Goal: Task Accomplishment & Management: Complete application form

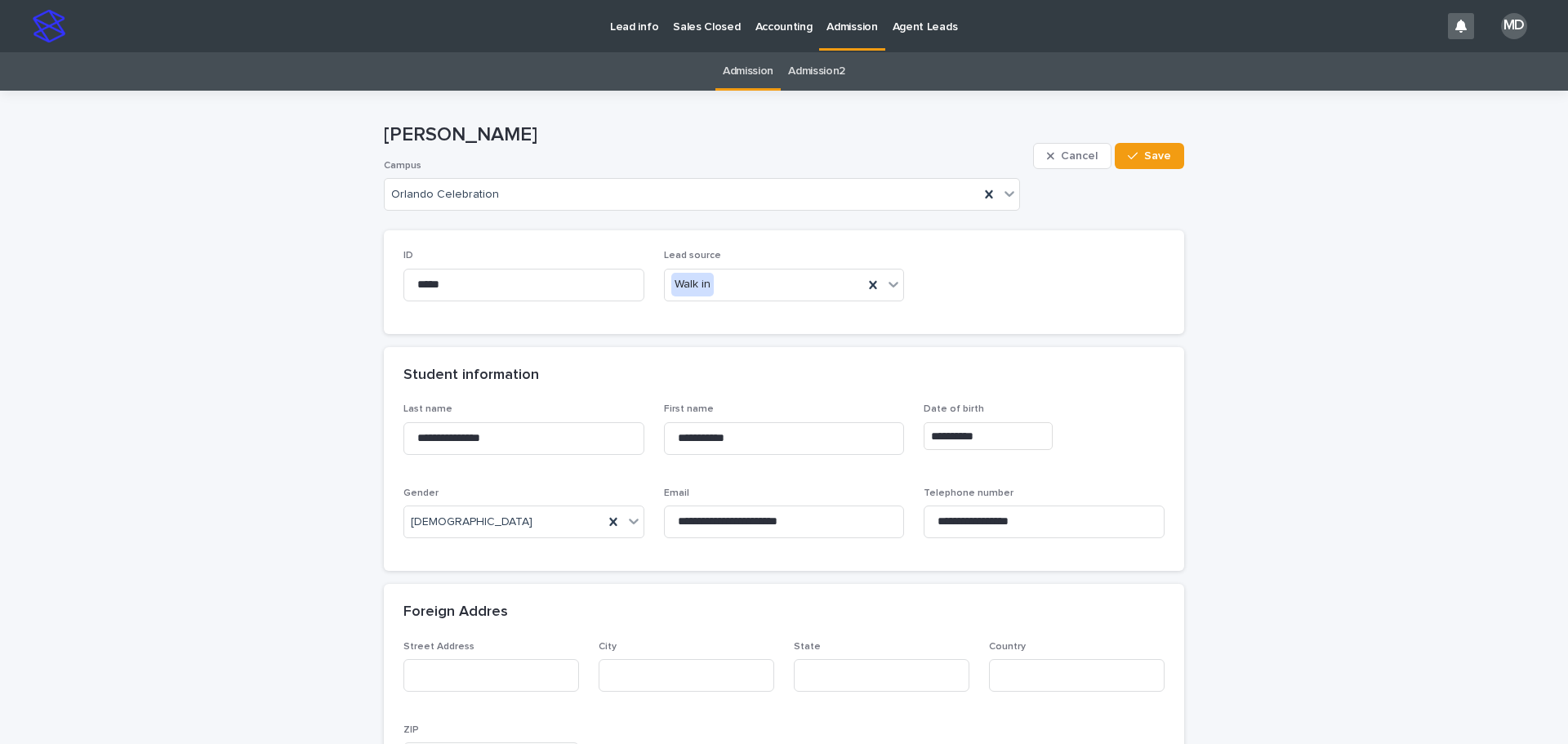
click at [847, 15] on p "Admission" at bounding box center [851, 17] width 50 height 34
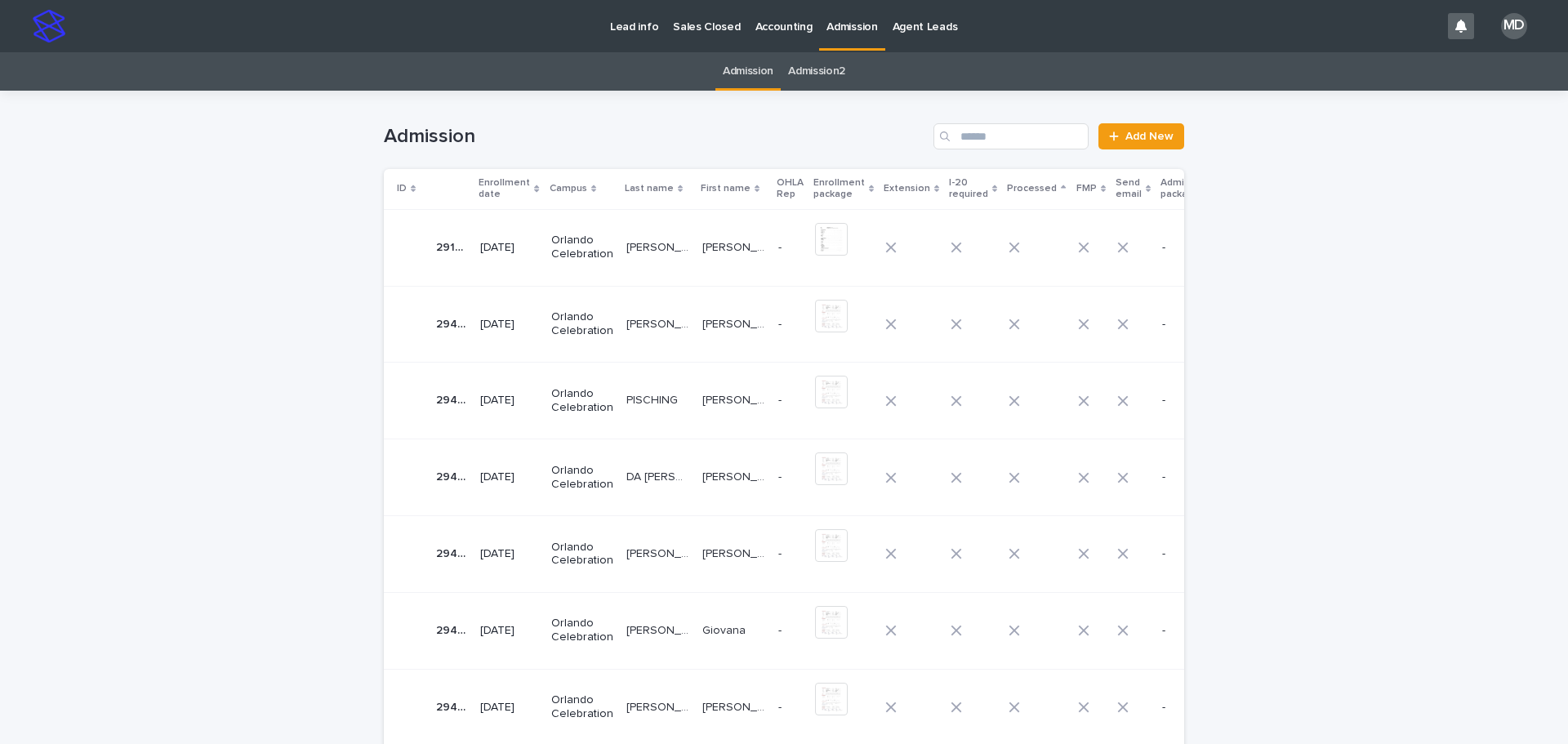
click at [588, 235] on p "Orlando Celebration" at bounding box center [582, 247] width 62 height 27
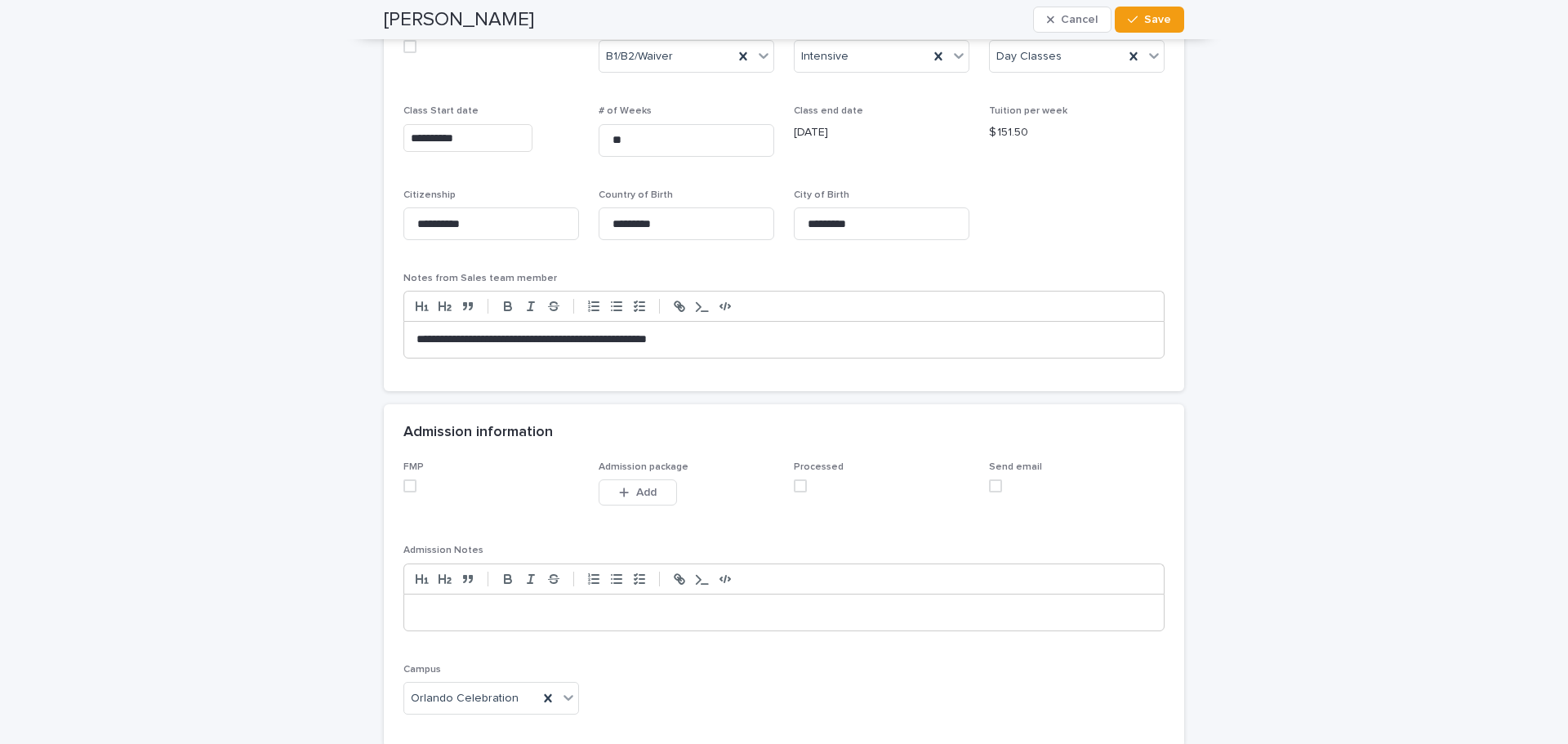
scroll to position [1143, 0]
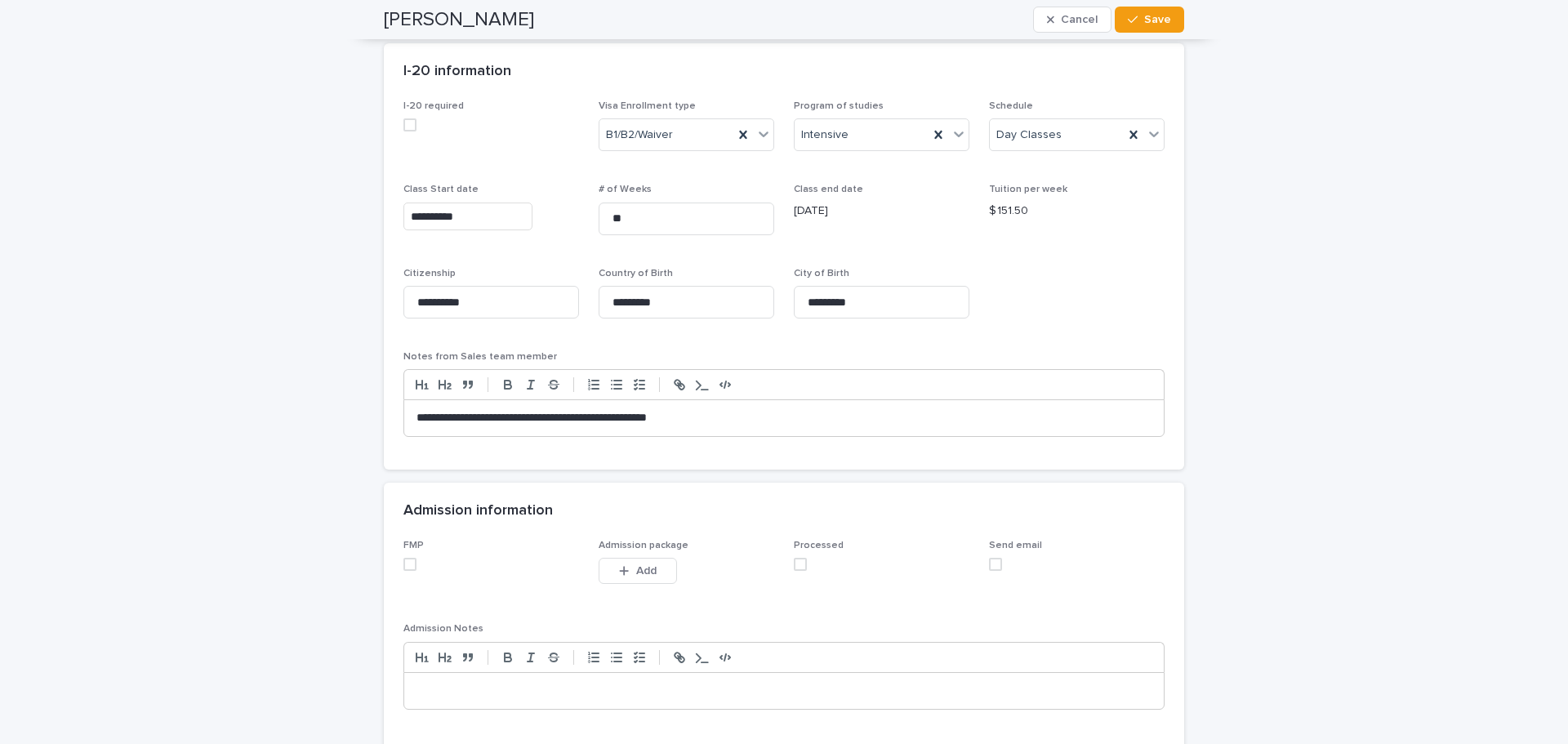
click at [403, 560] on span at bounding box center [409, 564] width 13 height 13
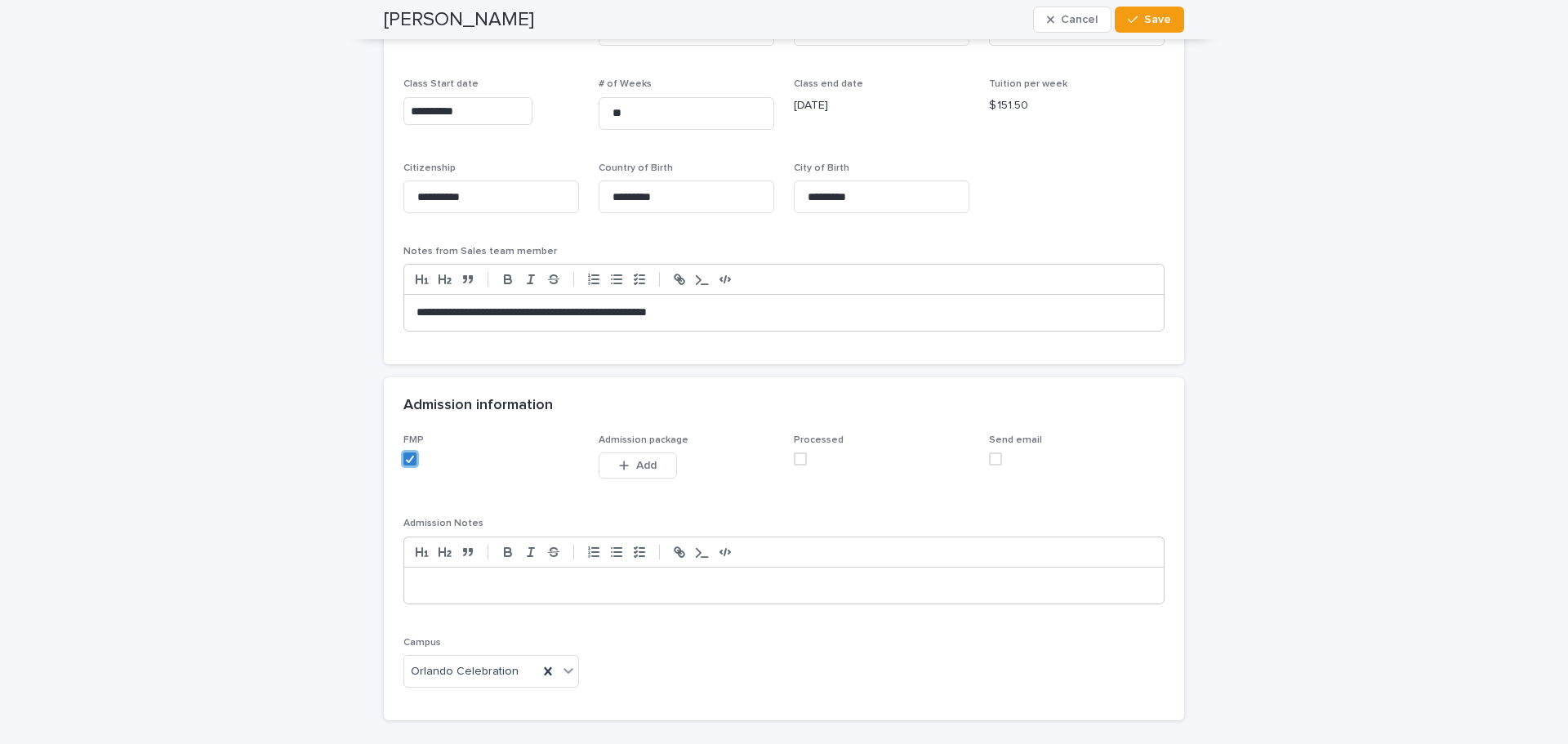
scroll to position [1366, 0]
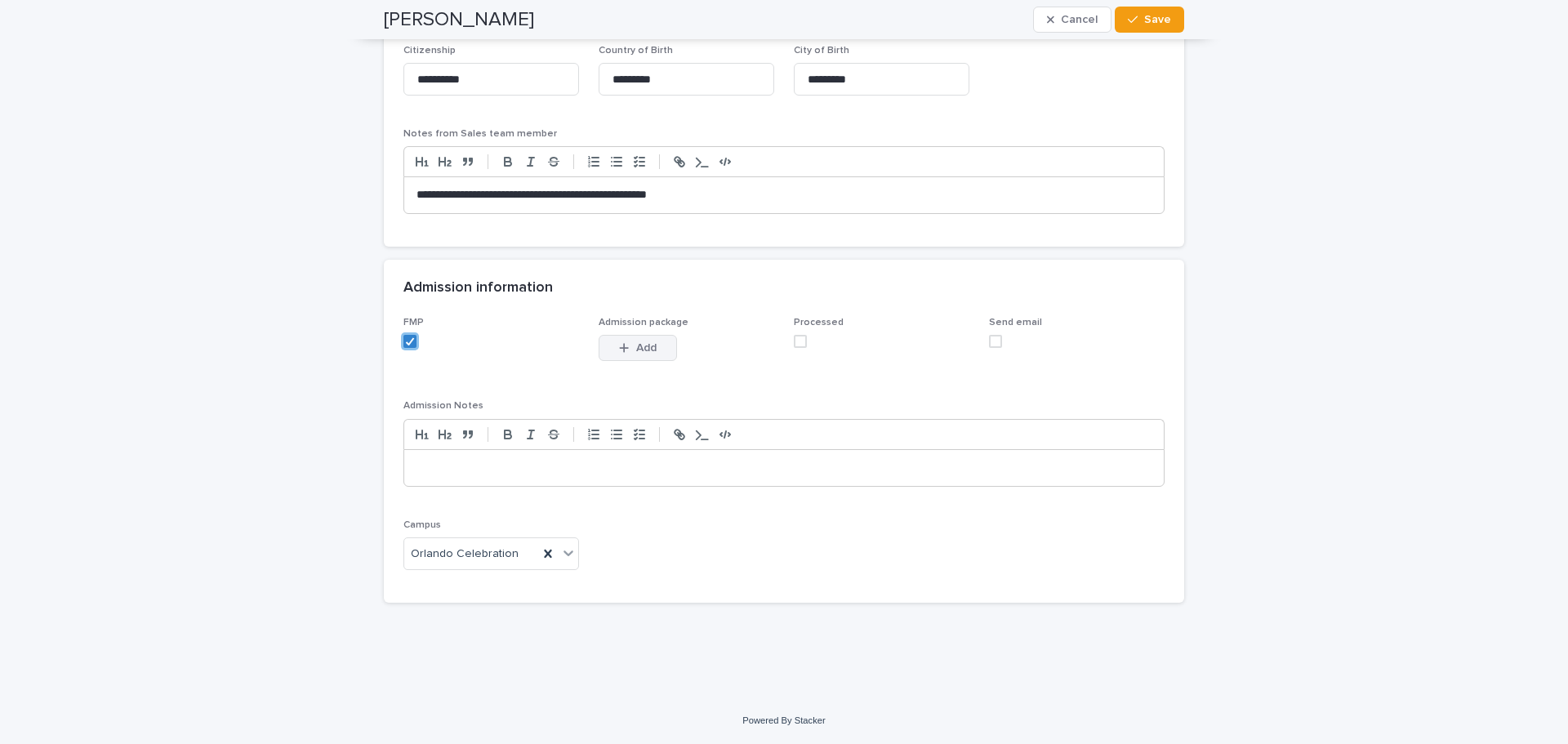
click at [604, 356] on button "Add" at bounding box center [637, 348] width 79 height 26
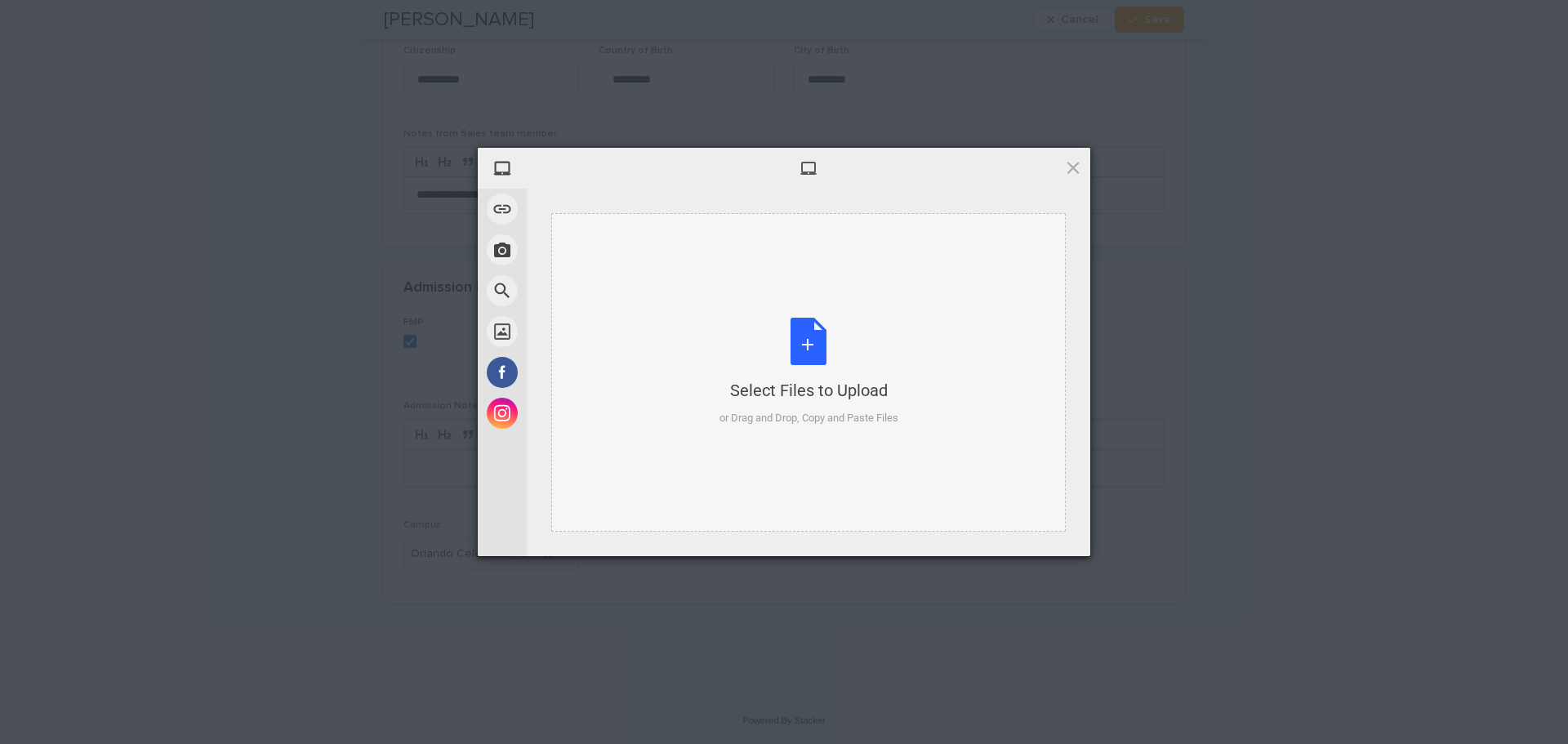
click at [811, 345] on div "Select Files to Upload or Drag and Drop, Copy and Paste Files" at bounding box center [808, 372] width 179 height 108
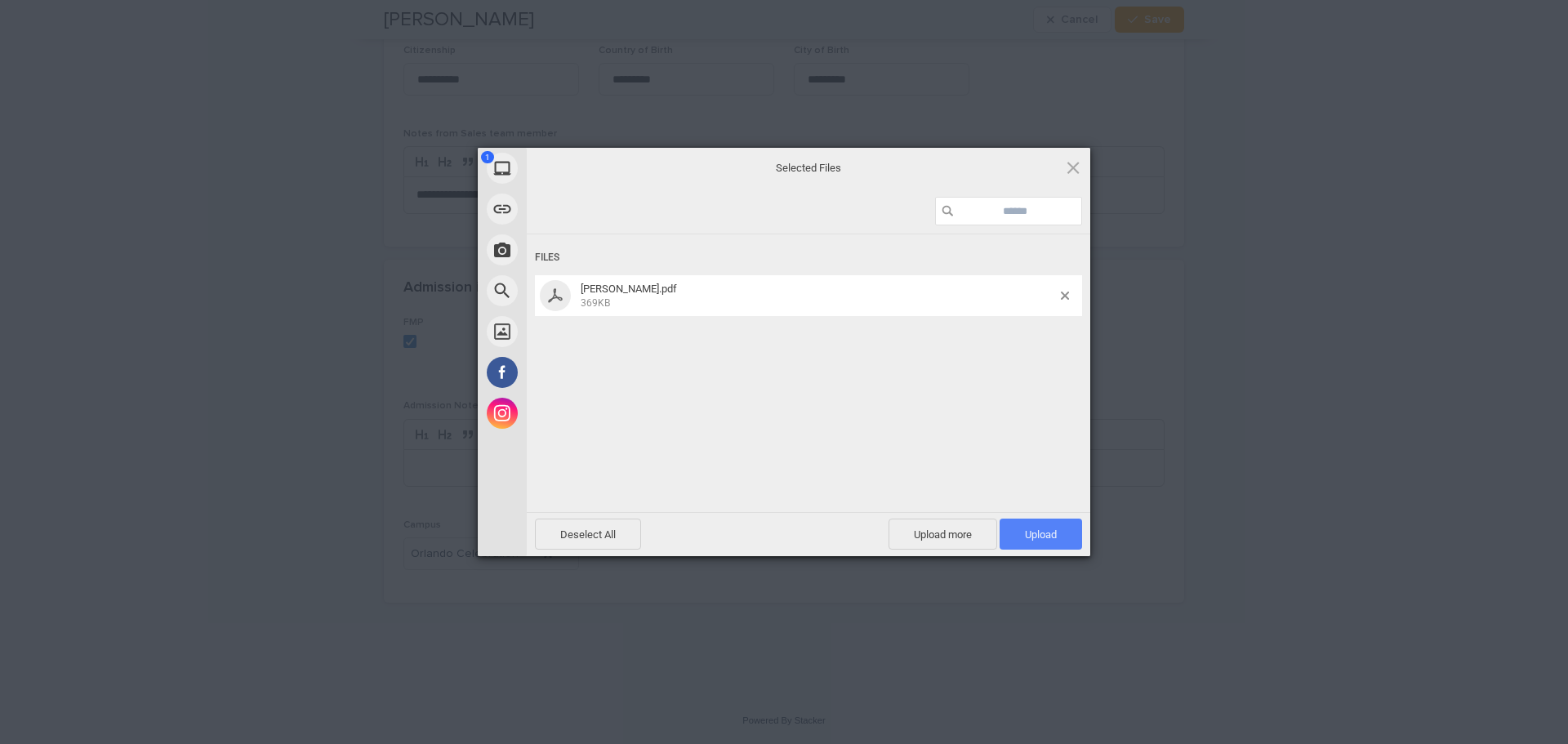
click at [1035, 526] on span "Upload 1" at bounding box center [1041, 534] width 83 height 31
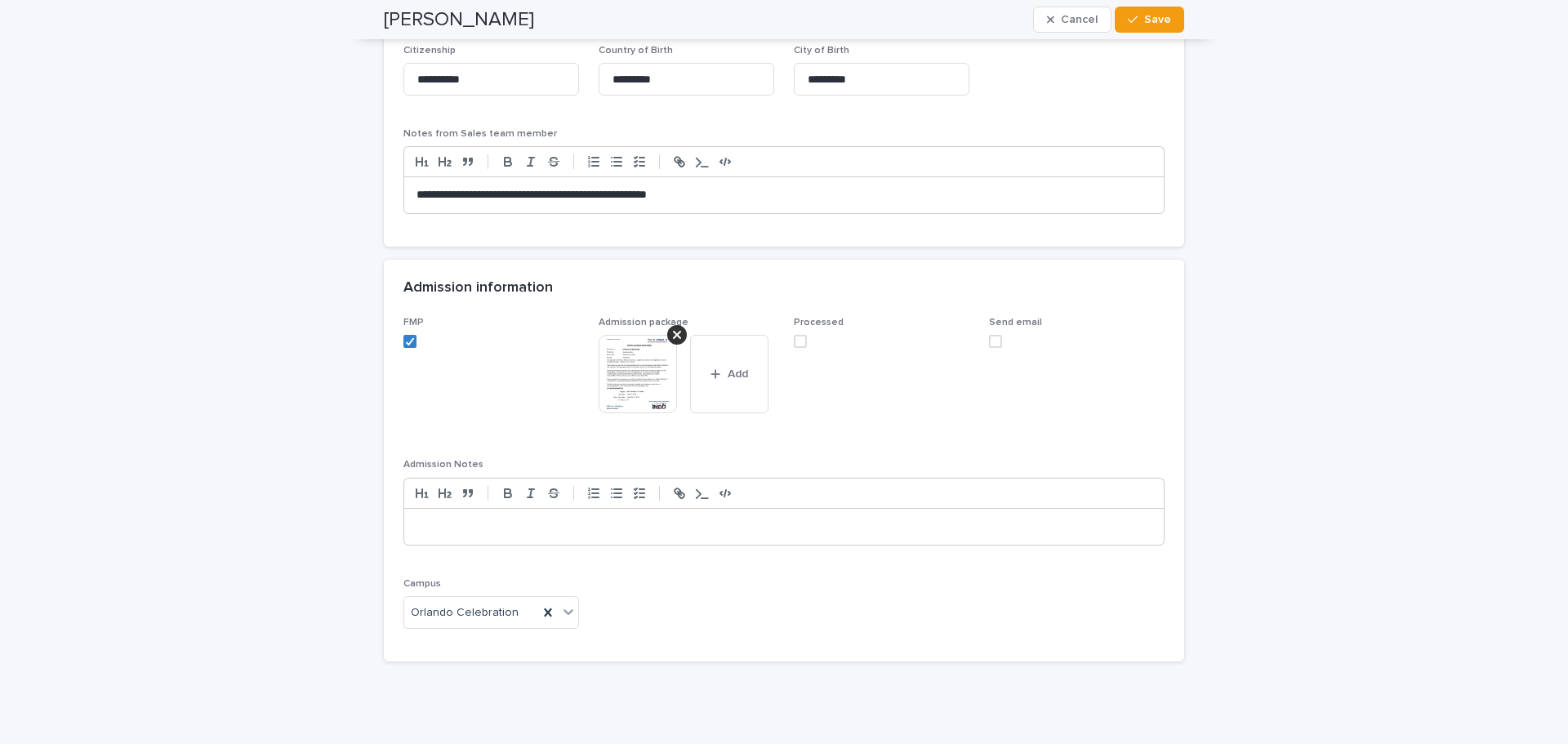
click at [799, 342] on span at bounding box center [800, 341] width 13 height 13
click at [990, 342] on span at bounding box center [995, 341] width 13 height 13
click at [1154, 20] on span "Save" at bounding box center [1158, 19] width 27 height 11
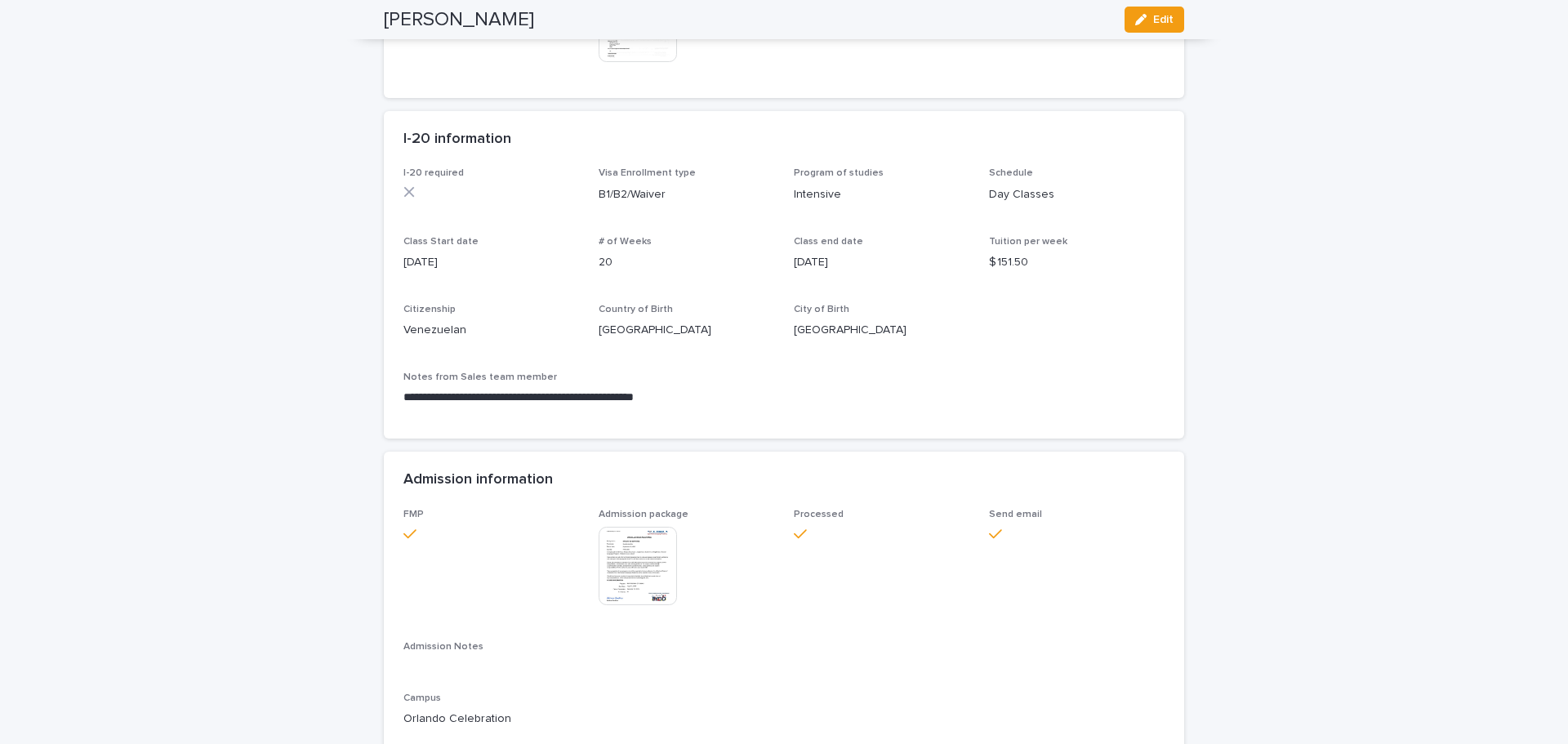
scroll to position [950, 0]
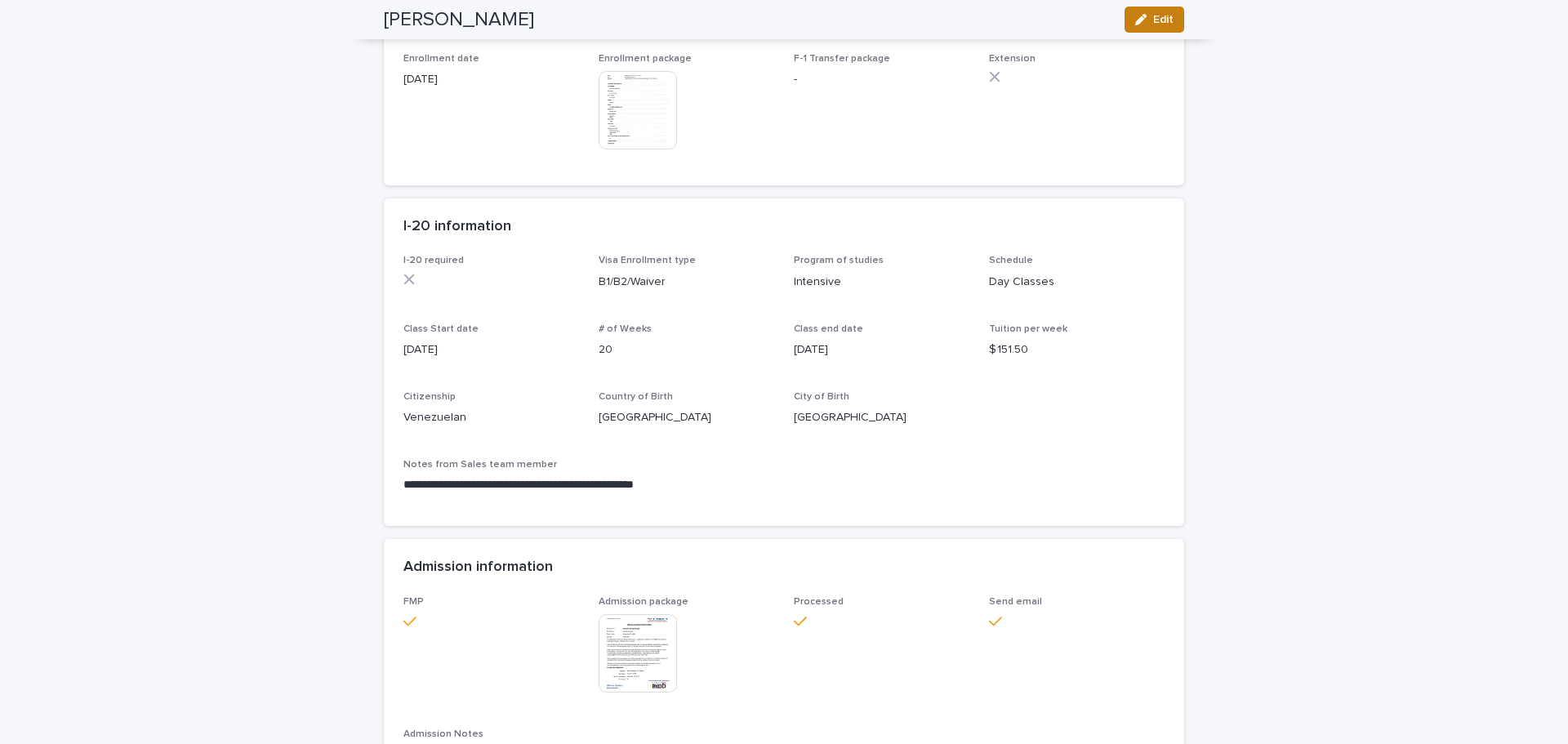
click at [1137, 17] on icon "button" at bounding box center [1140, 19] width 11 height 11
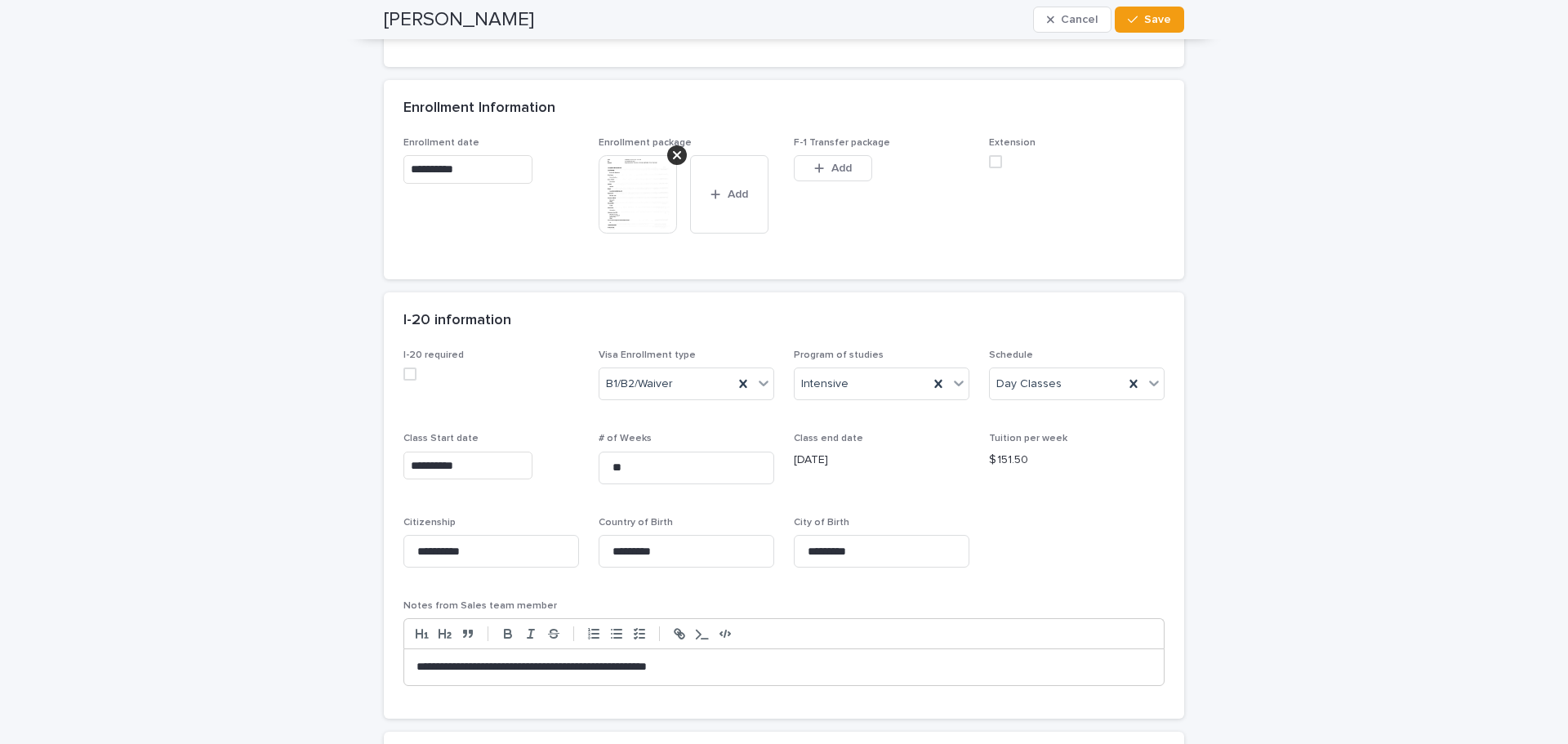
scroll to position [861, 0]
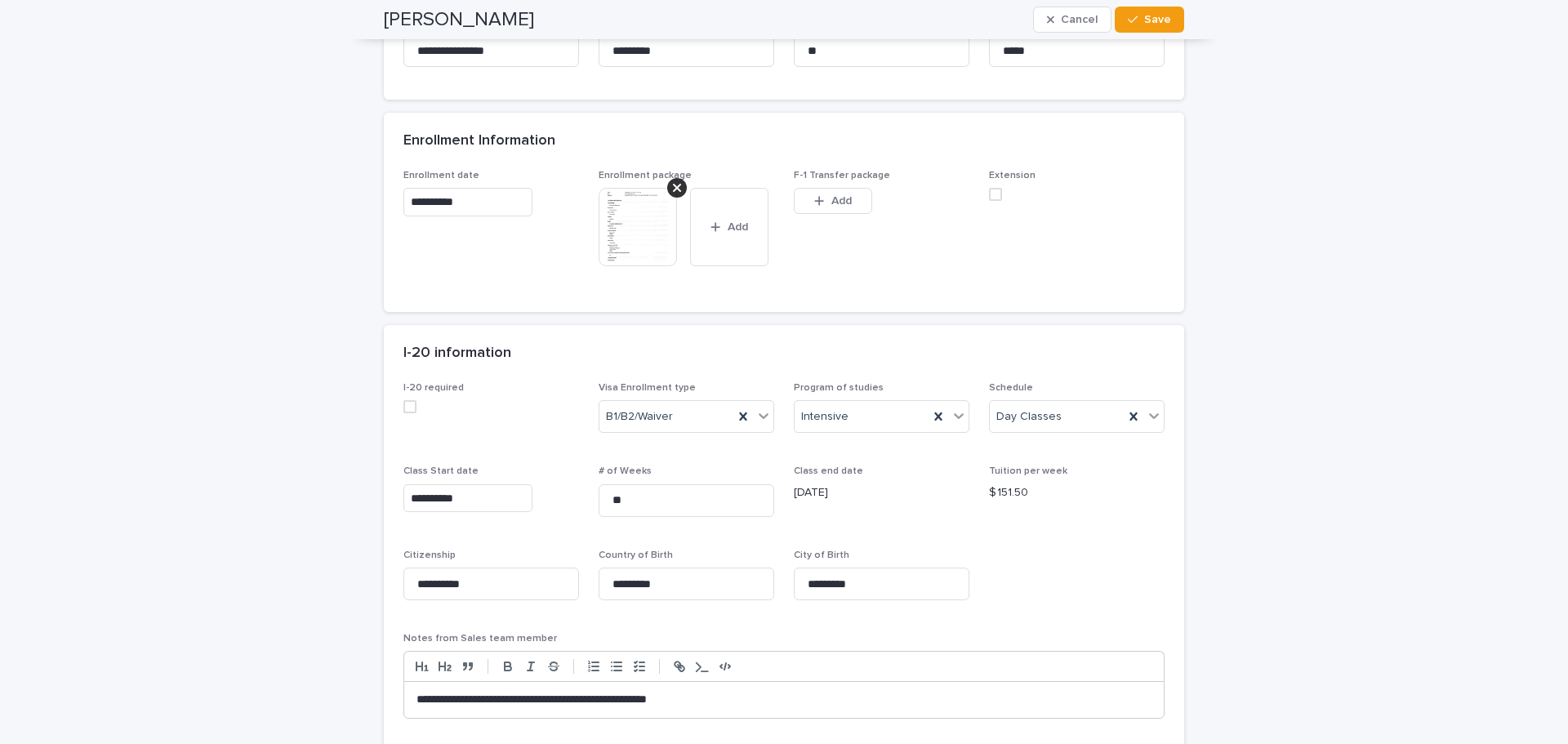
click at [614, 225] on img at bounding box center [637, 227] width 79 height 79
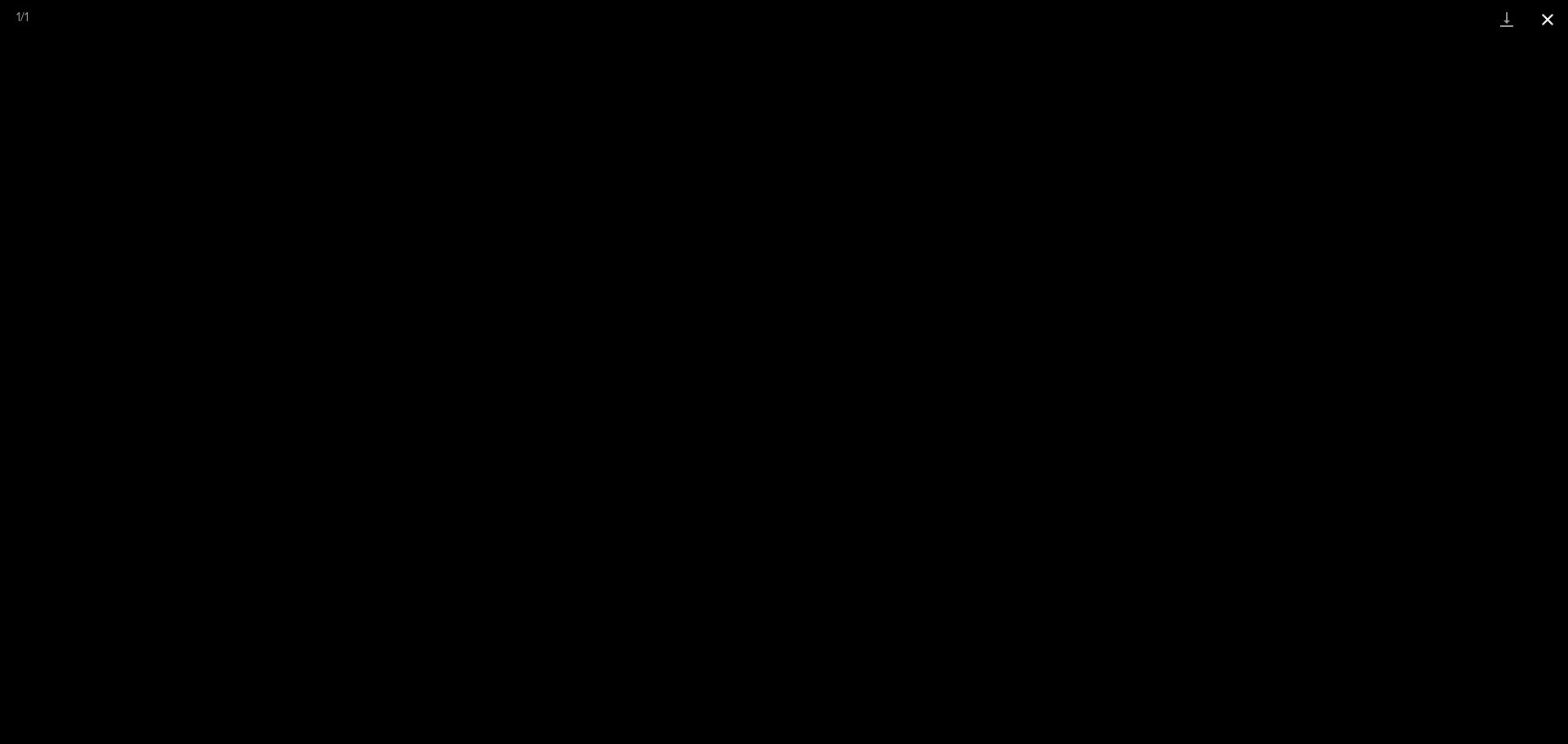
click at [1550, 10] on button "Close gallery" at bounding box center [1547, 19] width 41 height 38
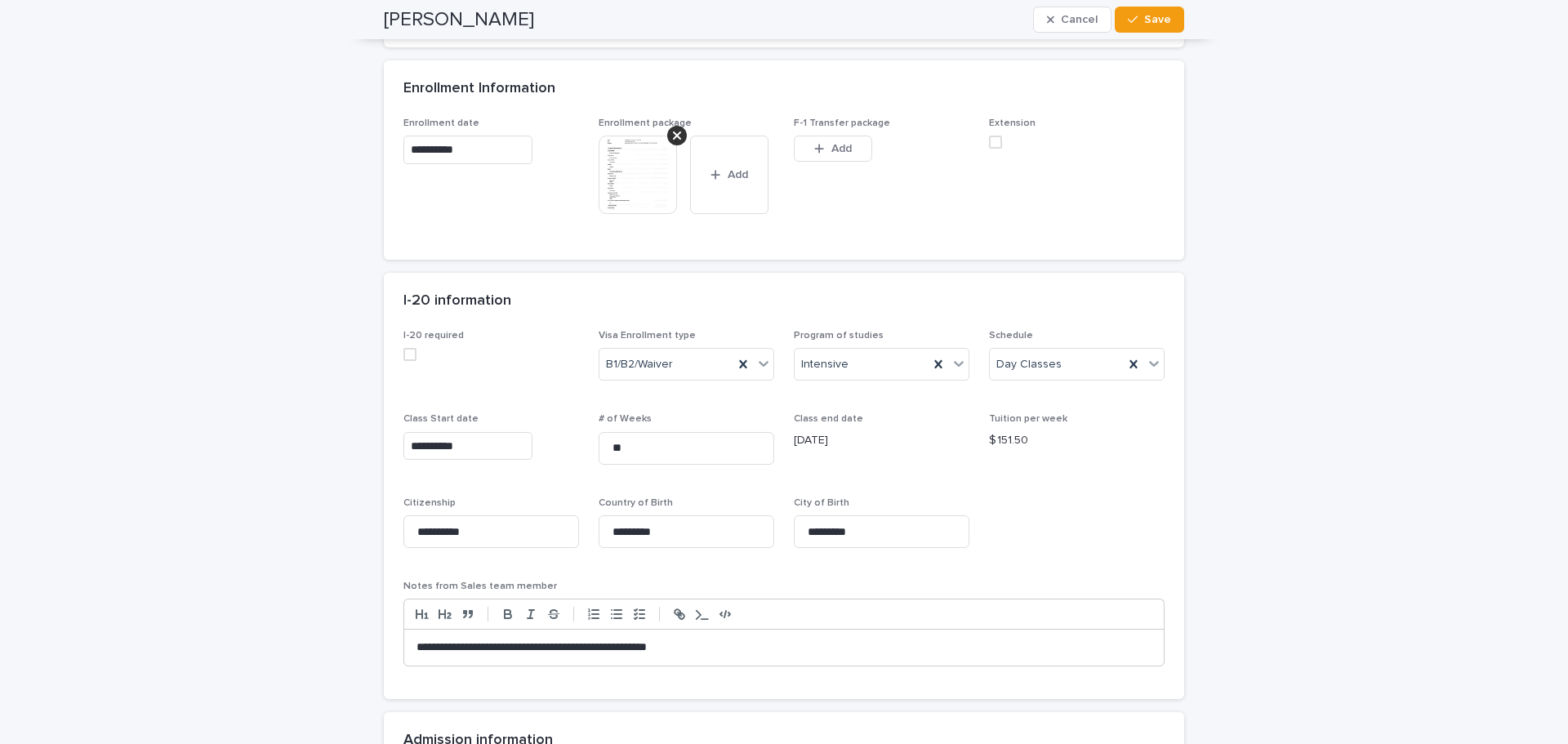
scroll to position [943, 0]
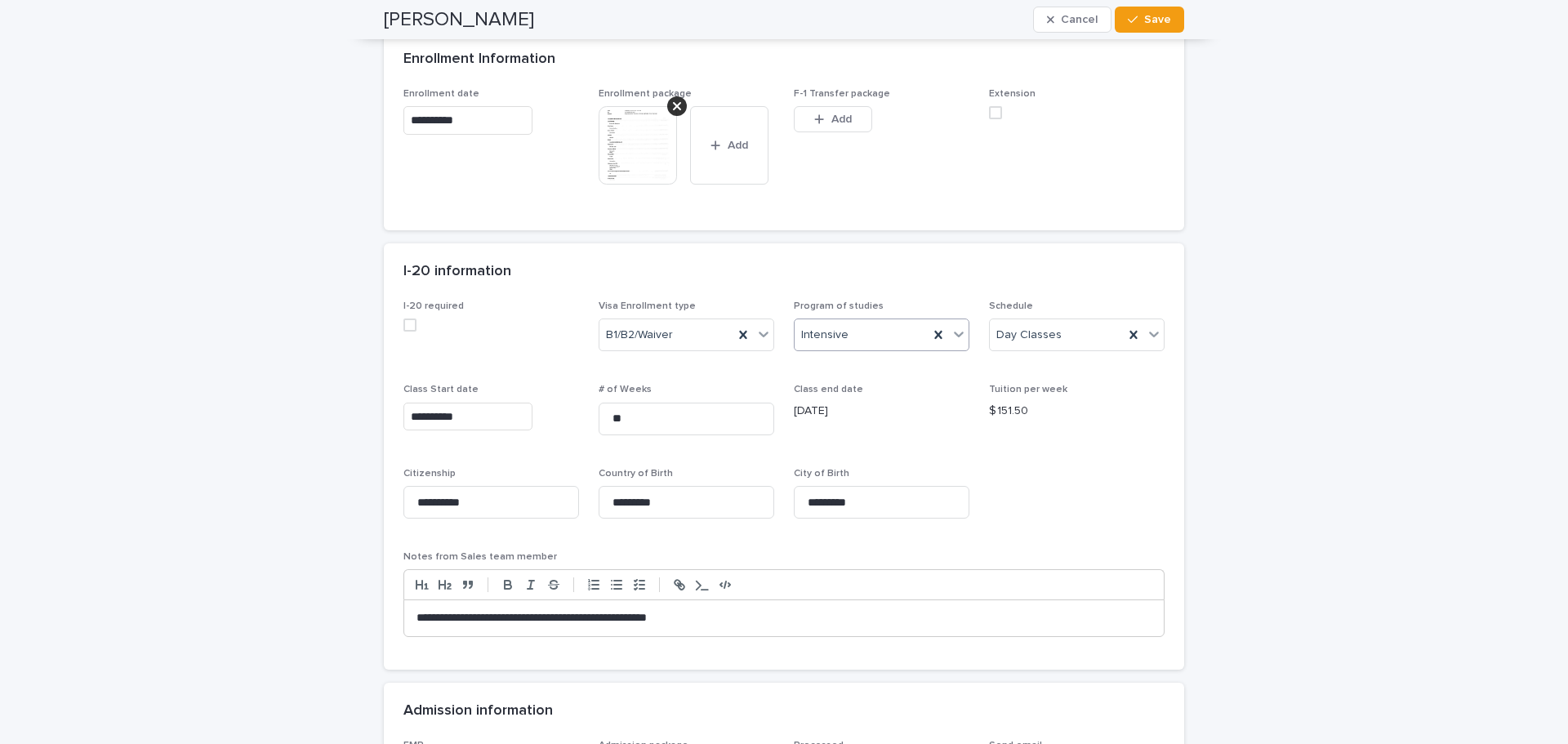
click at [953, 334] on icon at bounding box center [958, 333] width 16 height 16
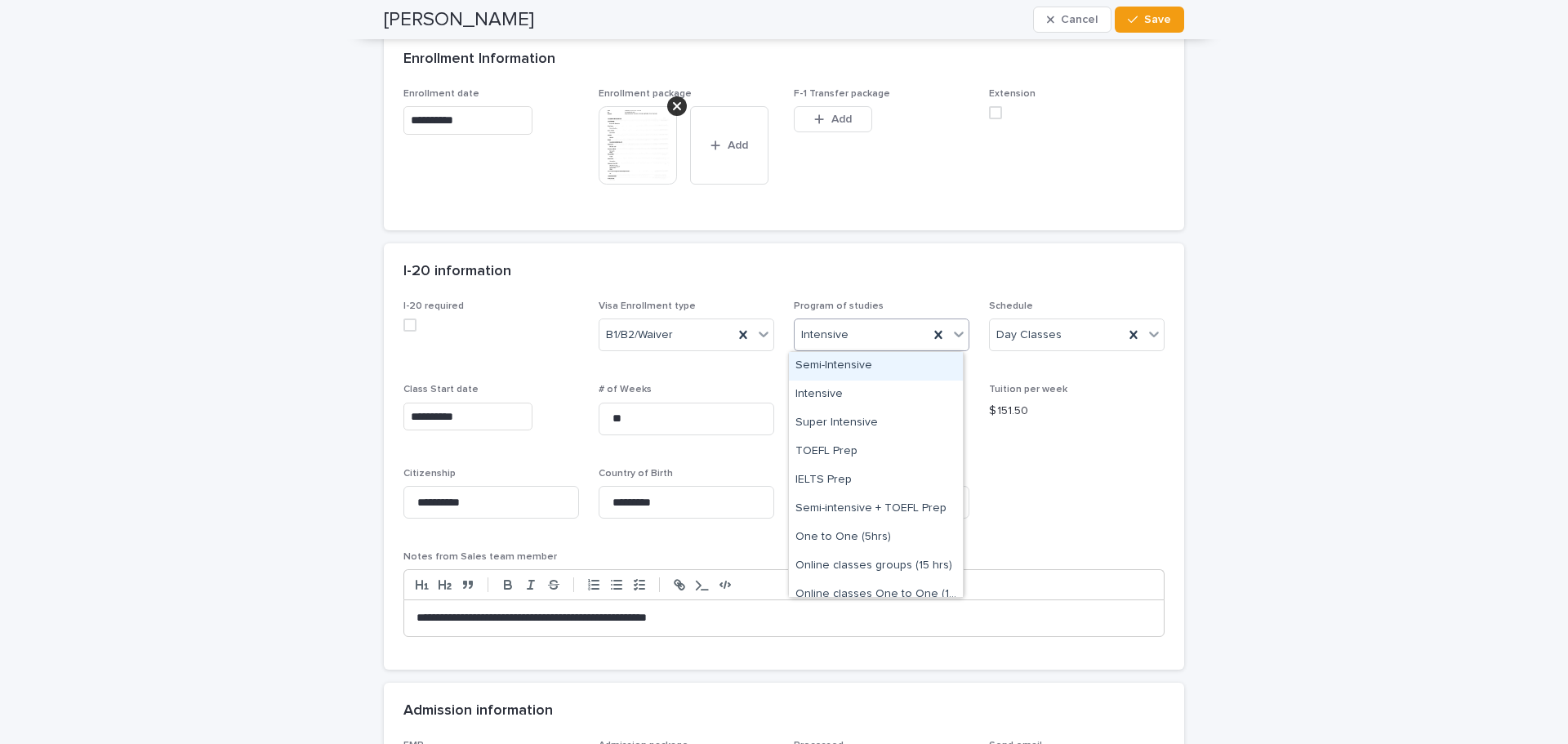
click at [826, 358] on div "Semi-Intensive" at bounding box center [876, 366] width 174 height 28
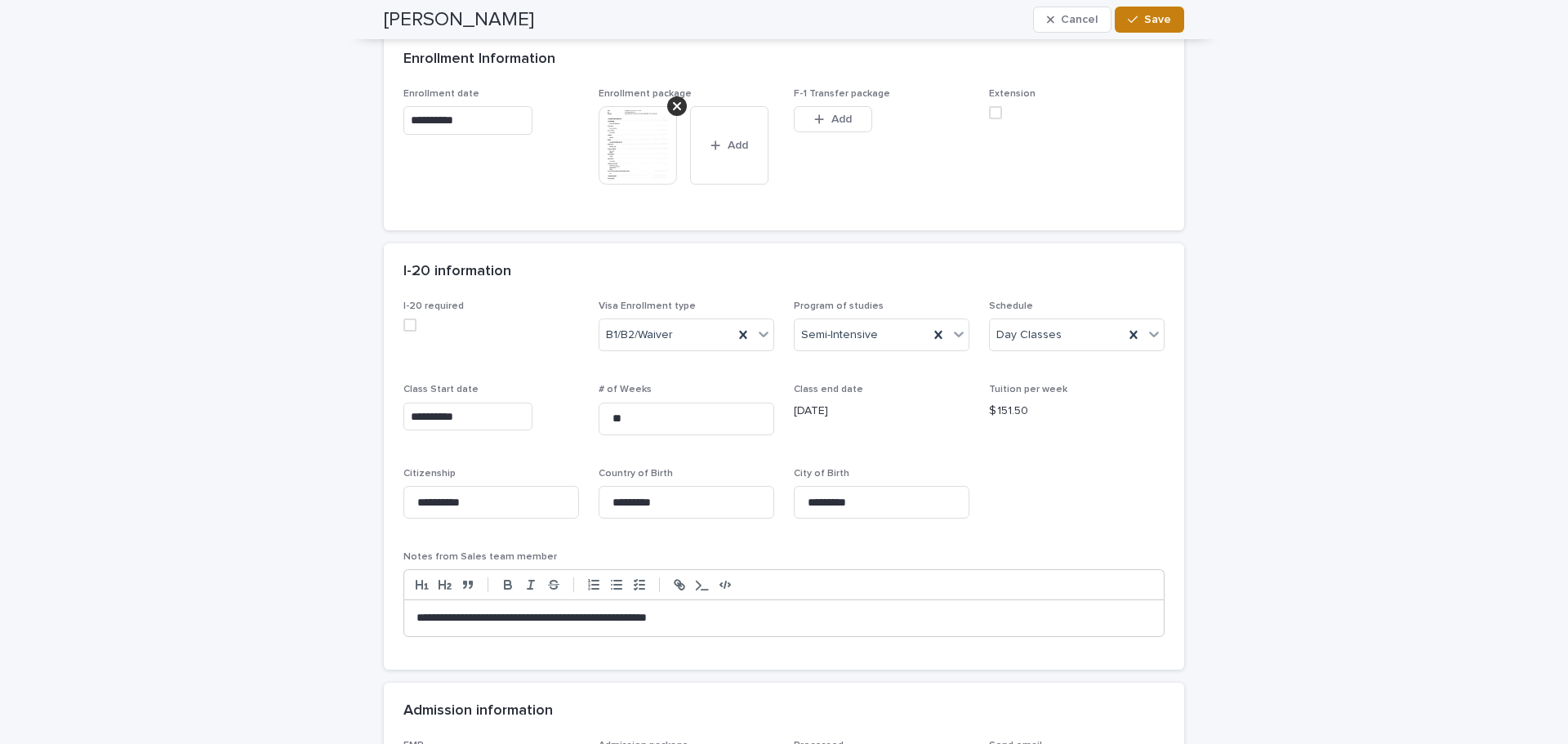
click at [1128, 12] on button "Save" at bounding box center [1148, 20] width 69 height 26
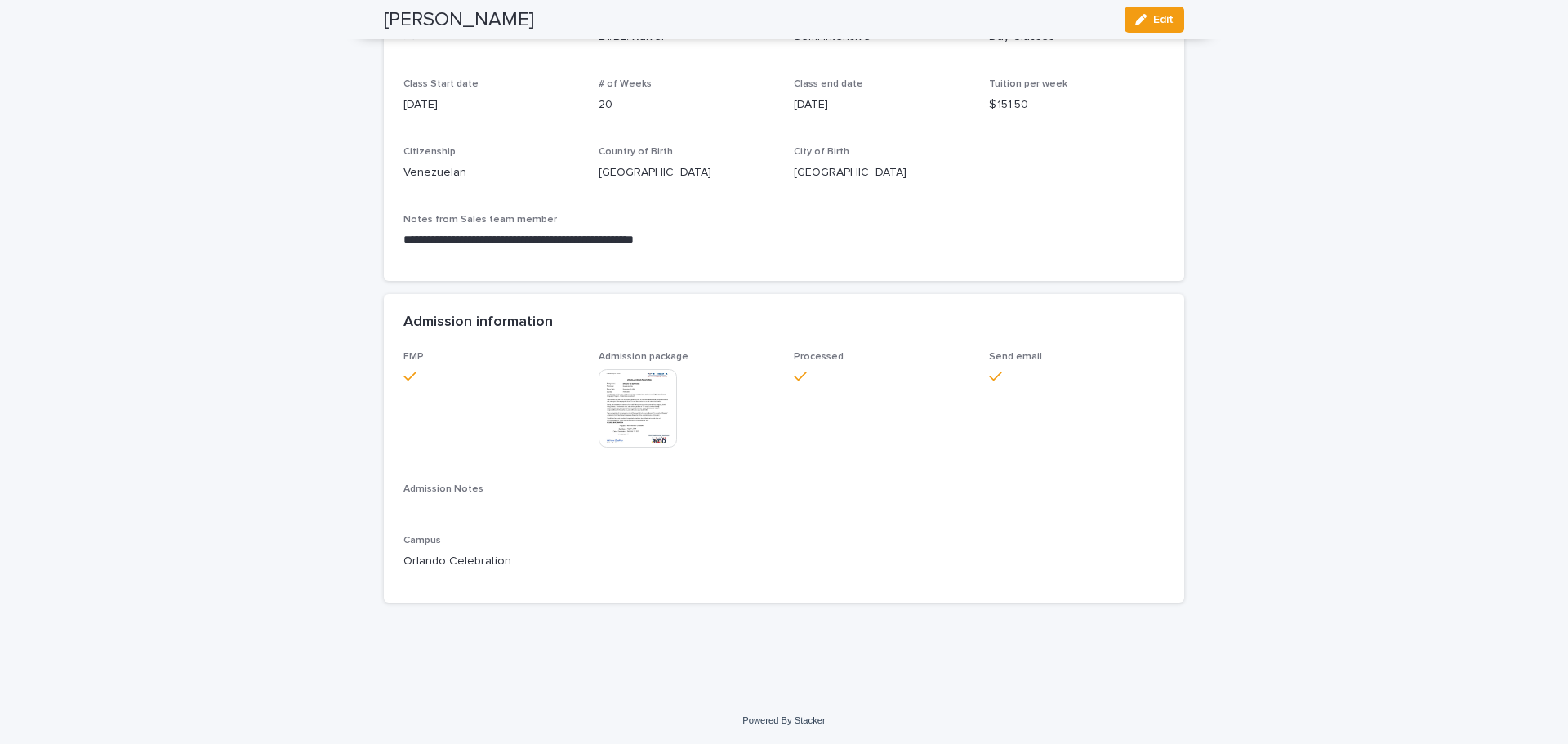
scroll to position [1032, 0]
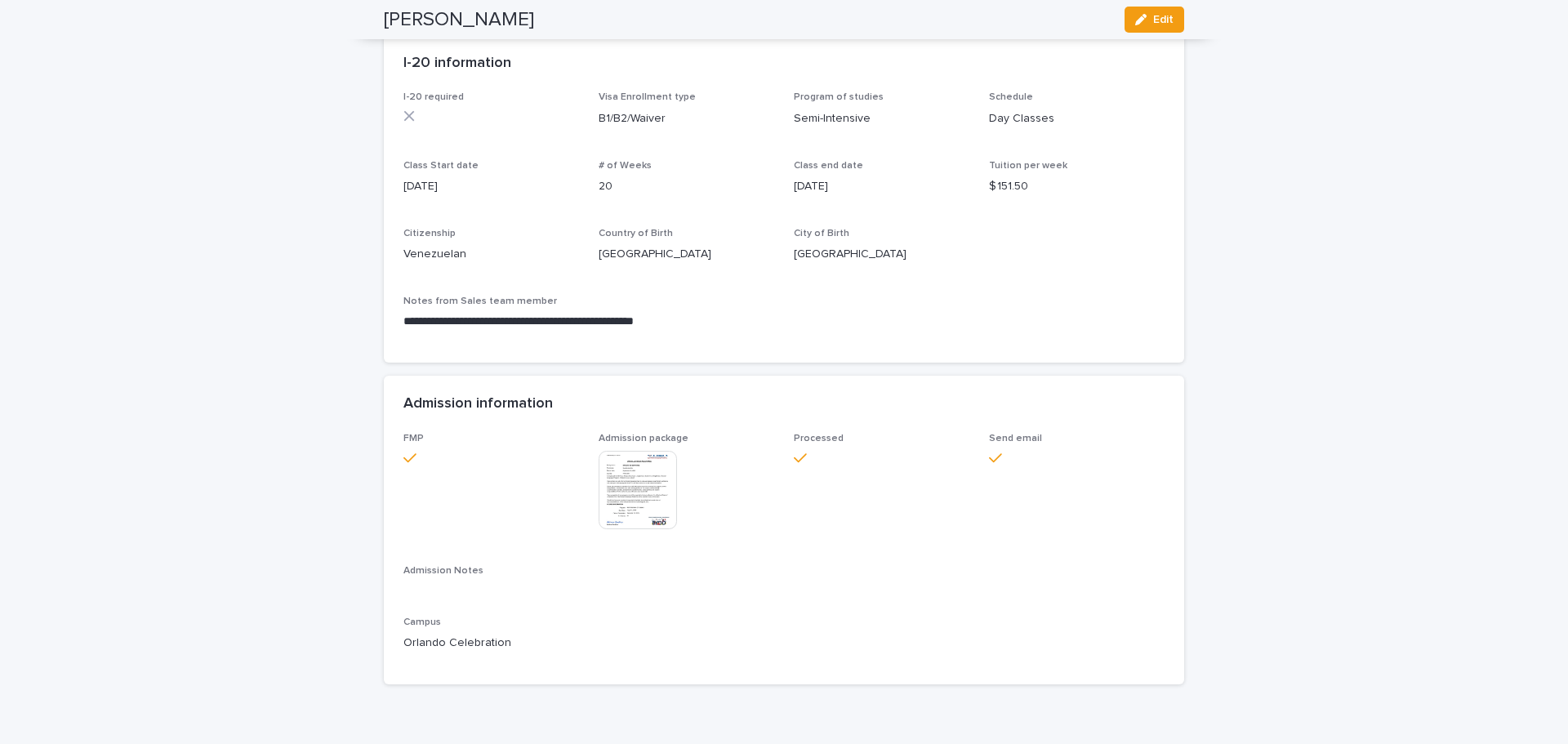
click at [637, 490] on img at bounding box center [637, 489] width 79 height 79
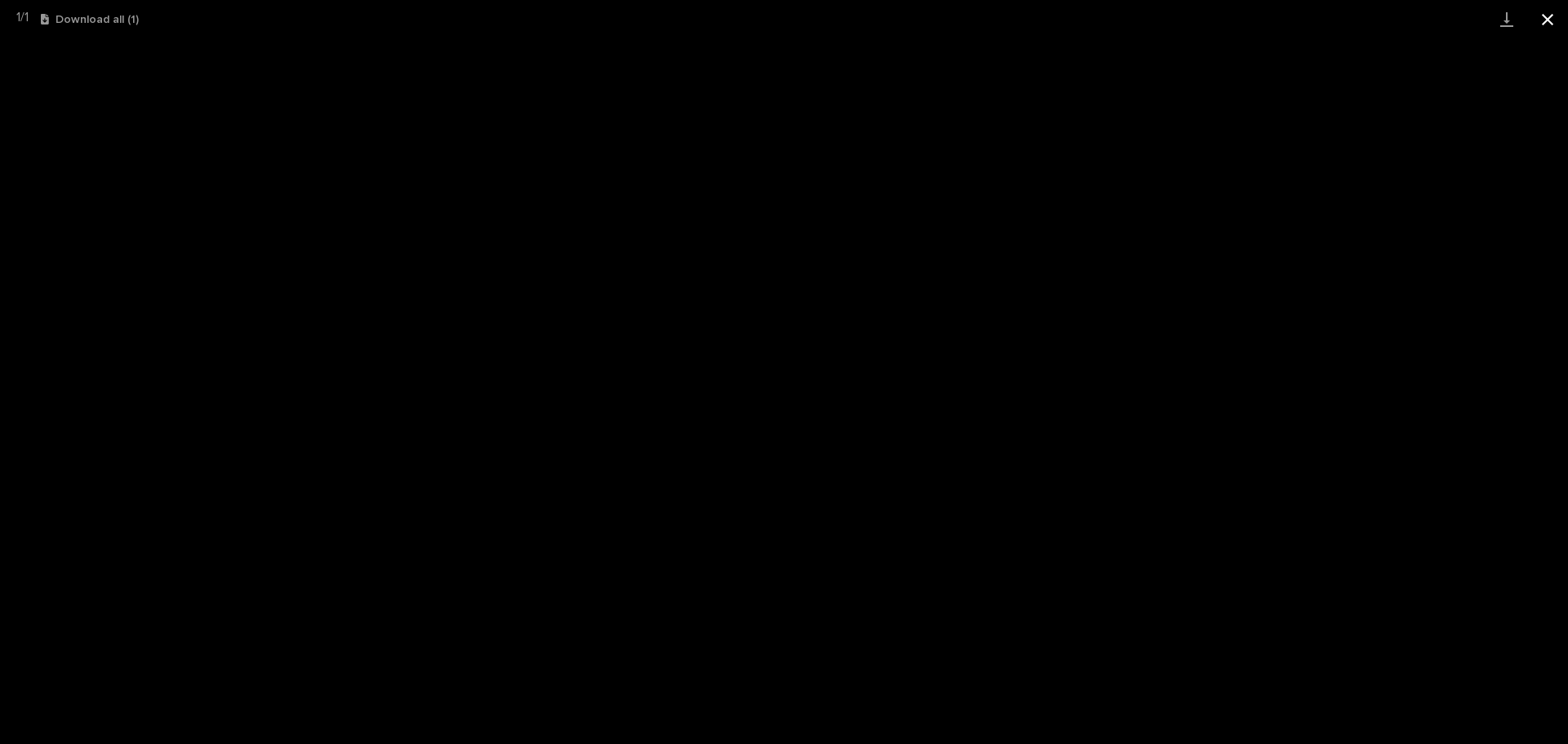
click at [1547, 21] on button "Close gallery" at bounding box center [1547, 19] width 41 height 38
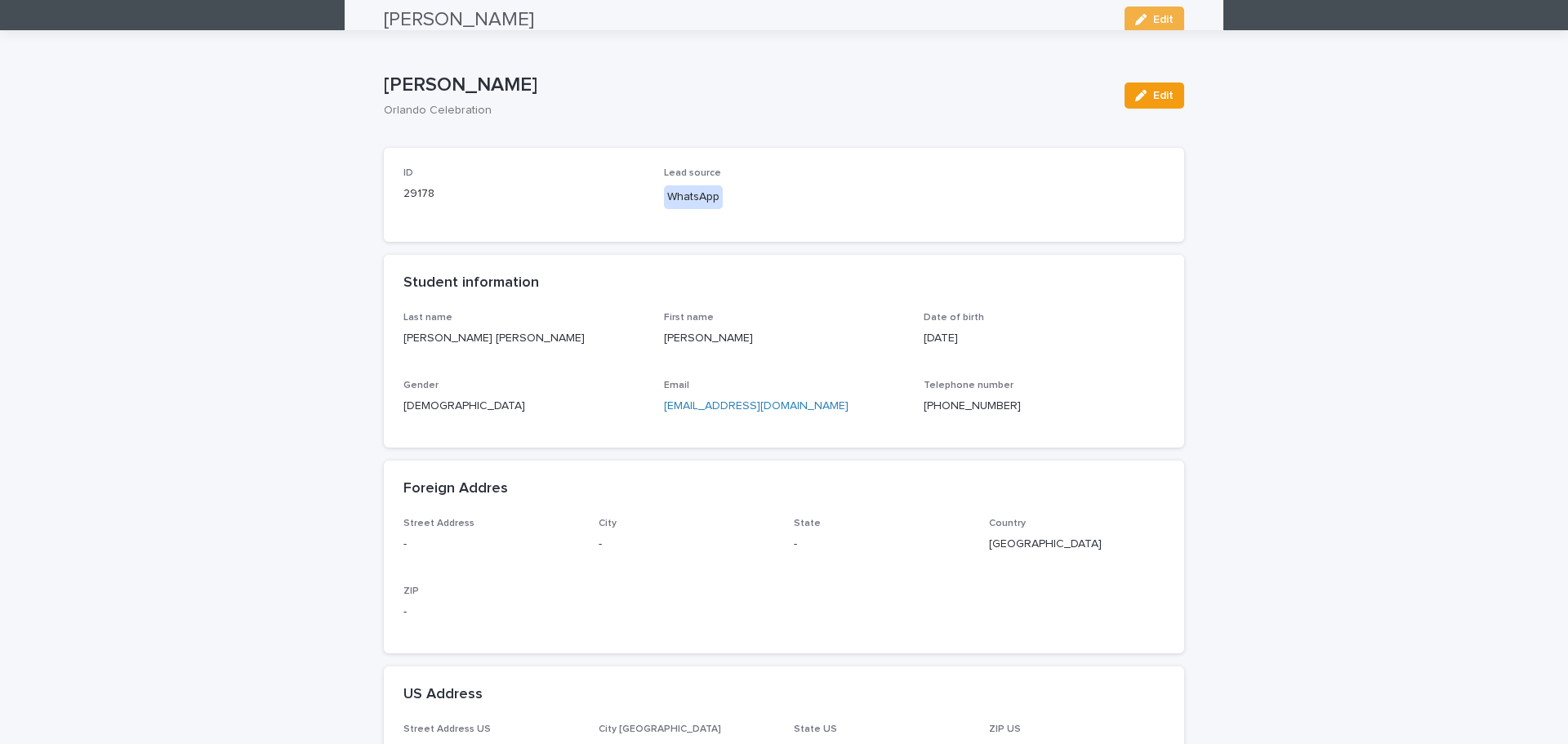
scroll to position [0, 0]
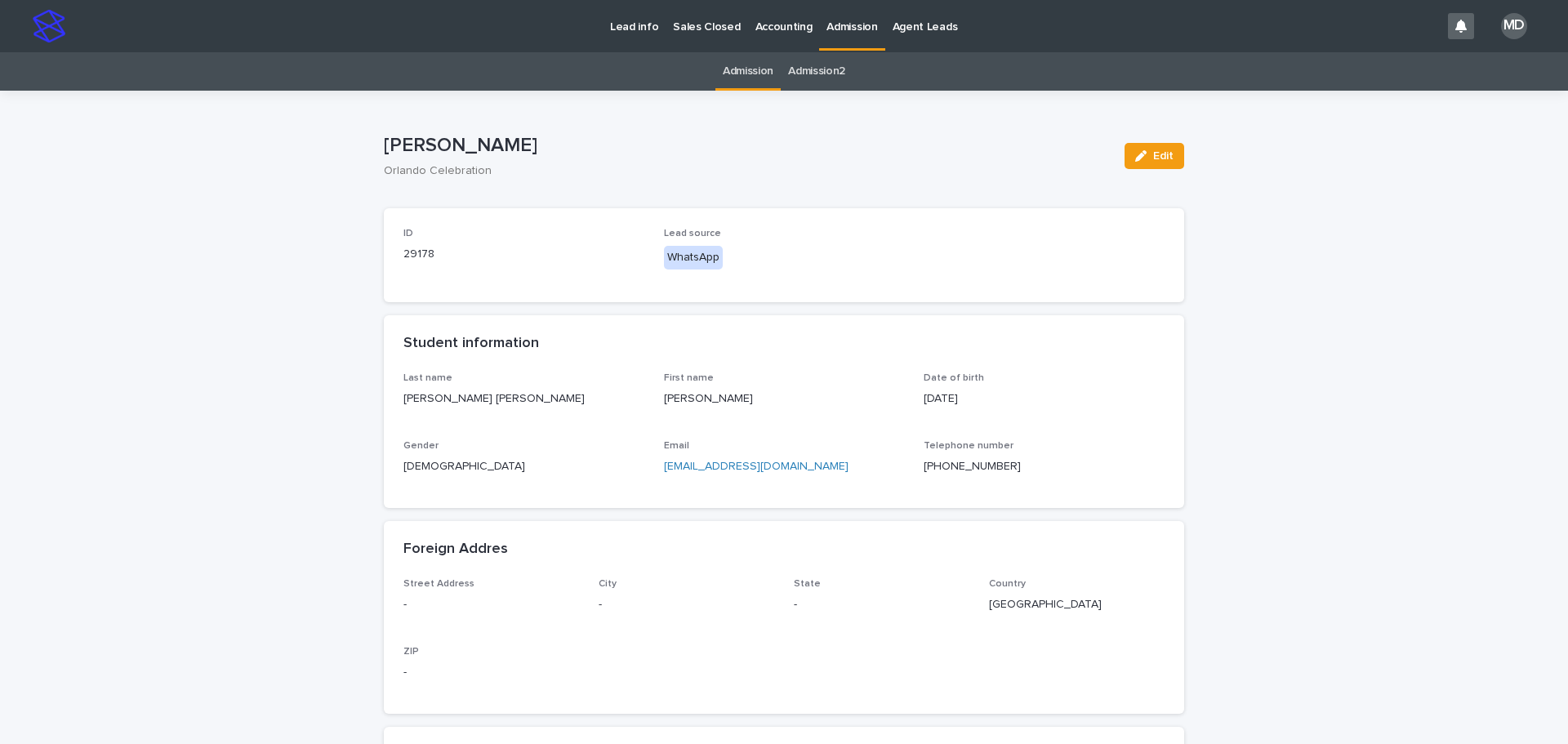
click at [831, 21] on p "Admission" at bounding box center [851, 17] width 50 height 34
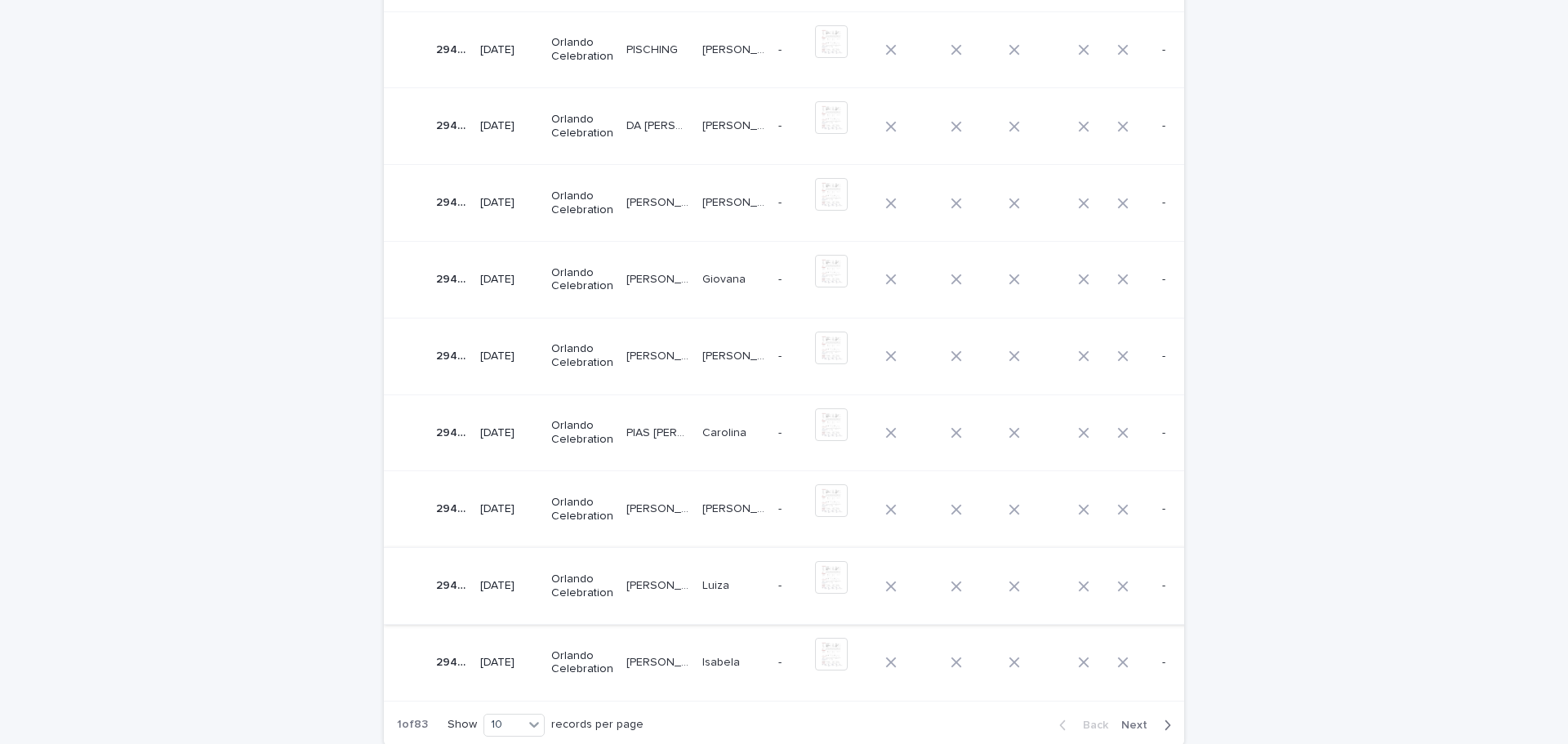
scroll to position [430, 0]
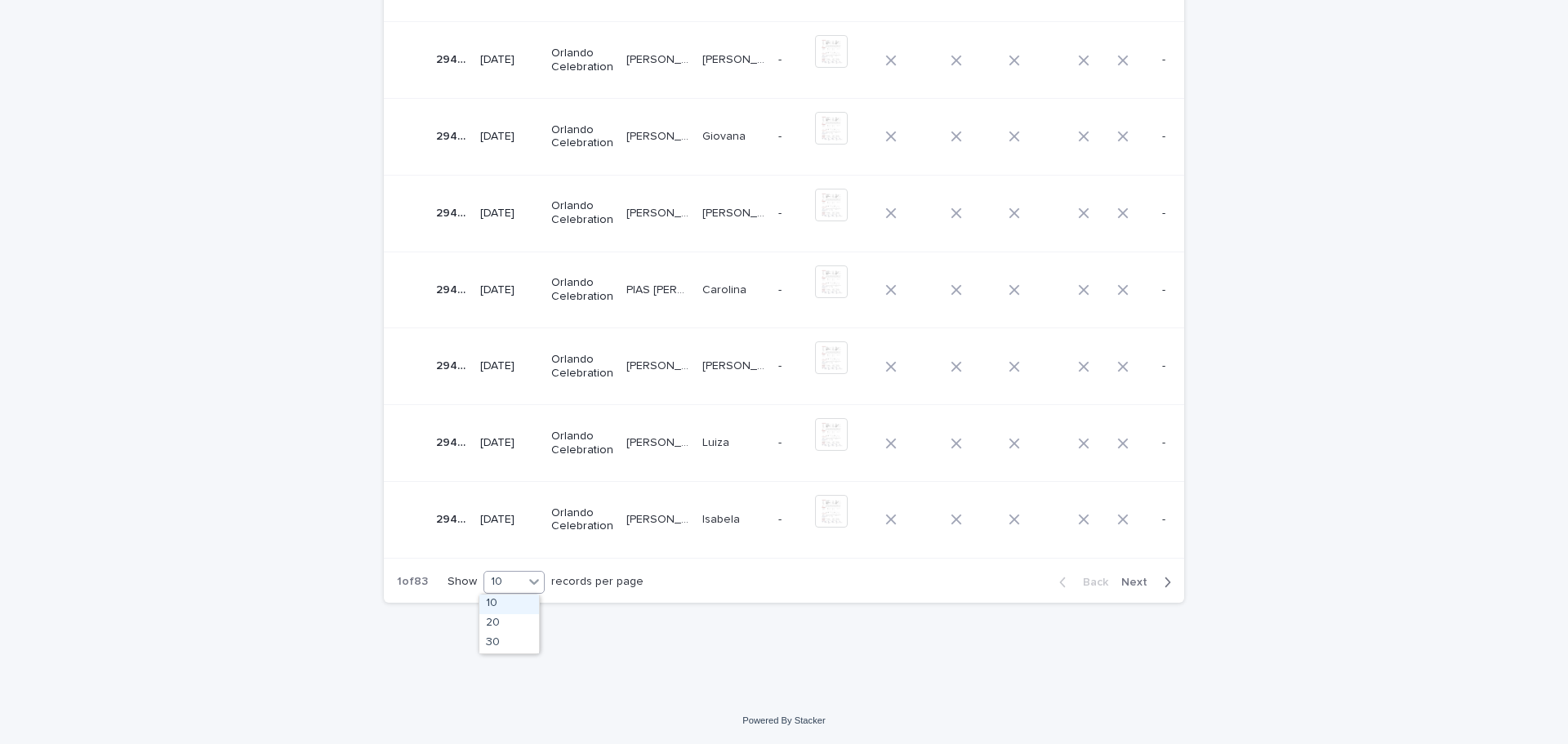
click at [496, 578] on div "10" at bounding box center [504, 582] width 39 height 17
click at [505, 638] on div "30" at bounding box center [509, 643] width 60 height 20
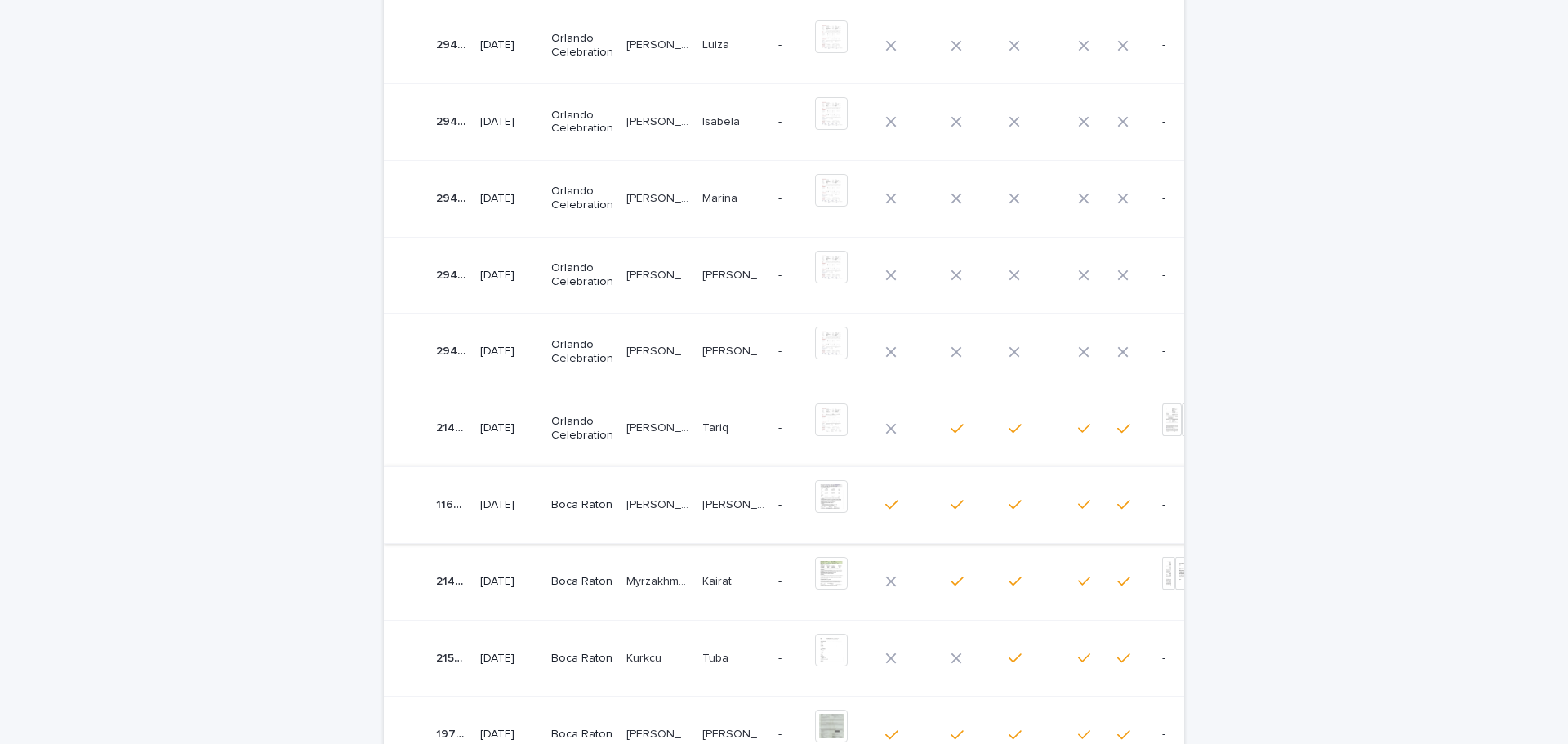
scroll to position [787, 0]
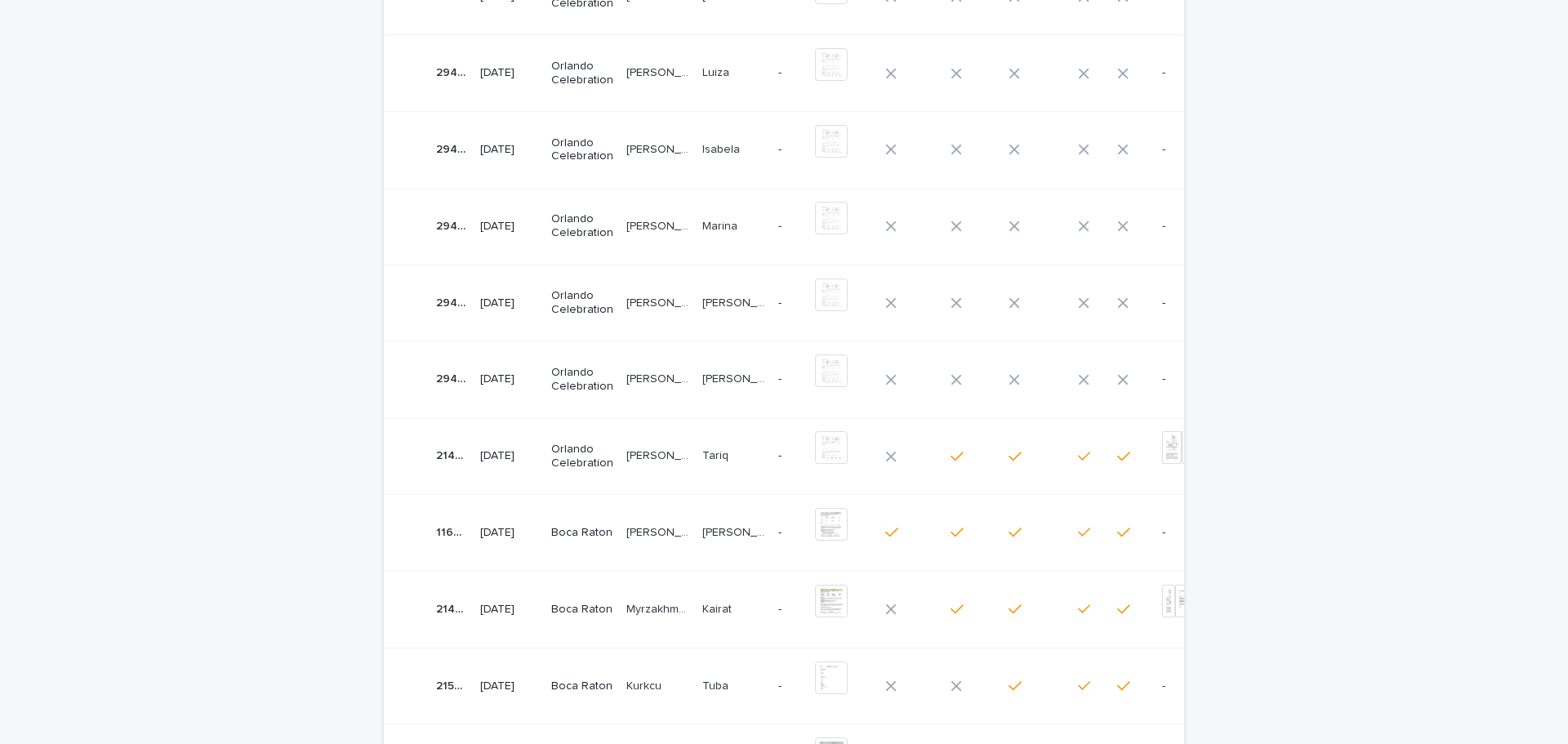
click at [638, 374] on p "[PERSON_NAME] CEOLIN" at bounding box center [659, 378] width 66 height 17
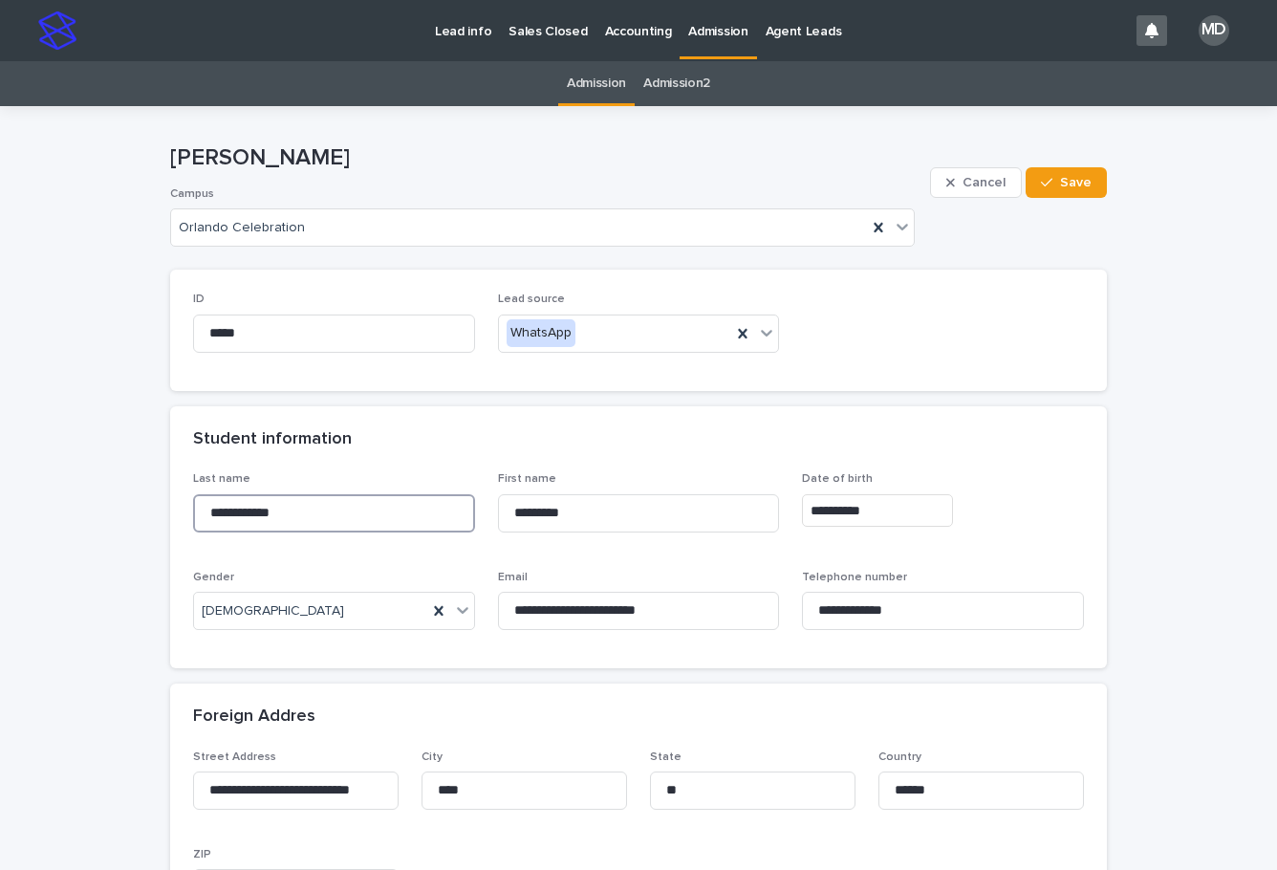
drag, startPoint x: 343, startPoint y: 511, endPoint x: 81, endPoint y: 488, distance: 262.8
drag, startPoint x: 585, startPoint y: 508, endPoint x: 445, endPoint y: 506, distance: 139.5
click at [445, 506] on div "**********" at bounding box center [638, 558] width 891 height 173
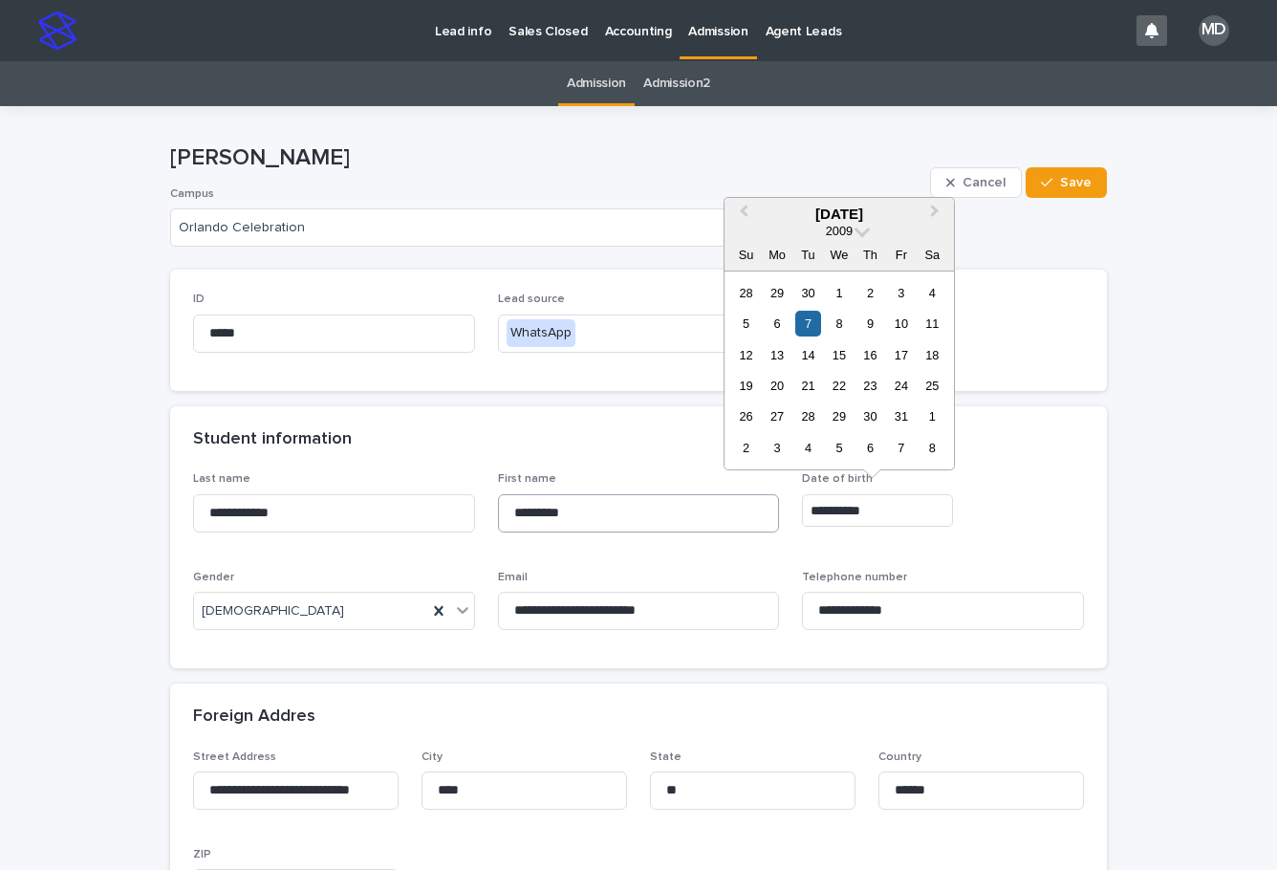
drag, startPoint x: 760, startPoint y: 511, endPoint x: 710, endPoint y: 510, distance: 49.7
click at [710, 510] on div "**********" at bounding box center [638, 558] width 891 height 173
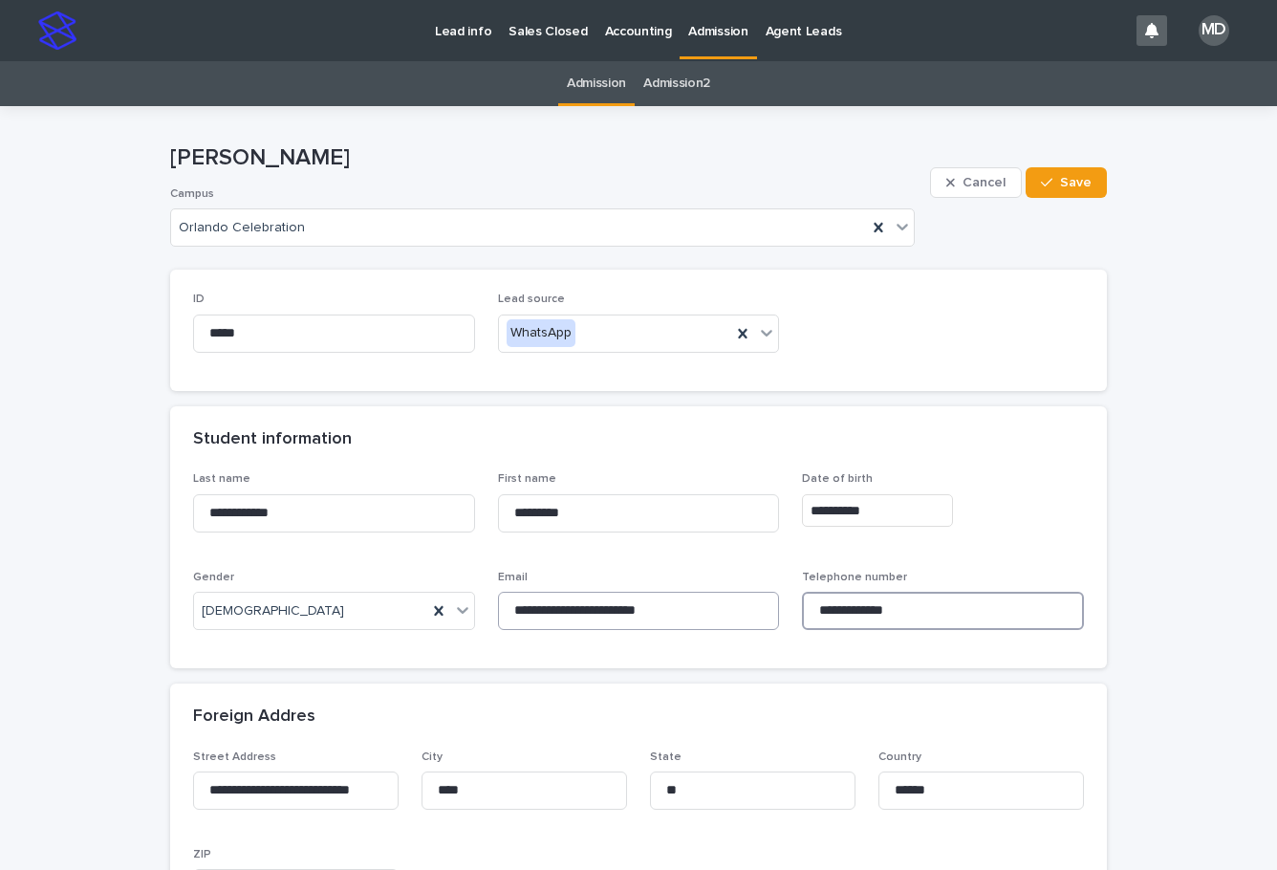
drag, startPoint x: 742, startPoint y: 614, endPoint x: 697, endPoint y: 612, distance: 46.0
click at [697, 612] on div "**********" at bounding box center [638, 558] width 891 height 173
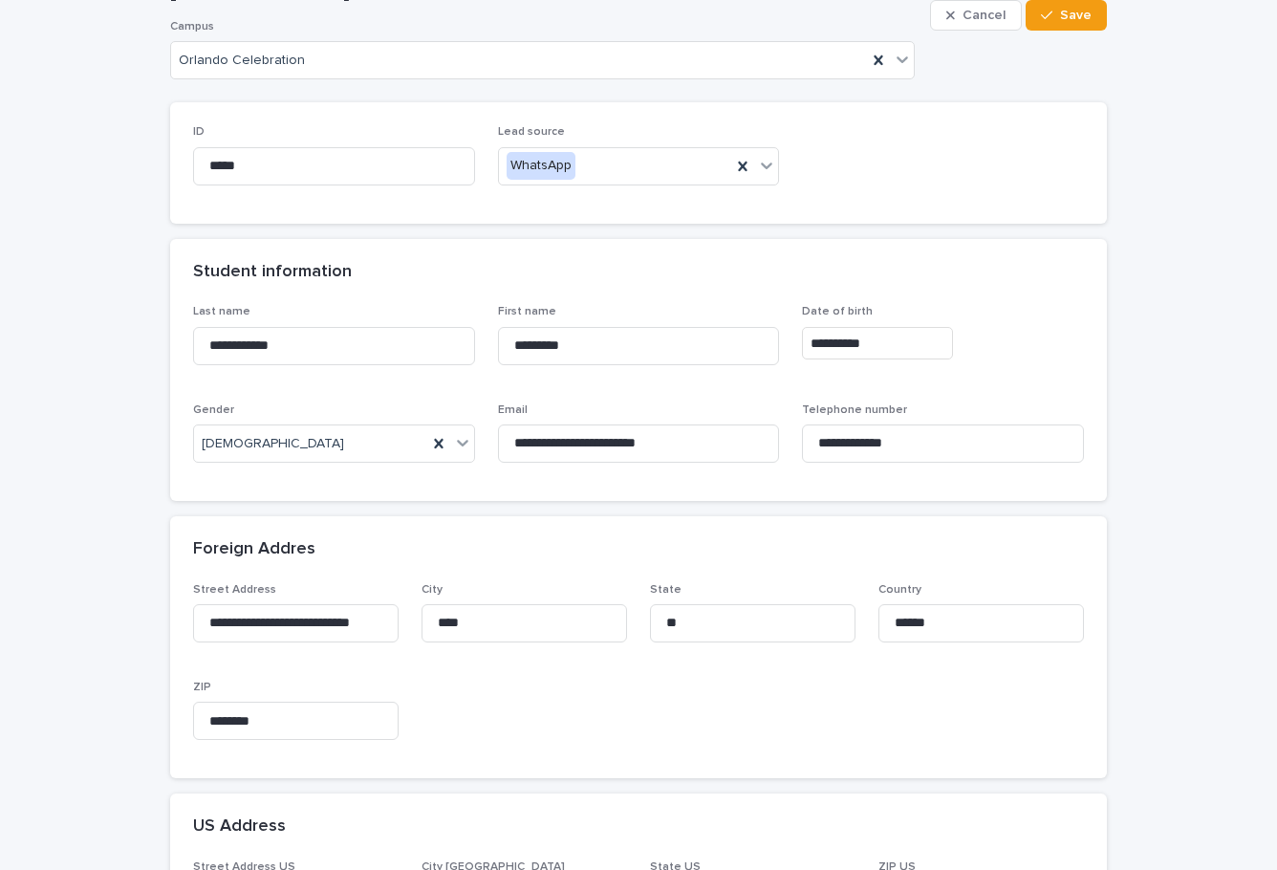
scroll to position [191, 0]
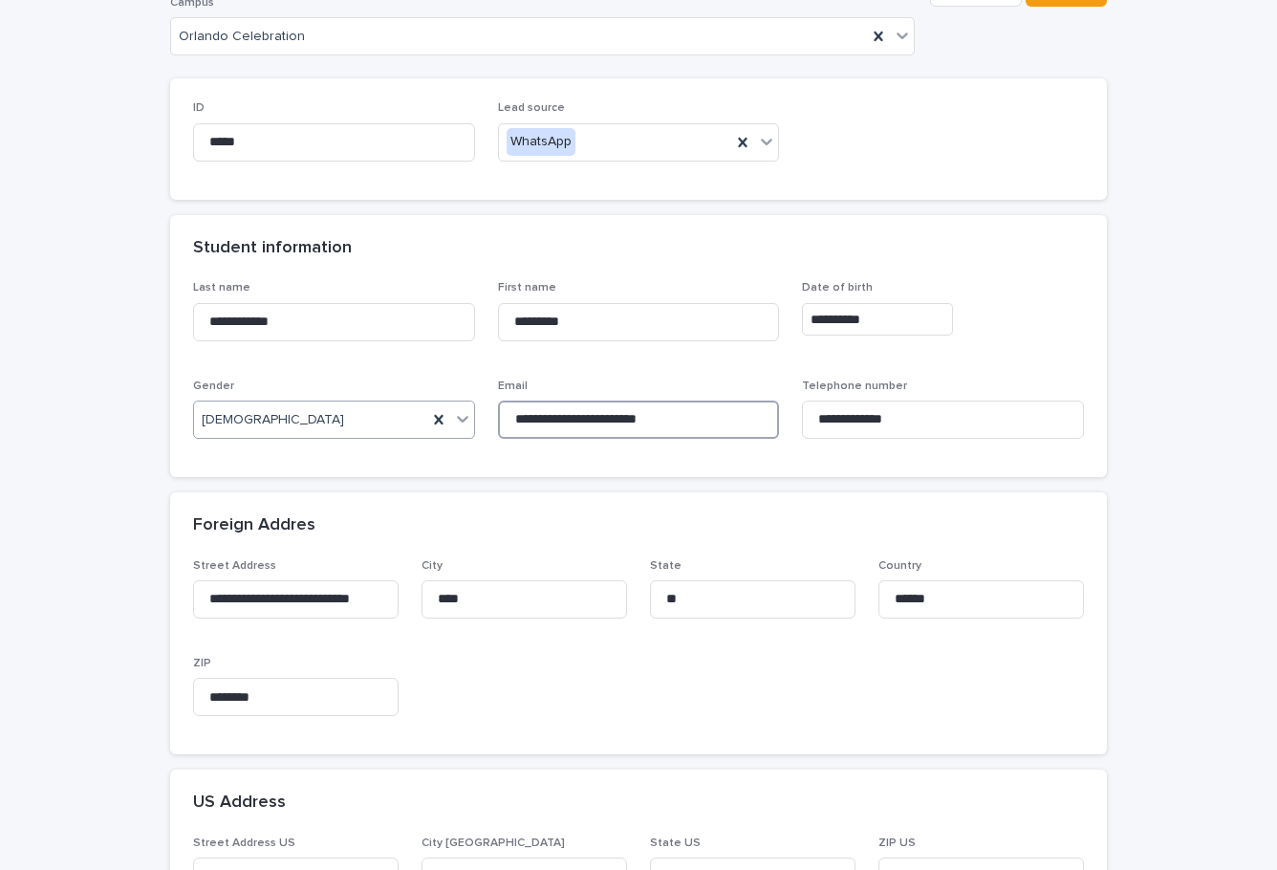
drag, startPoint x: 708, startPoint y: 419, endPoint x: 397, endPoint y: 406, distance: 311.8
click at [398, 411] on div "**********" at bounding box center [638, 367] width 891 height 173
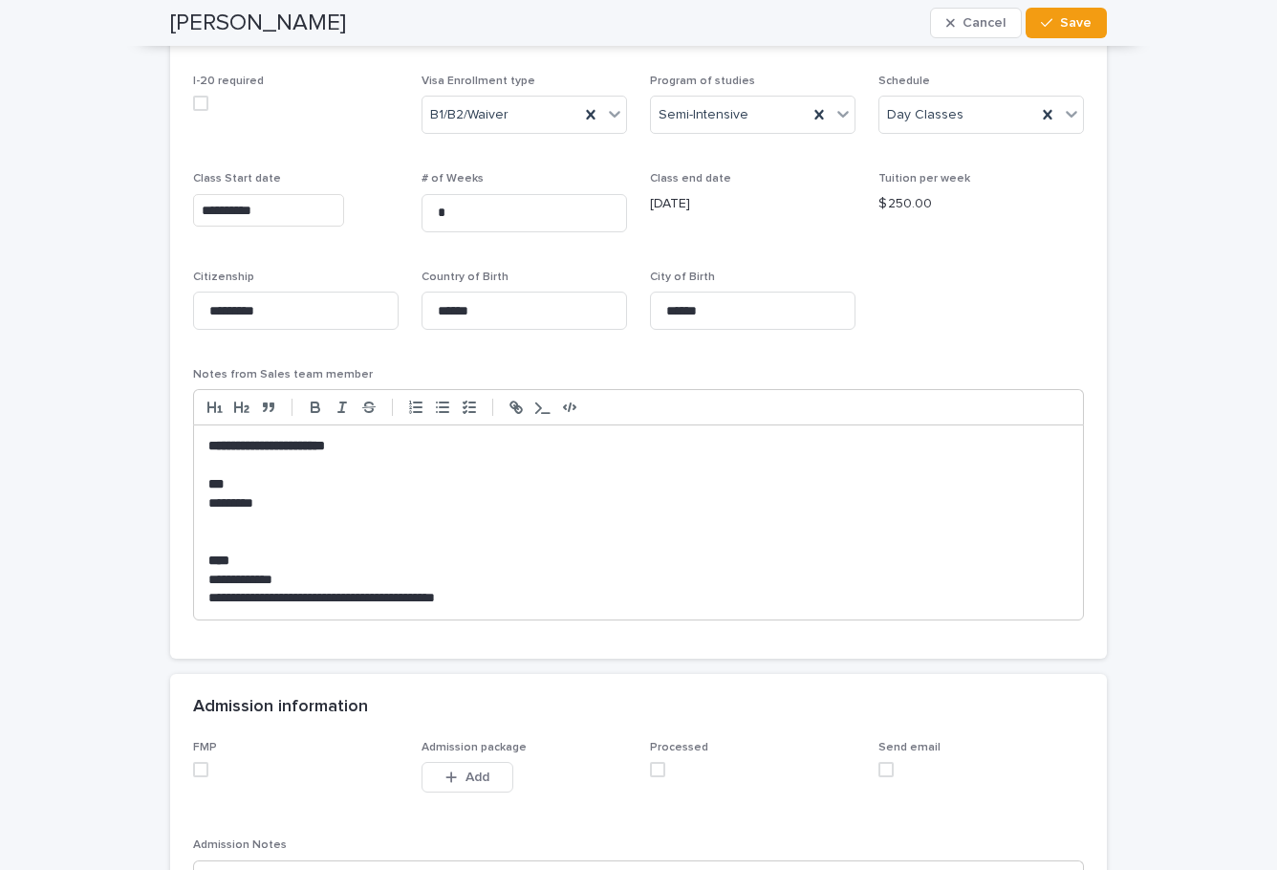
scroll to position [1752, 0]
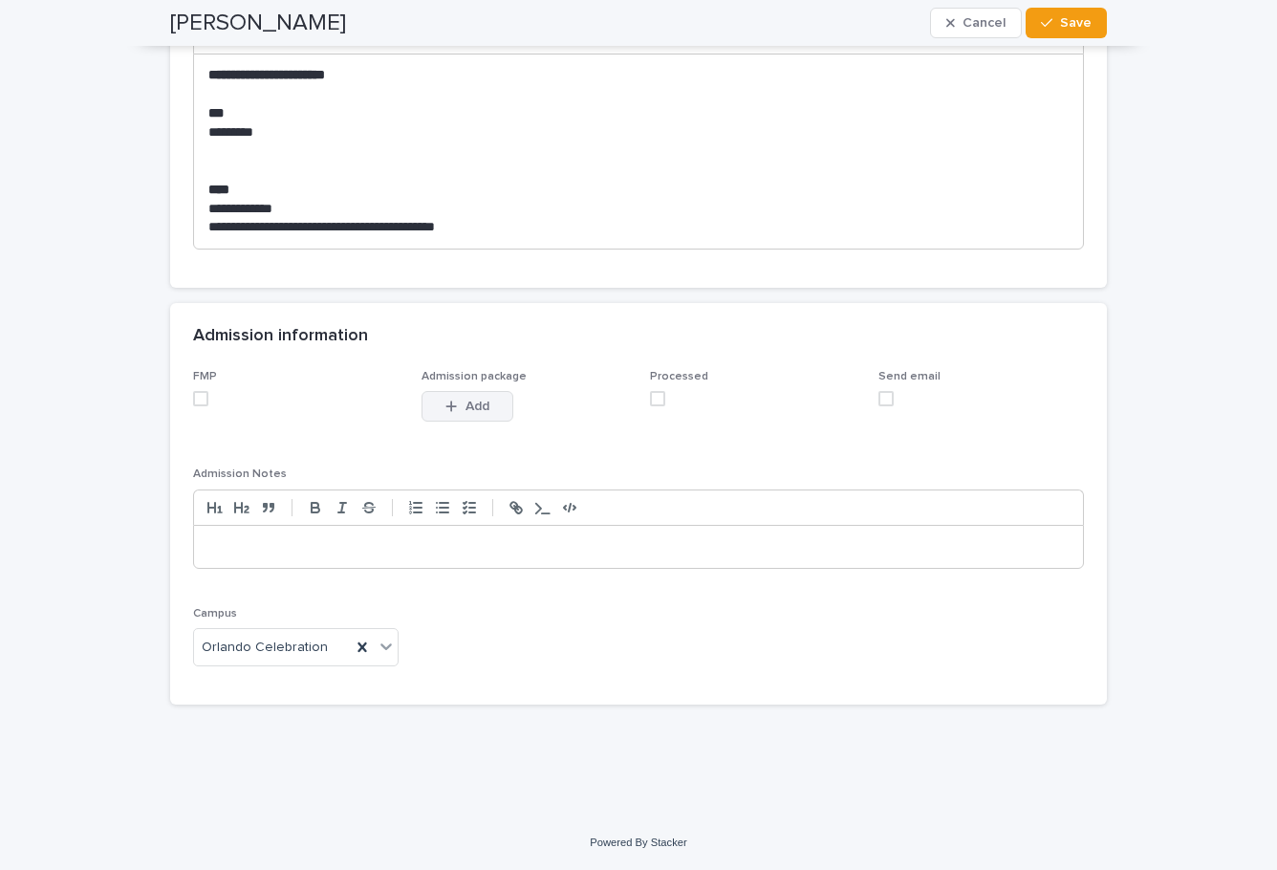
click at [476, 407] on span "Add" at bounding box center [477, 405] width 24 height 13
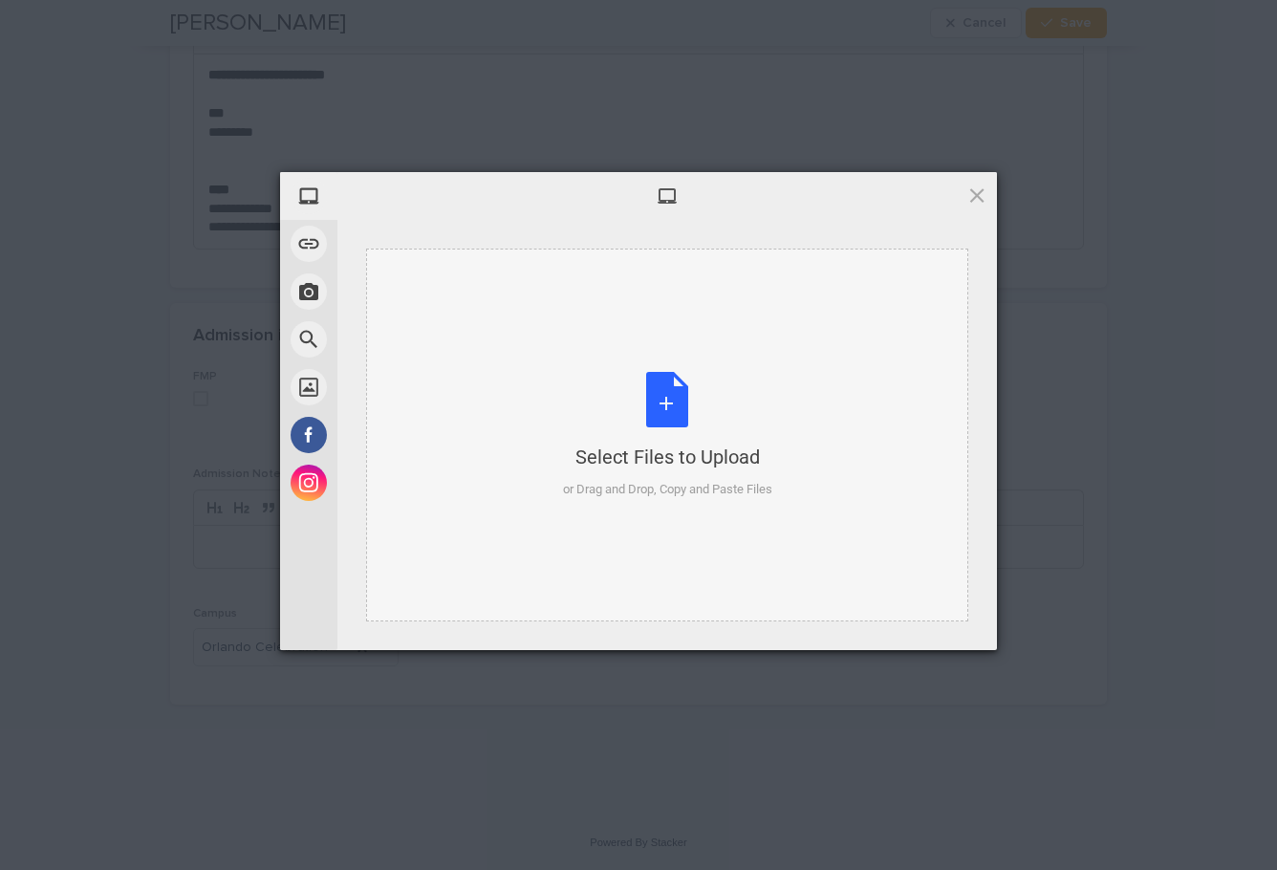
click at [654, 400] on div "Select Files to Upload or Drag and Drop, Copy and Paste Files" at bounding box center [667, 435] width 209 height 127
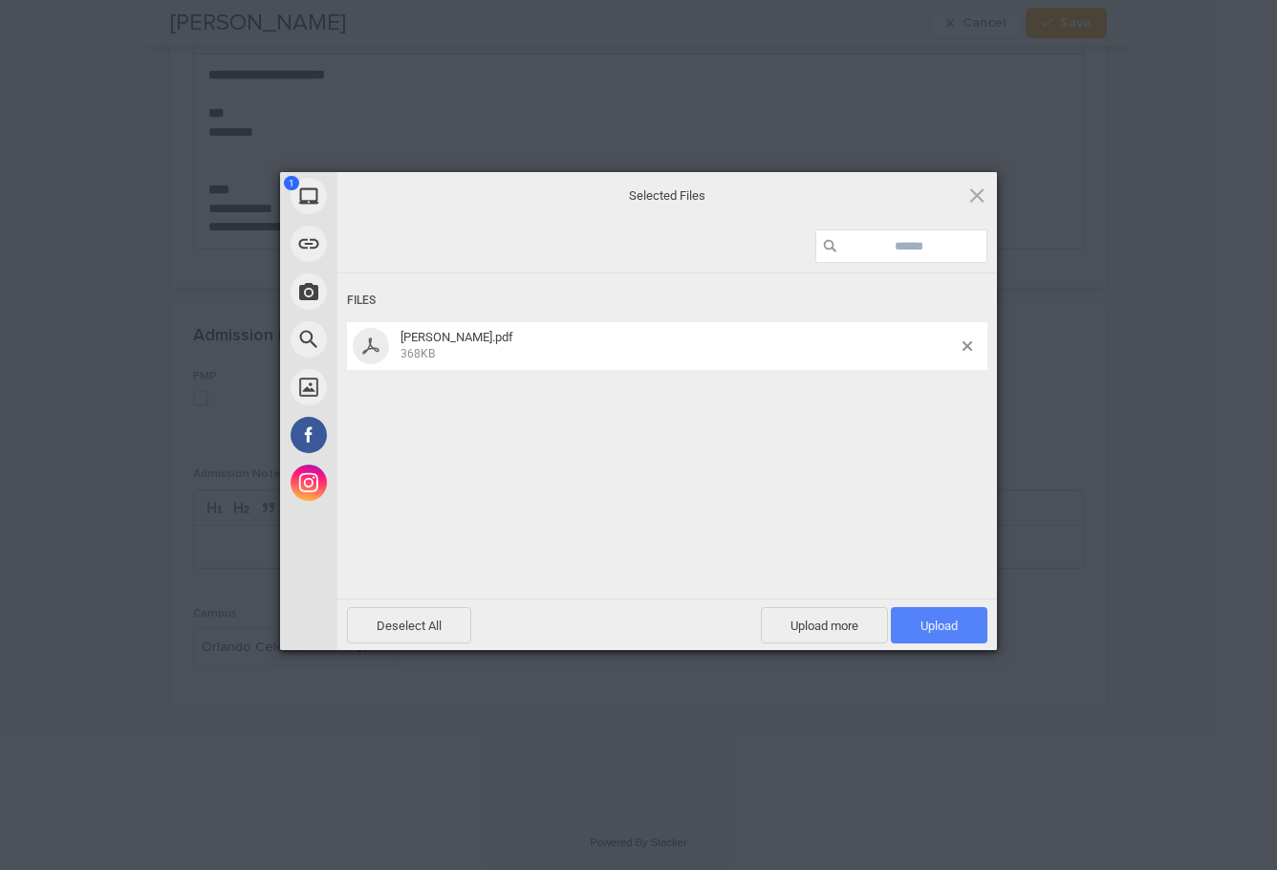
click at [923, 635] on span "Upload 1" at bounding box center [939, 625] width 97 height 36
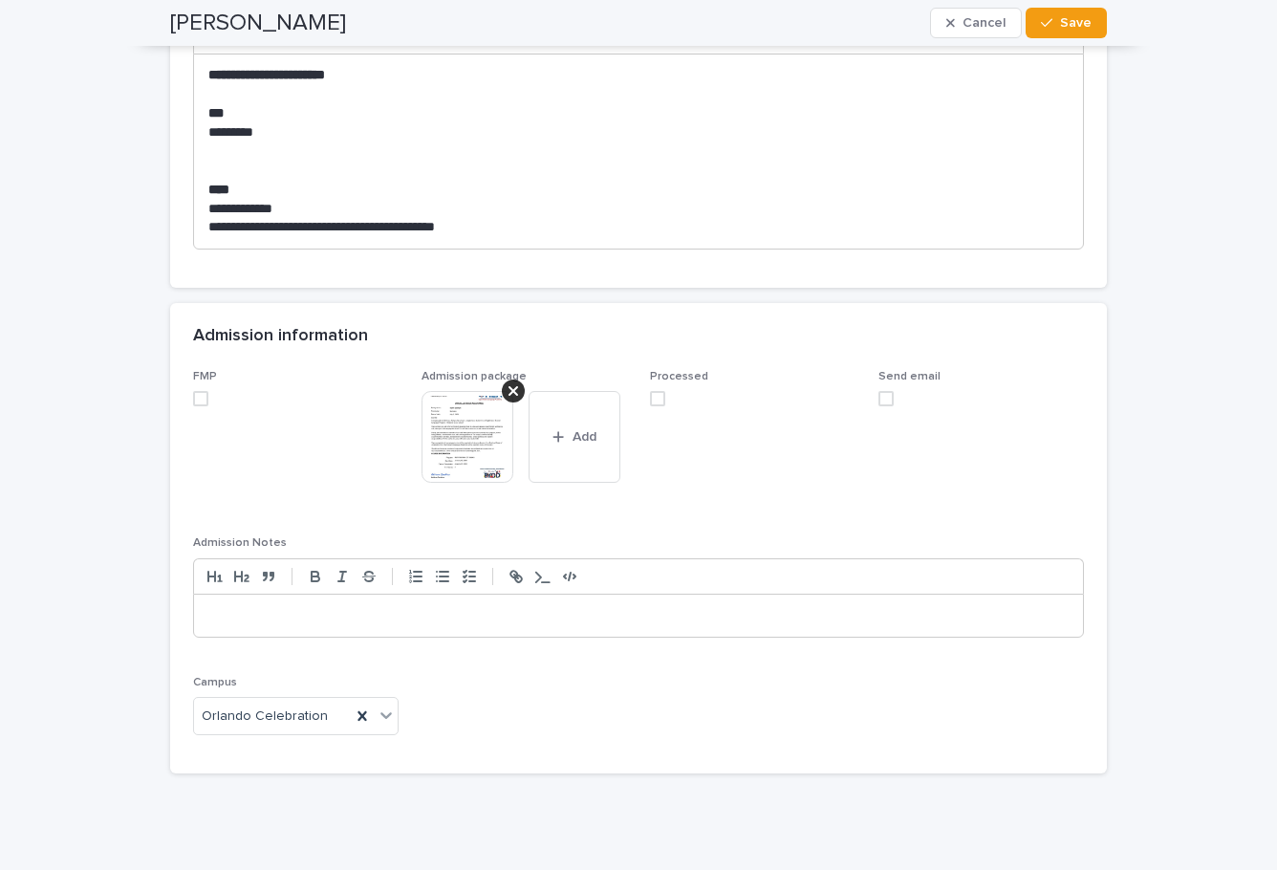
click at [193, 398] on span at bounding box center [200, 398] width 15 height 15
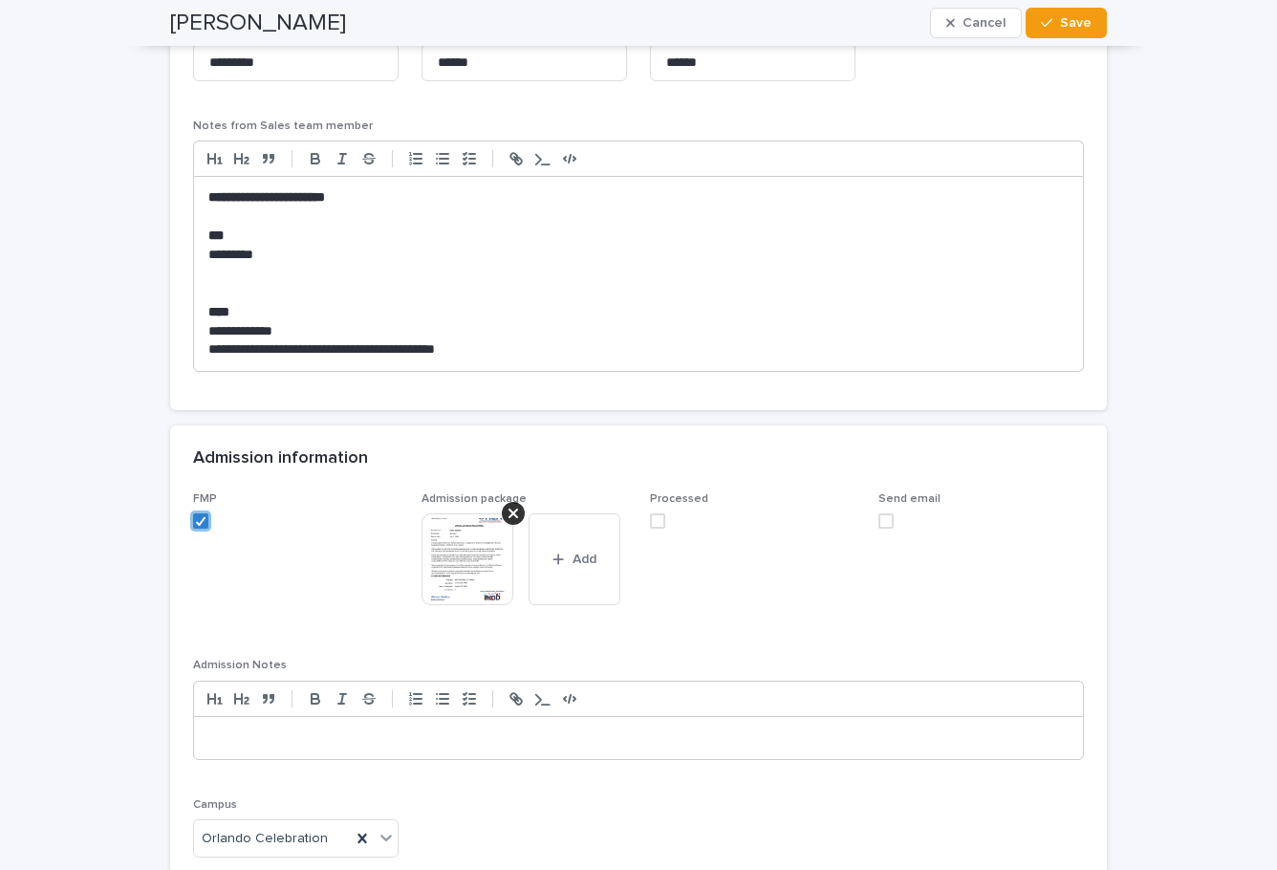
scroll to position [1656, 0]
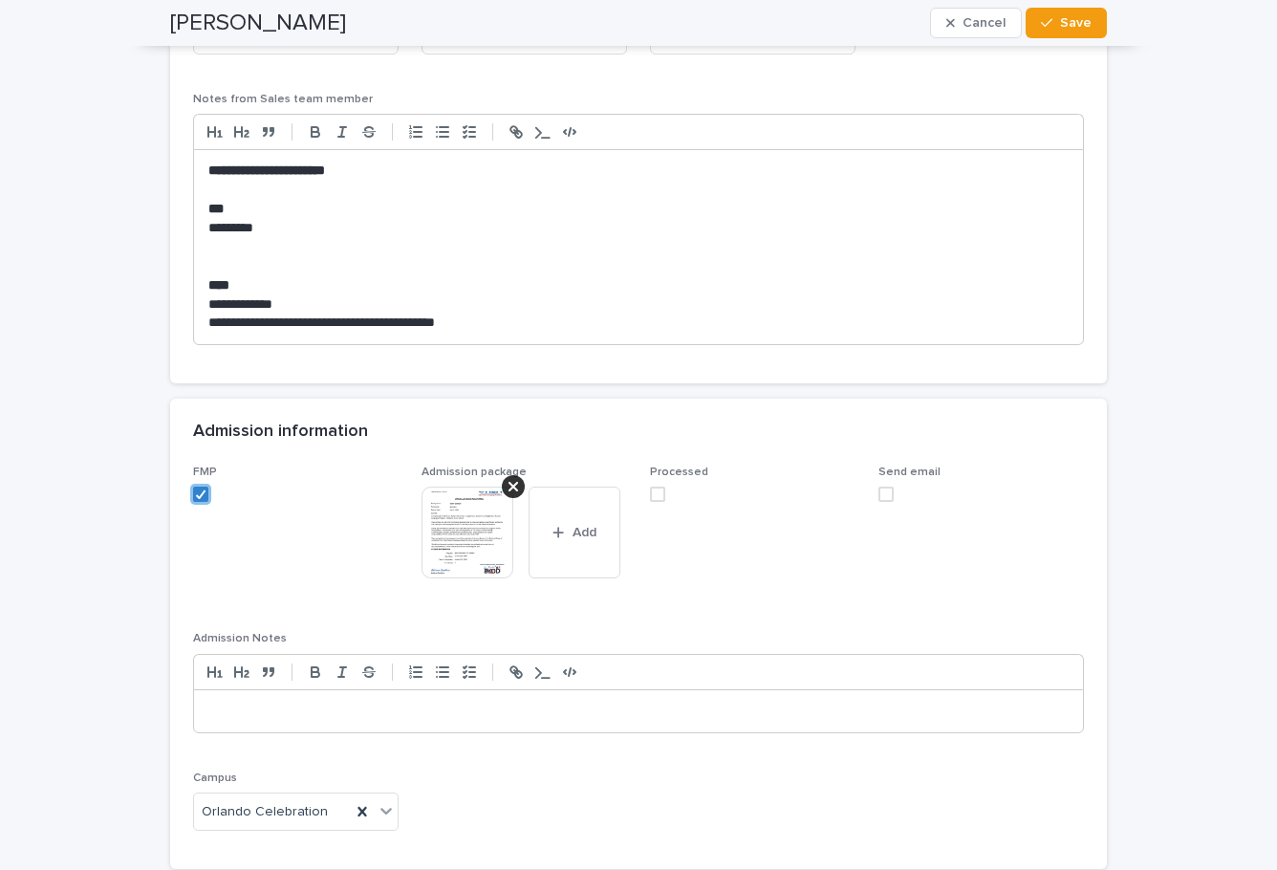
click at [660, 490] on label at bounding box center [752, 493] width 205 height 15
click at [1085, 21] on button "Save" at bounding box center [1065, 23] width 81 height 31
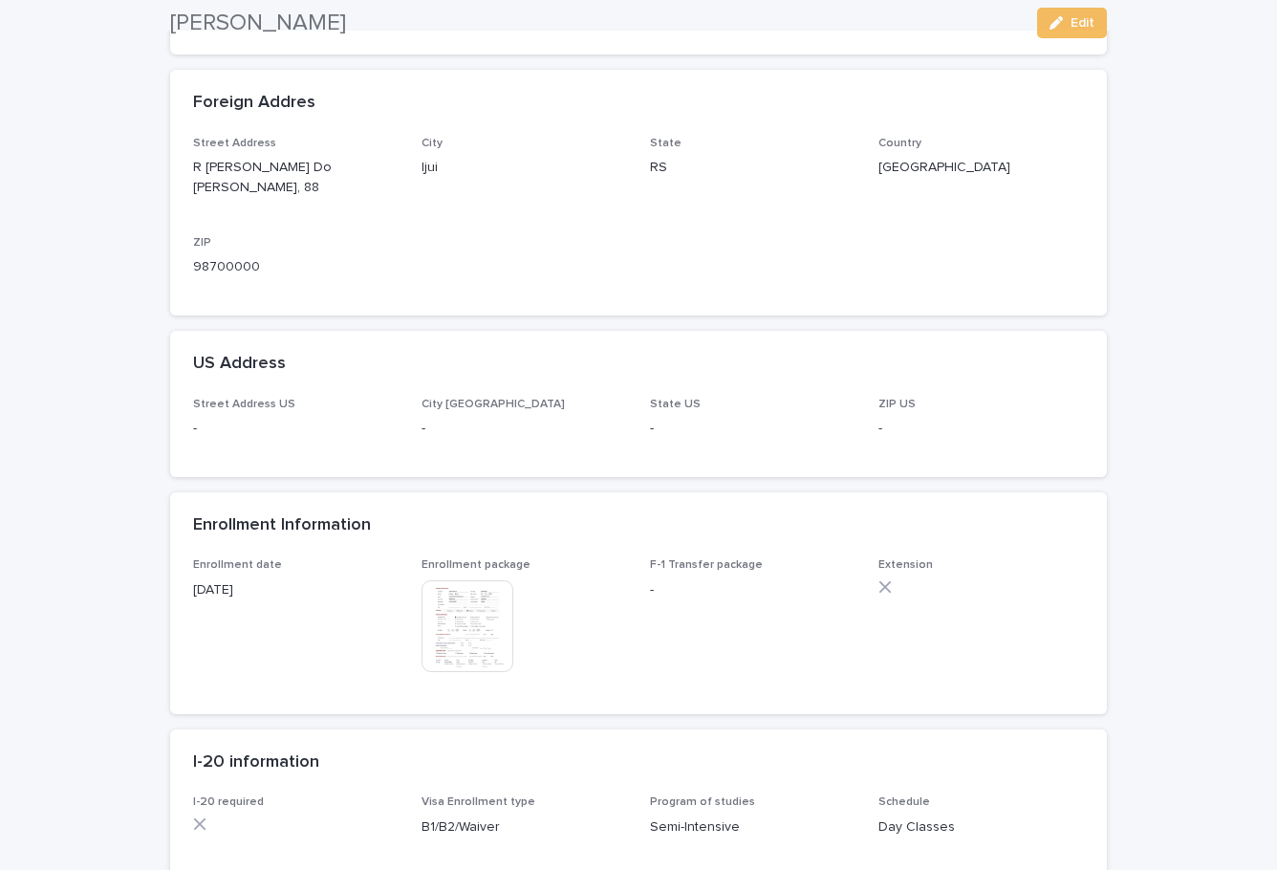
scroll to position [787, 0]
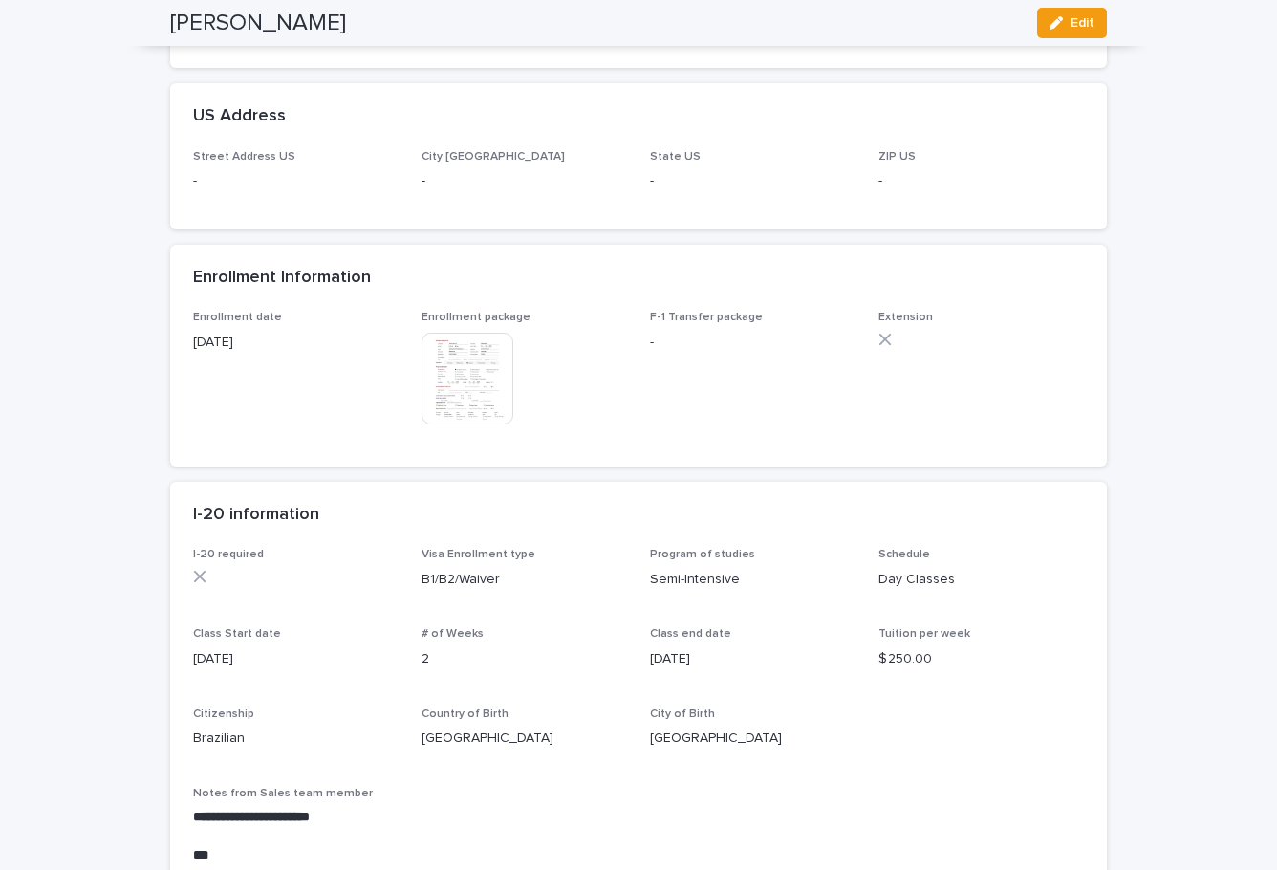
click at [452, 357] on img at bounding box center [467, 379] width 92 height 92
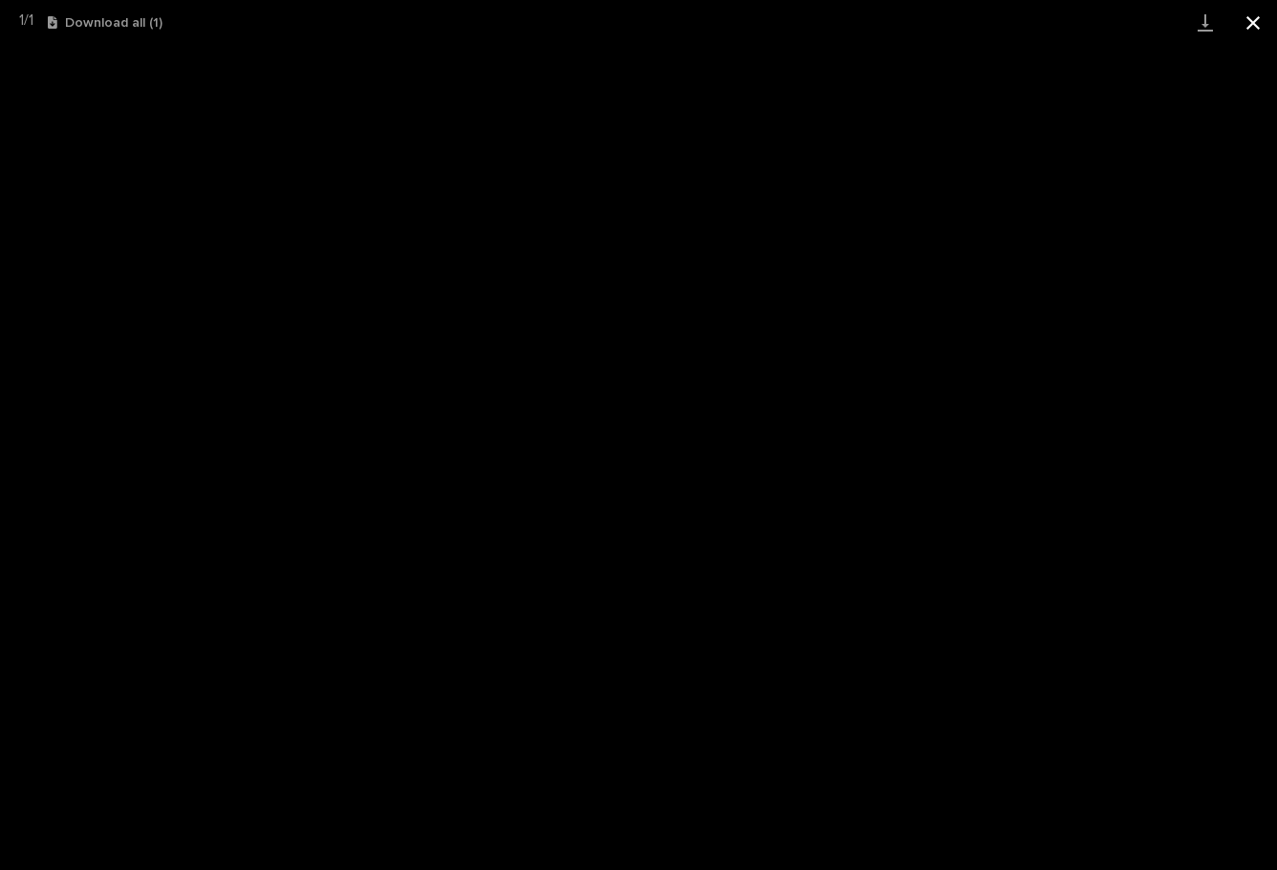
click at [1258, 11] on button "Close gallery" at bounding box center [1253, 22] width 48 height 45
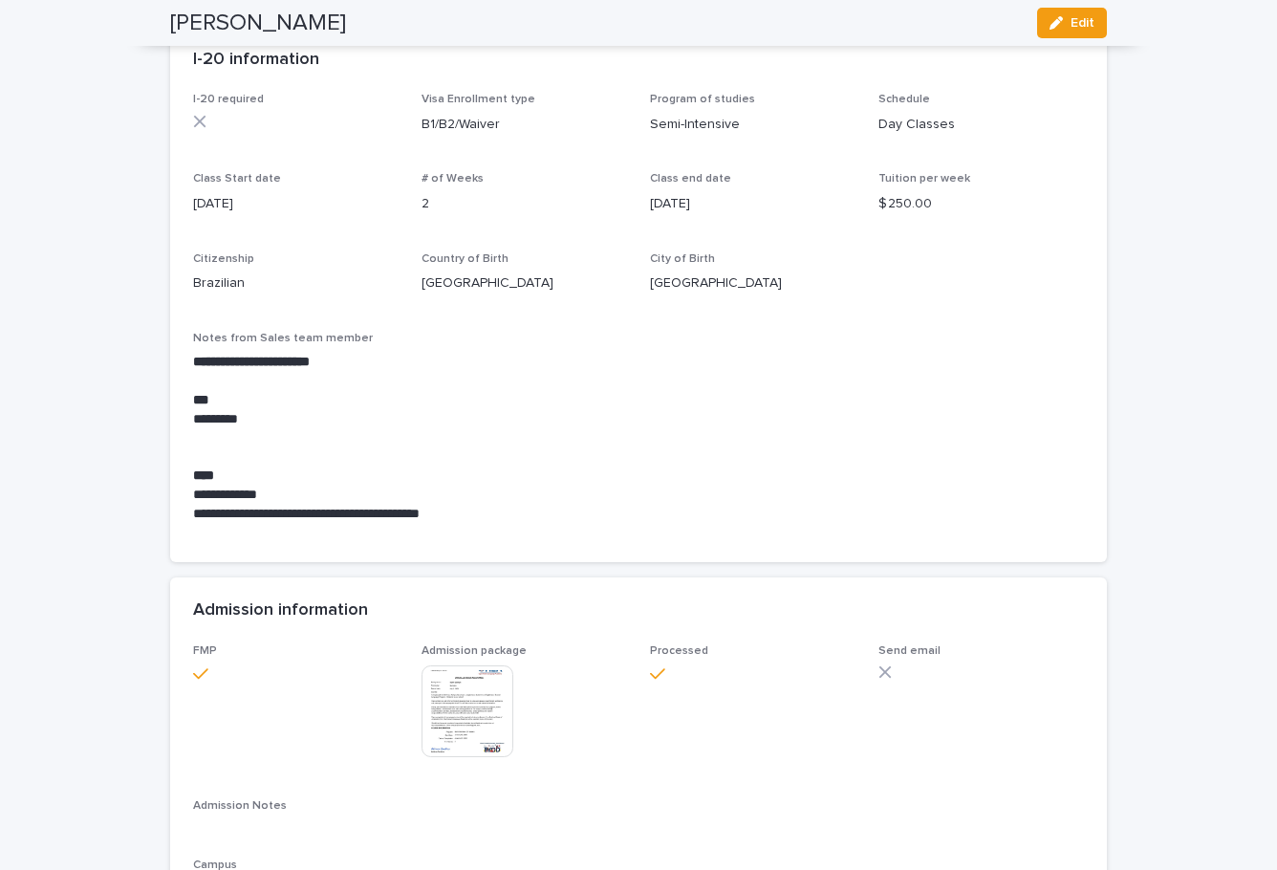
scroll to position [978, 0]
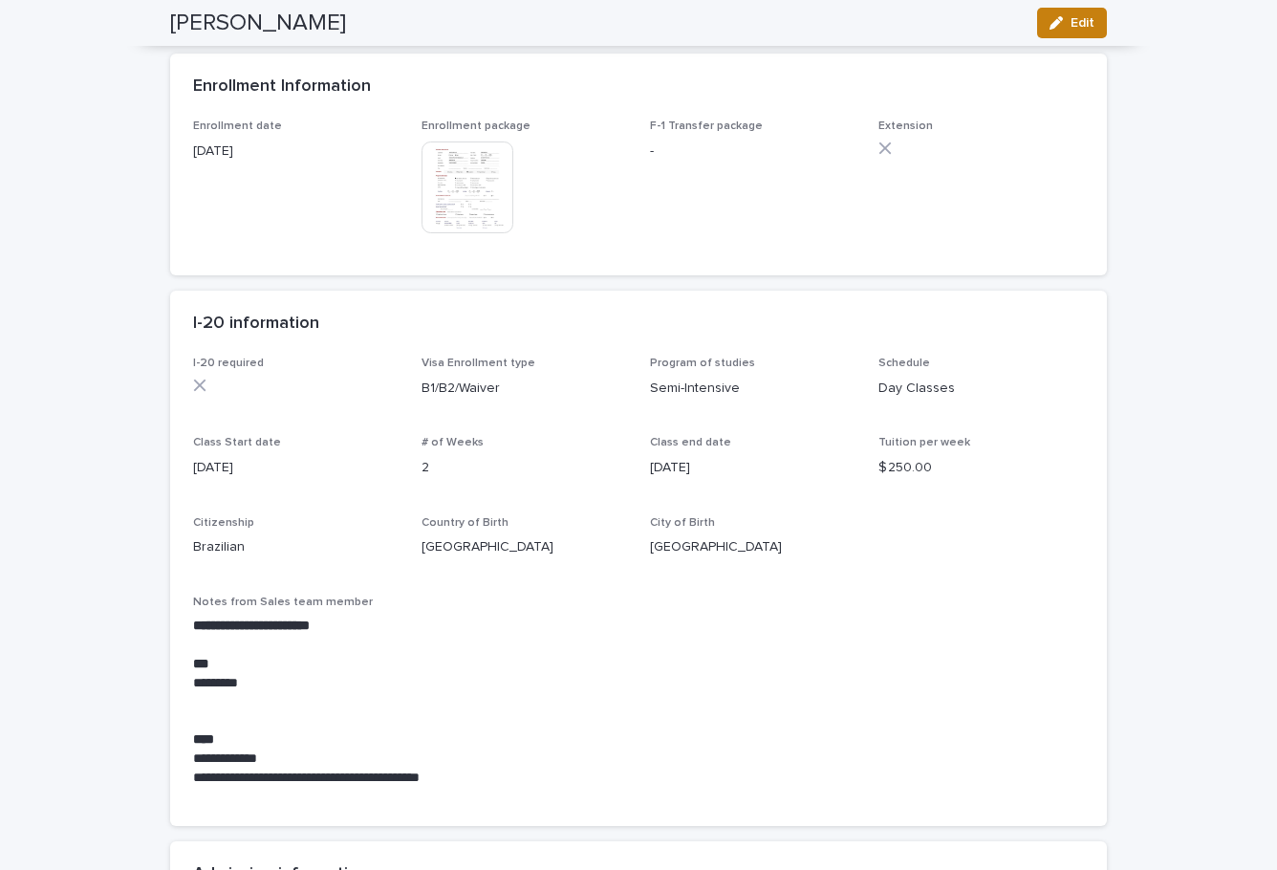
click at [1050, 23] on icon "button" at bounding box center [1055, 22] width 13 height 13
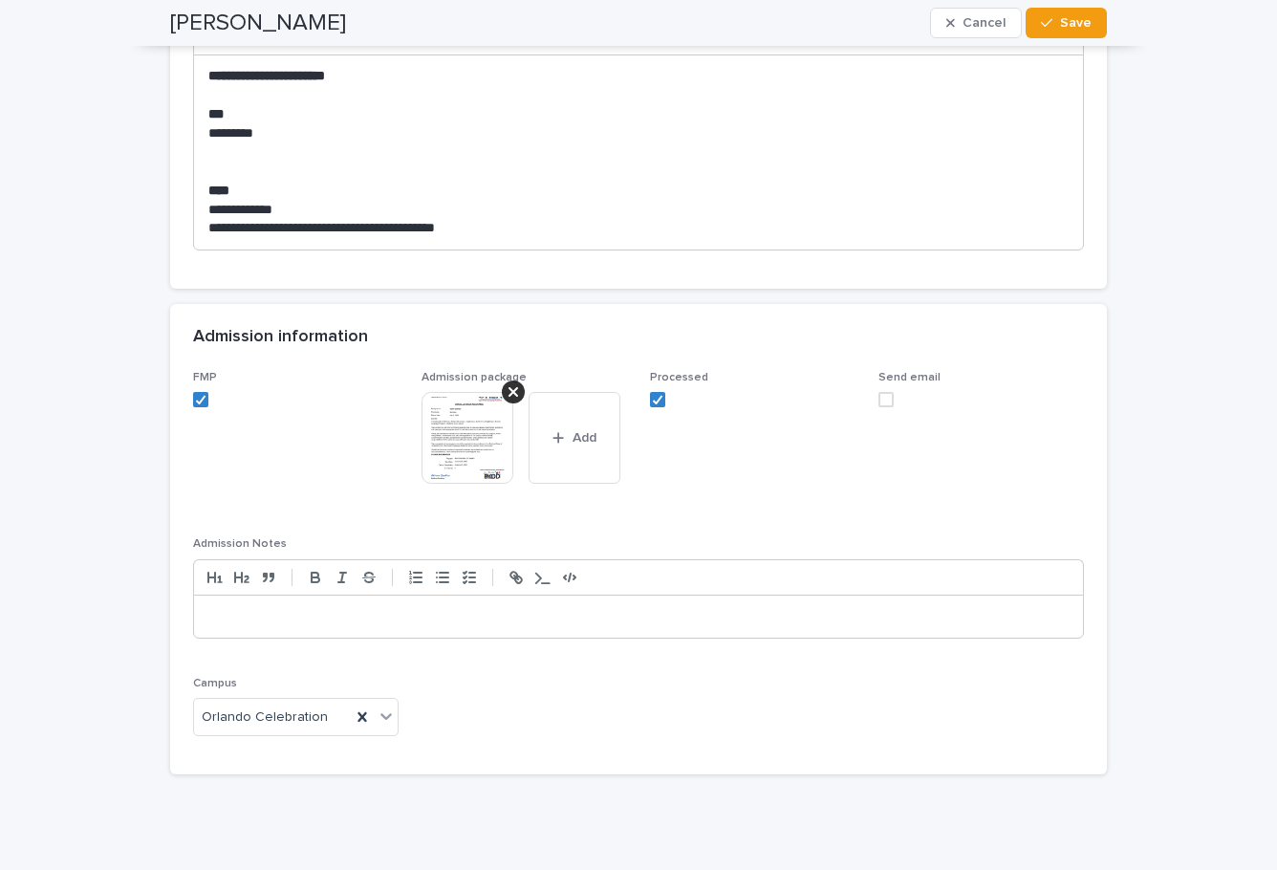
scroll to position [1820, 0]
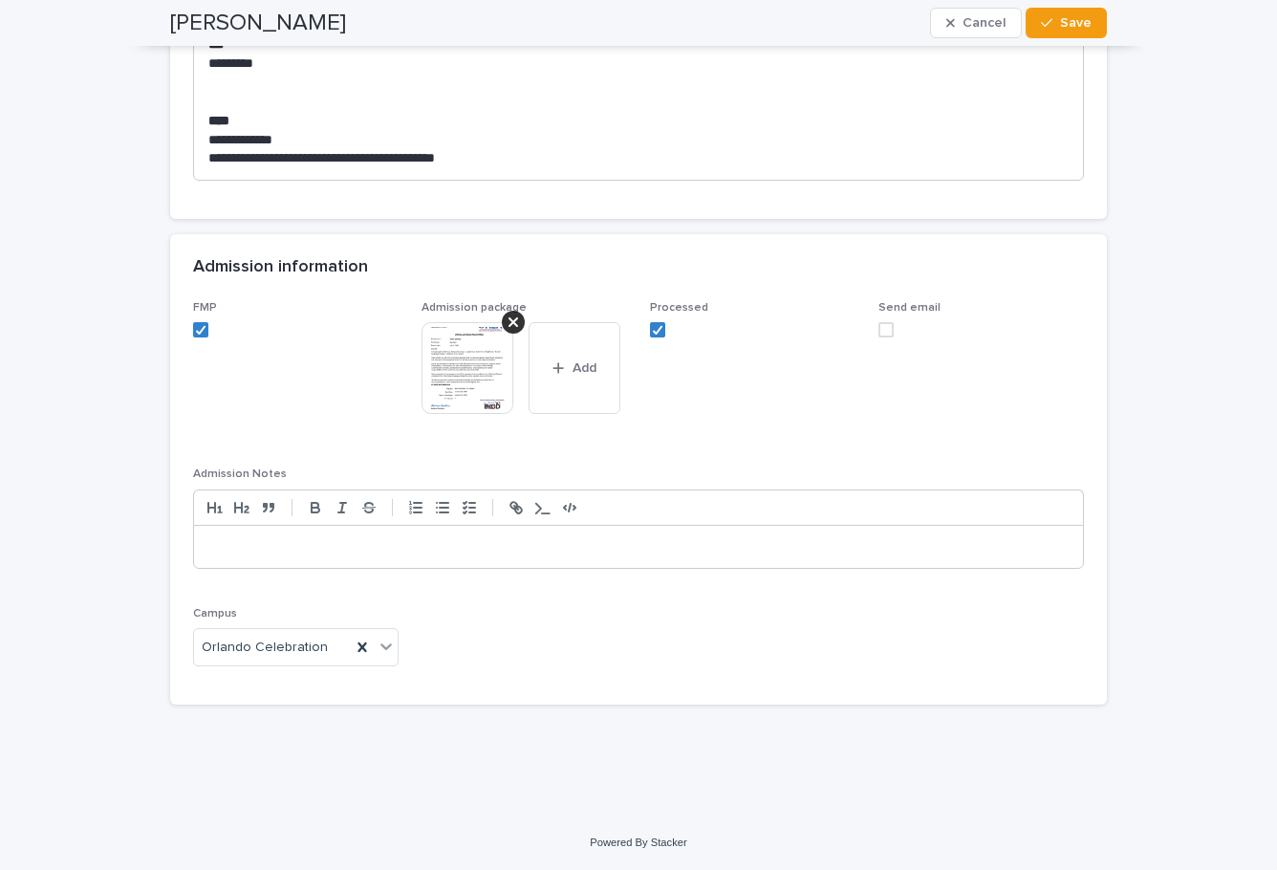
click at [878, 323] on span at bounding box center [885, 329] width 15 height 15
click at [1052, 29] on button "Save" at bounding box center [1065, 23] width 81 height 31
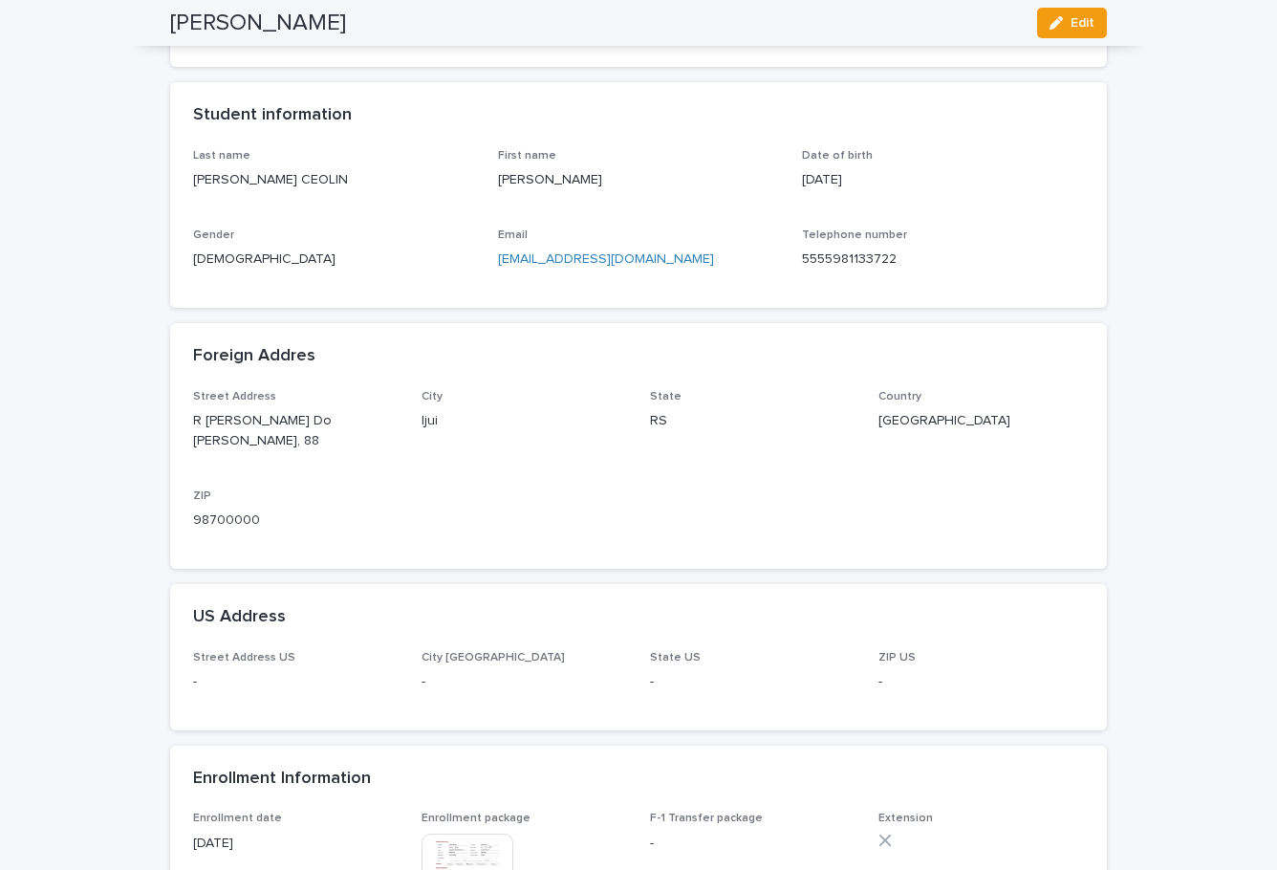
scroll to position [0, 0]
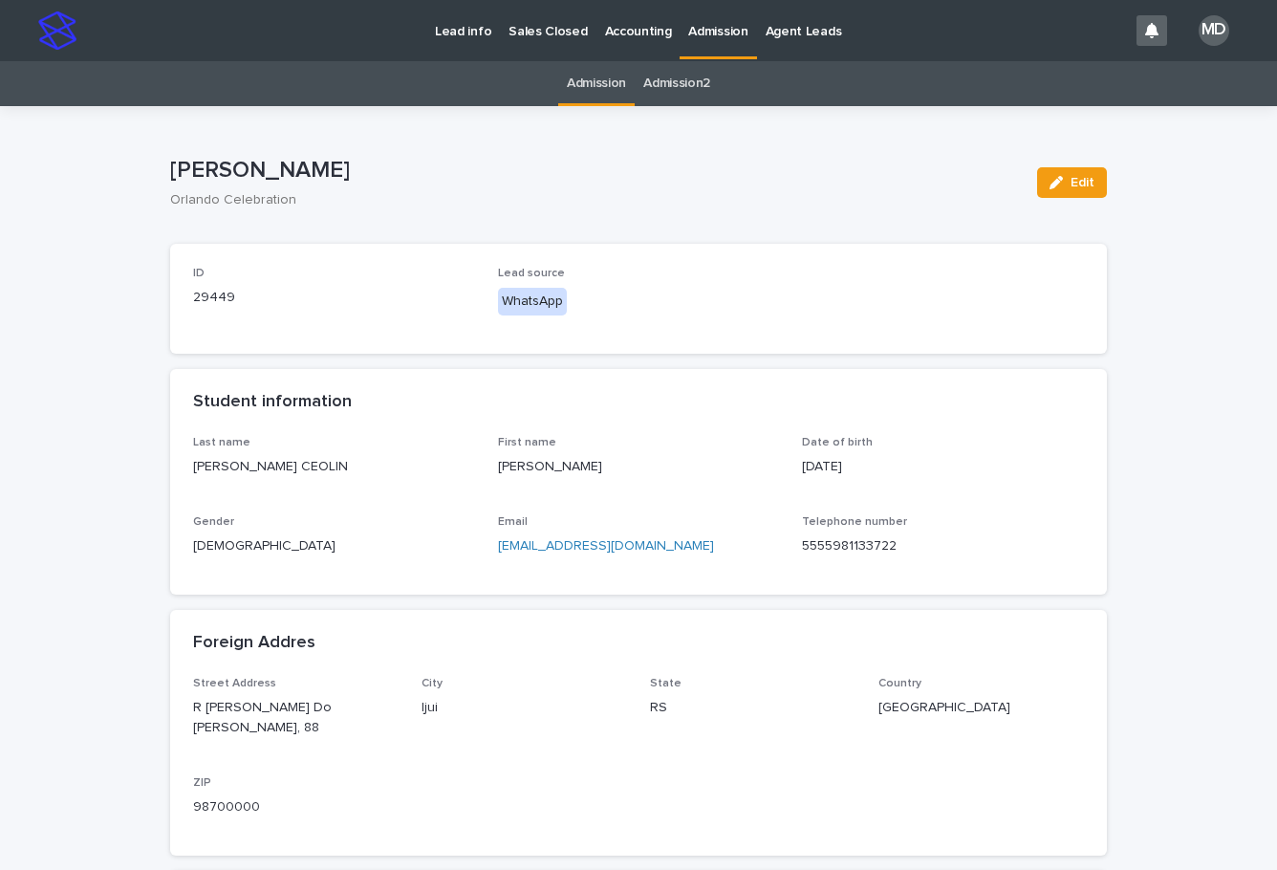
click at [702, 28] on p "Admission" at bounding box center [717, 20] width 59 height 40
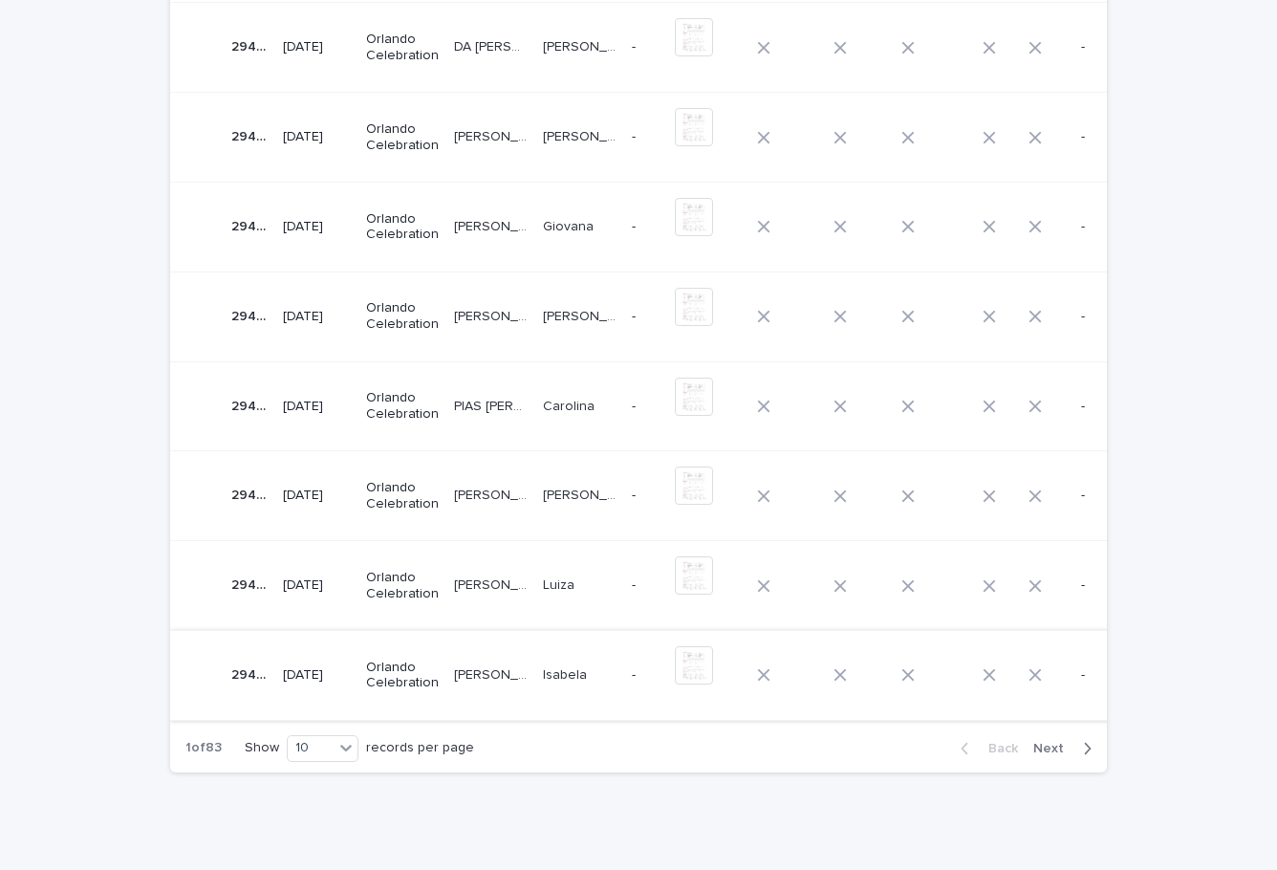
scroll to position [478, 0]
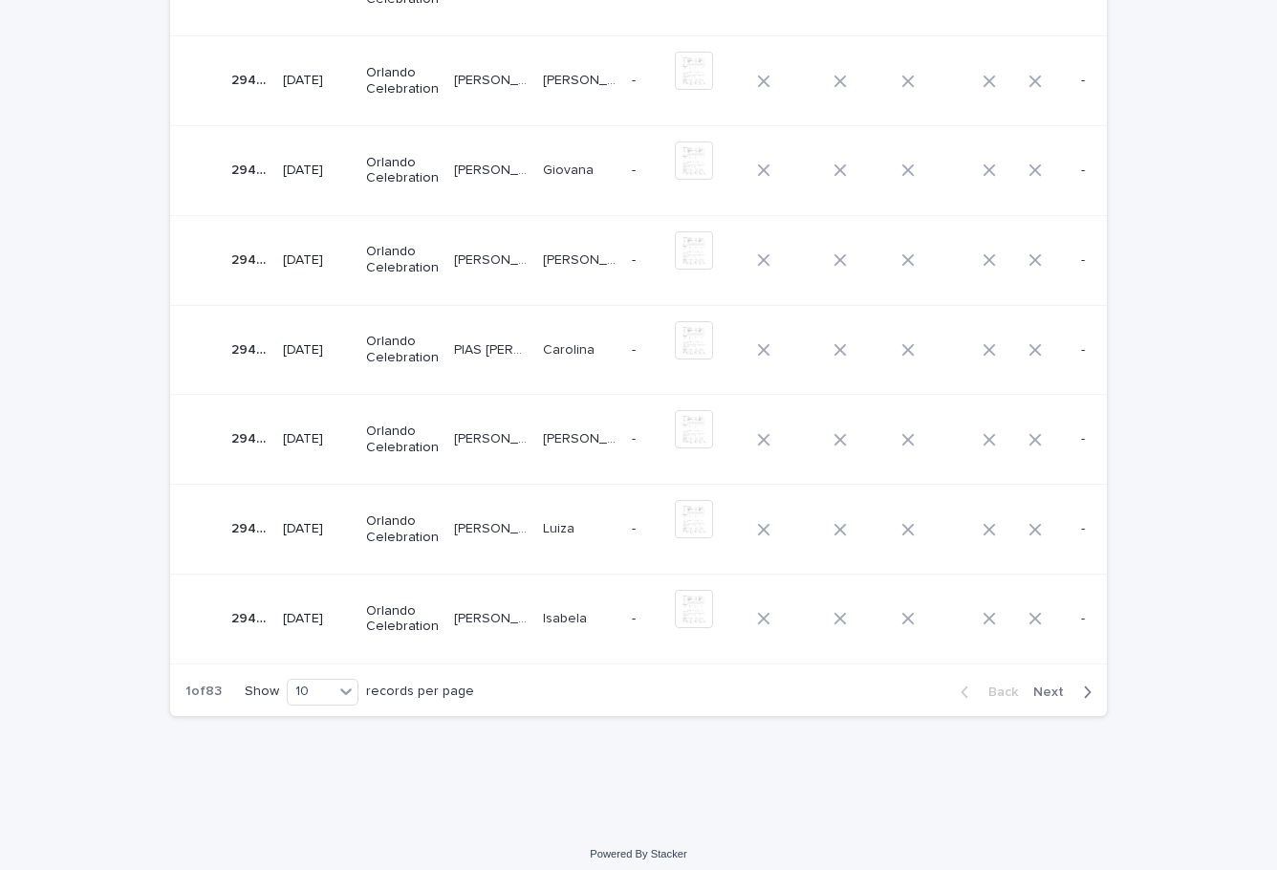
click at [384, 618] on p "Orlando Celebration" at bounding box center [402, 619] width 73 height 32
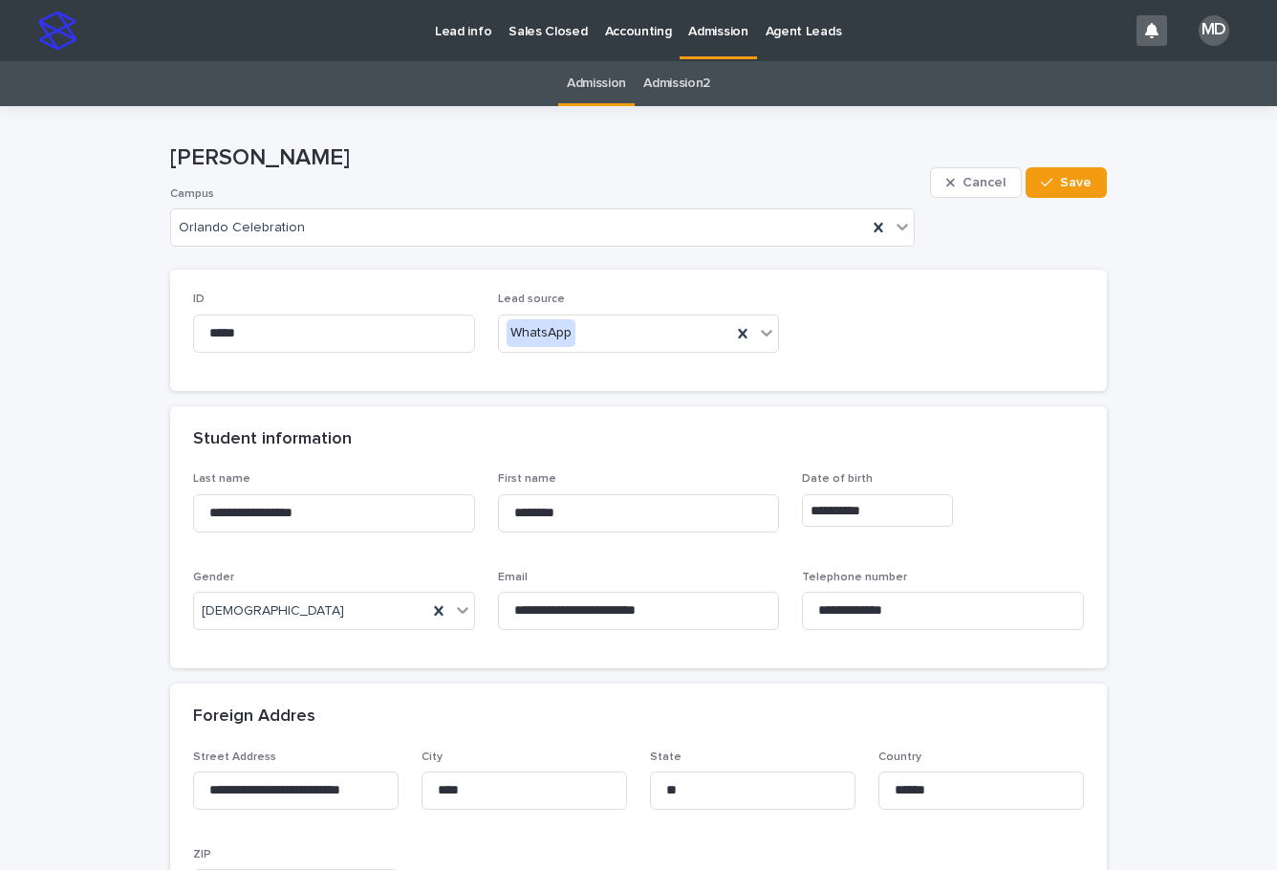
click at [711, 29] on p "Admission" at bounding box center [717, 20] width 59 height 40
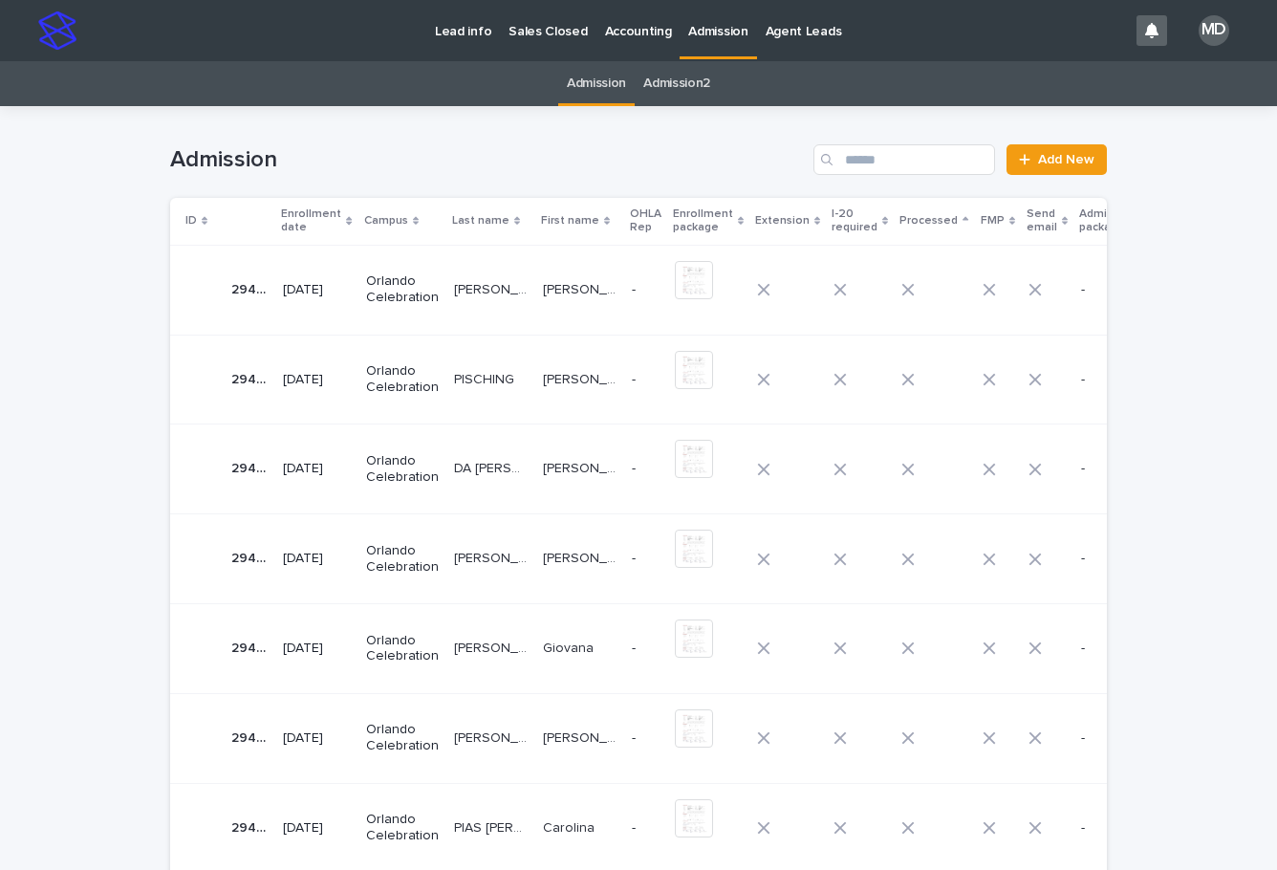
click at [407, 284] on p "Orlando Celebration" at bounding box center [402, 289] width 73 height 32
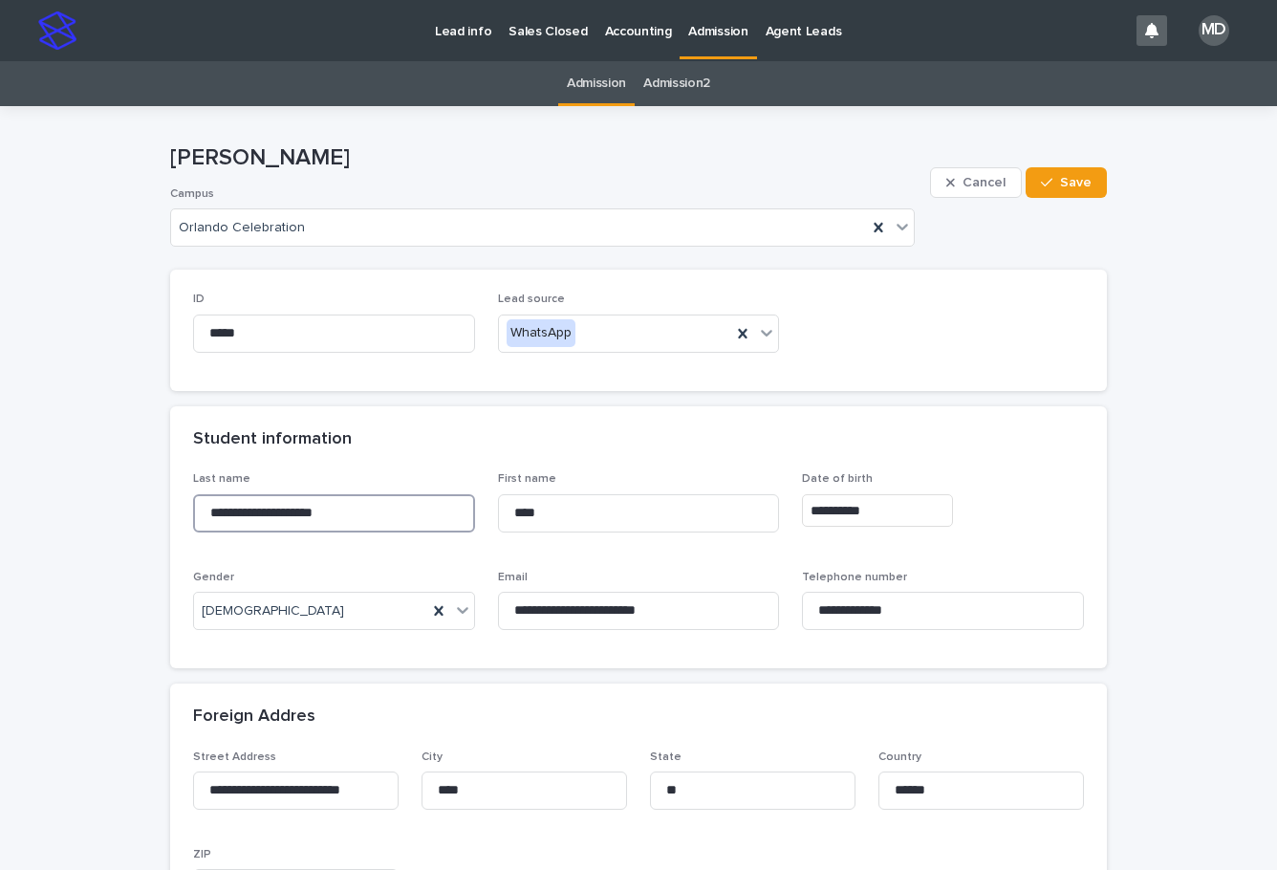
drag, startPoint x: 381, startPoint y: 508, endPoint x: 64, endPoint y: 498, distance: 317.4
click at [419, 513] on input "**********" at bounding box center [334, 513] width 282 height 38
drag, startPoint x: 418, startPoint y: 513, endPoint x: 53, endPoint y: 505, distance: 365.1
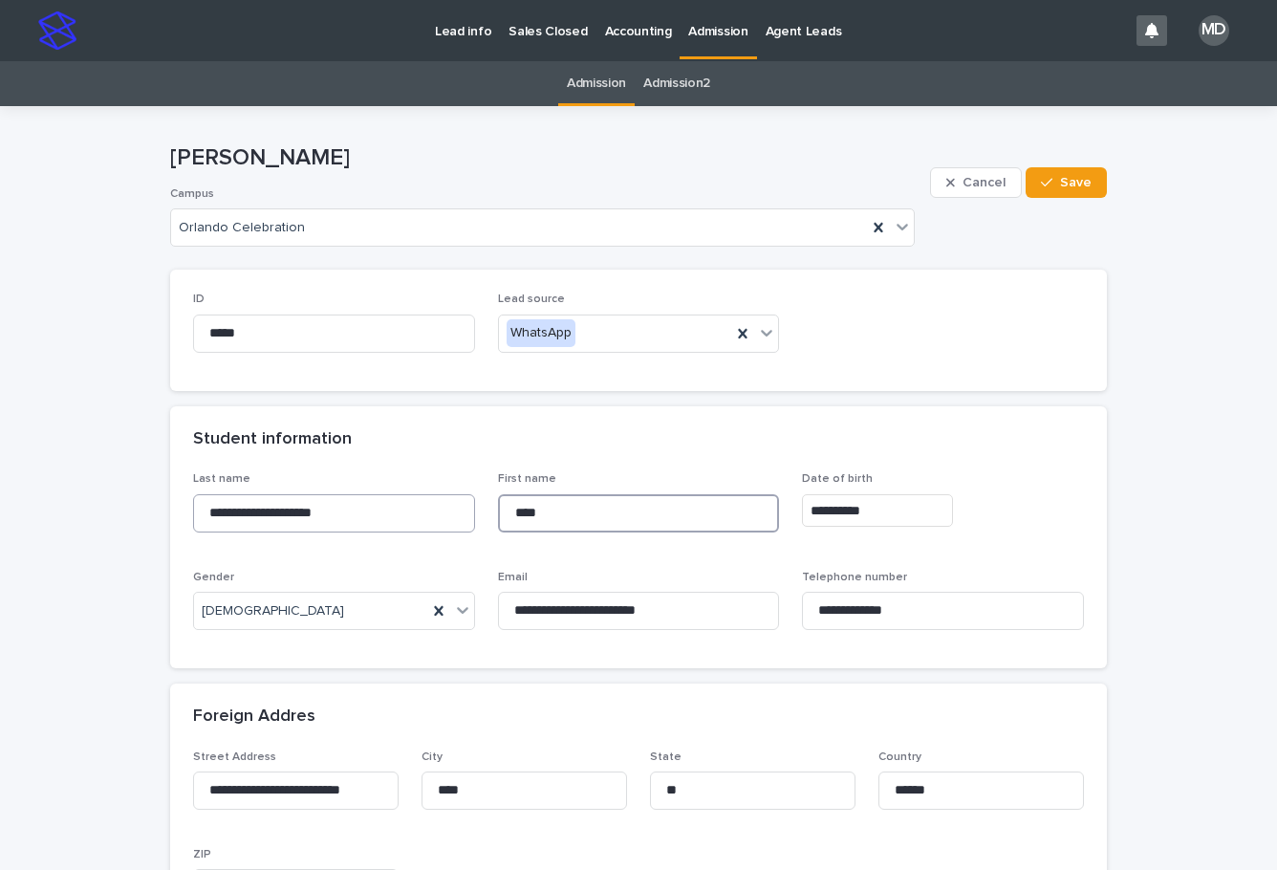
drag, startPoint x: 586, startPoint y: 511, endPoint x: 411, endPoint y: 507, distance: 174.9
click at [411, 507] on div "**********" at bounding box center [638, 558] width 891 height 173
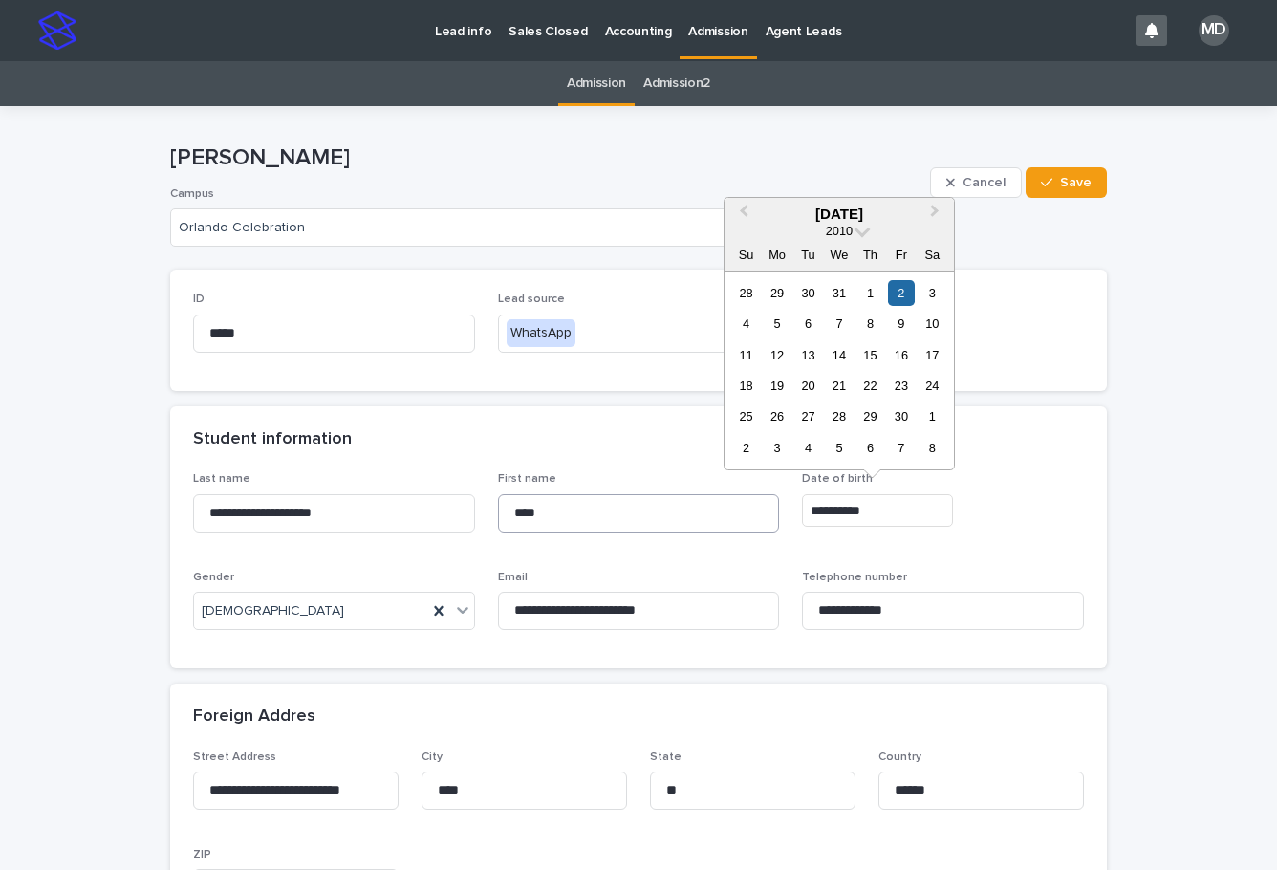
drag, startPoint x: 855, startPoint y: 505, endPoint x: 715, endPoint y: 505, distance: 140.5
click at [715, 505] on div "**********" at bounding box center [638, 558] width 891 height 173
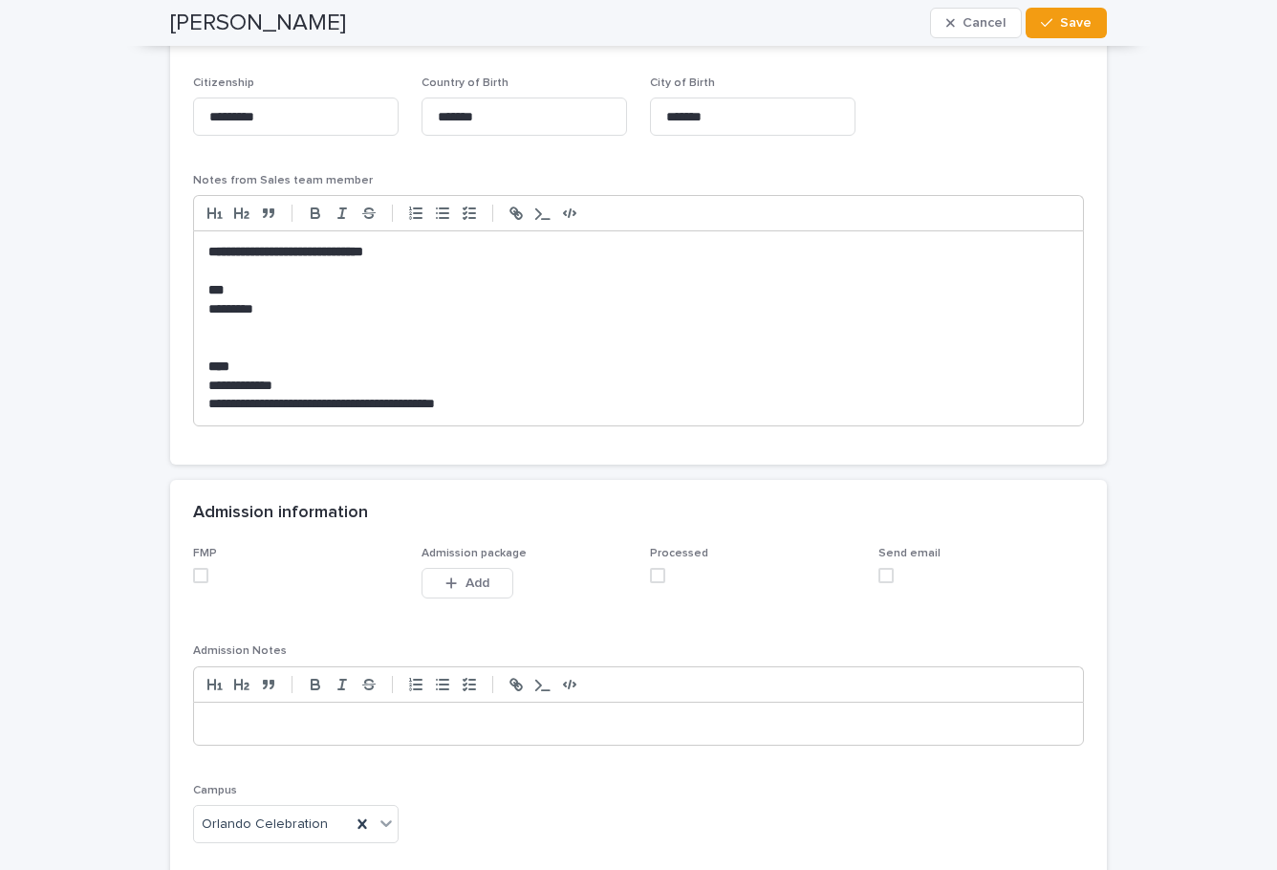
scroll to position [1752, 0]
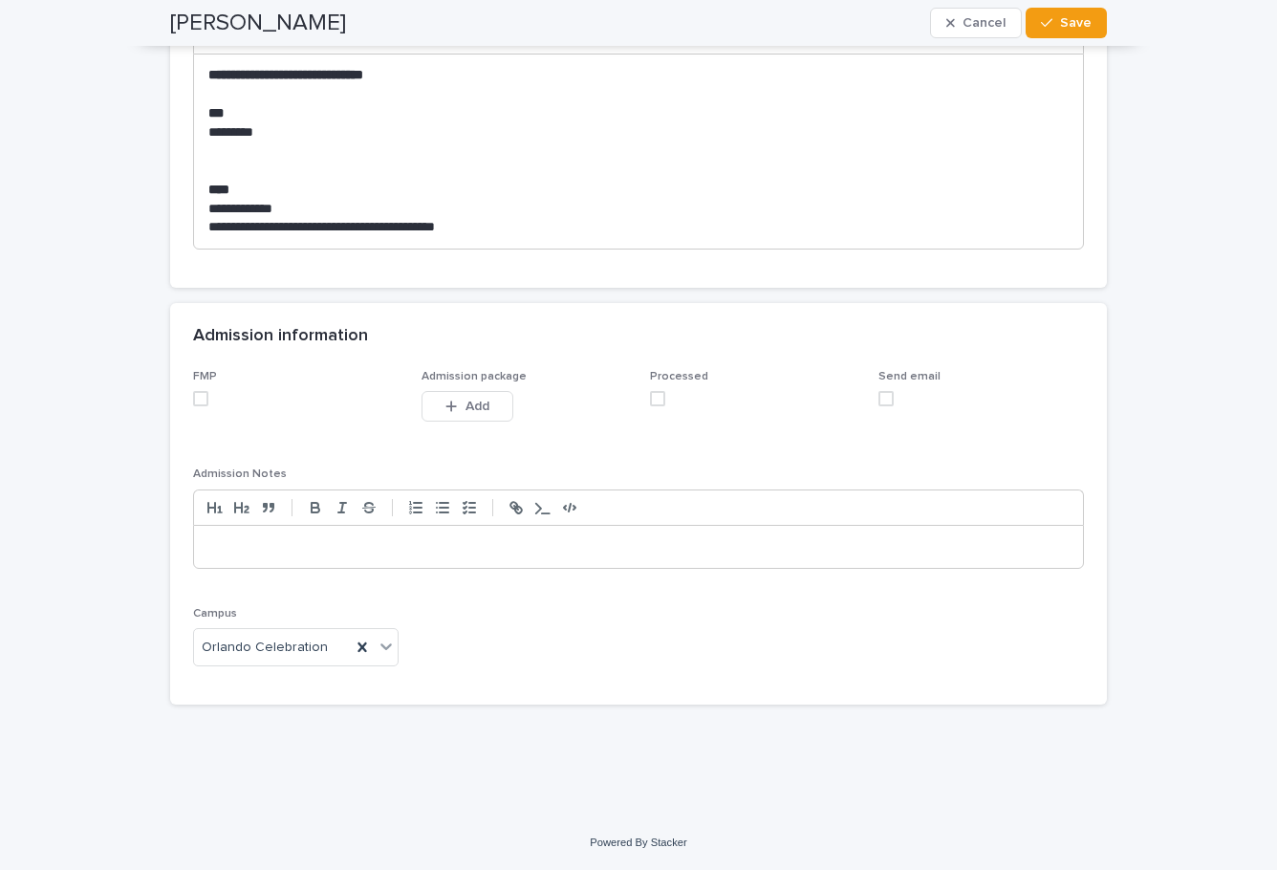
drag, startPoint x: 198, startPoint y: 394, endPoint x: 224, endPoint y: 395, distance: 25.8
click at [198, 394] on span at bounding box center [200, 398] width 15 height 15
click at [650, 397] on span at bounding box center [657, 398] width 15 height 15
click at [883, 398] on span at bounding box center [885, 398] width 15 height 15
click at [1060, 24] on span "Save" at bounding box center [1076, 22] width 32 height 13
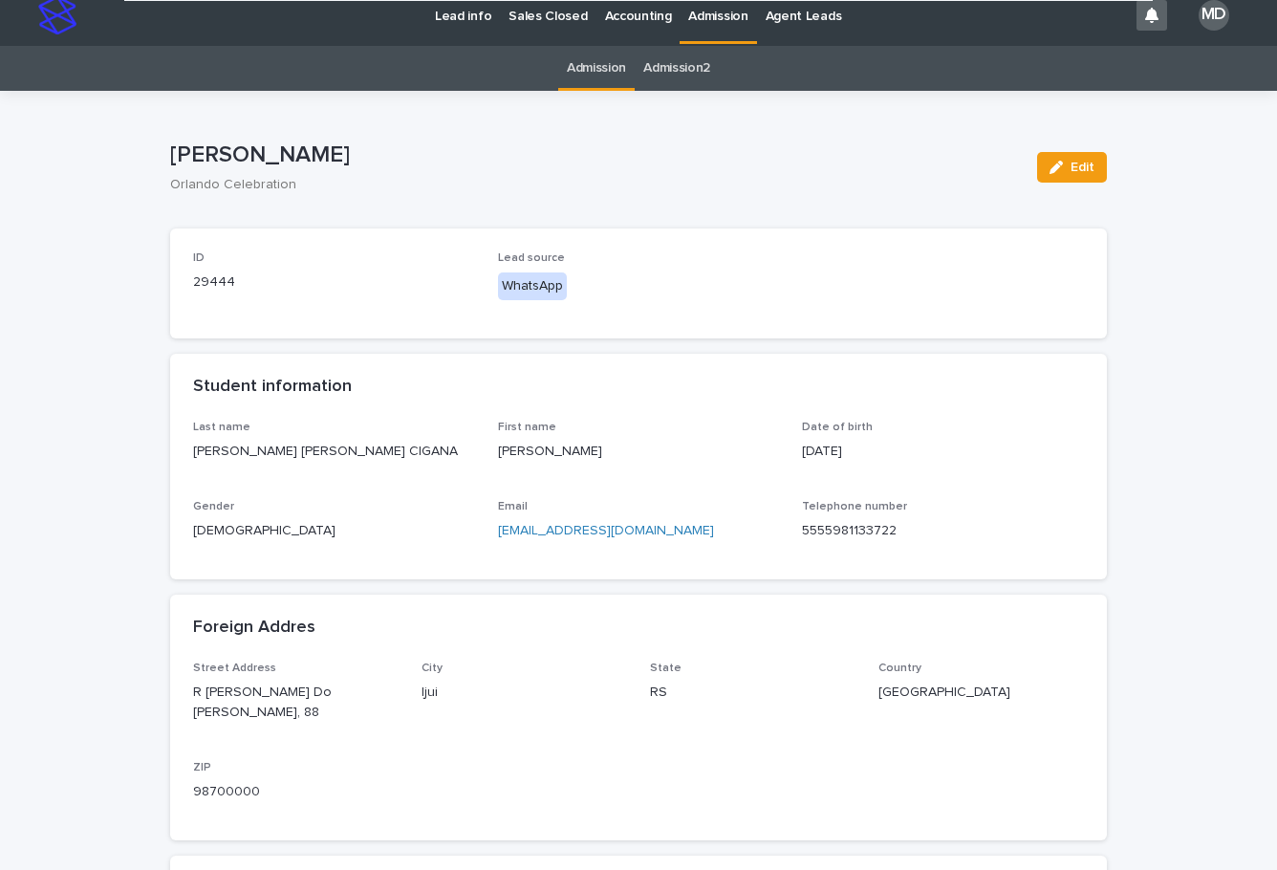
scroll to position [0, 0]
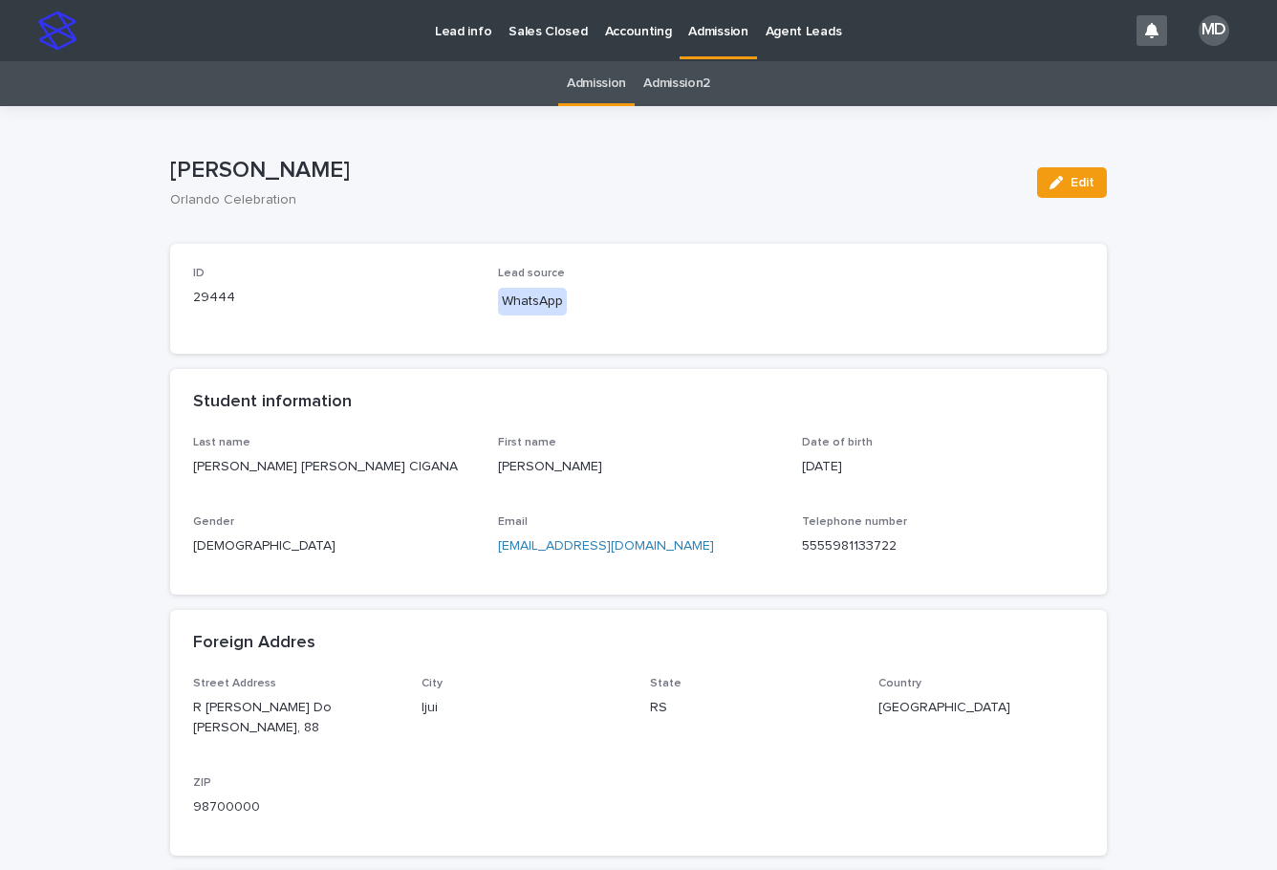
click at [695, 26] on p "Admission" at bounding box center [717, 20] width 59 height 40
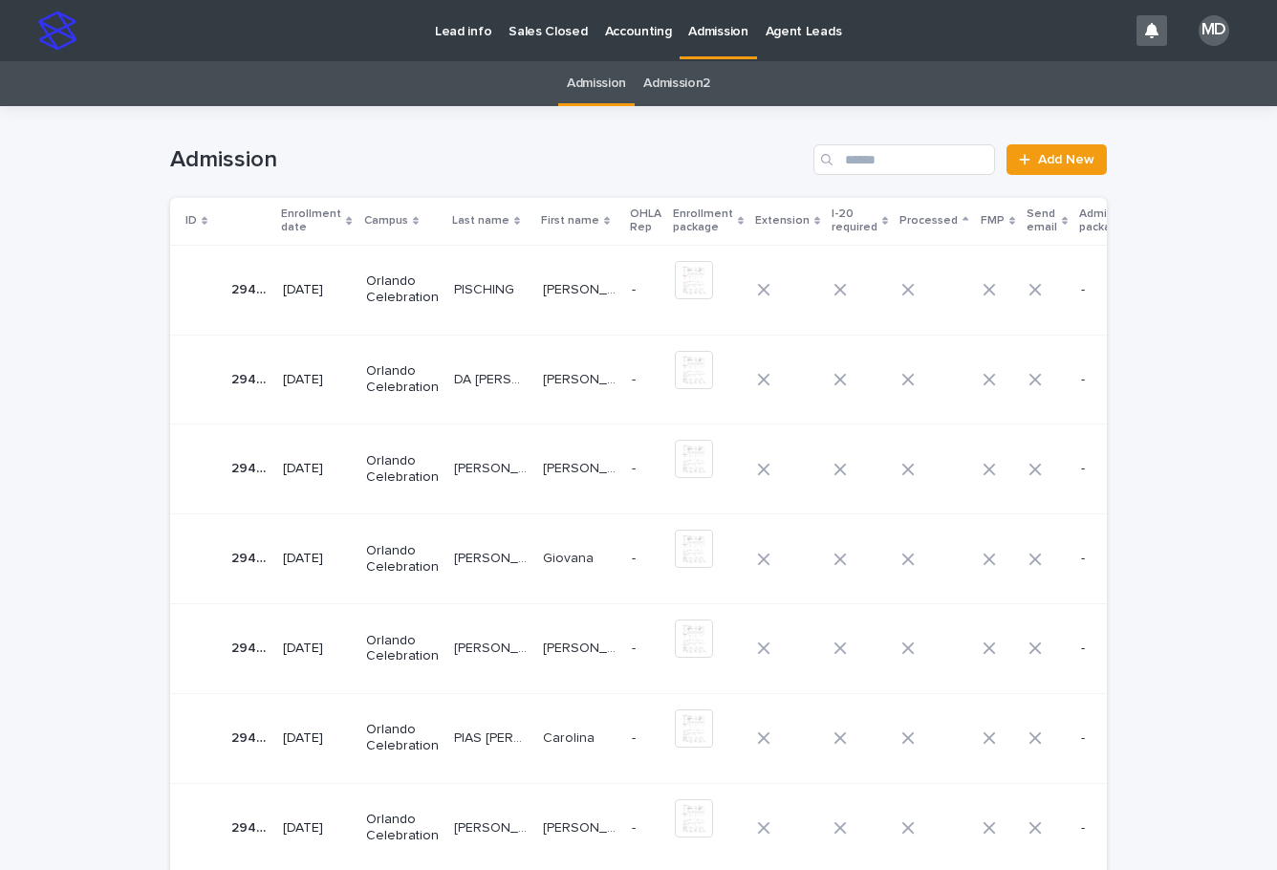
click at [487, 283] on p "PISCHING" at bounding box center [486, 288] width 64 height 20
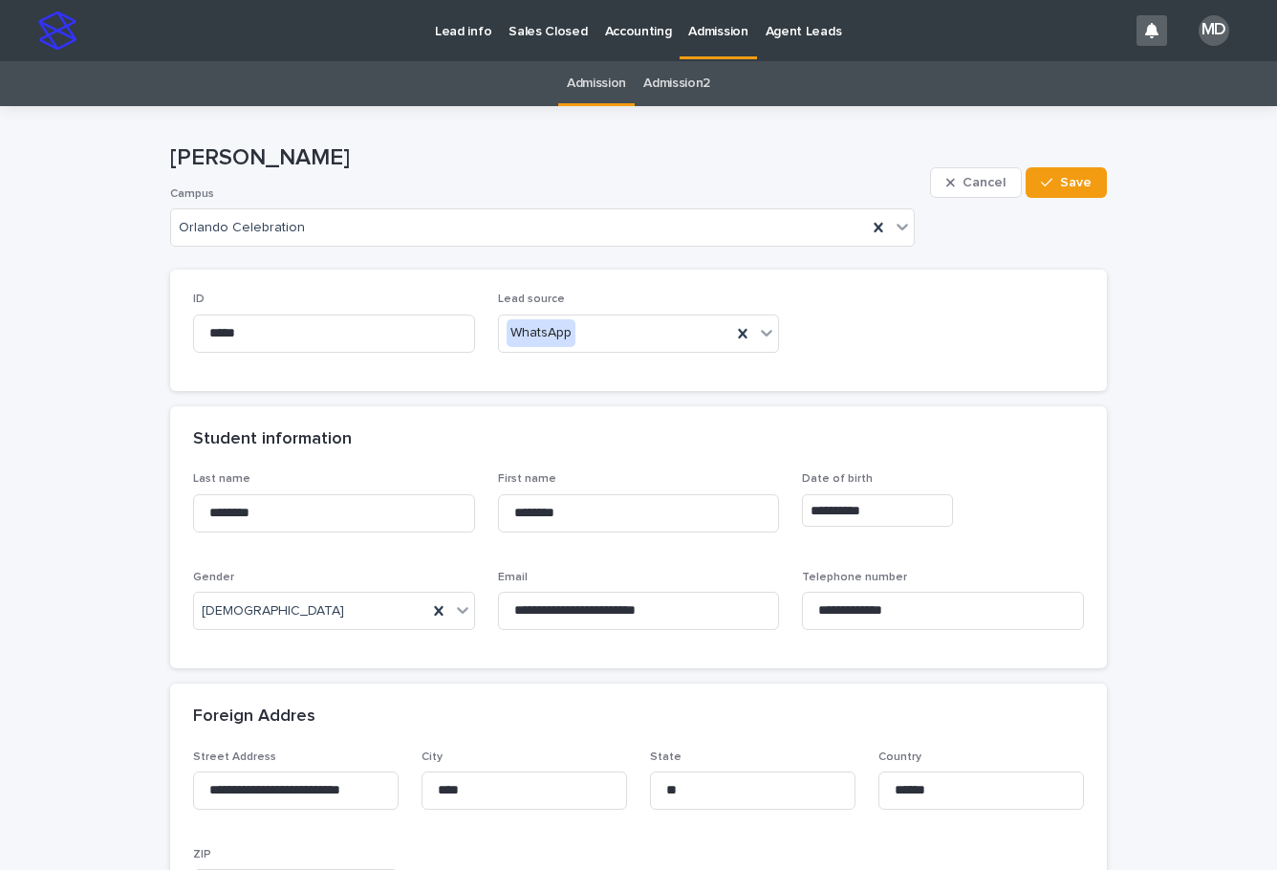
drag, startPoint x: 685, startPoint y: 462, endPoint x: 685, endPoint y: 426, distance: 36.3
click at [685, 462] on div "Student information" at bounding box center [638, 439] width 936 height 67
drag, startPoint x: 390, startPoint y: 514, endPoint x: 49, endPoint y: 485, distance: 342.3
drag, startPoint x: 497, startPoint y: 514, endPoint x: 418, endPoint y: 511, distance: 79.4
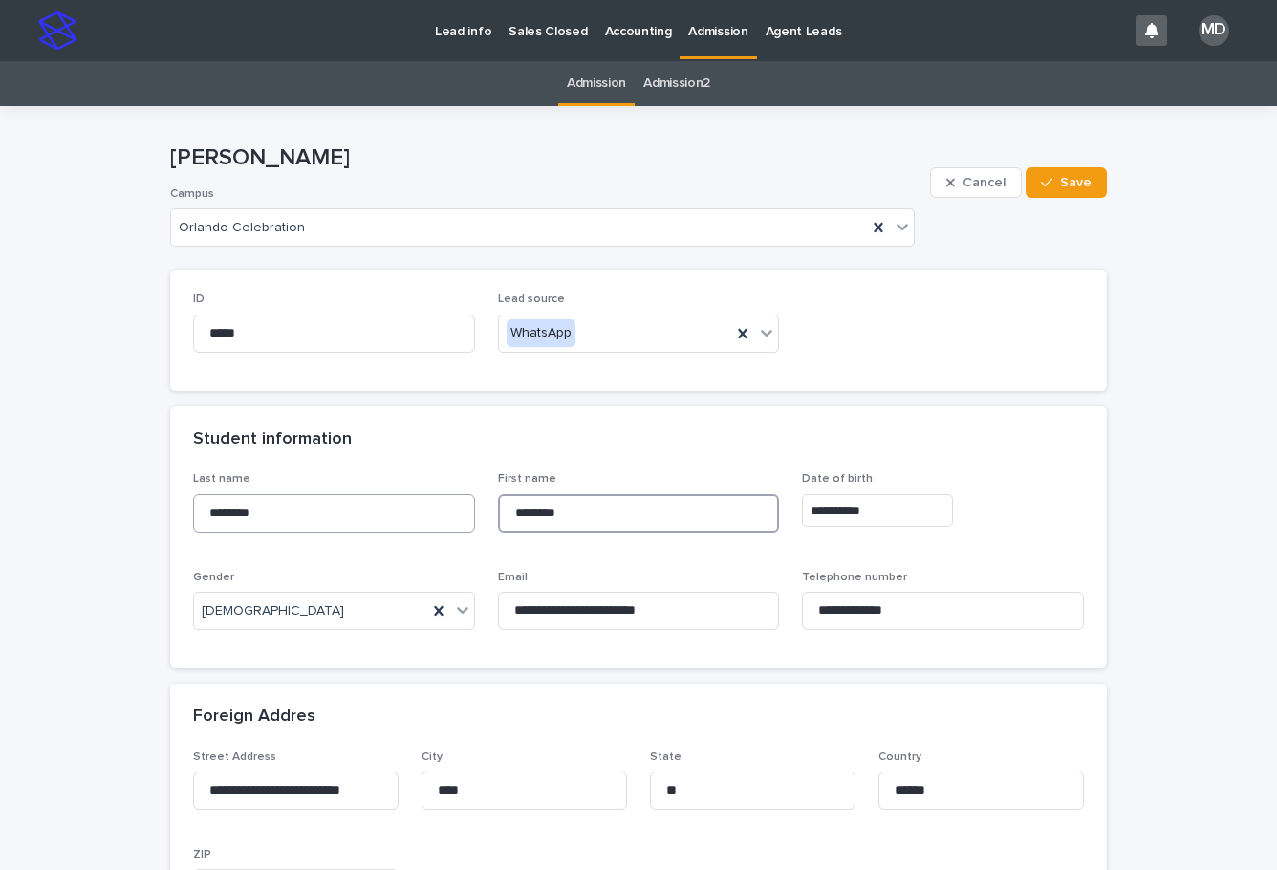
click at [418, 512] on div "**********" at bounding box center [638, 558] width 891 height 173
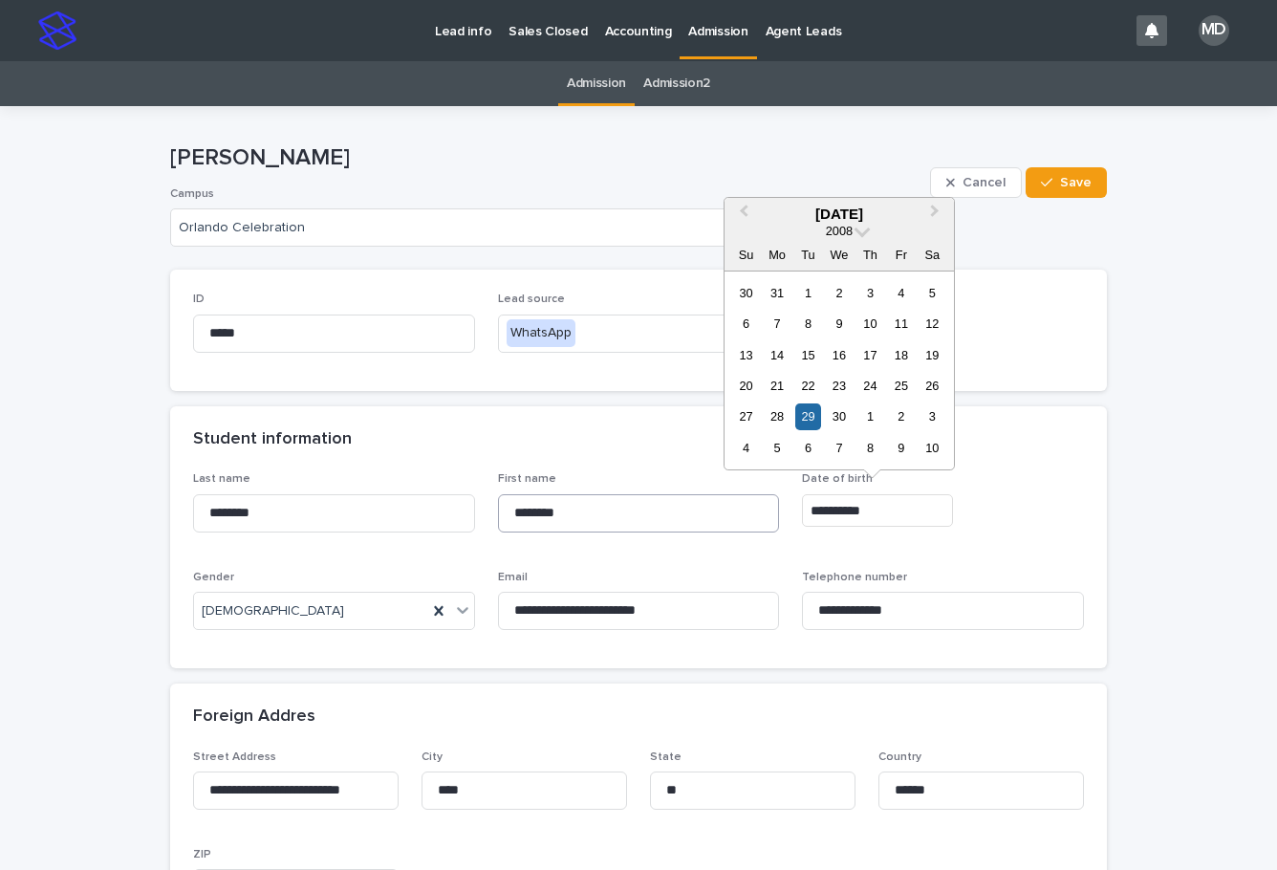
drag, startPoint x: 881, startPoint y: 503, endPoint x: 701, endPoint y: 503, distance: 179.6
click at [701, 503] on div "**********" at bounding box center [638, 558] width 891 height 173
click at [1054, 336] on div "ID ***** Lead source WhatsApp" at bounding box center [638, 329] width 891 height 75
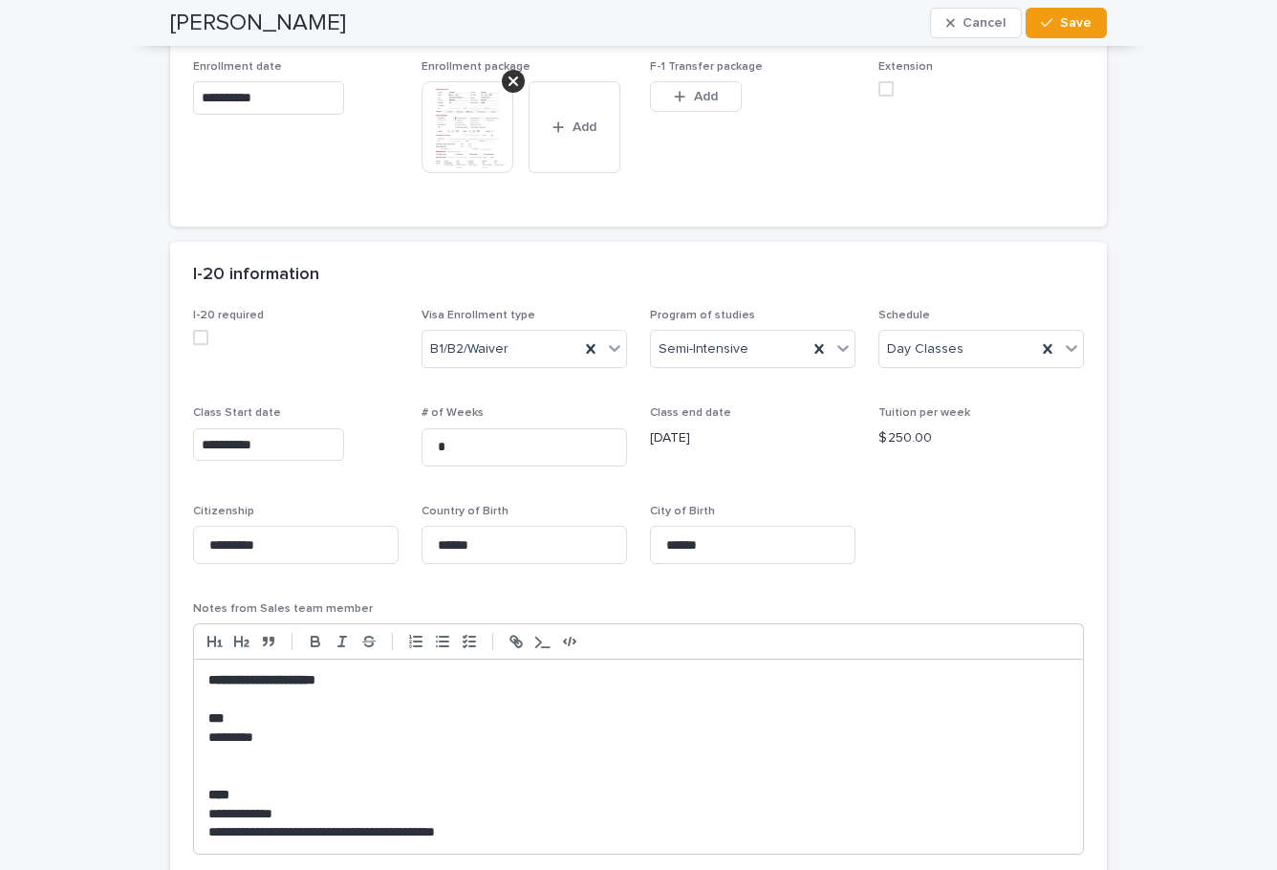
scroll to position [1433, 0]
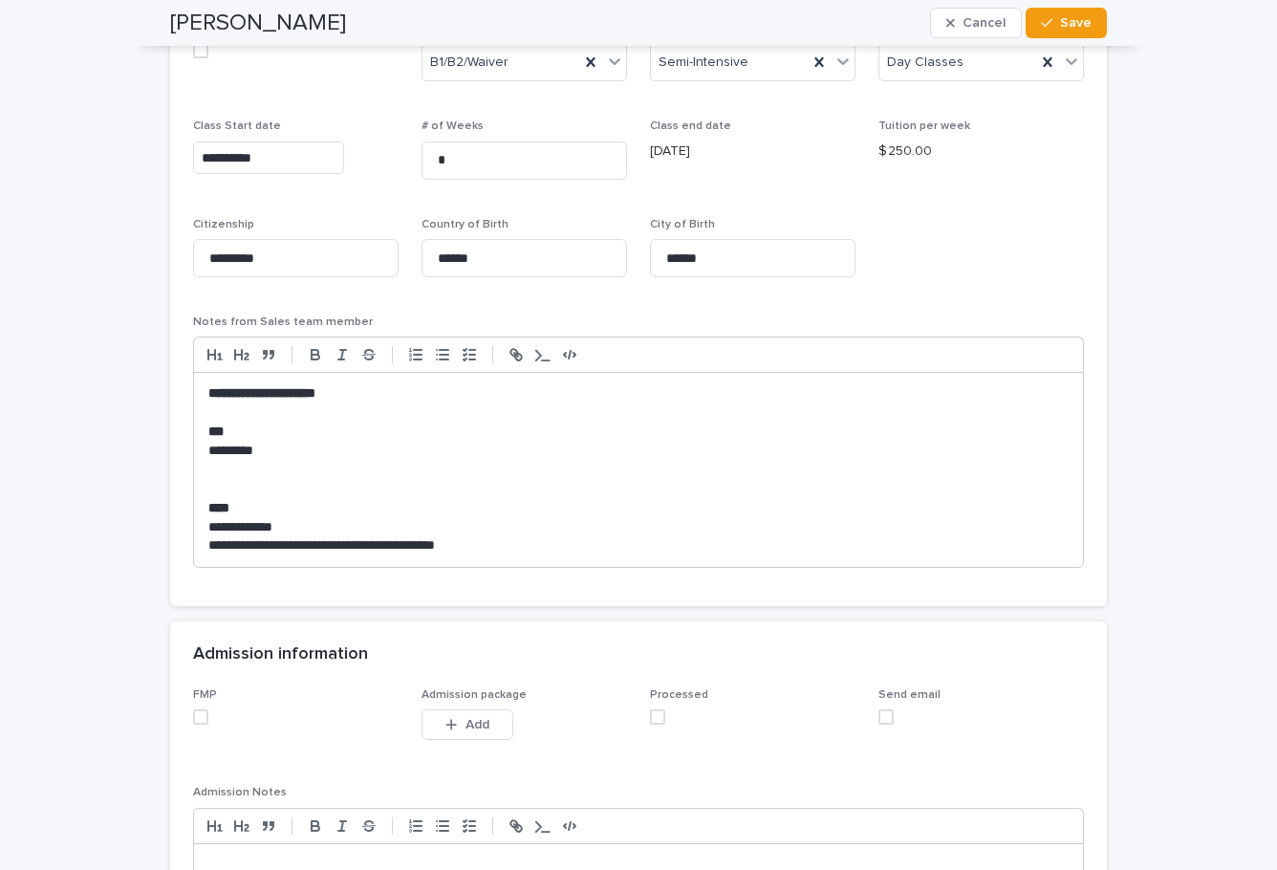
click at [193, 715] on span at bounding box center [200, 716] width 15 height 15
click at [650, 720] on span at bounding box center [657, 716] width 15 height 15
click at [1090, 29] on button "Save" at bounding box center [1065, 23] width 81 height 31
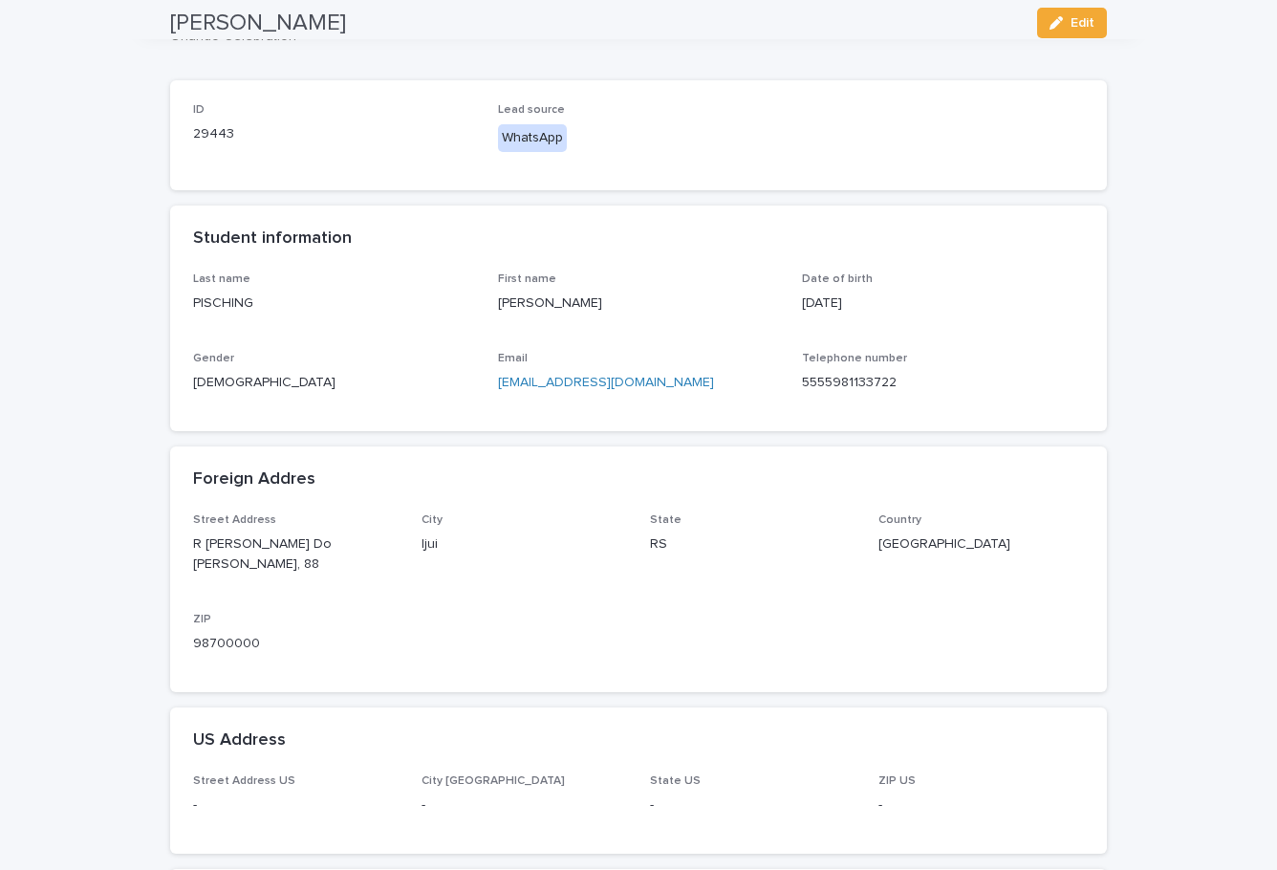
scroll to position [0, 0]
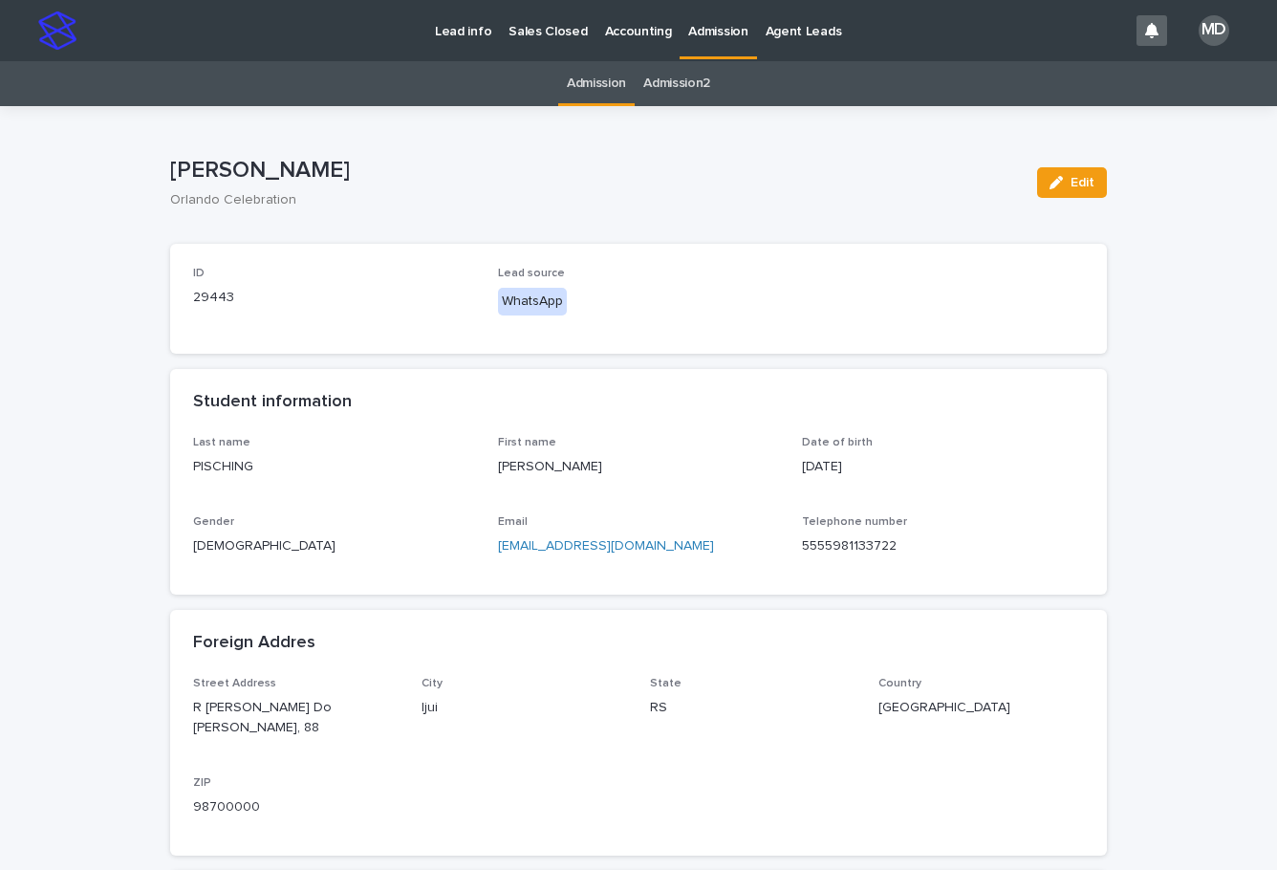
click at [715, 22] on p "Admission" at bounding box center [717, 20] width 59 height 40
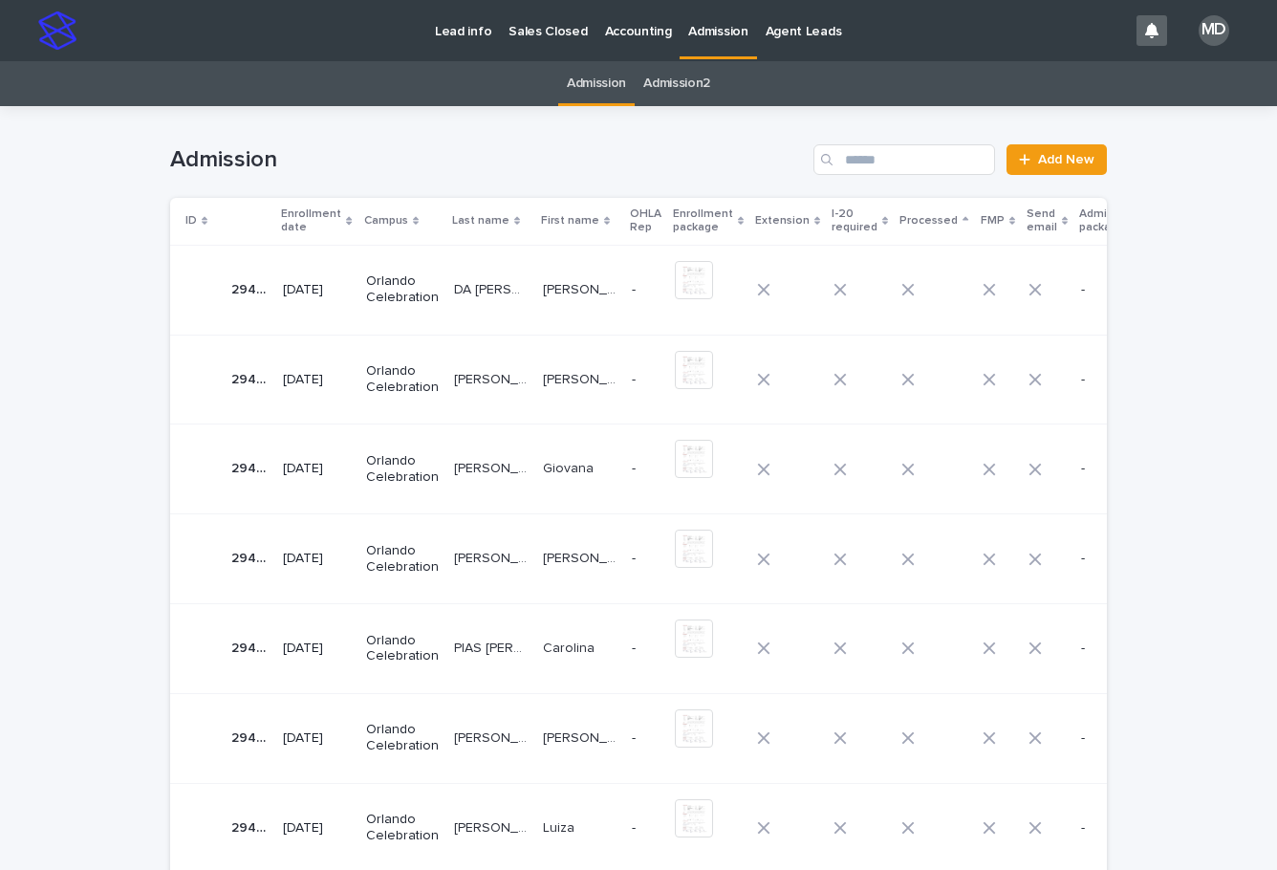
click at [454, 285] on p "DA [PERSON_NAME]" at bounding box center [492, 288] width 77 height 20
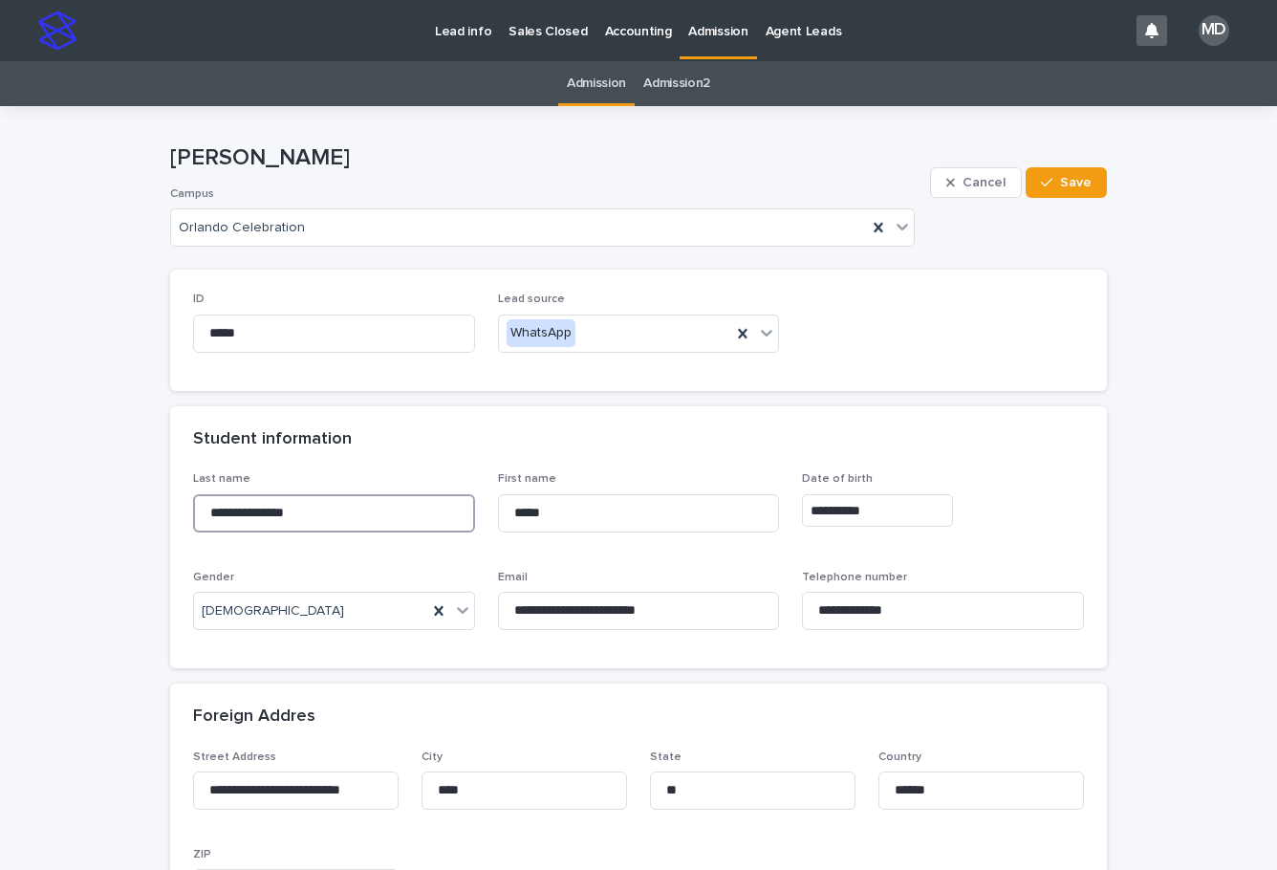
click at [391, 514] on input "**********" at bounding box center [334, 513] width 282 height 38
drag, startPoint x: 378, startPoint y: 513, endPoint x: 89, endPoint y: 503, distance: 289.7
drag, startPoint x: 612, startPoint y: 509, endPoint x: 408, endPoint y: 460, distance: 209.5
click at [378, 496] on div "**********" at bounding box center [638, 558] width 891 height 173
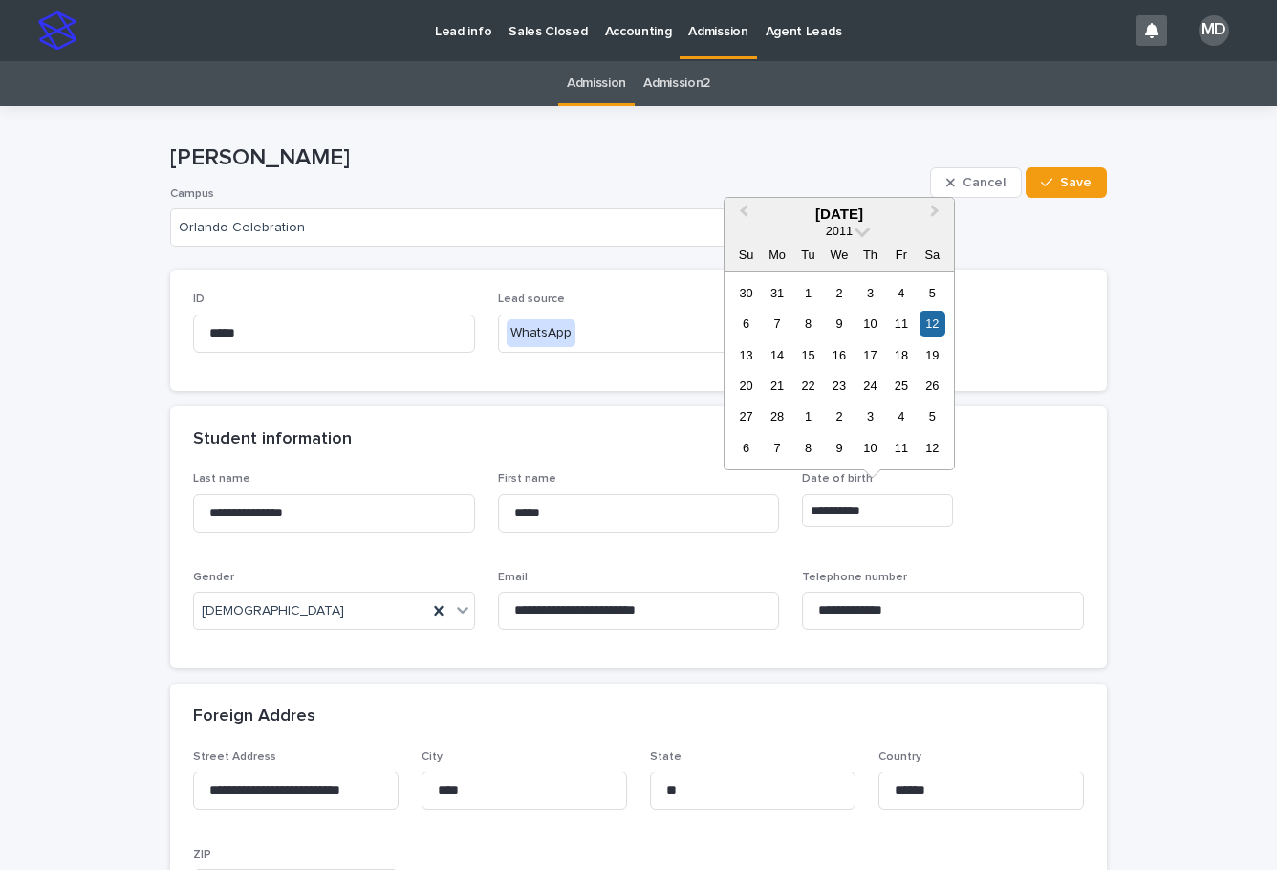
drag, startPoint x: 879, startPoint y: 504, endPoint x: 739, endPoint y: 477, distance: 143.0
click at [740, 505] on div "**********" at bounding box center [638, 558] width 891 height 173
click at [1029, 344] on div "ID ***** Lead source WhatsApp" at bounding box center [638, 329] width 891 height 75
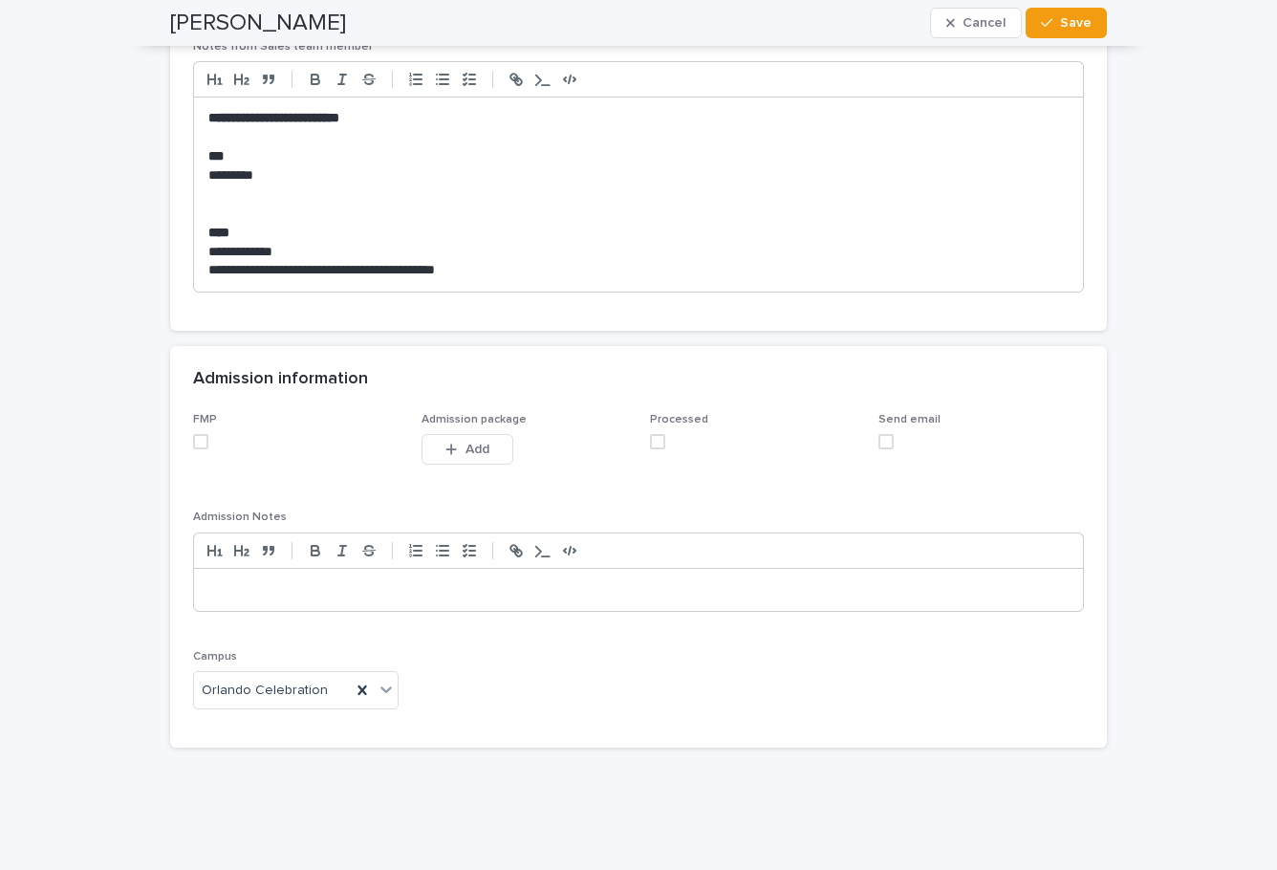
scroll to position [1752, 0]
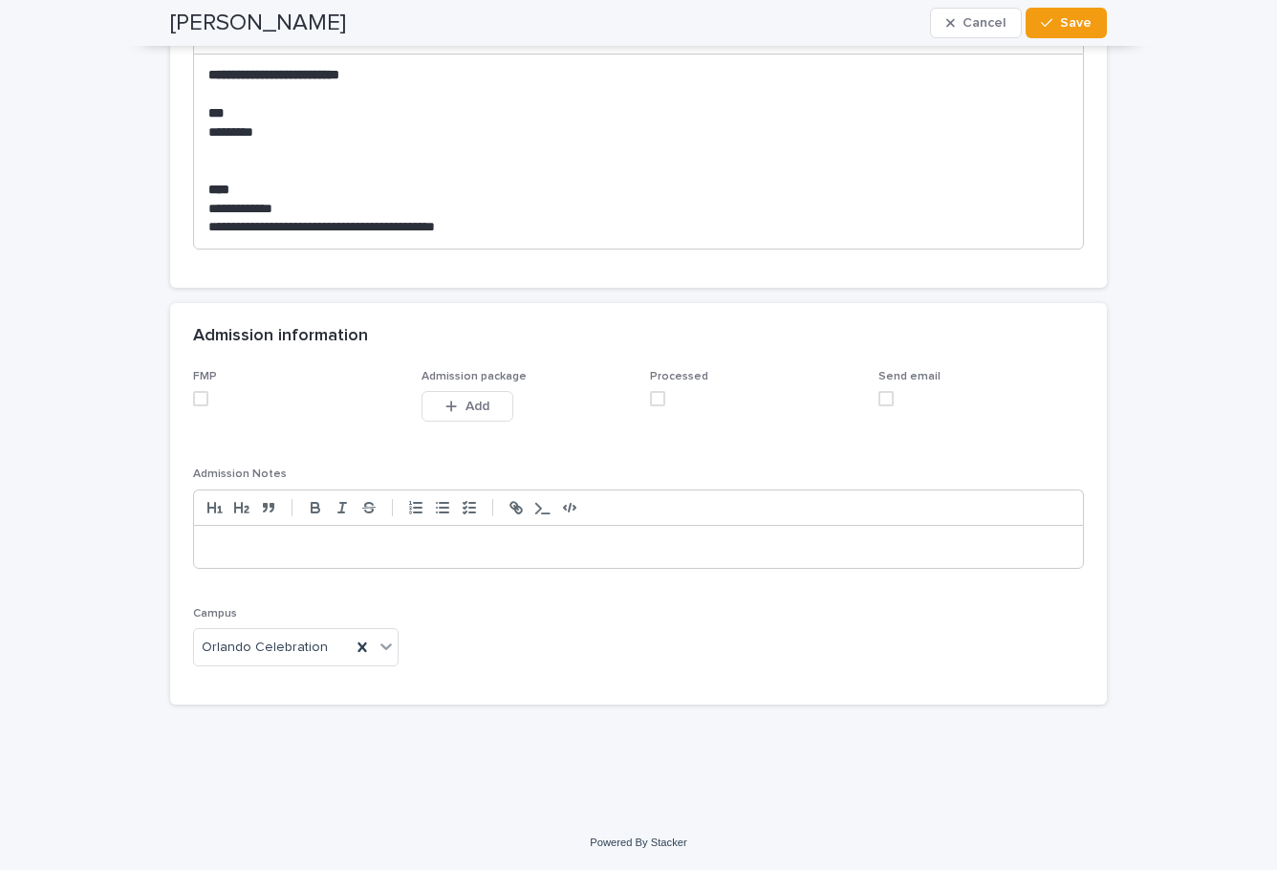
click at [200, 396] on span at bounding box center [200, 398] width 15 height 15
click at [650, 397] on span at bounding box center [657, 398] width 15 height 15
click at [1060, 32] on button "Save" at bounding box center [1065, 23] width 81 height 31
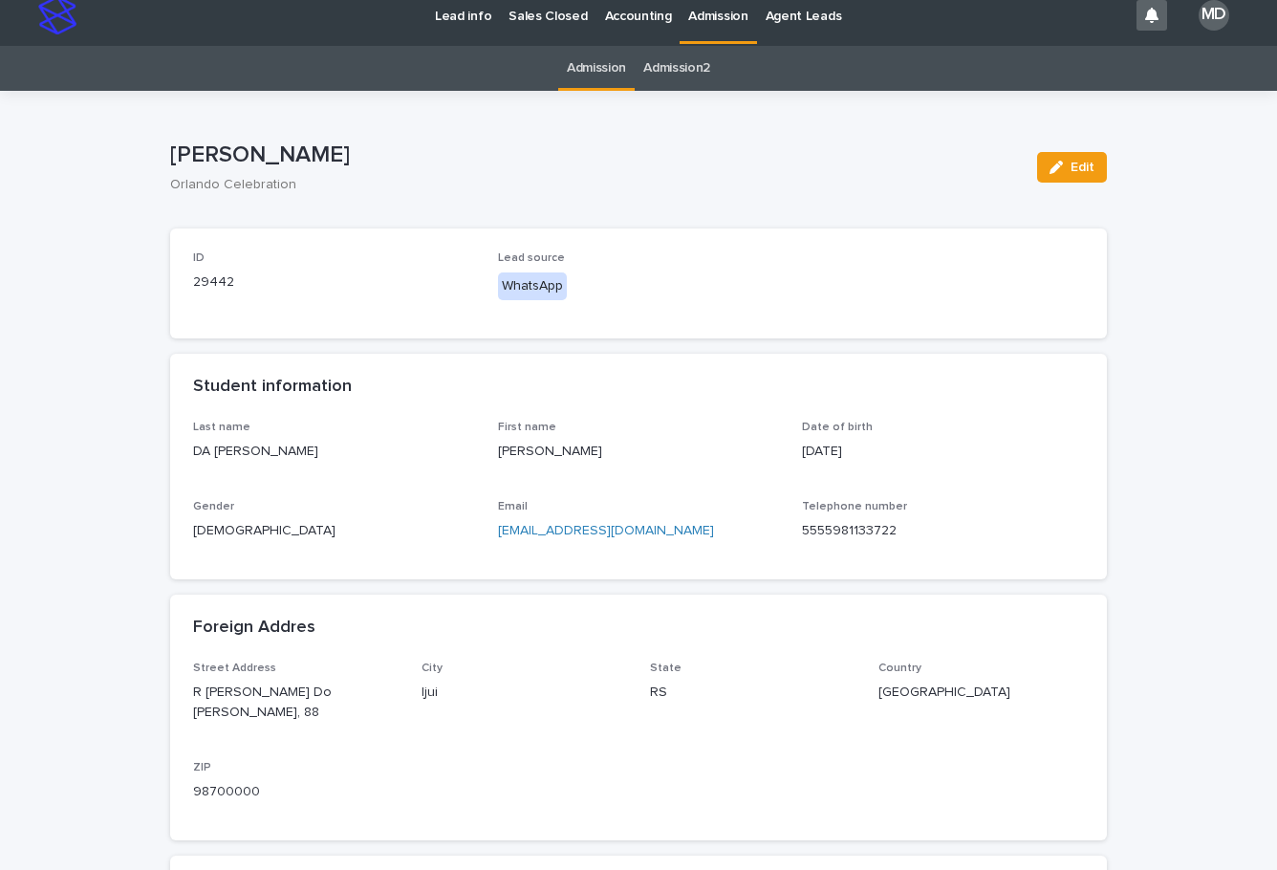
scroll to position [0, 0]
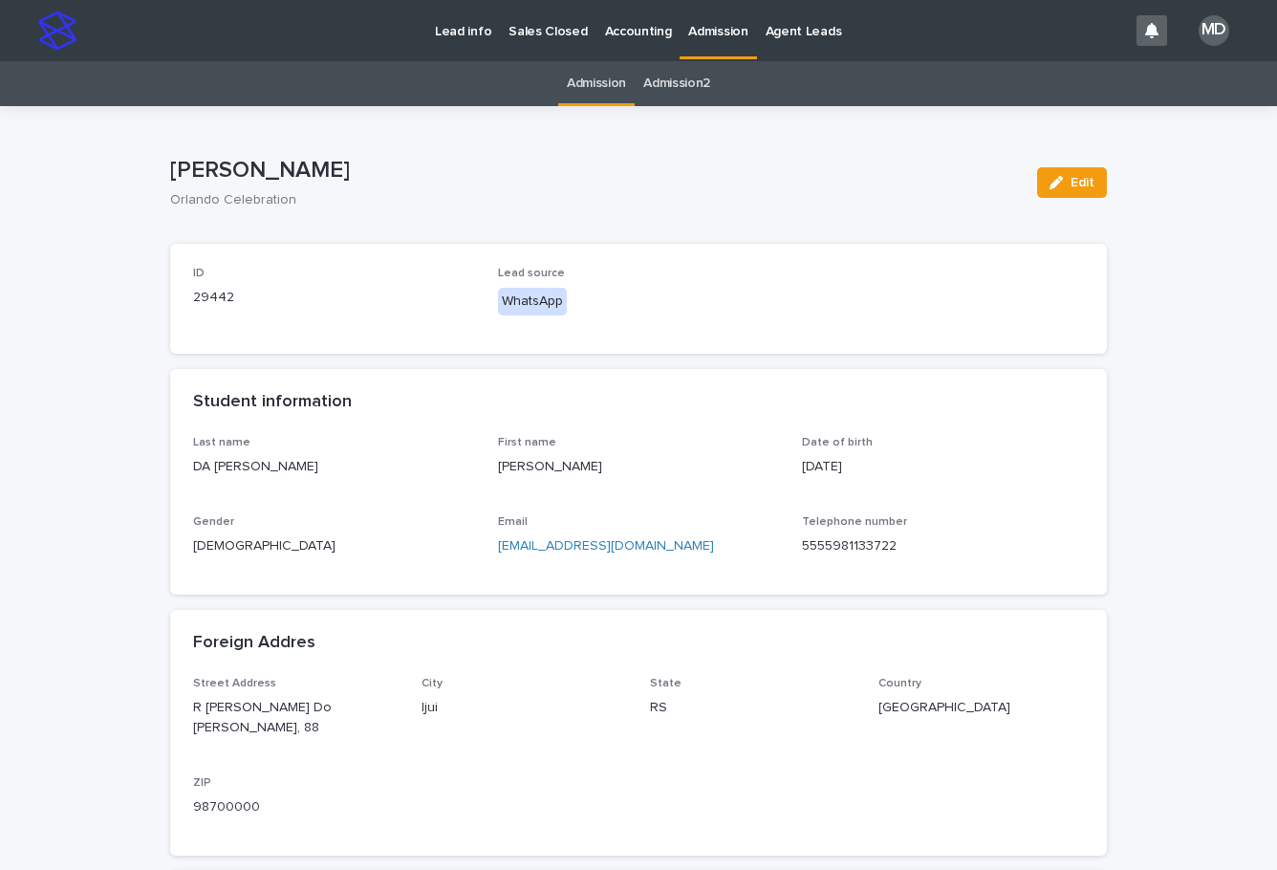
click at [706, 25] on p "Admission" at bounding box center [717, 20] width 59 height 40
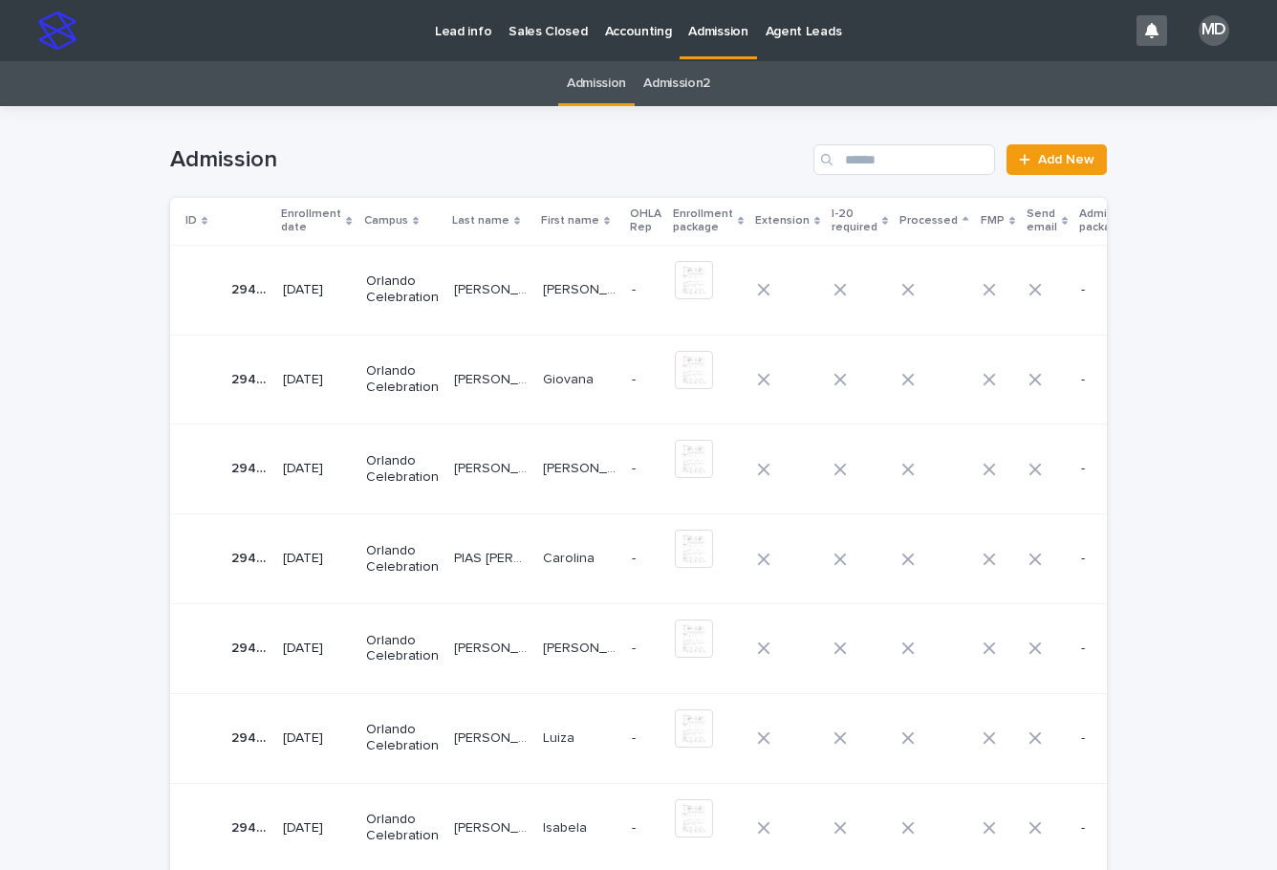
click at [432, 279] on td "Orlando Celebration" at bounding box center [402, 290] width 88 height 90
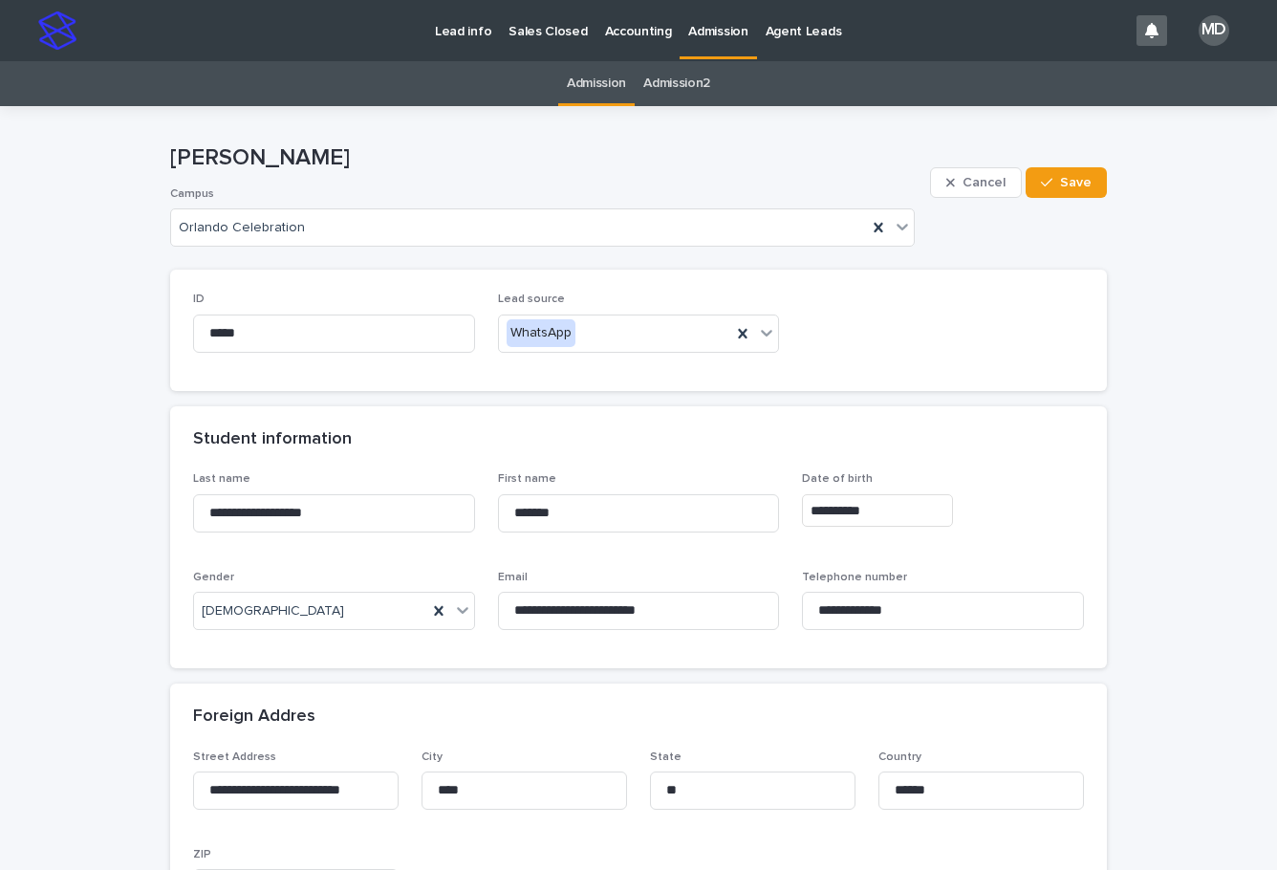
click at [978, 436] on div "Student information" at bounding box center [634, 439] width 883 height 21
drag, startPoint x: 266, startPoint y: 513, endPoint x: 65, endPoint y: 488, distance: 202.2
drag, startPoint x: 614, startPoint y: 520, endPoint x: 473, endPoint y: 500, distance: 142.8
click at [470, 505] on div "**********" at bounding box center [638, 558] width 891 height 173
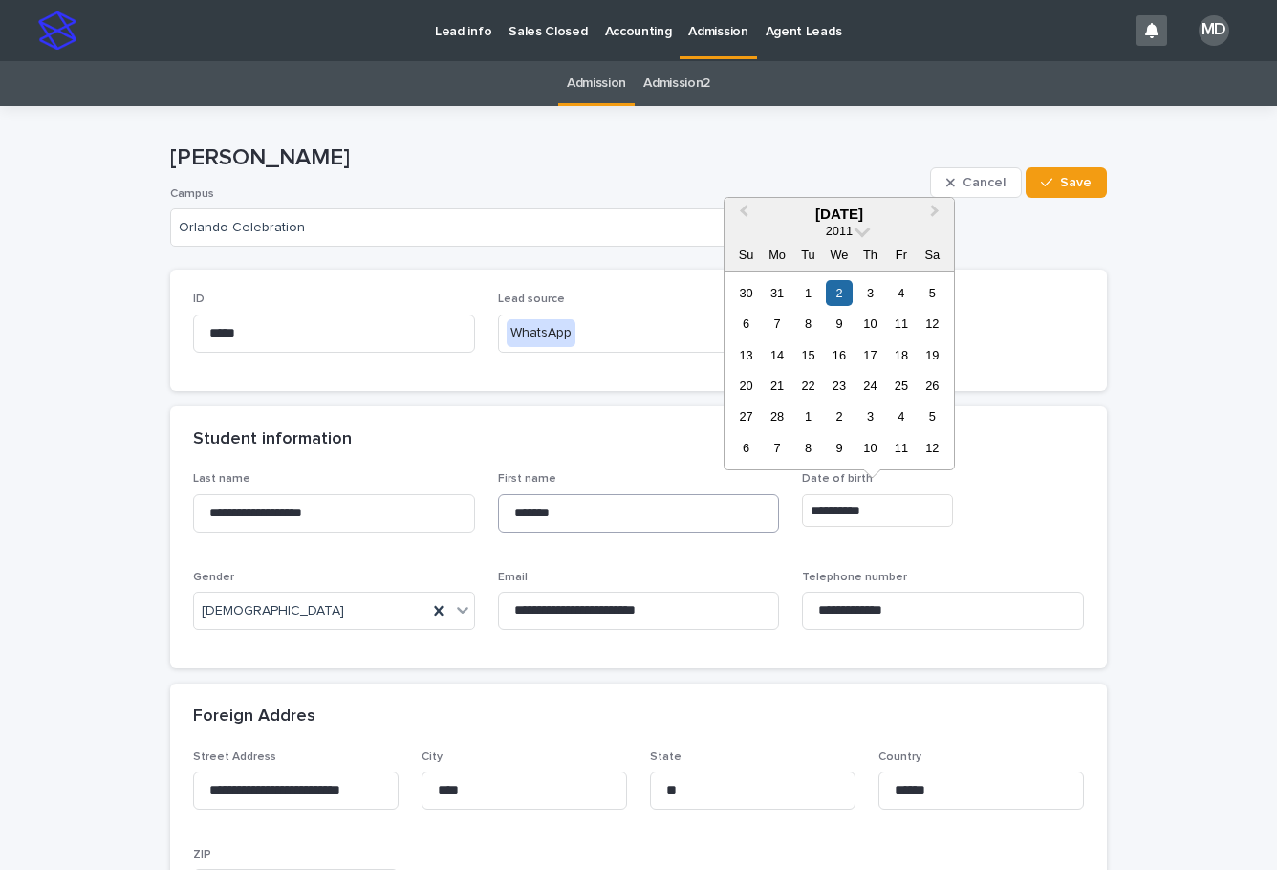
drag, startPoint x: 887, startPoint y: 505, endPoint x: 729, endPoint y: 497, distance: 157.9
click at [729, 497] on div "**********" at bounding box center [638, 558] width 891 height 173
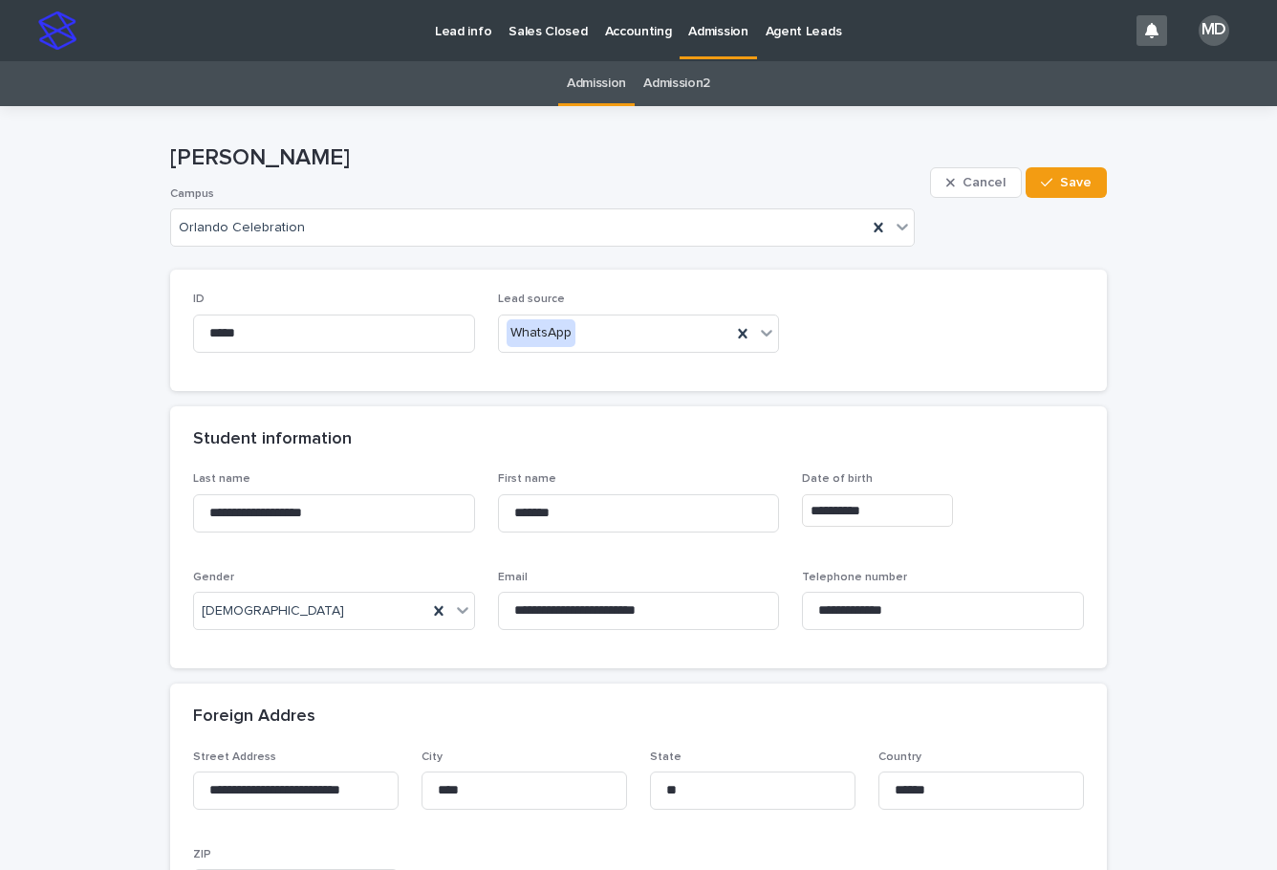
click at [1047, 318] on div "ID ***** Lead source WhatsApp" at bounding box center [638, 329] width 891 height 75
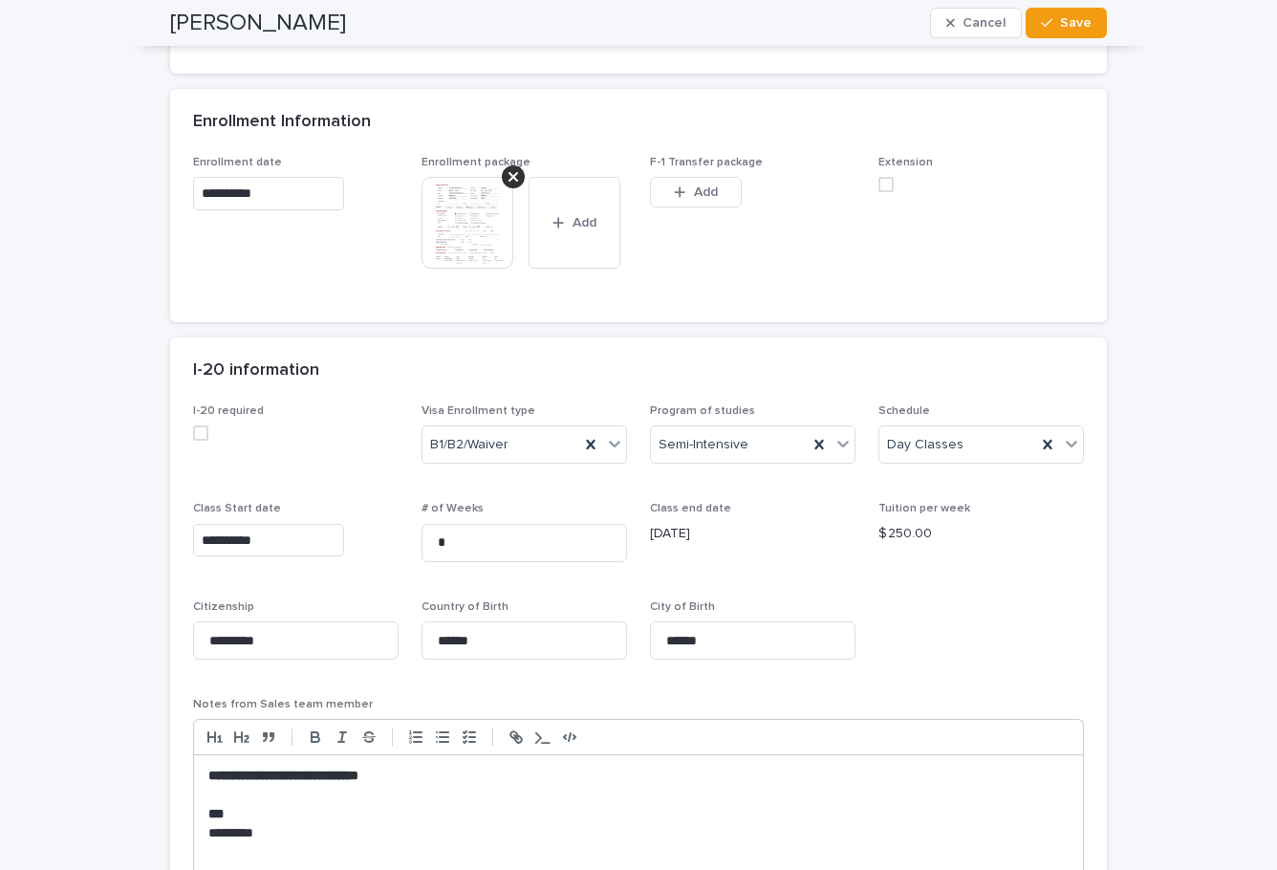
scroll to position [1752, 0]
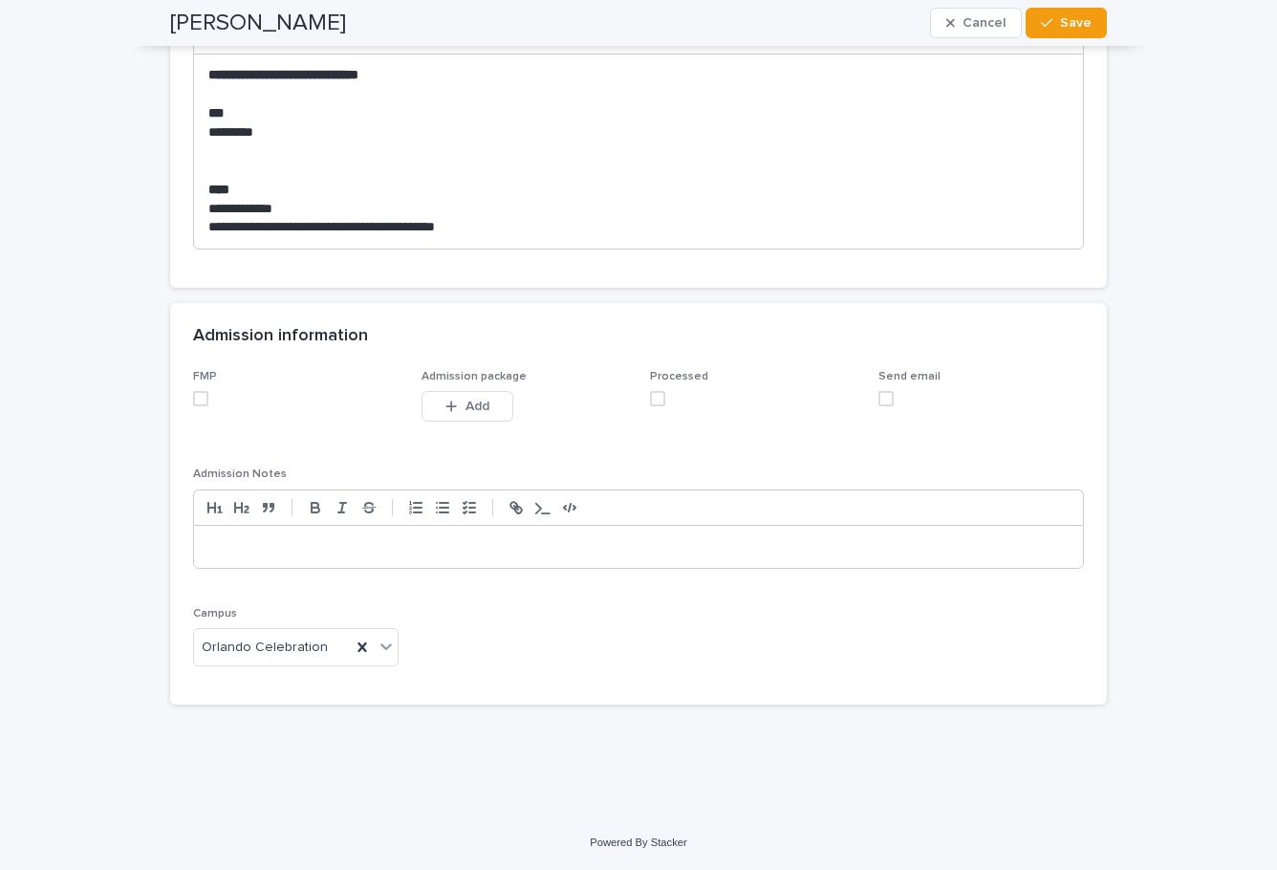
click at [193, 398] on span at bounding box center [200, 398] width 15 height 15
click at [657, 391] on span at bounding box center [657, 398] width 15 height 15
click at [885, 399] on span at bounding box center [885, 398] width 15 height 15
click at [1067, 41] on div "[PERSON_NAME] Cancel Save" at bounding box center [638, 23] width 936 height 46
click at [1062, 30] on button "Save" at bounding box center [1065, 23] width 81 height 31
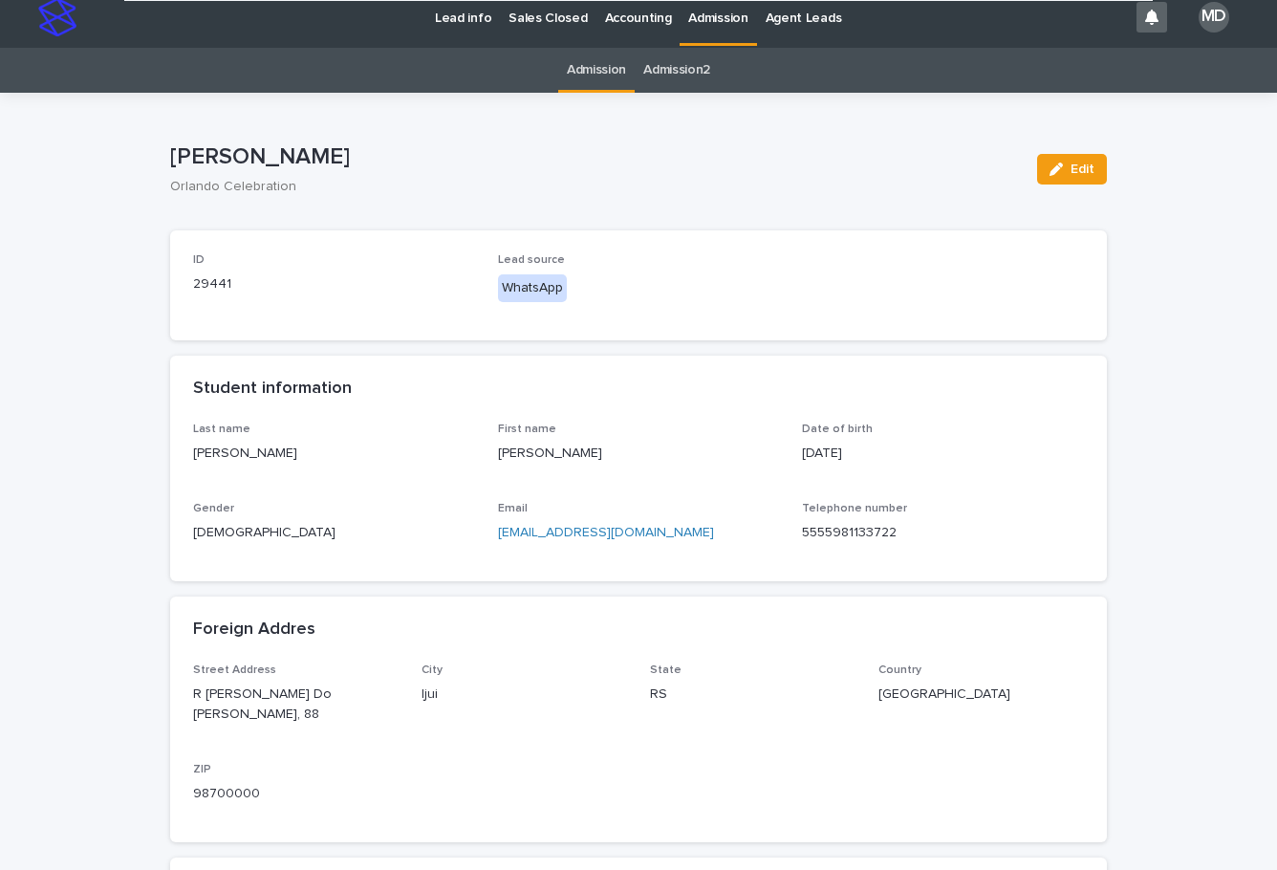
scroll to position [0, 0]
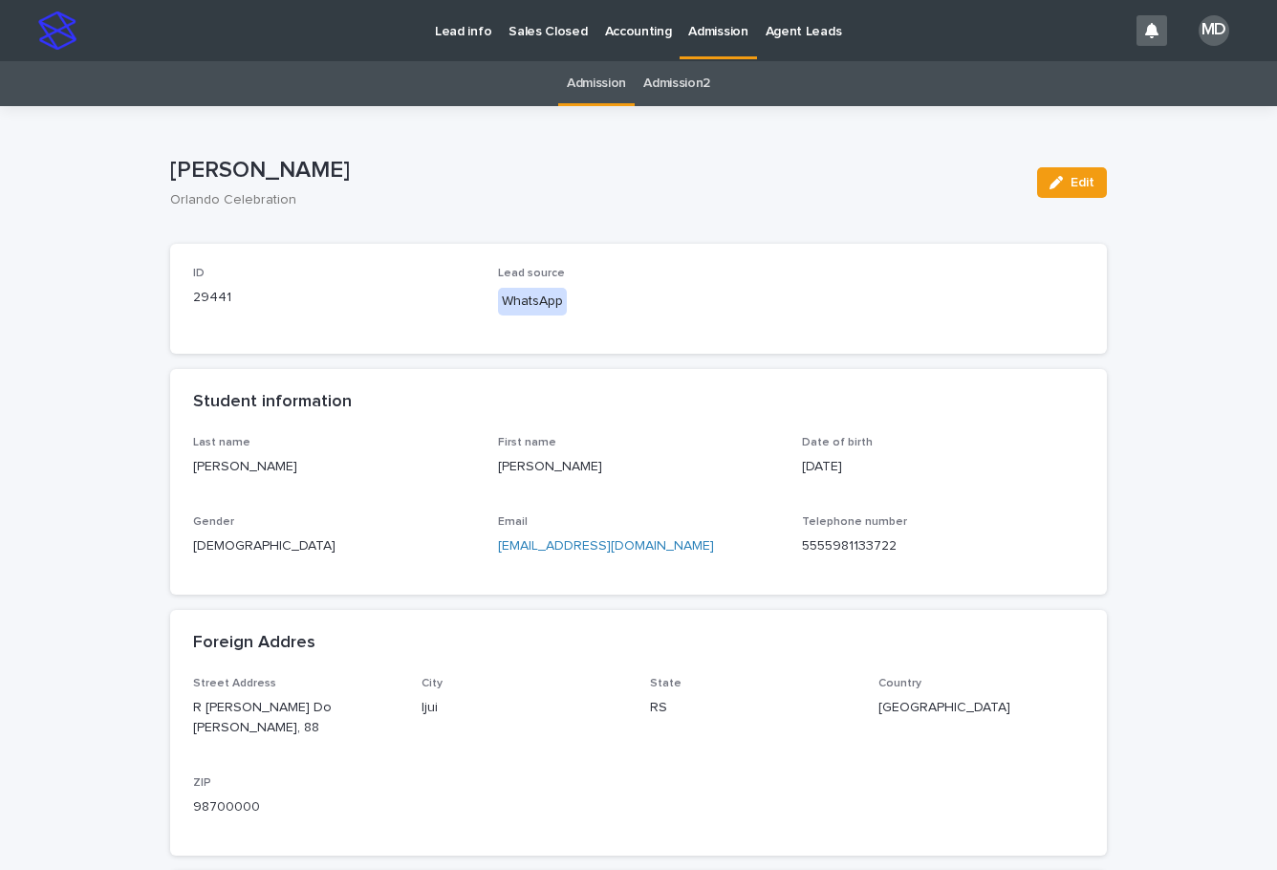
click at [709, 25] on p "Admission" at bounding box center [717, 20] width 59 height 40
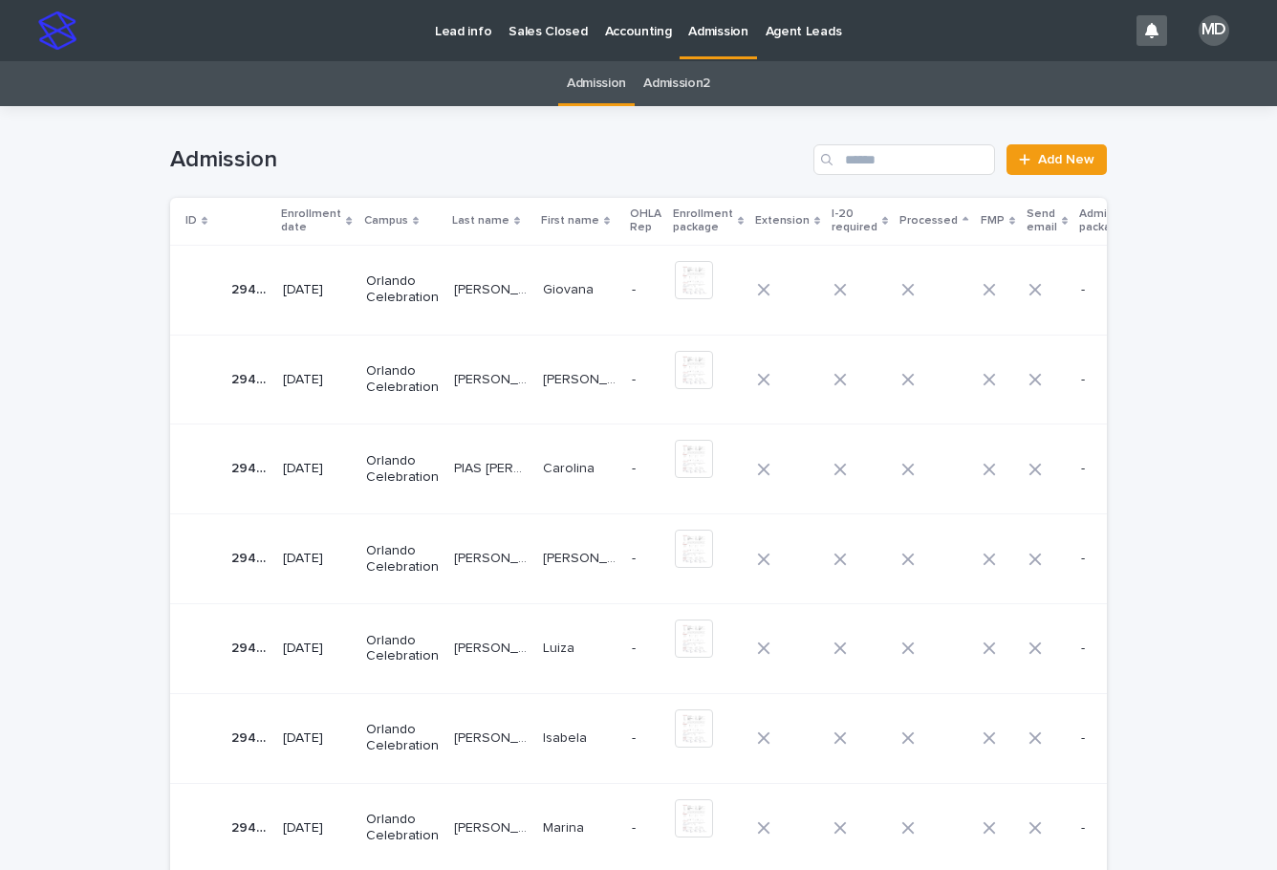
click at [446, 287] on td "[PERSON_NAME] [PERSON_NAME]" at bounding box center [490, 290] width 89 height 90
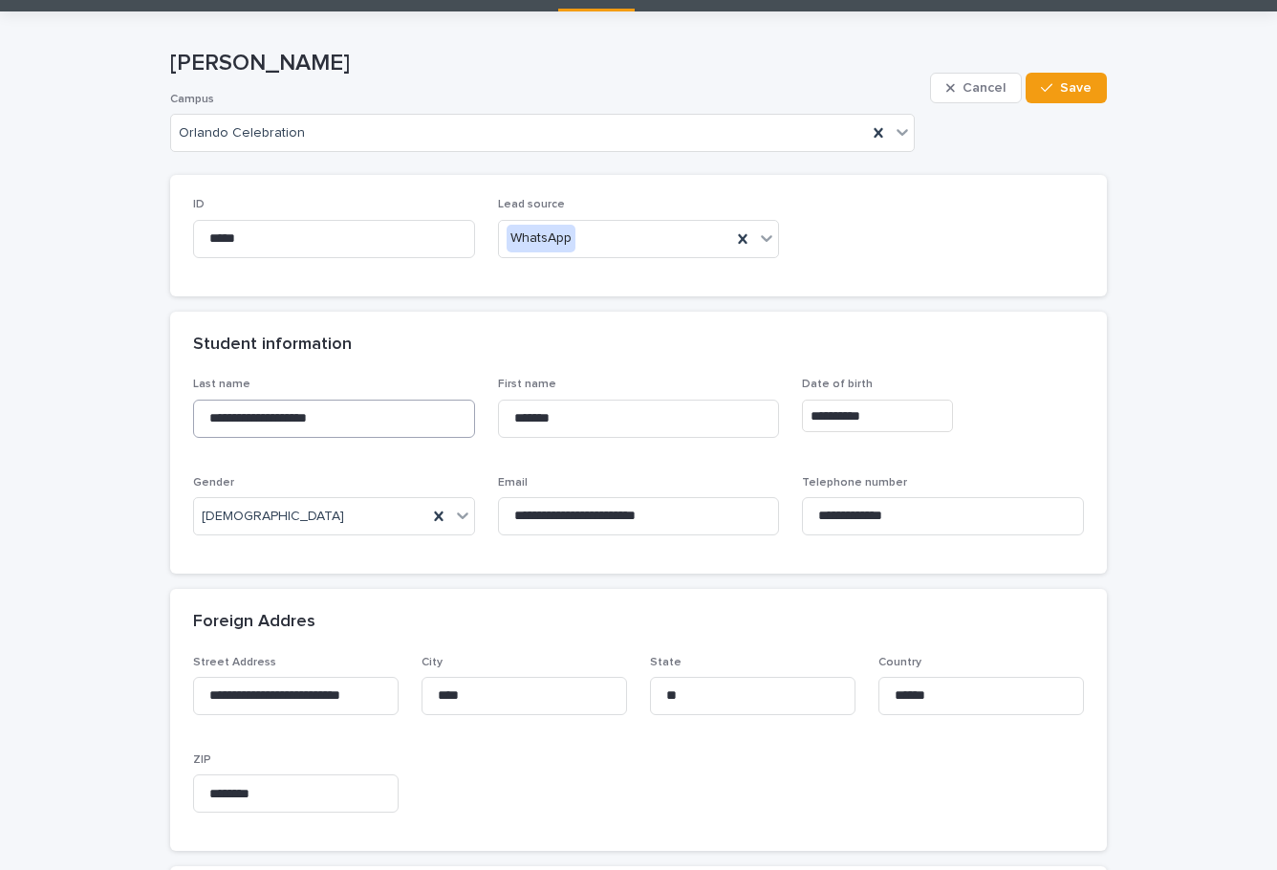
scroll to position [96, 0]
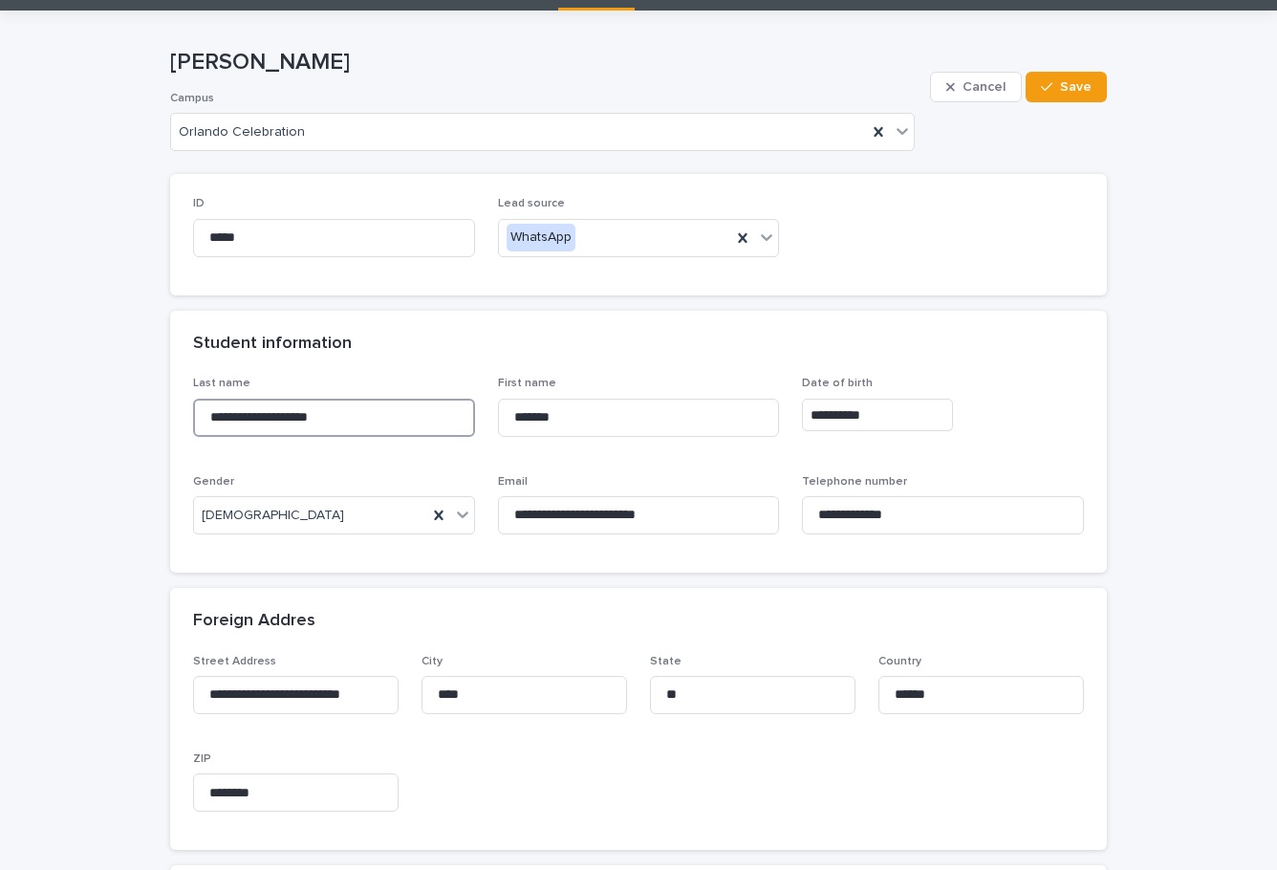
drag, startPoint x: 382, startPoint y: 401, endPoint x: 70, endPoint y: 383, distance: 313.0
drag, startPoint x: 609, startPoint y: 420, endPoint x: 410, endPoint y: 419, distance: 198.8
click at [410, 419] on div "**********" at bounding box center [638, 462] width 891 height 173
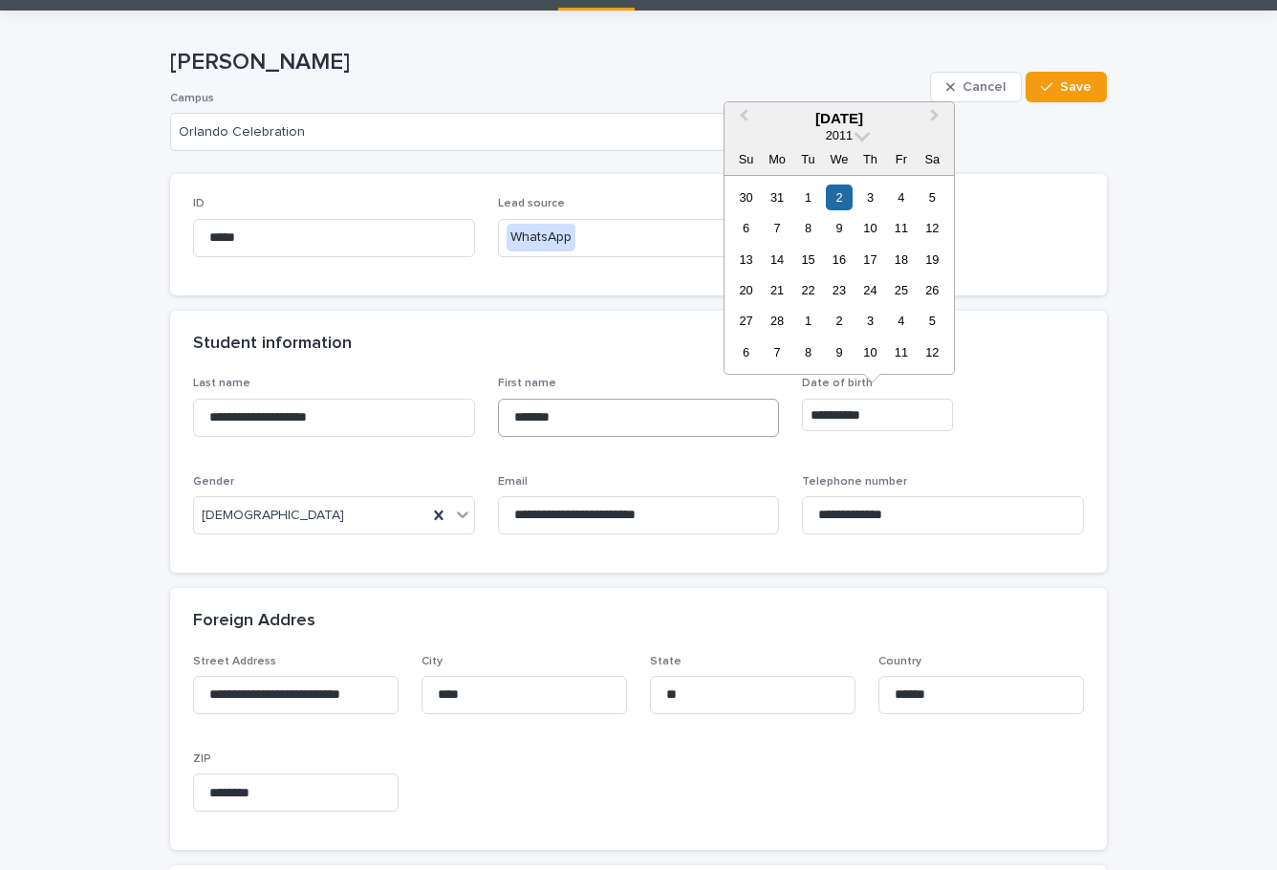
drag, startPoint x: 907, startPoint y: 413, endPoint x: 727, endPoint y: 413, distance: 179.6
click at [727, 413] on div "**********" at bounding box center [638, 462] width 891 height 173
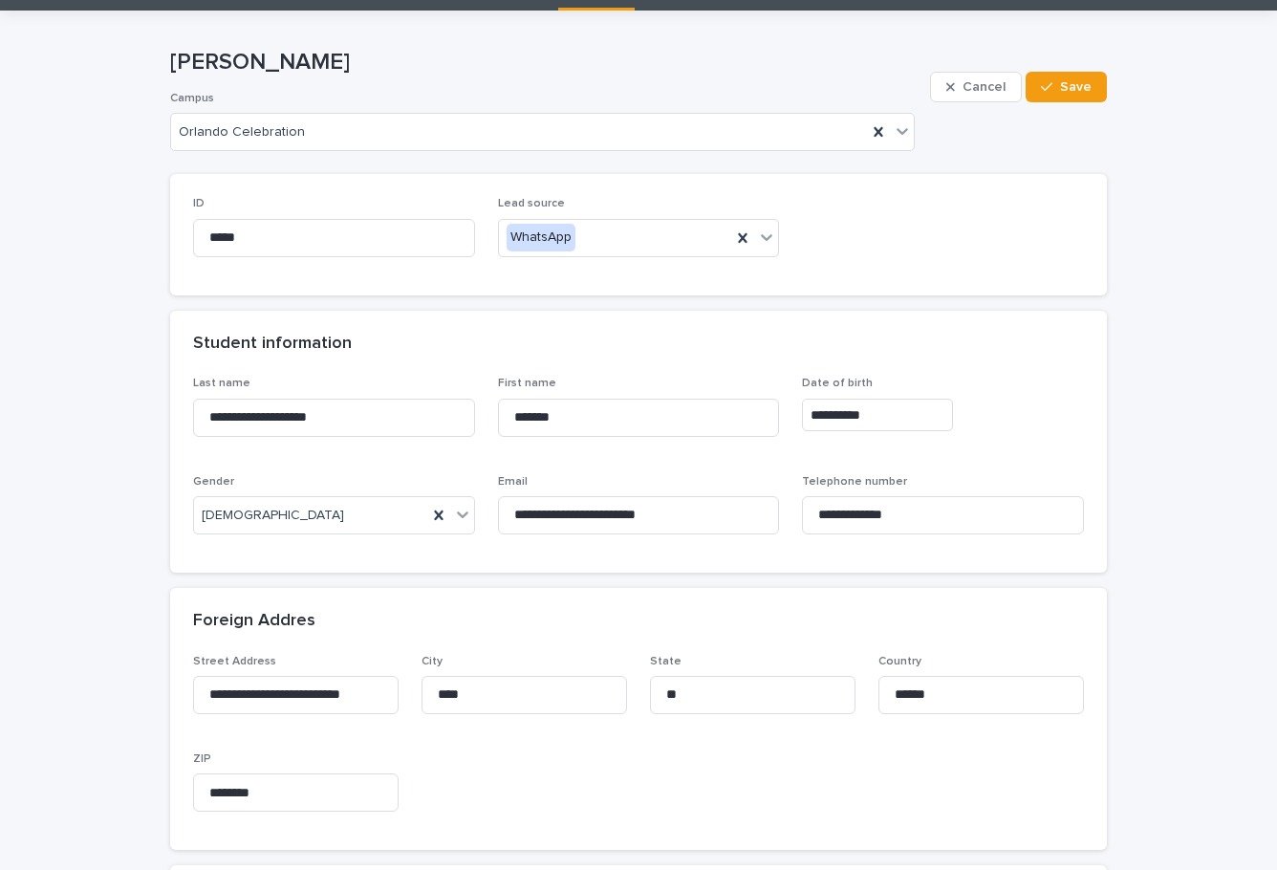
click at [1029, 246] on div "ID ***** Lead source WhatsApp" at bounding box center [638, 234] width 891 height 75
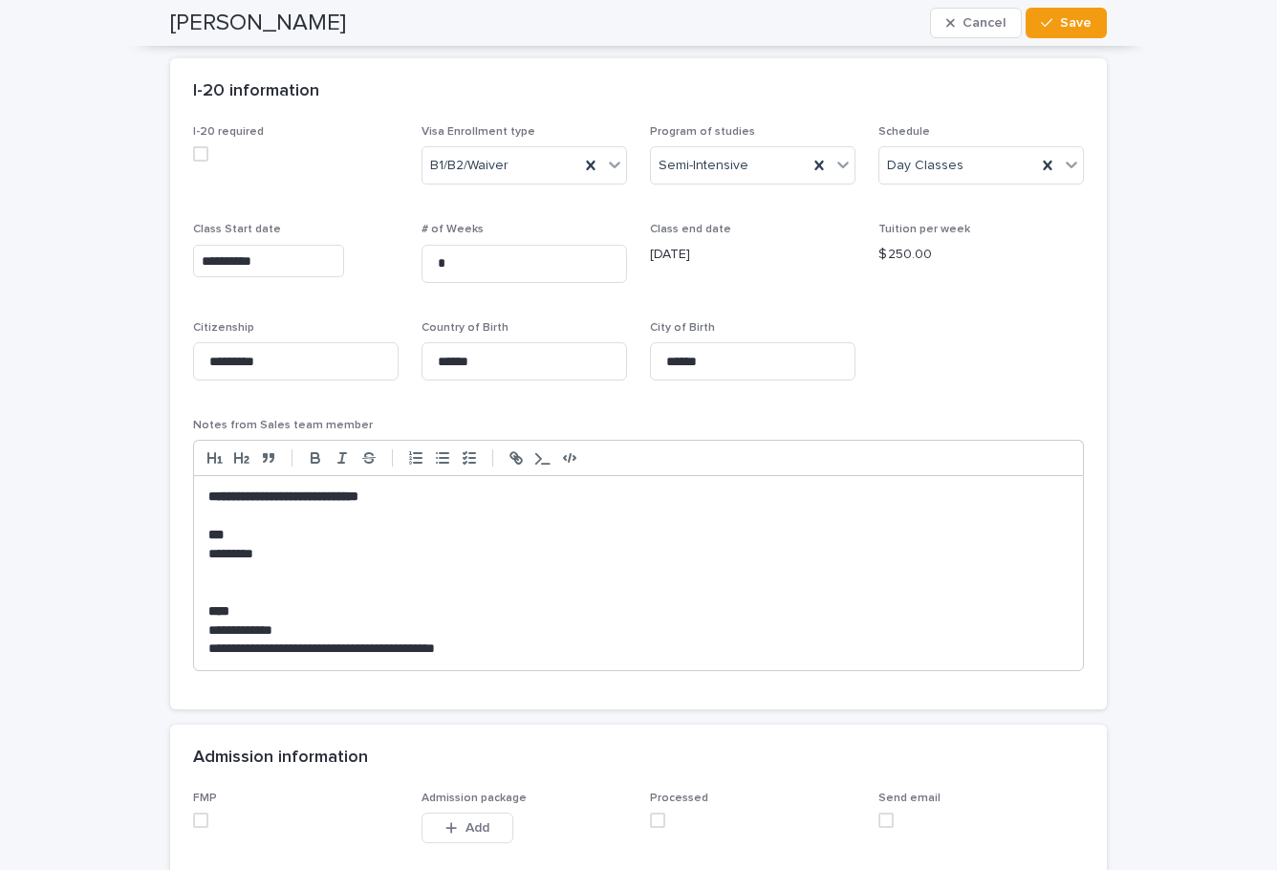
scroll to position [1720, 0]
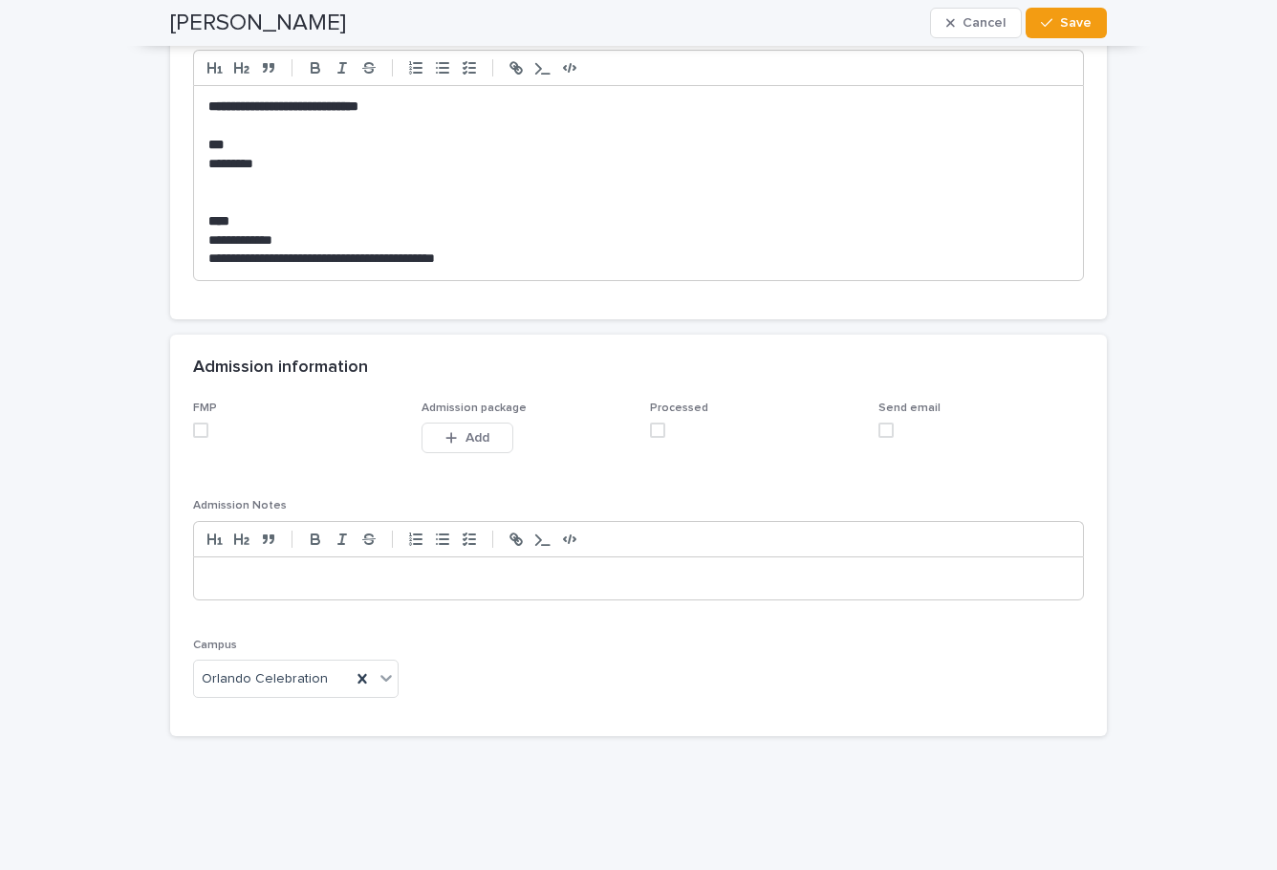
click at [193, 424] on span at bounding box center [200, 429] width 15 height 15
click at [650, 432] on span at bounding box center [657, 429] width 15 height 15
click at [878, 424] on span at bounding box center [885, 429] width 15 height 15
click at [1074, 17] on span "Save" at bounding box center [1076, 22] width 32 height 13
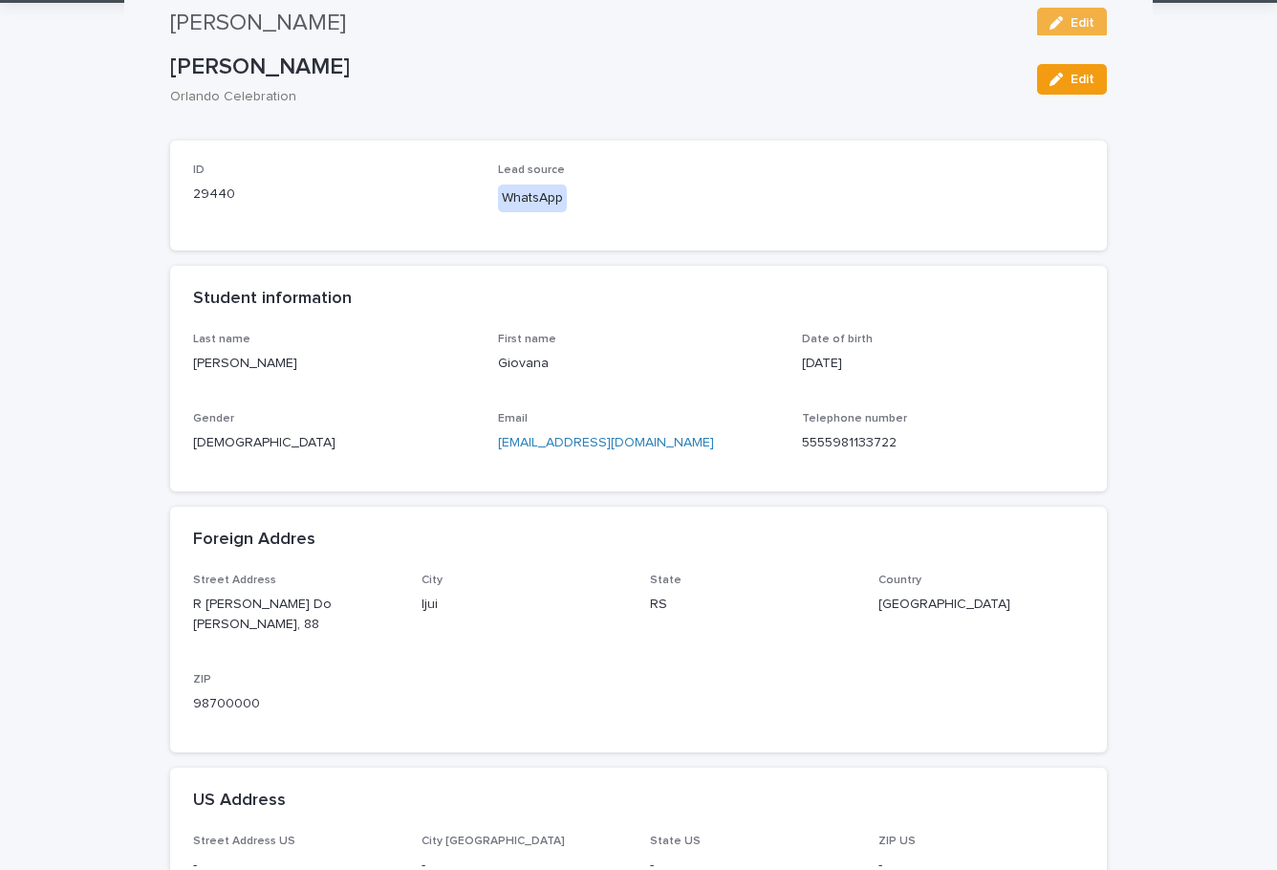
scroll to position [0, 0]
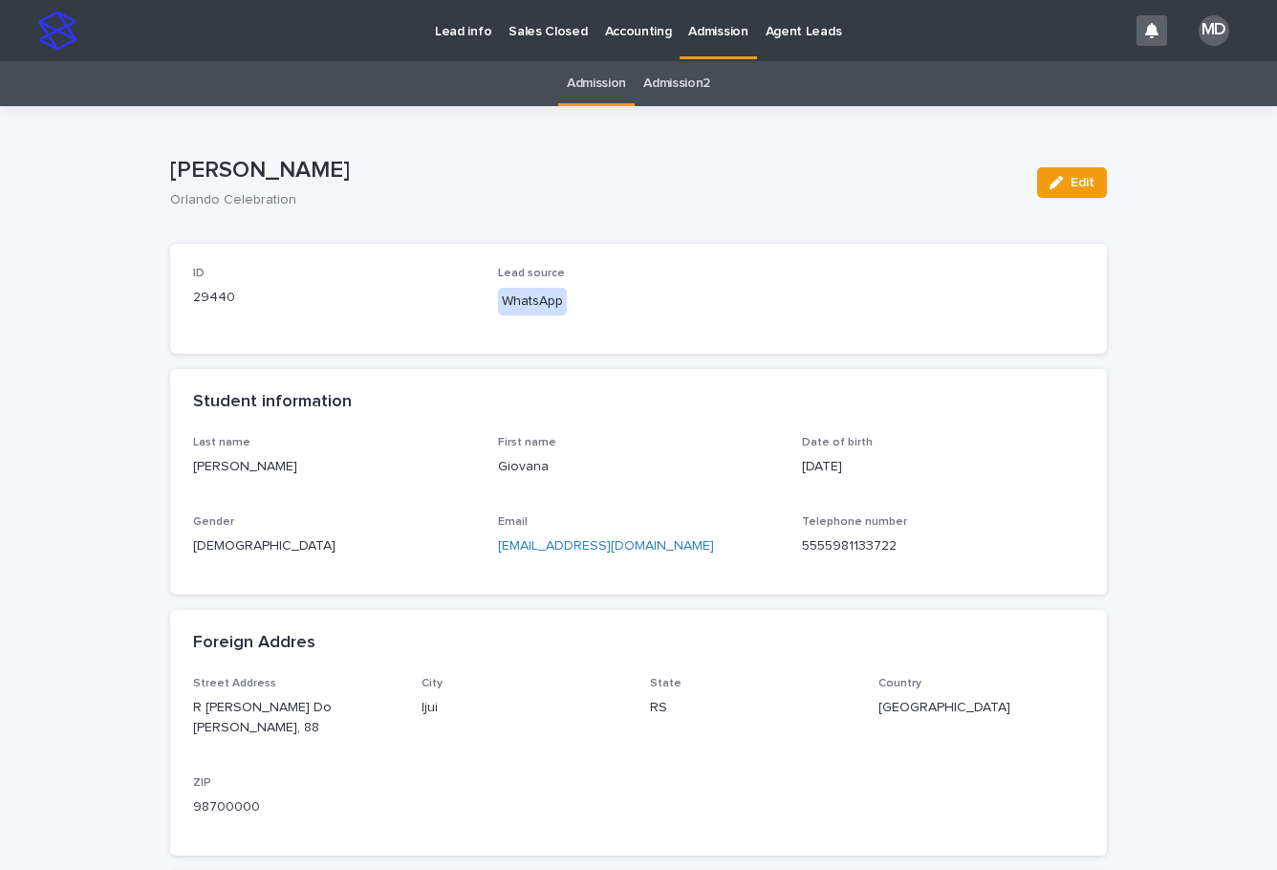
click at [703, 30] on p "Admission" at bounding box center [717, 20] width 59 height 40
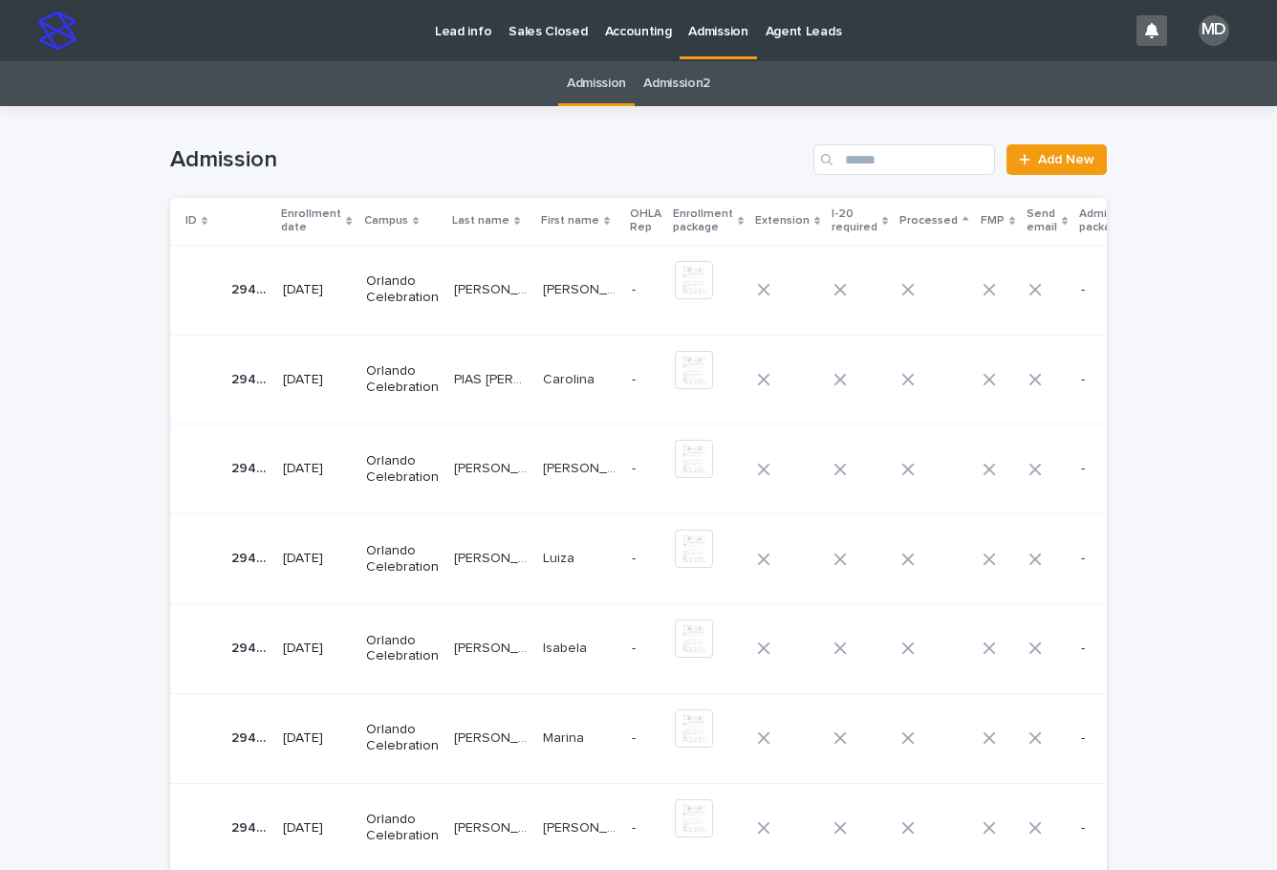
click at [446, 296] on td "[PERSON_NAME] [PERSON_NAME]" at bounding box center [490, 290] width 89 height 90
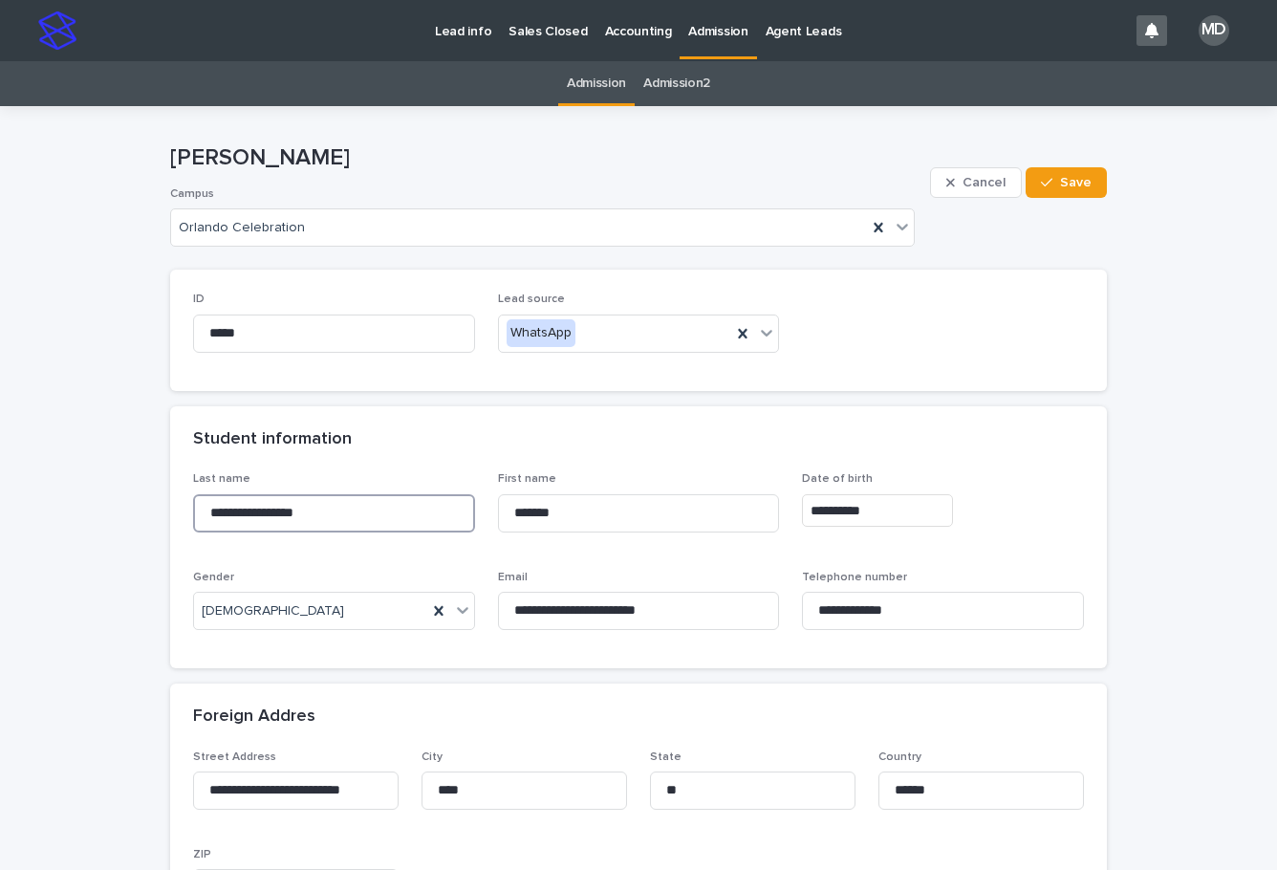
drag, startPoint x: 369, startPoint y: 514, endPoint x: 88, endPoint y: 503, distance: 281.2
drag, startPoint x: 567, startPoint y: 515, endPoint x: 417, endPoint y: 499, distance: 150.9
click at [417, 499] on div "**********" at bounding box center [638, 558] width 891 height 173
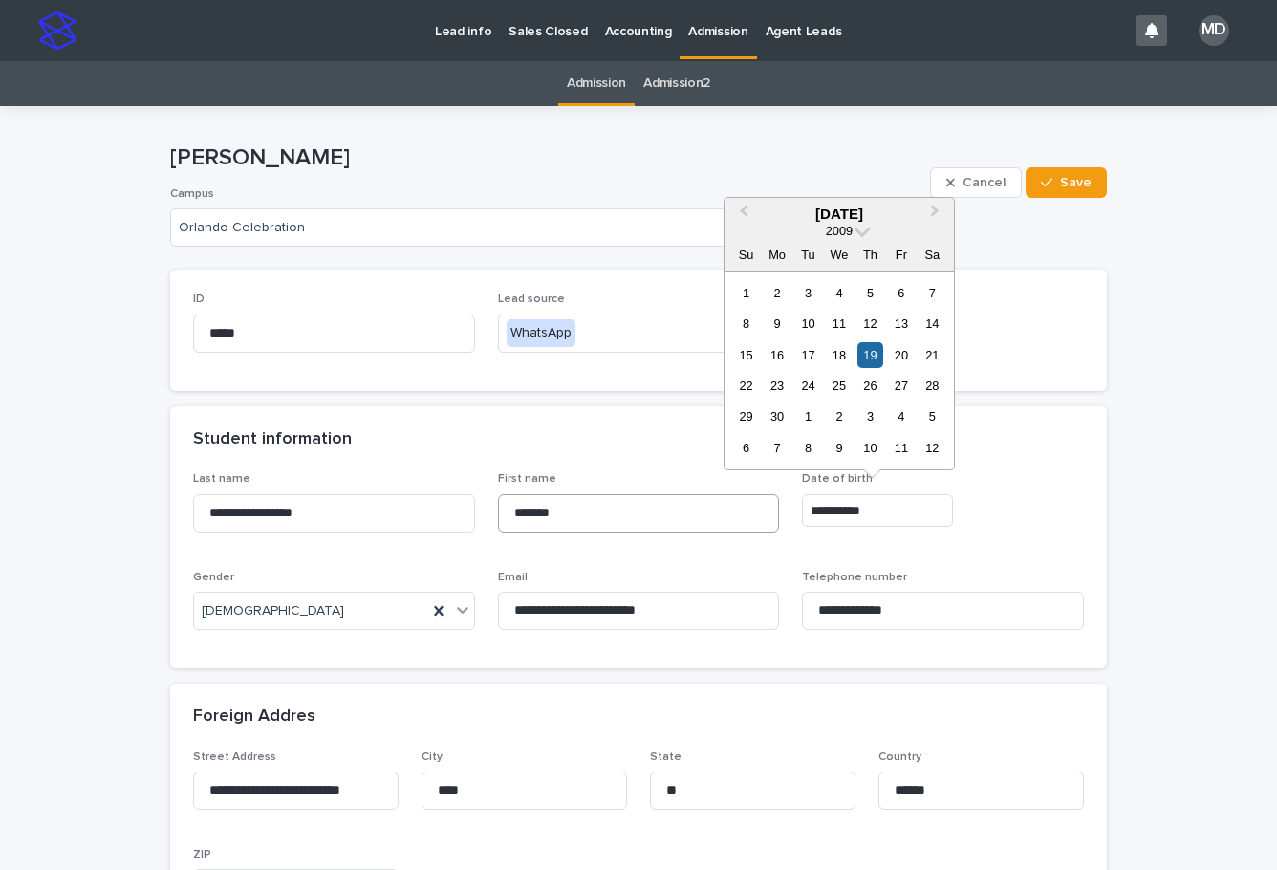
drag, startPoint x: 860, startPoint y: 503, endPoint x: 728, endPoint y: 503, distance: 131.9
click at [728, 503] on div "**********" at bounding box center [638, 558] width 891 height 173
click at [1007, 425] on div "Student information" at bounding box center [638, 439] width 936 height 67
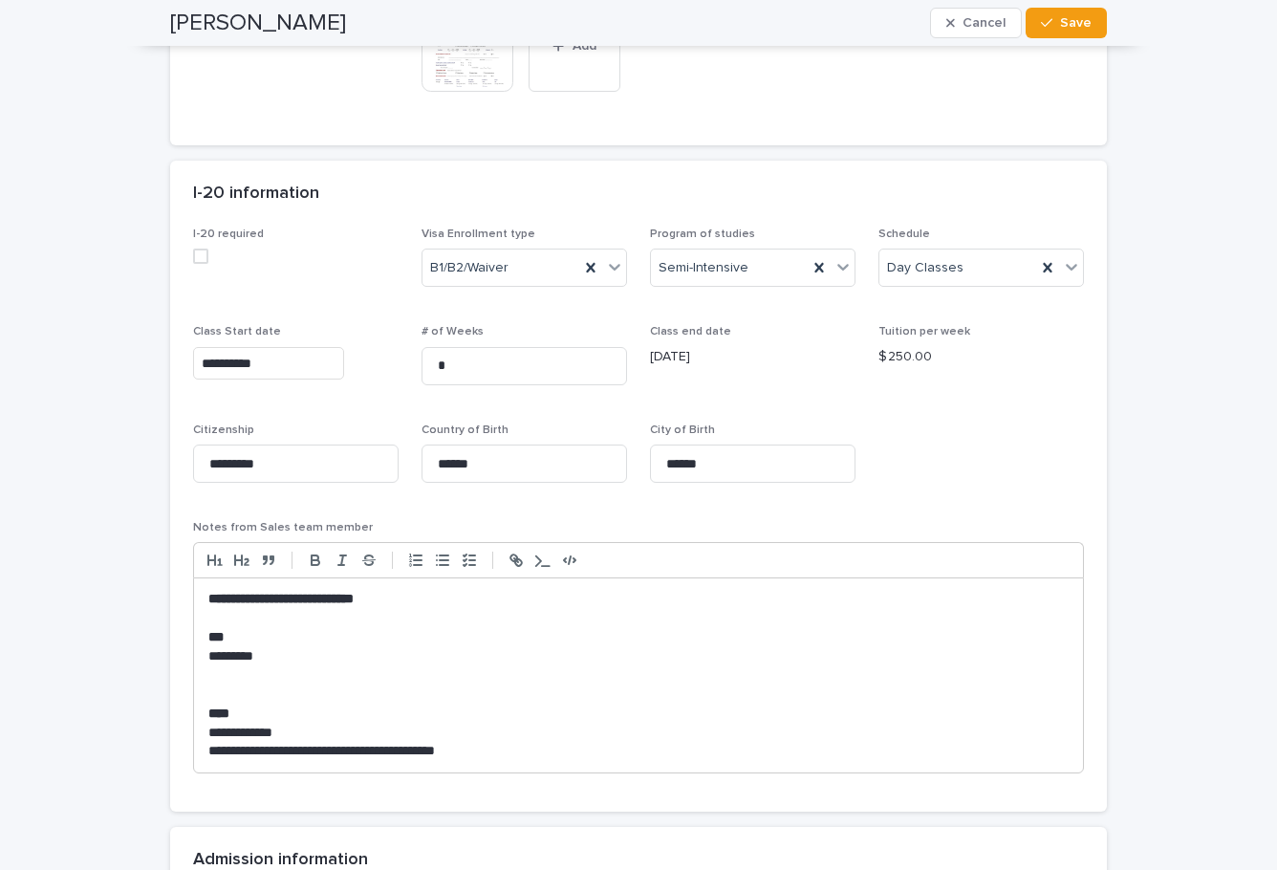
scroll to position [1529, 0]
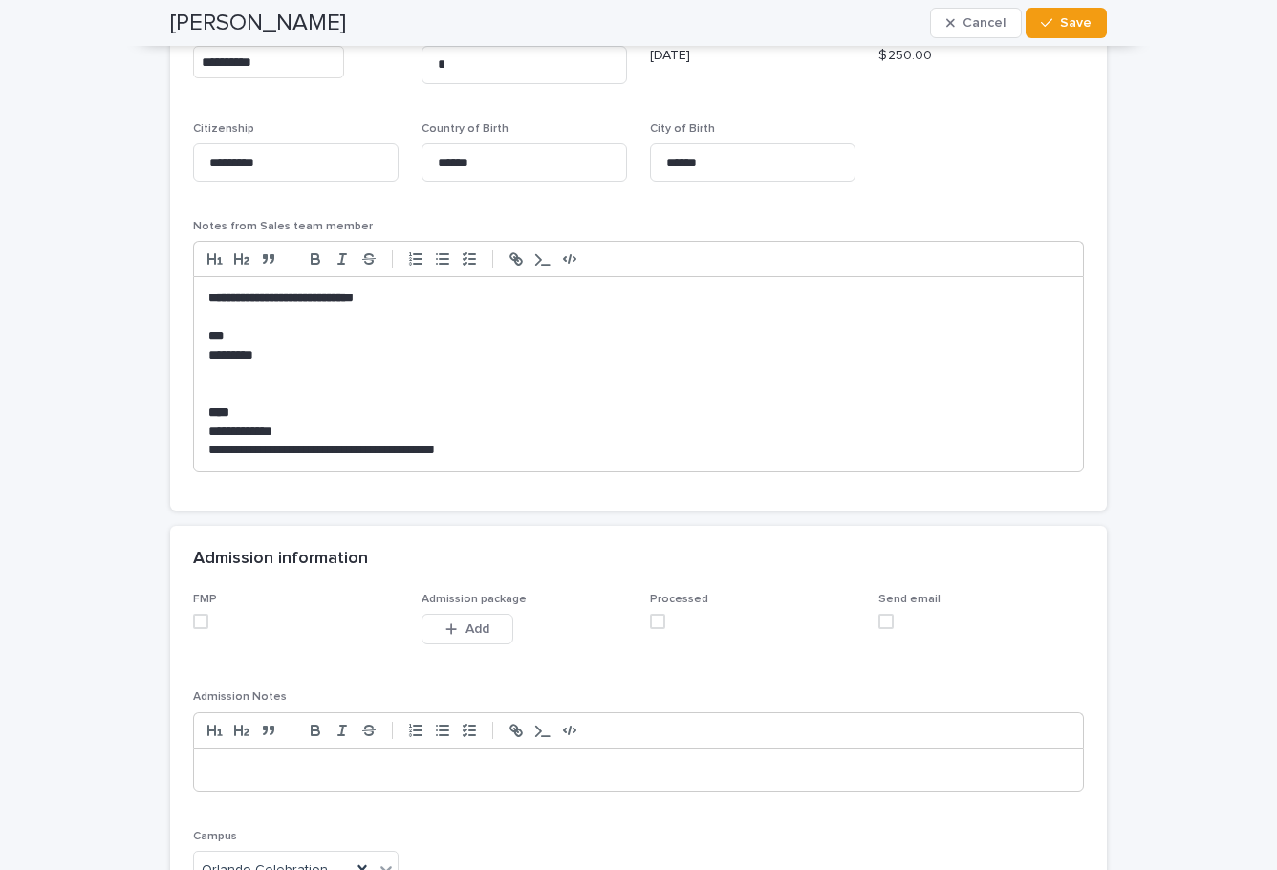
click at [652, 619] on span at bounding box center [657, 620] width 15 height 15
click at [193, 624] on span at bounding box center [200, 620] width 15 height 15
click at [1040, 11] on button "Save" at bounding box center [1065, 23] width 81 height 31
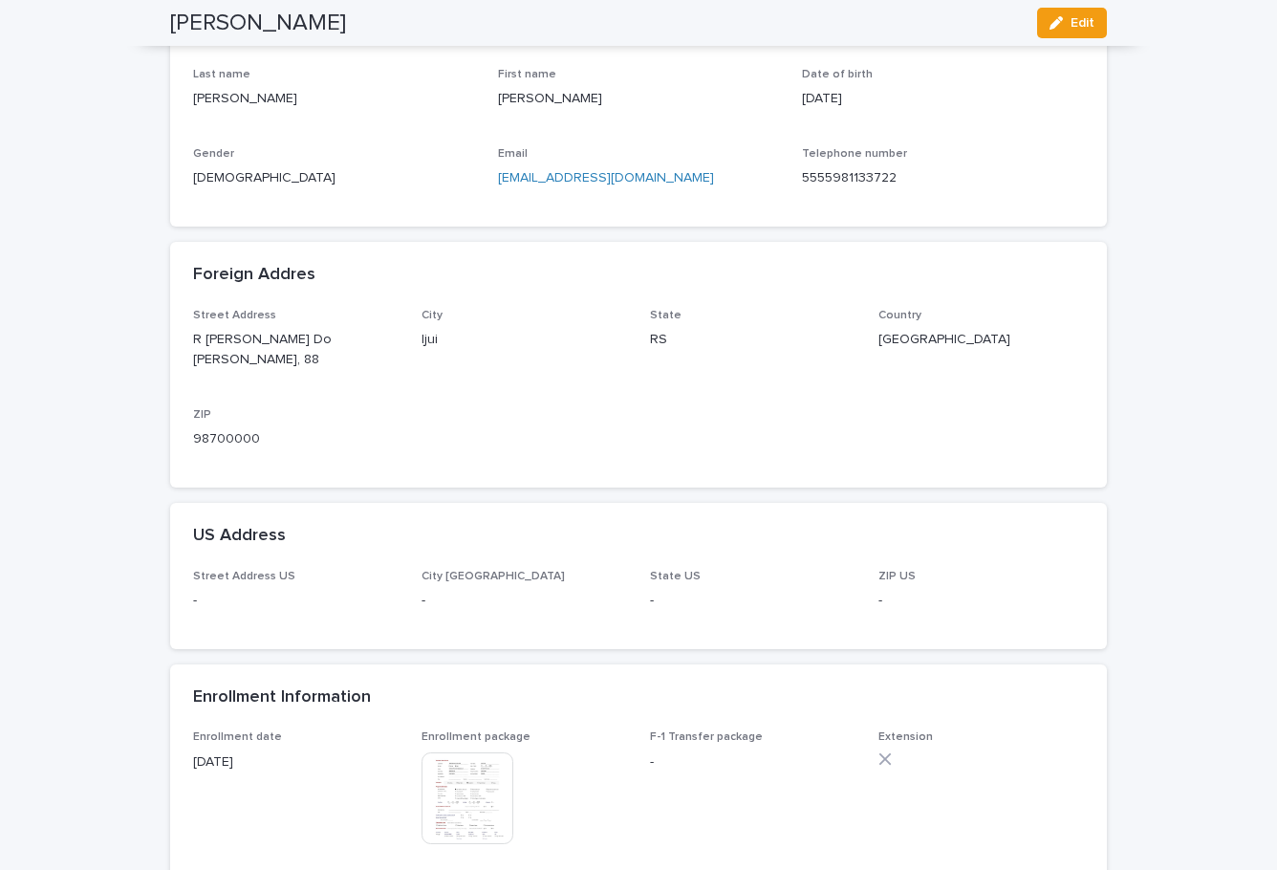
scroll to position [0, 0]
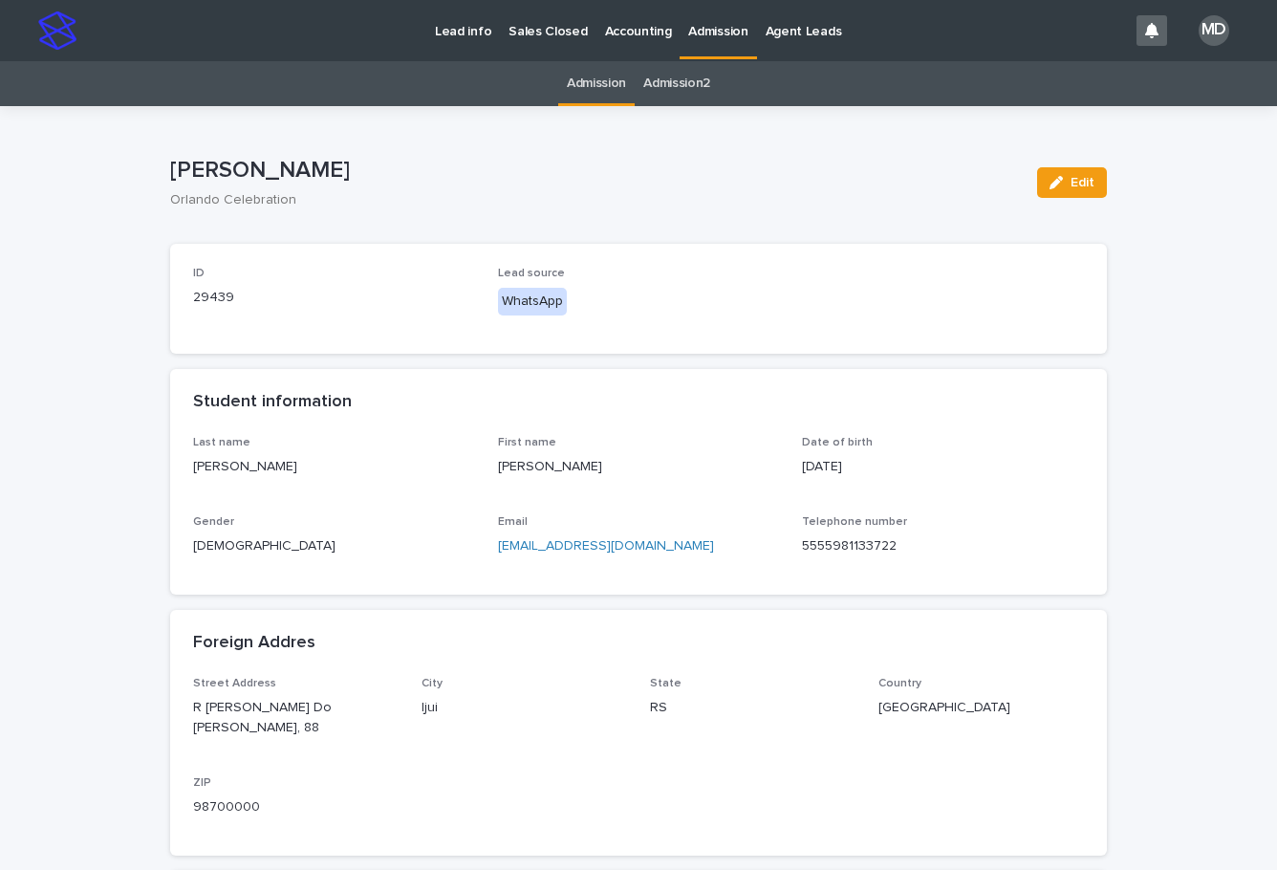
click at [695, 26] on p "Admission" at bounding box center [717, 20] width 59 height 40
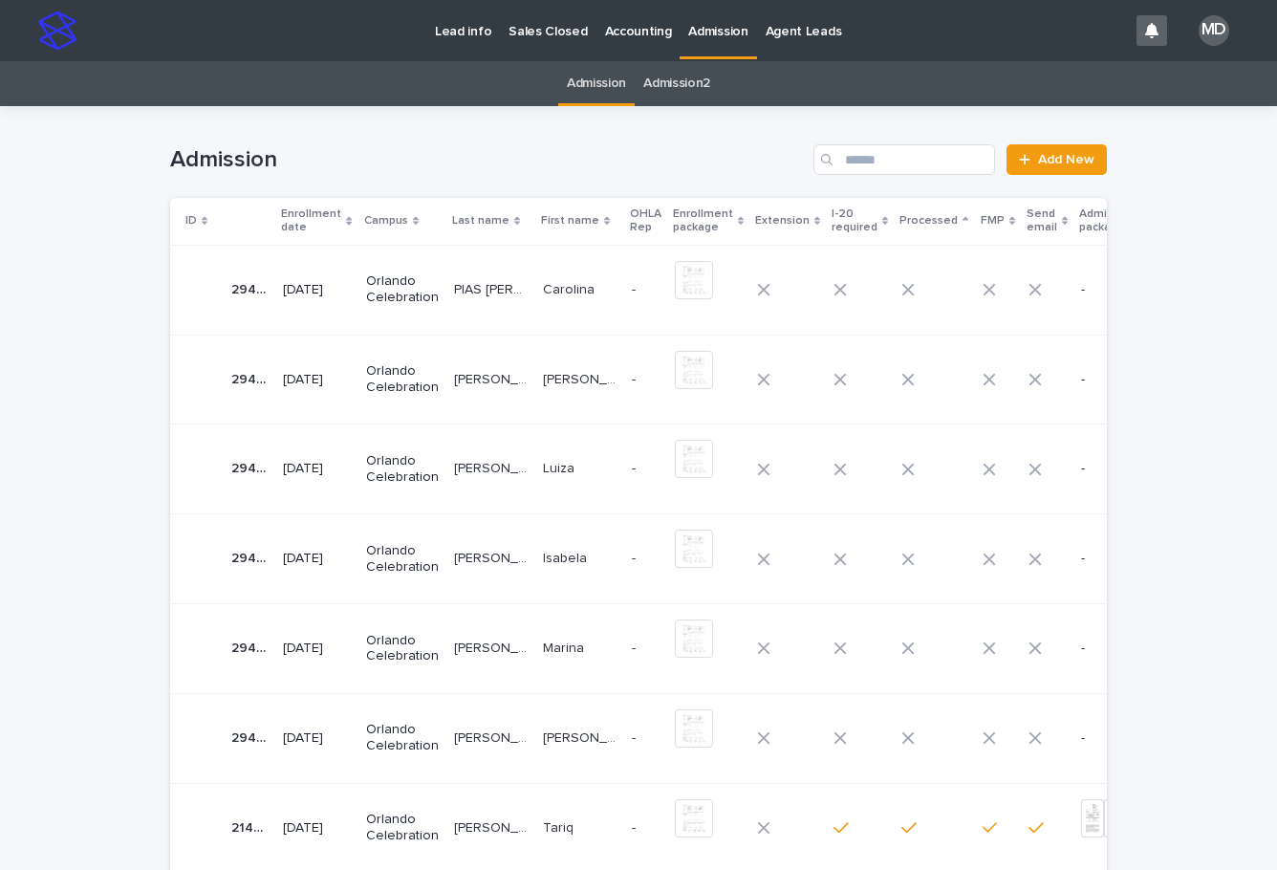
click at [633, 150] on h1 "Admission" at bounding box center [487, 160] width 635 height 28
click at [476, 291] on p "PIAS [PERSON_NAME] [PERSON_NAME]" at bounding box center [492, 288] width 77 height 20
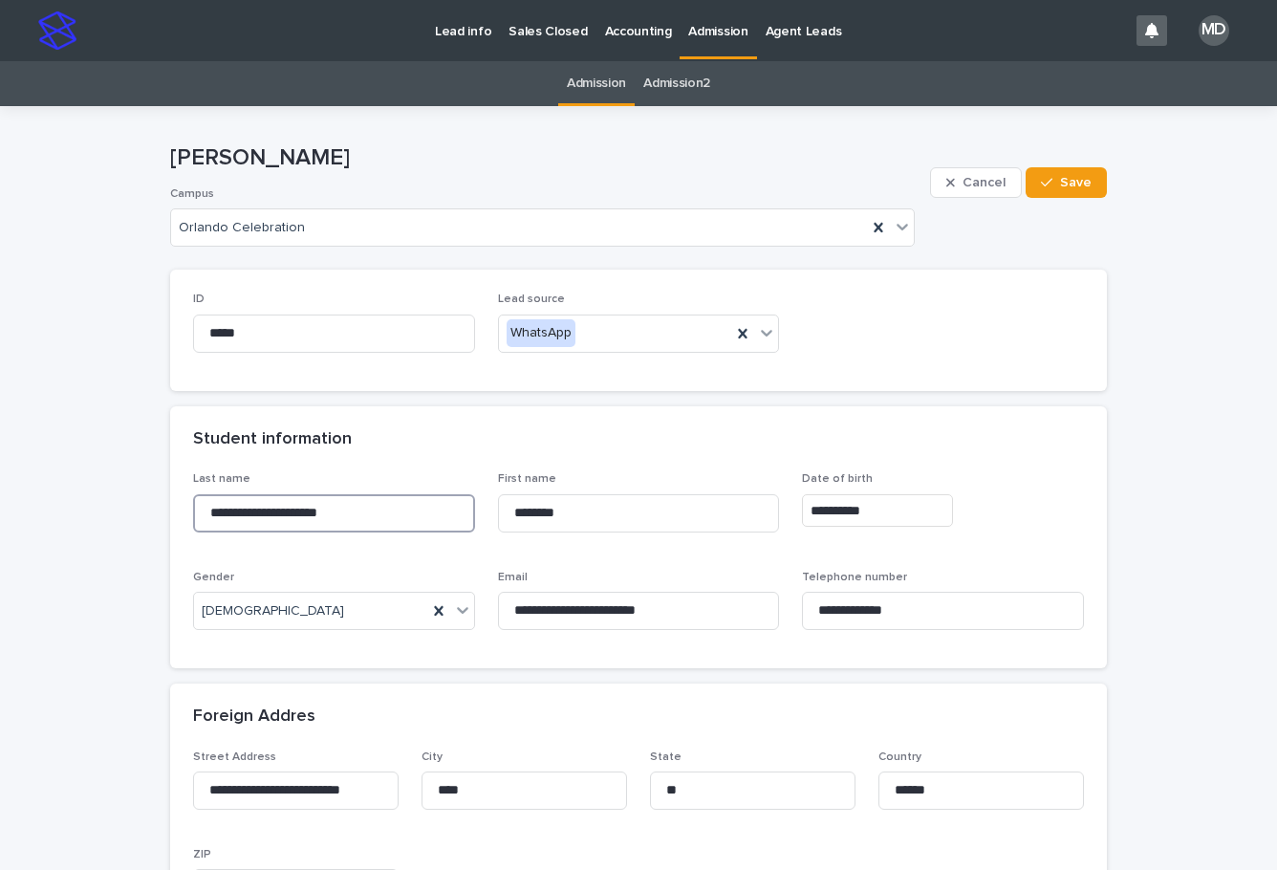
drag, startPoint x: 404, startPoint y: 507, endPoint x: 75, endPoint y: 500, distance: 329.8
drag, startPoint x: 580, startPoint y: 508, endPoint x: 427, endPoint y: 502, distance: 153.0
click at [427, 502] on div "**********" at bounding box center [638, 558] width 891 height 173
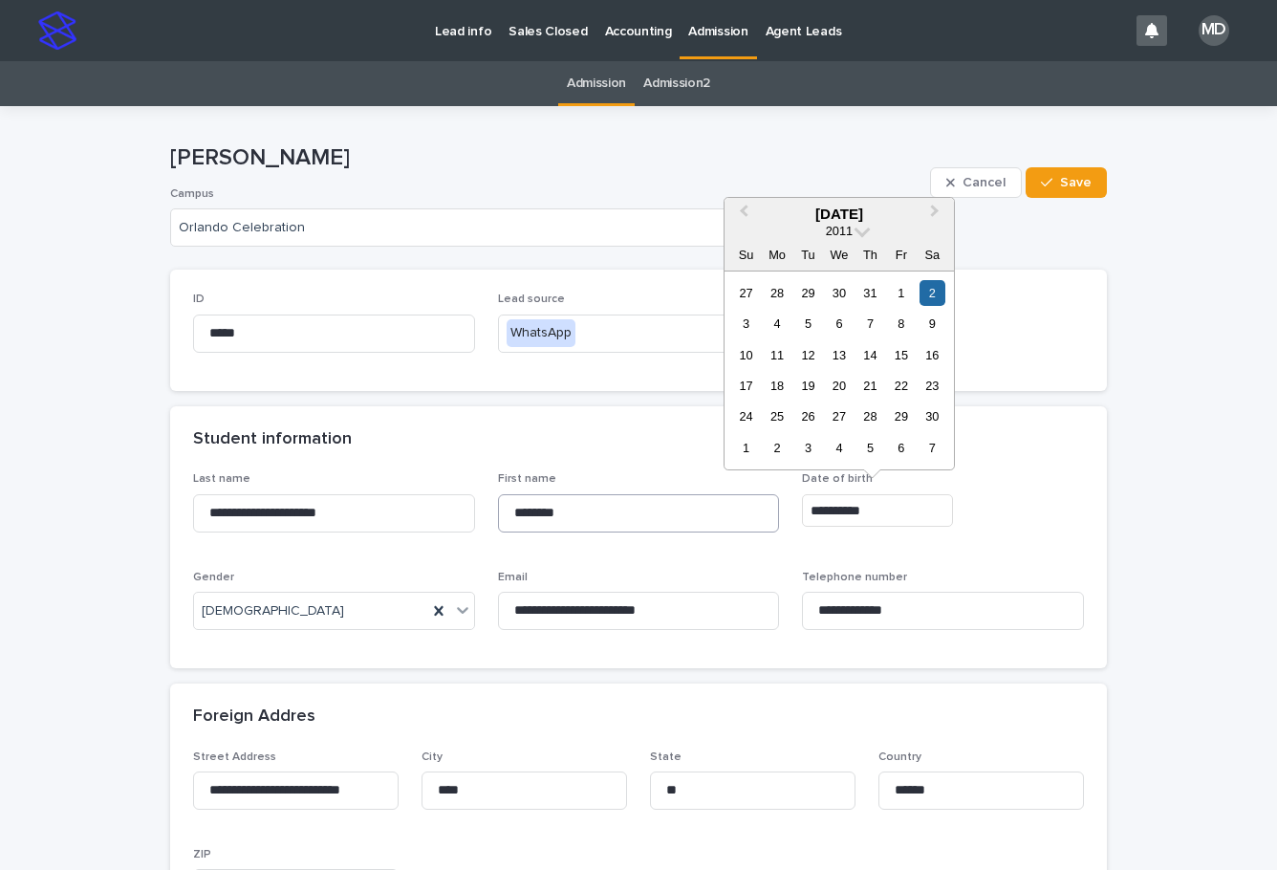
drag, startPoint x: 888, startPoint y: 500, endPoint x: 688, endPoint y: 497, distance: 199.7
click at [688, 497] on div "**********" at bounding box center [638, 558] width 891 height 173
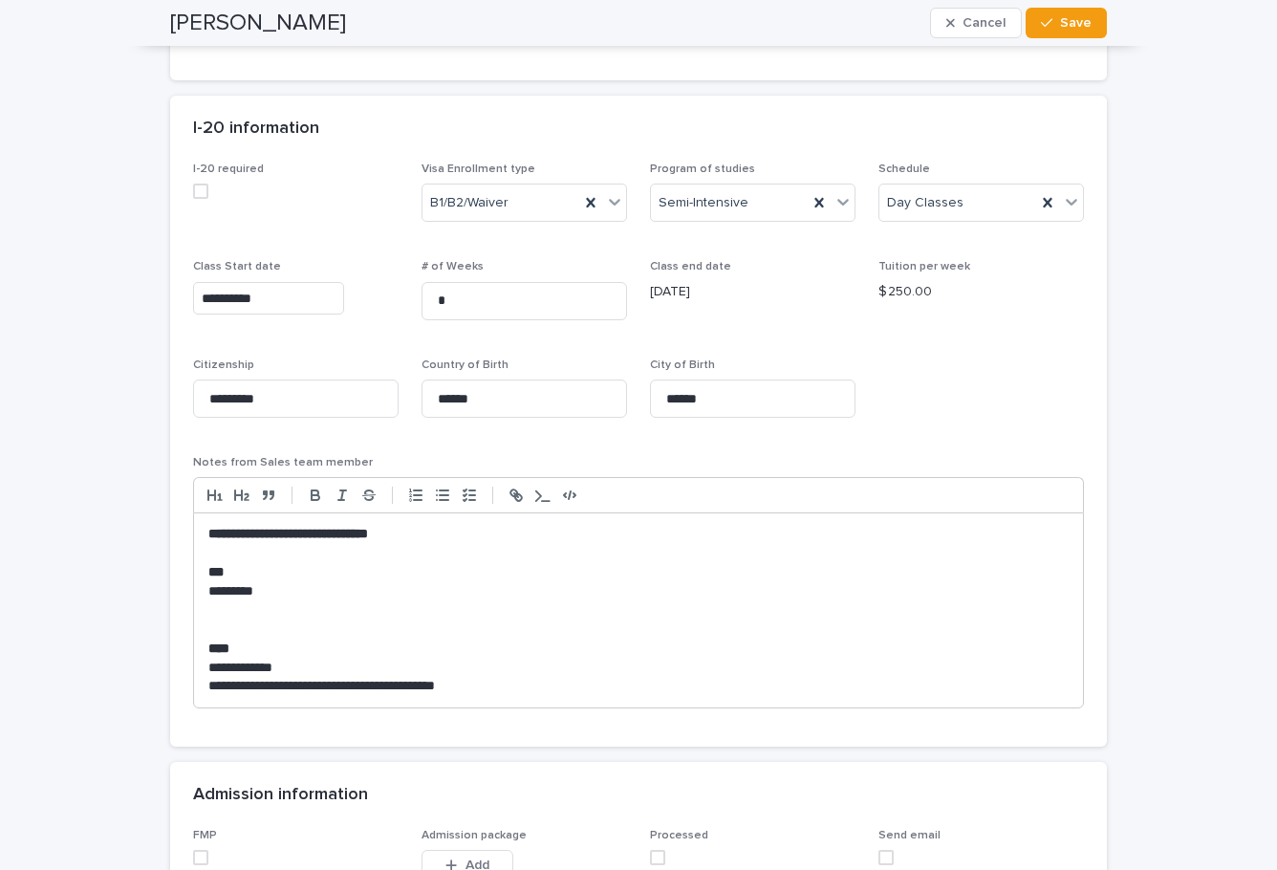
scroll to position [1720, 0]
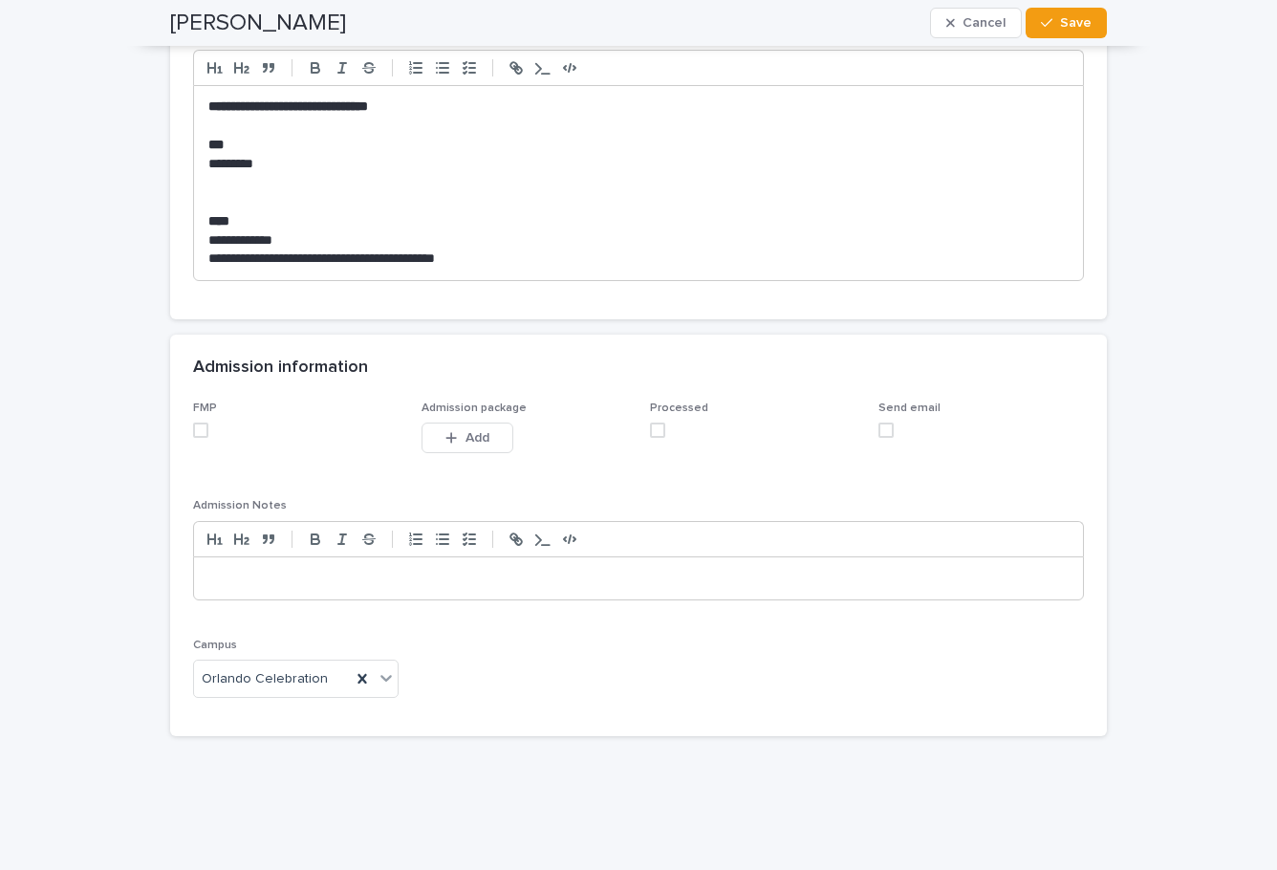
click at [650, 432] on span at bounding box center [657, 429] width 15 height 15
click at [193, 426] on span at bounding box center [200, 429] width 15 height 15
click at [1064, 26] on span "Save" at bounding box center [1076, 22] width 32 height 13
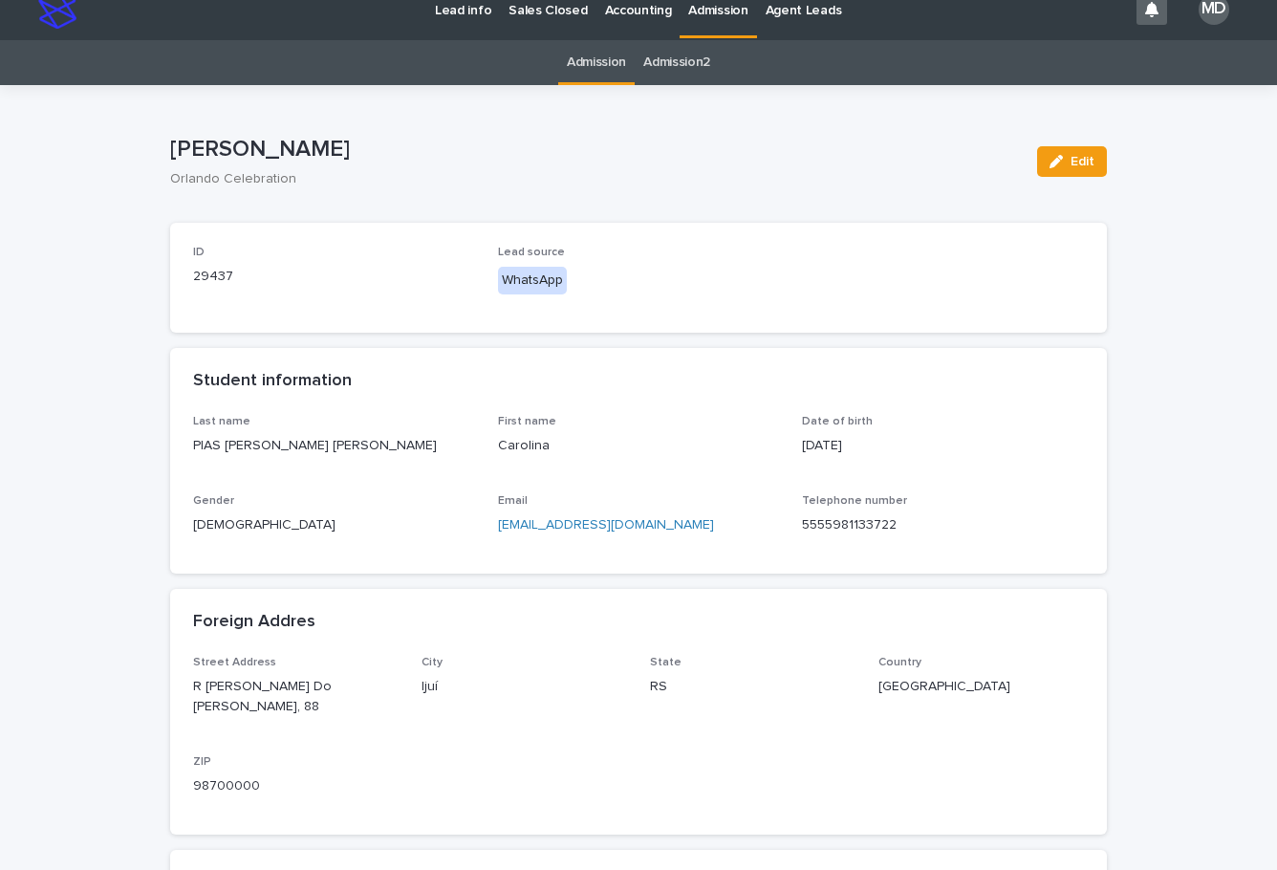
scroll to position [0, 0]
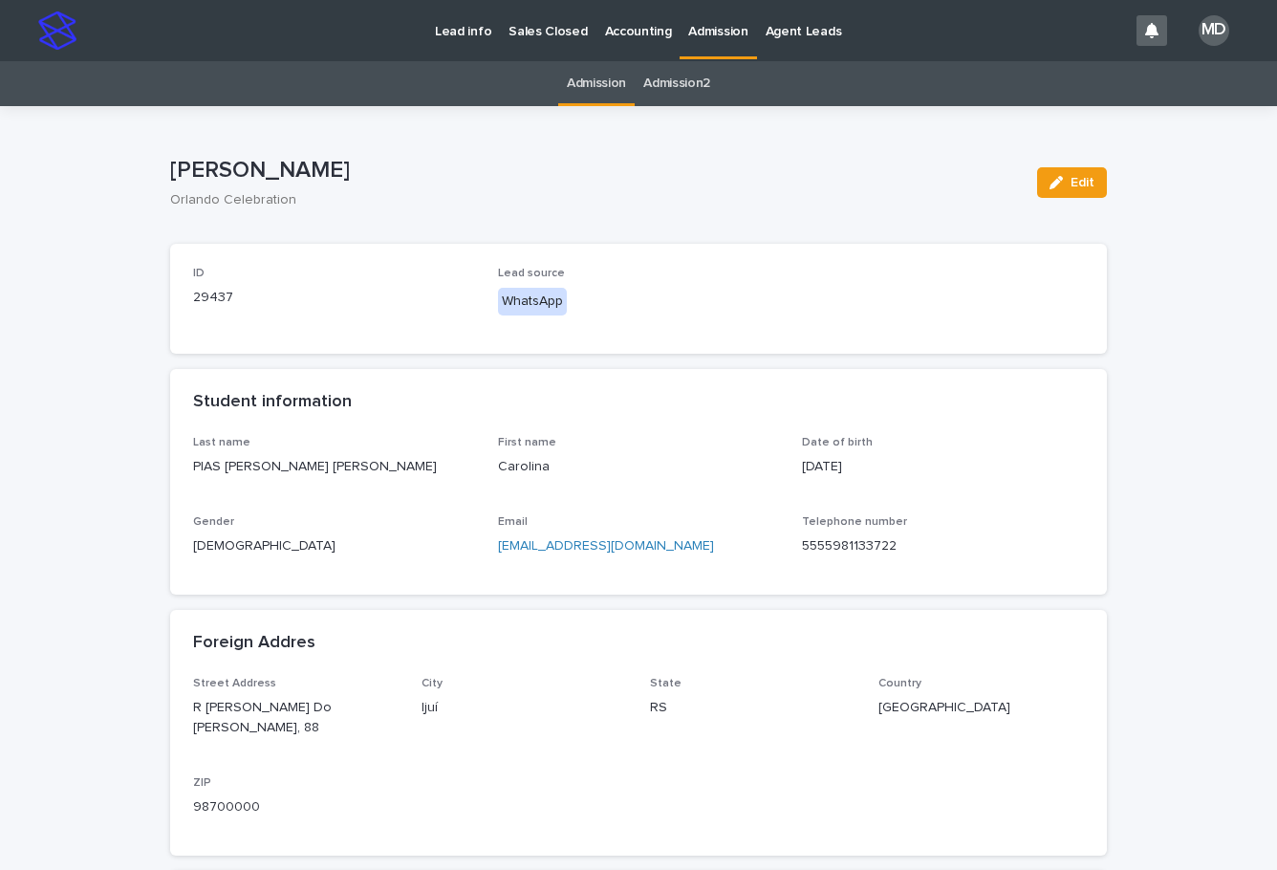
click at [717, 29] on p "Admission" at bounding box center [717, 20] width 59 height 40
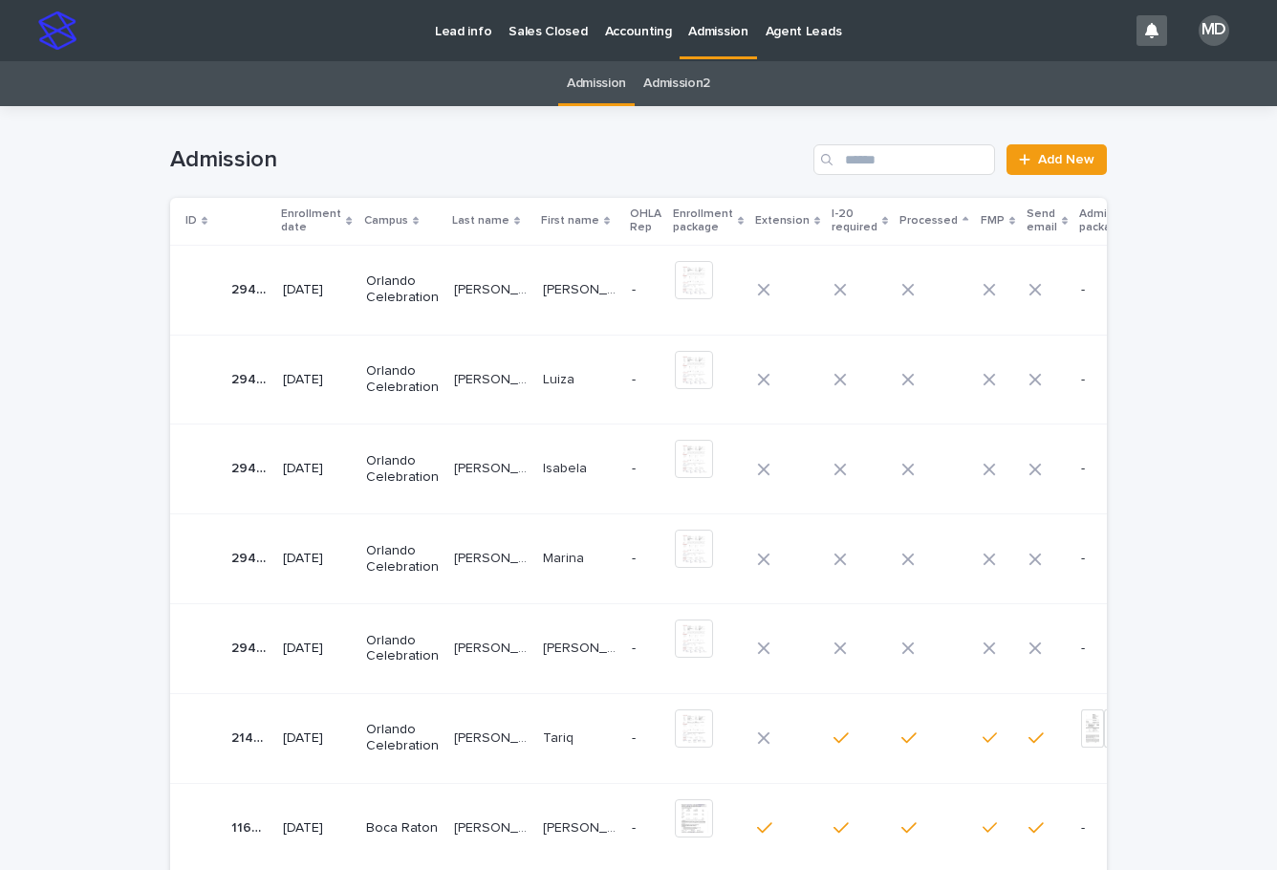
click at [477, 281] on p "[PERSON_NAME]" at bounding box center [492, 288] width 77 height 20
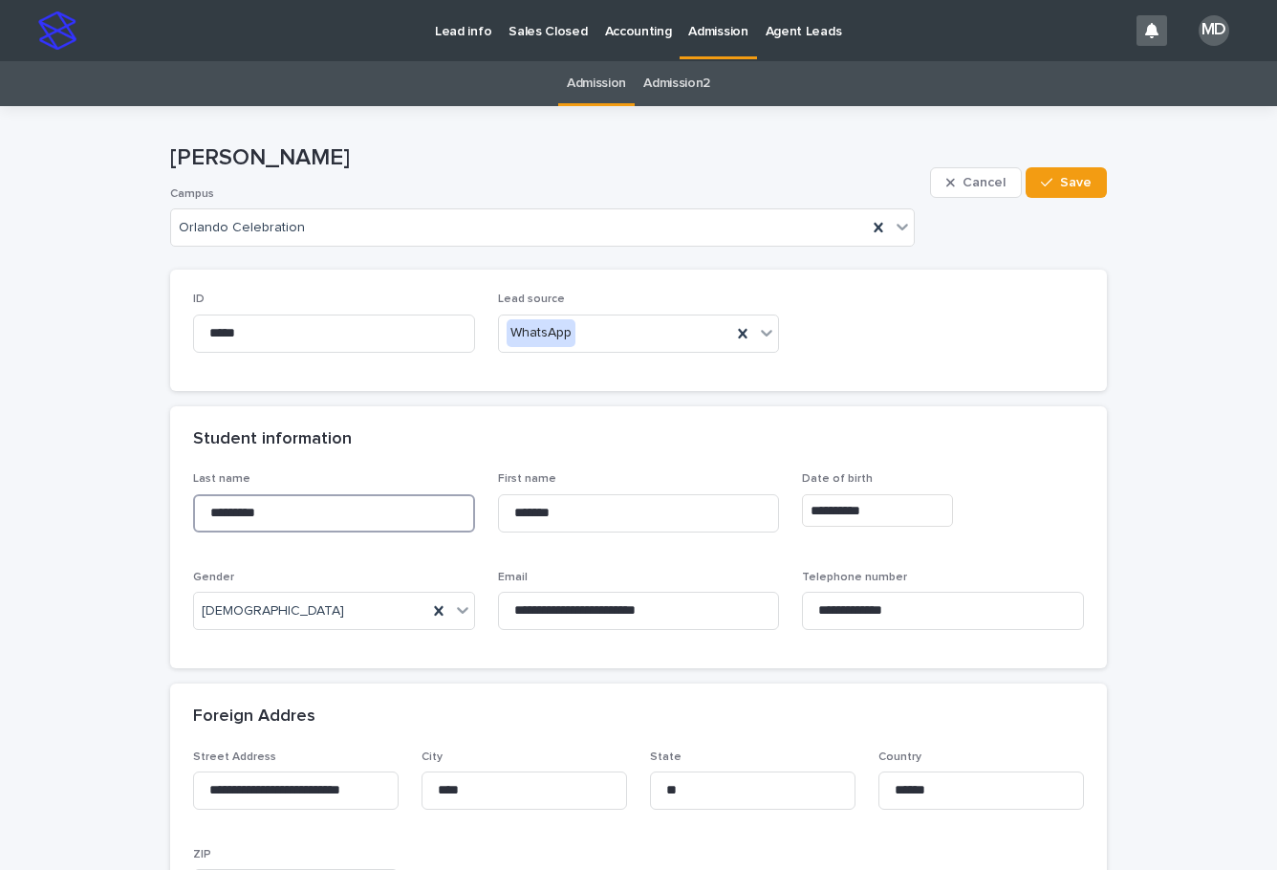
drag, startPoint x: 339, startPoint y: 511, endPoint x: 83, endPoint y: 508, distance: 256.1
drag, startPoint x: 584, startPoint y: 500, endPoint x: 414, endPoint y: 494, distance: 170.2
click at [413, 500] on div "**********" at bounding box center [638, 558] width 891 height 173
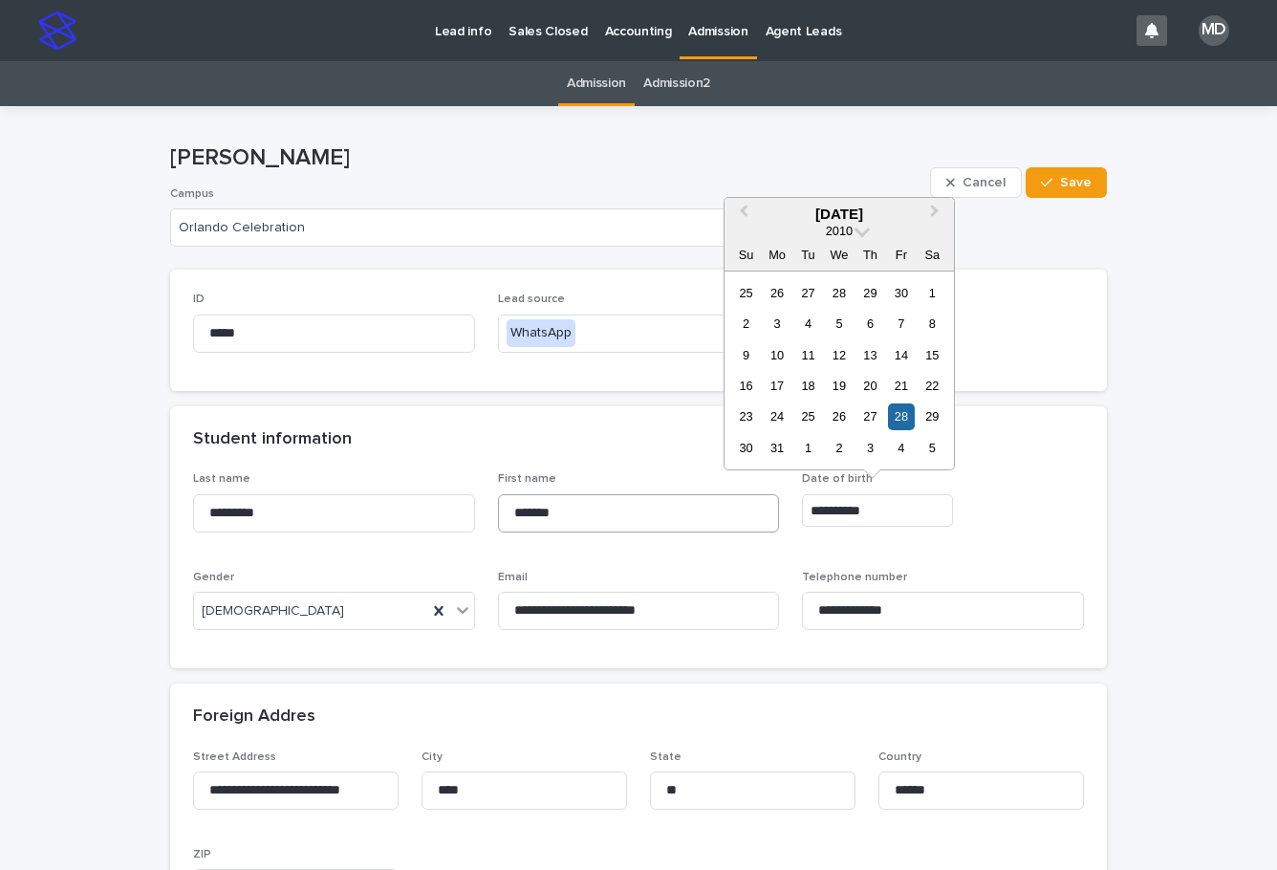
drag, startPoint x: 863, startPoint y: 506, endPoint x: 725, endPoint y: 497, distance: 137.9
click at [726, 505] on div "**********" at bounding box center [638, 558] width 891 height 173
click at [1007, 342] on div "ID ***** Lead source WhatsApp" at bounding box center [638, 329] width 891 height 75
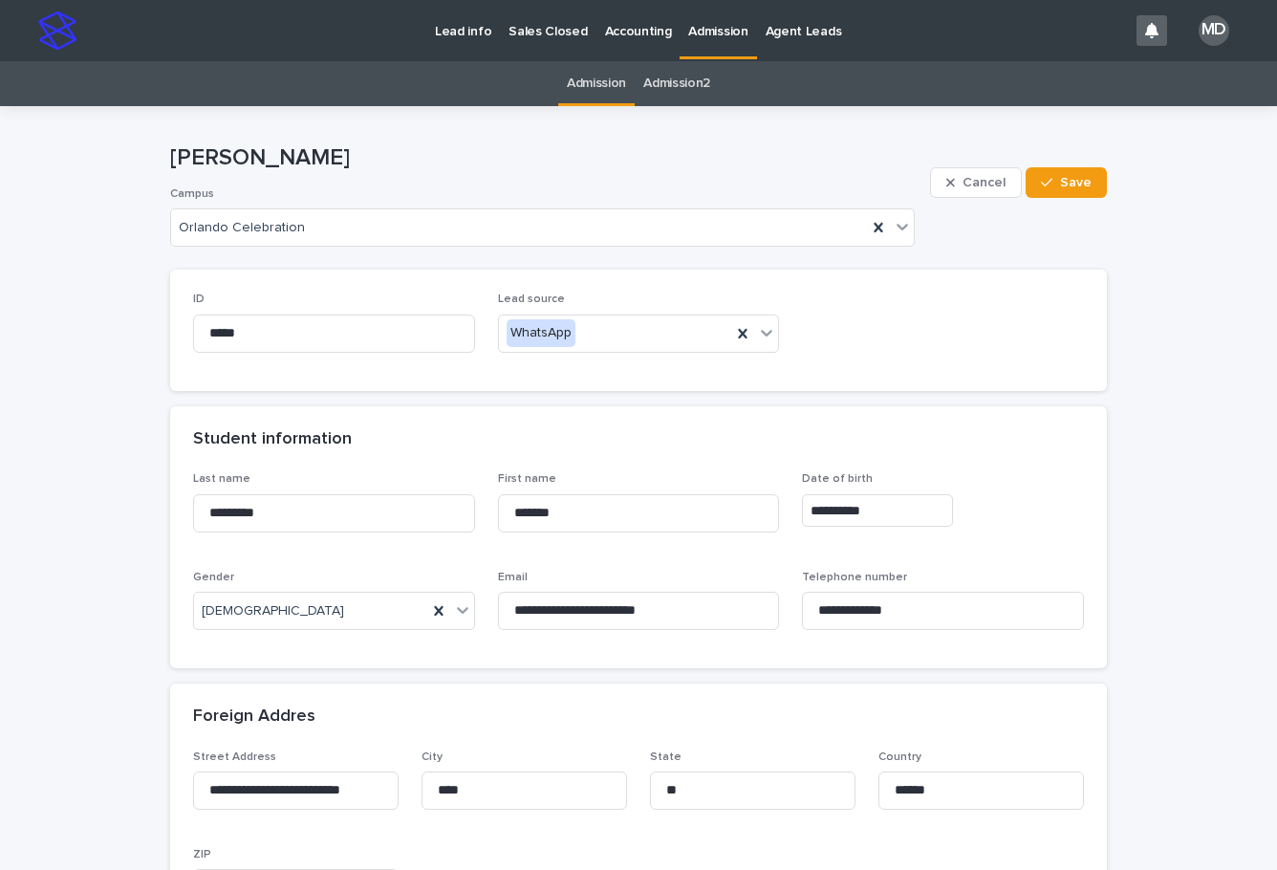
click at [956, 429] on div "Student information" at bounding box center [634, 439] width 883 height 21
click at [720, 30] on p "Admission" at bounding box center [717, 20] width 59 height 40
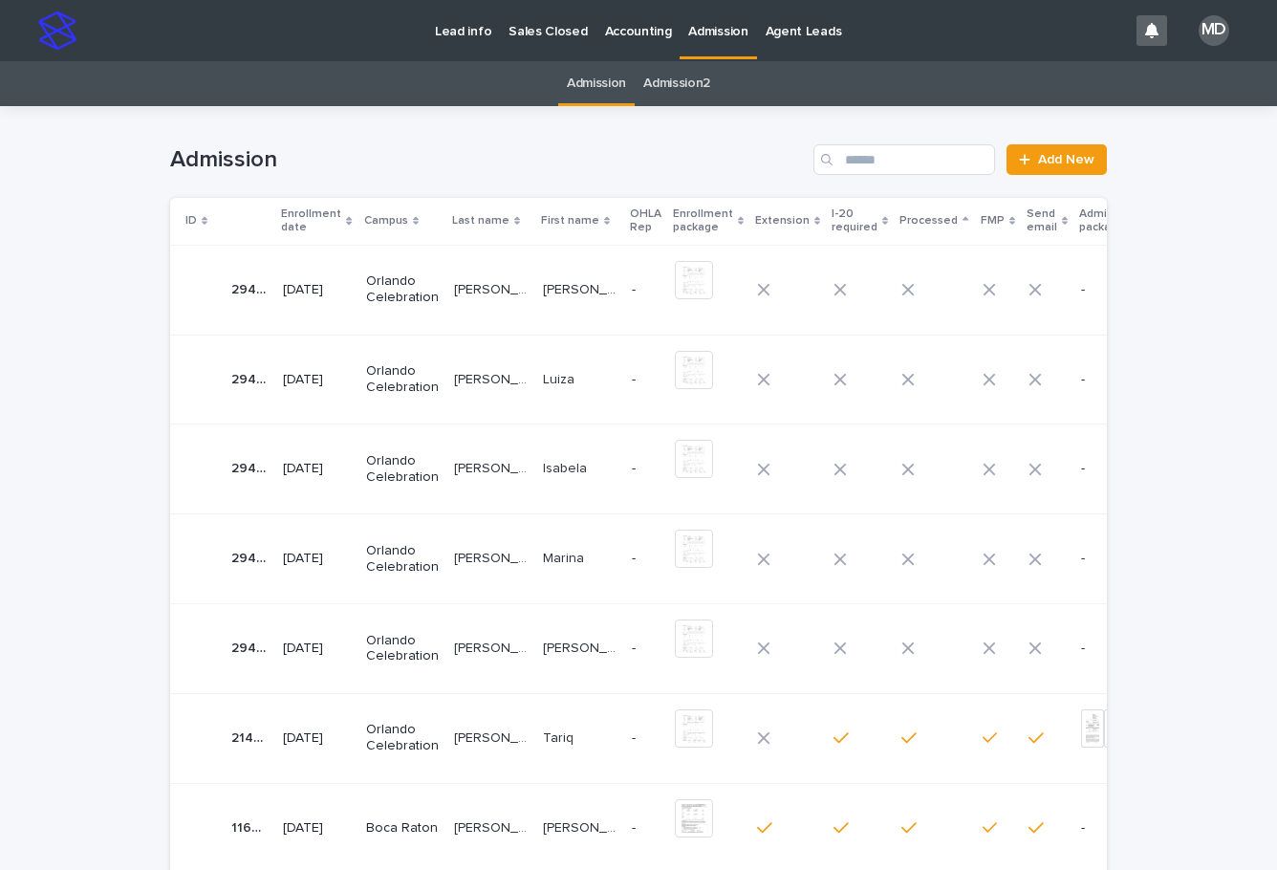
click at [454, 289] on p "[PERSON_NAME]" at bounding box center [492, 288] width 77 height 20
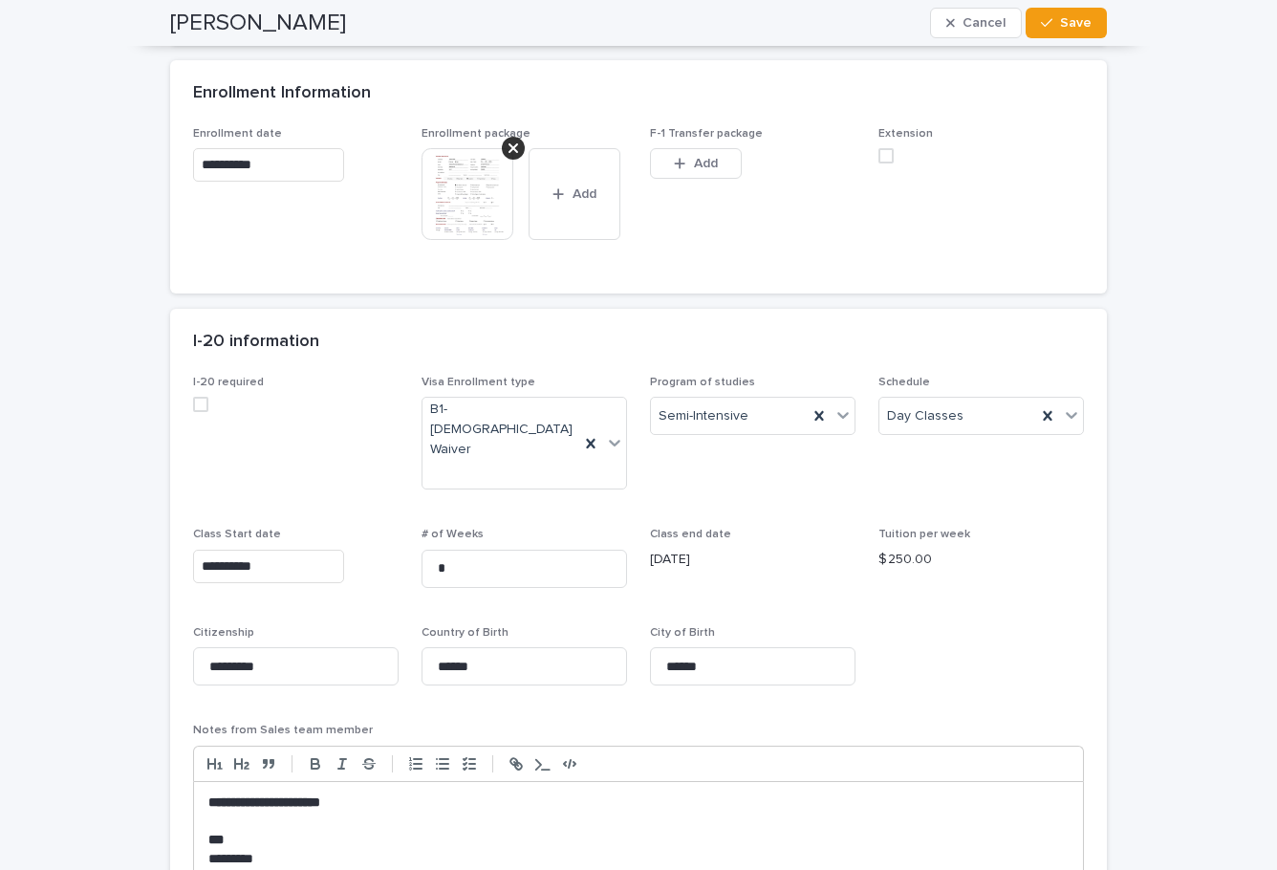
scroll to position [1494, 0]
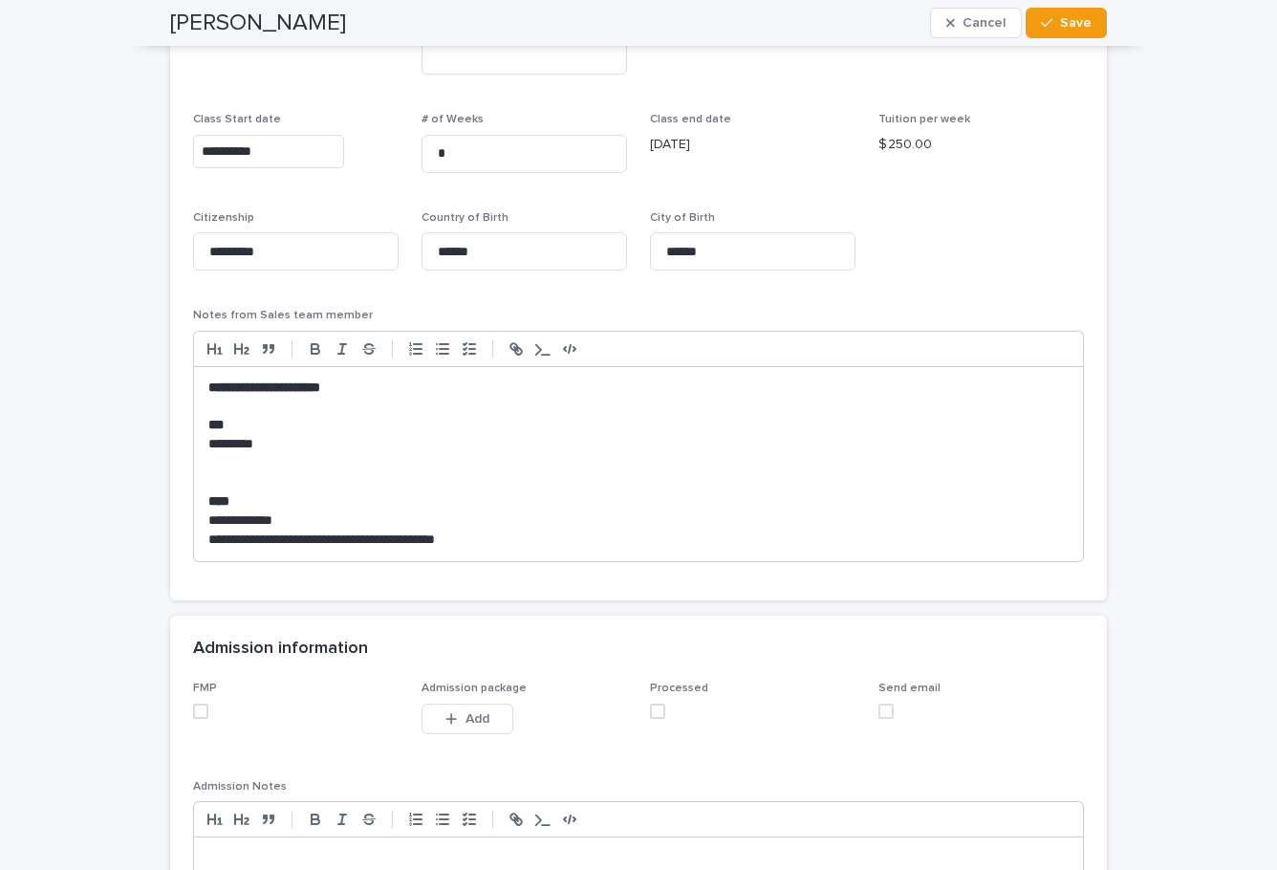
click at [200, 703] on span at bounding box center [200, 710] width 15 height 15
click at [651, 703] on span at bounding box center [657, 710] width 15 height 15
click at [1066, 20] on span "Save" at bounding box center [1076, 22] width 32 height 13
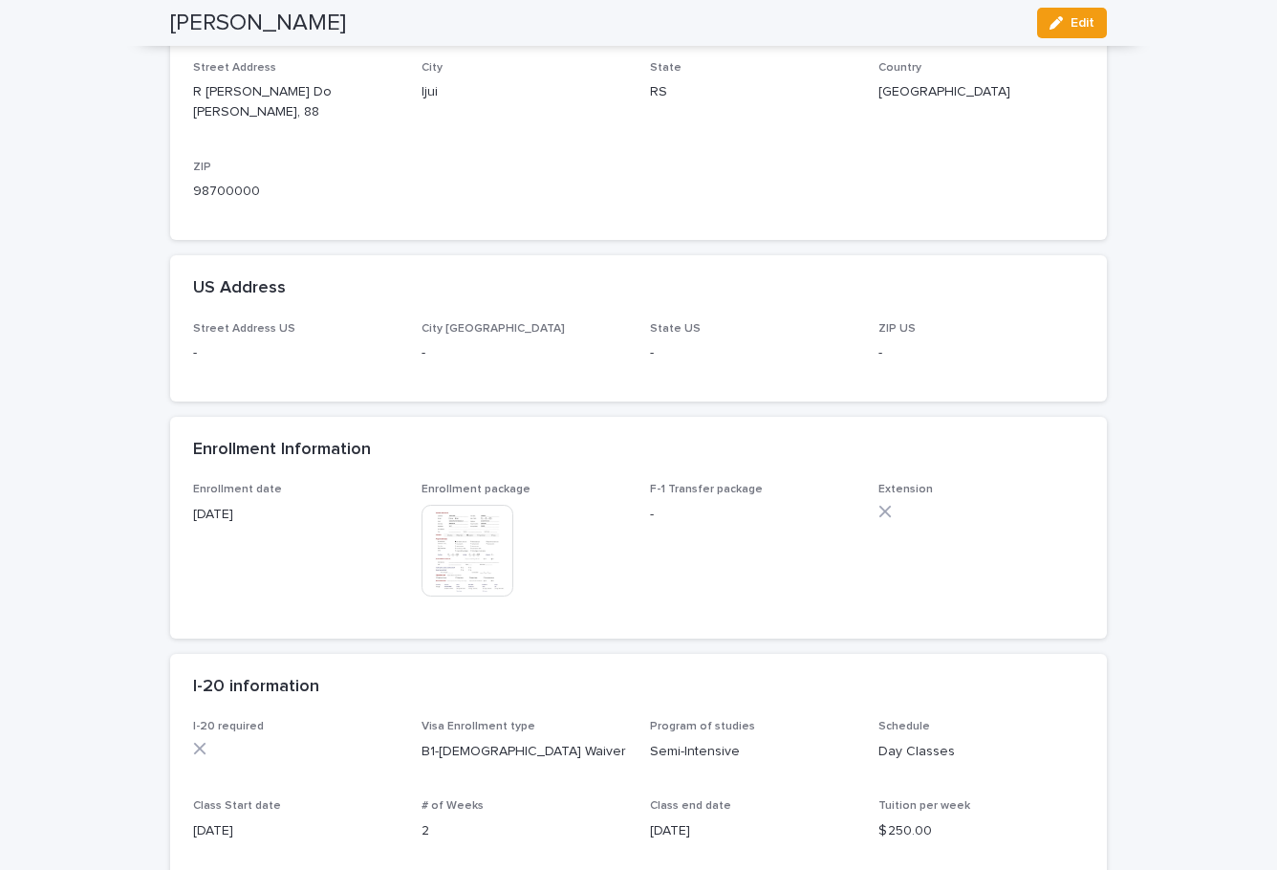
scroll to position [0, 0]
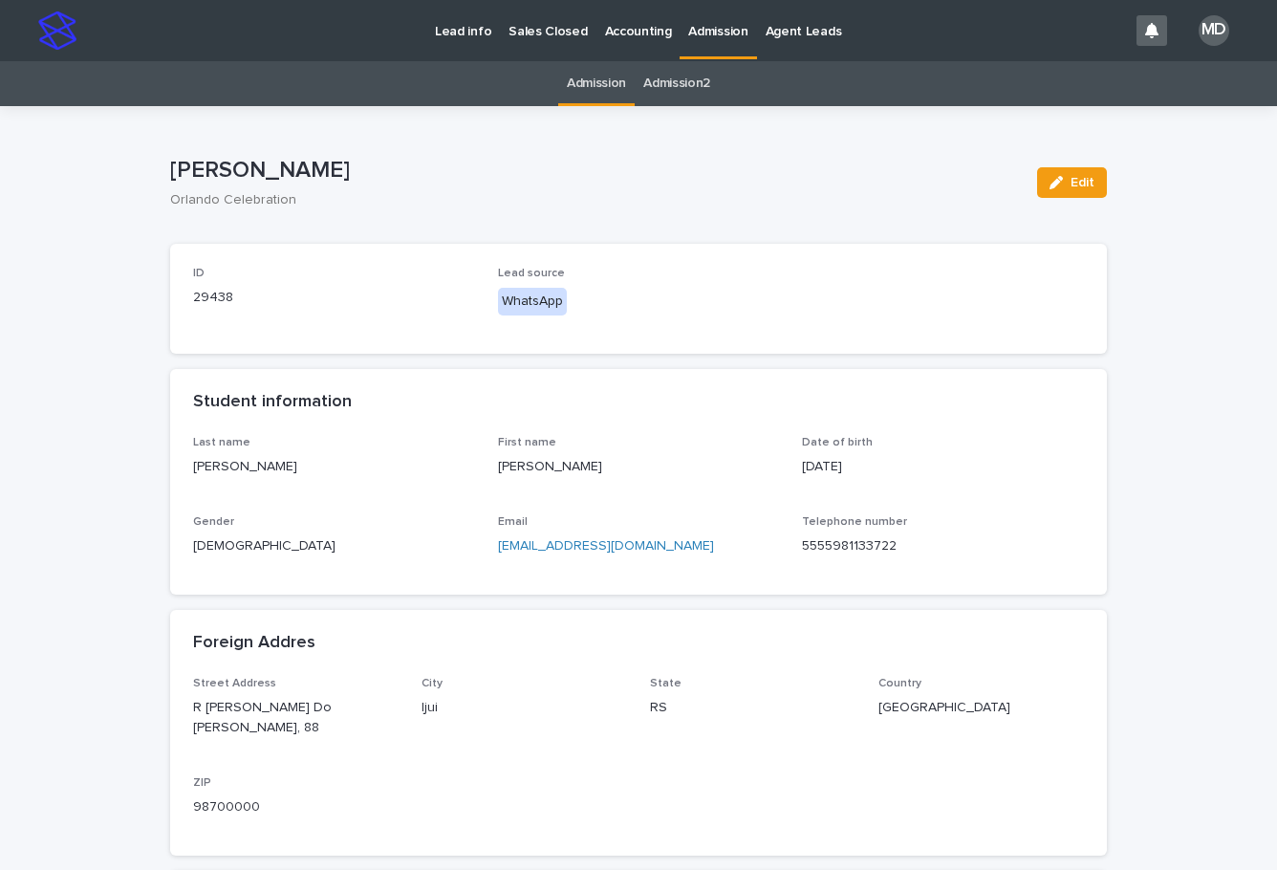
click at [718, 25] on p "Admission" at bounding box center [717, 20] width 59 height 40
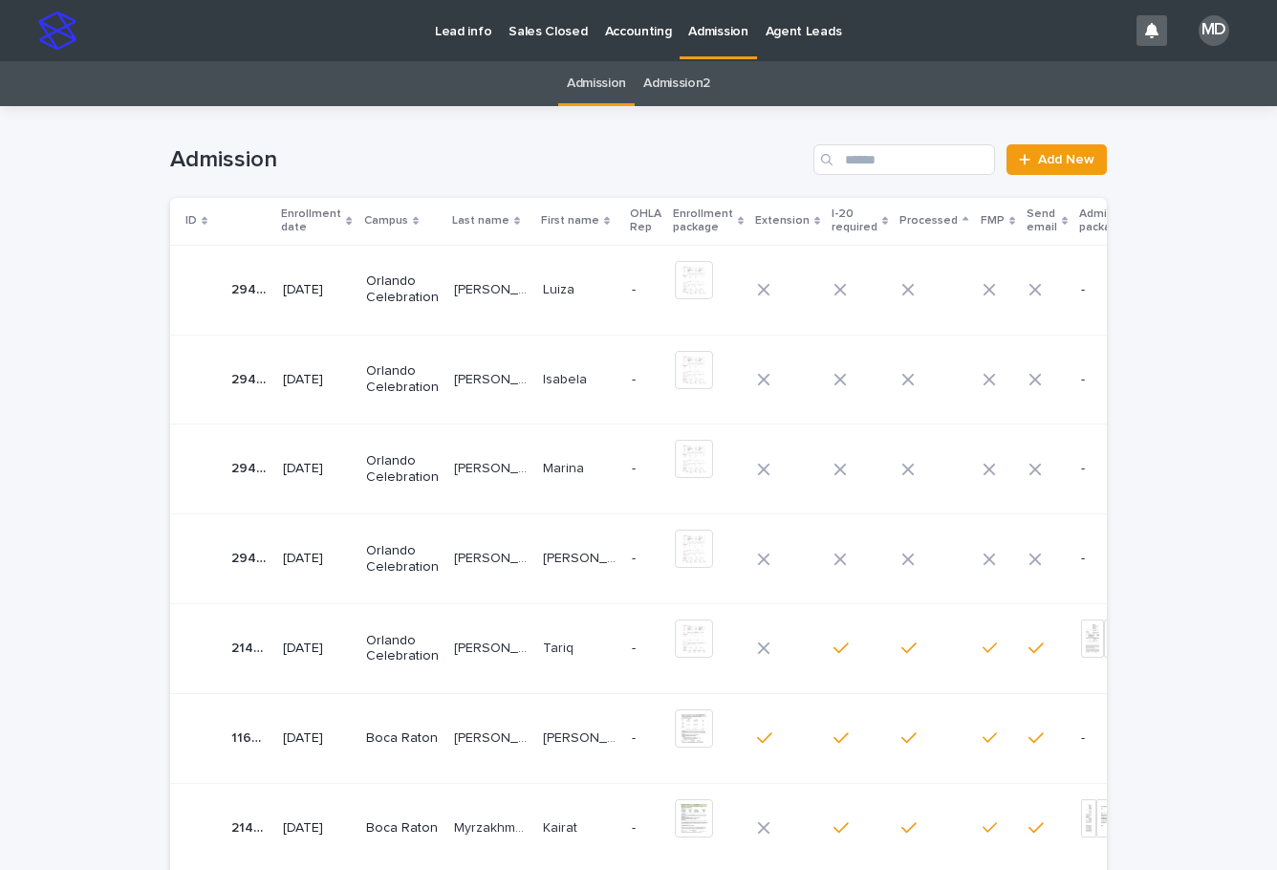
click at [543, 278] on p "Luiza" at bounding box center [560, 288] width 35 height 20
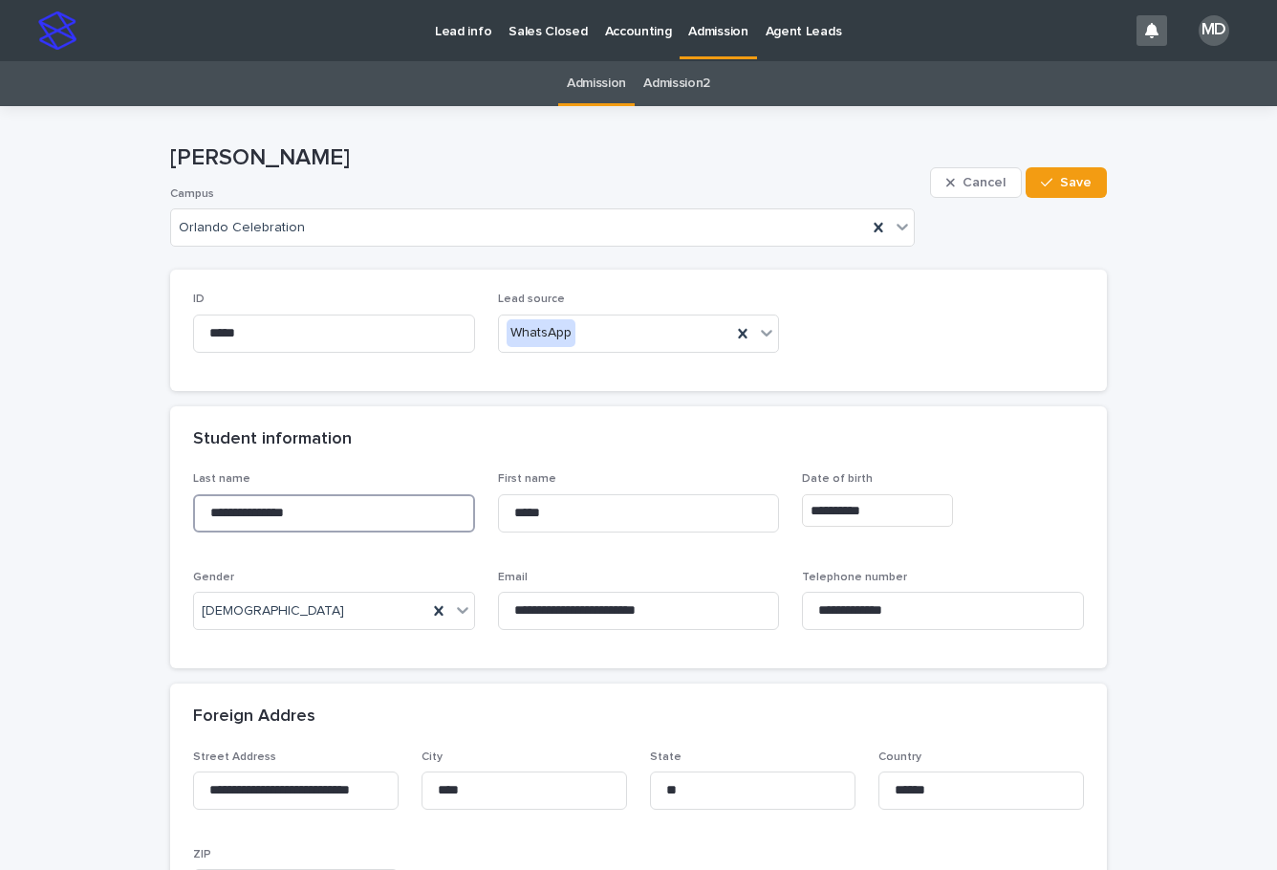
drag, startPoint x: 370, startPoint y: 518, endPoint x: 115, endPoint y: 505, distance: 255.5
drag, startPoint x: 527, startPoint y: 513, endPoint x: 470, endPoint y: 512, distance: 57.3
click at [470, 512] on div "**********" at bounding box center [638, 558] width 891 height 173
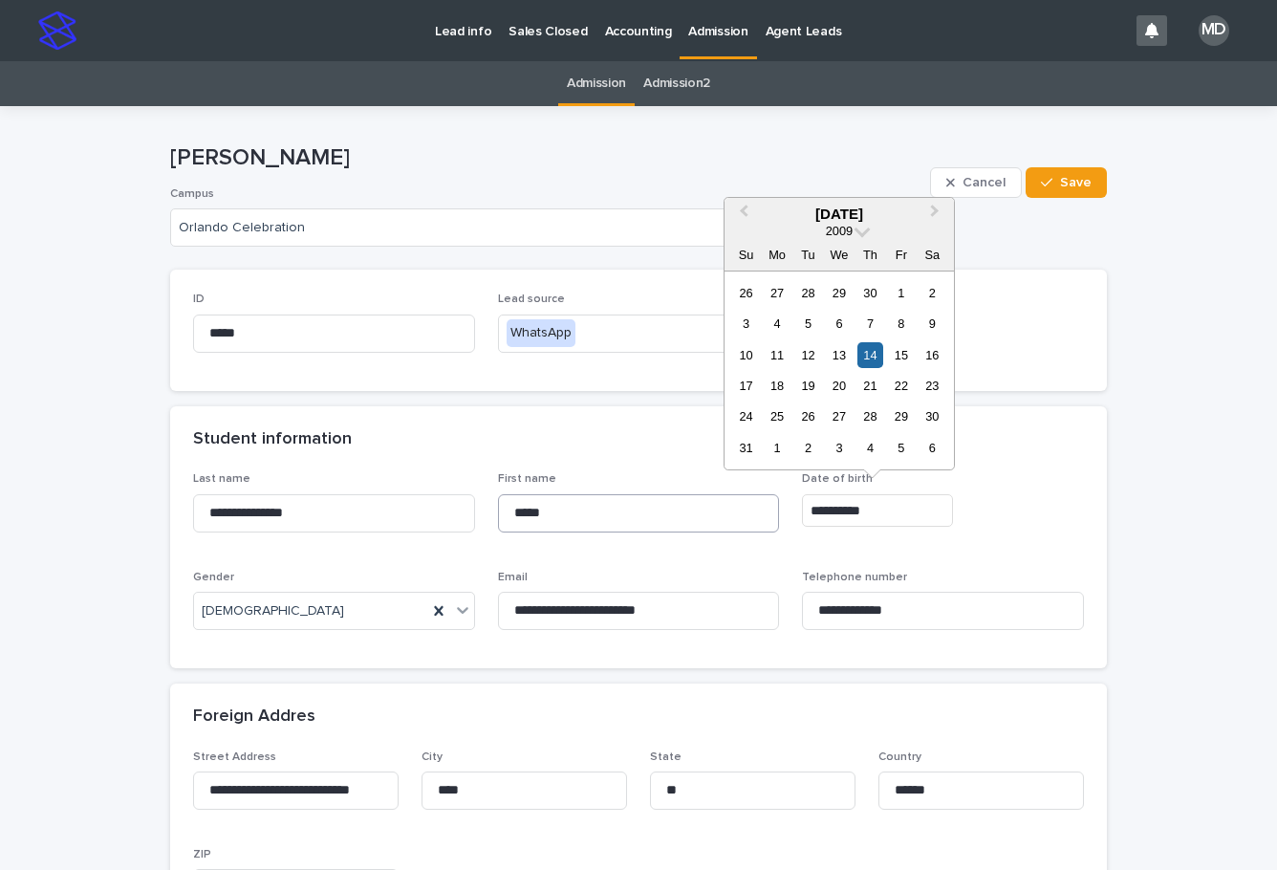
drag, startPoint x: 885, startPoint y: 505, endPoint x: 735, endPoint y: 495, distance: 150.3
click at [732, 499] on div "**********" at bounding box center [638, 558] width 891 height 173
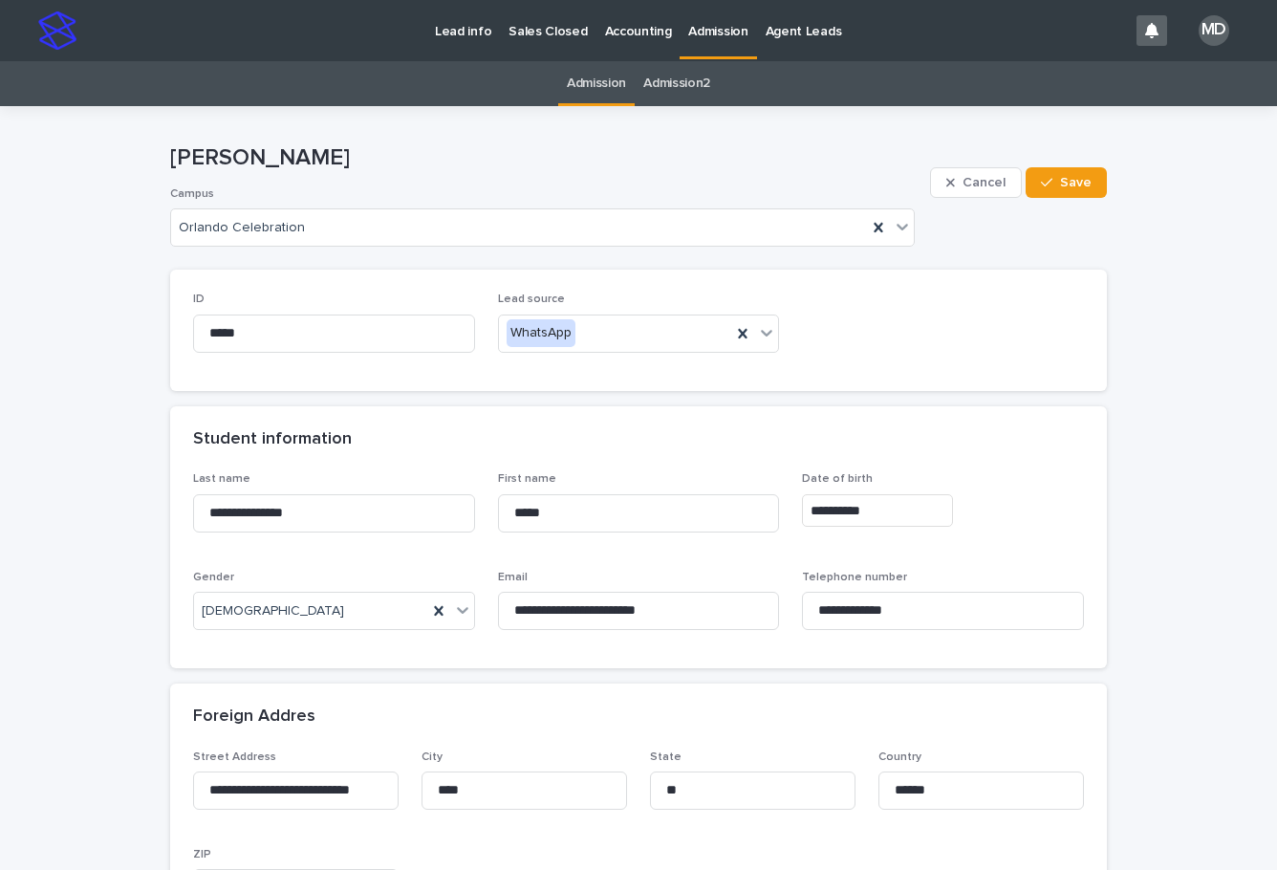
click at [1013, 309] on div "ID ***** Lead source WhatsApp" at bounding box center [638, 329] width 891 height 75
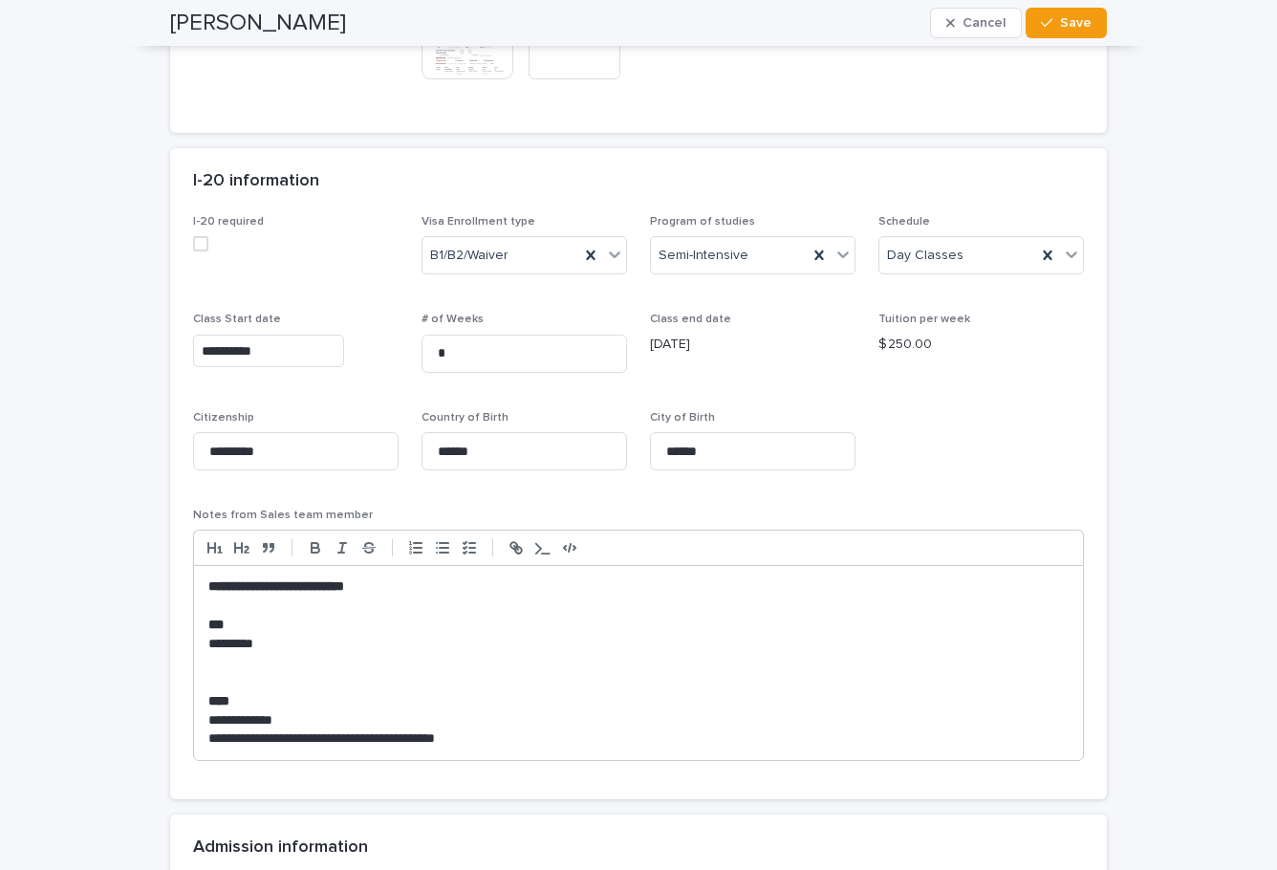
scroll to position [1529, 0]
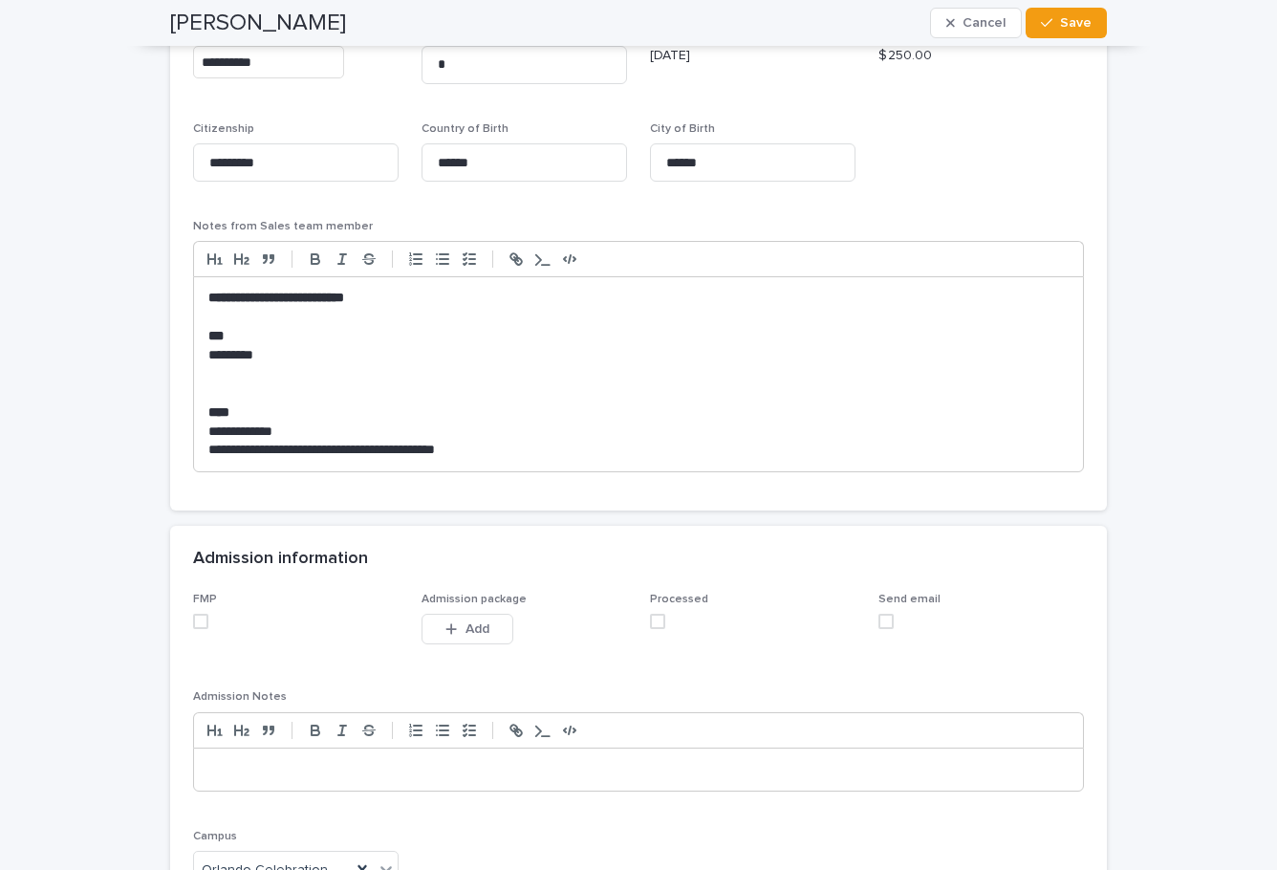
click at [195, 620] on span at bounding box center [200, 620] width 15 height 15
click at [653, 622] on span at bounding box center [657, 620] width 15 height 15
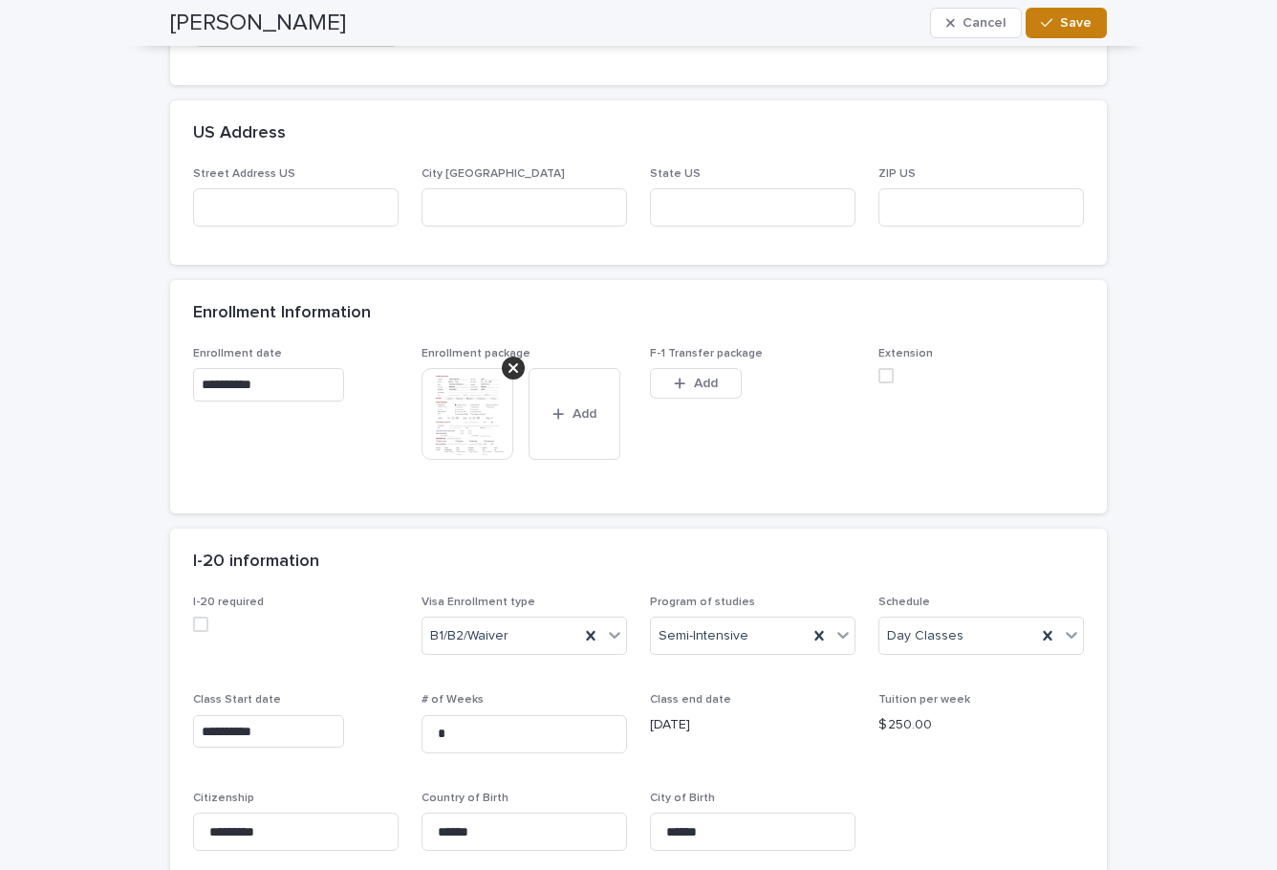
click at [1073, 29] on span "Save" at bounding box center [1076, 22] width 32 height 13
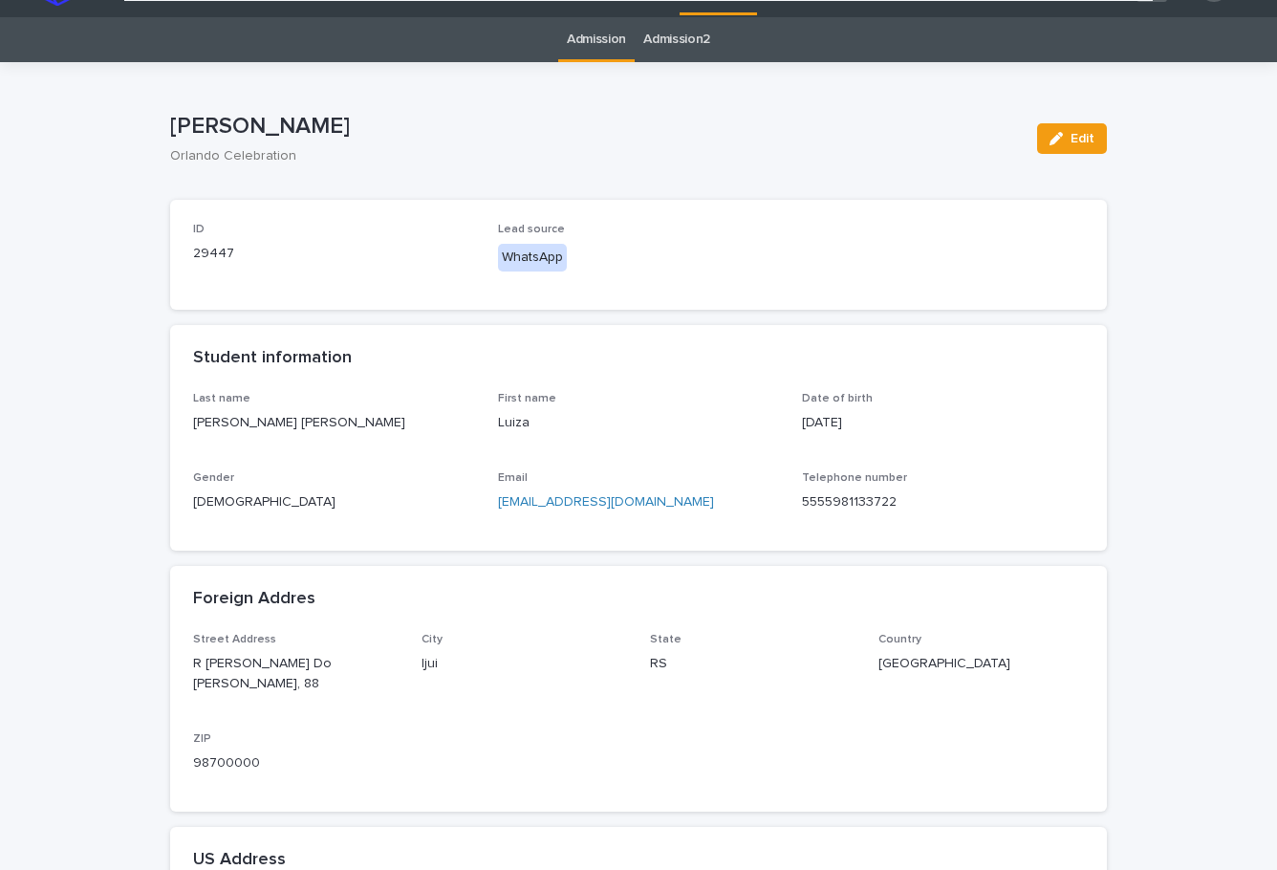
scroll to position [0, 0]
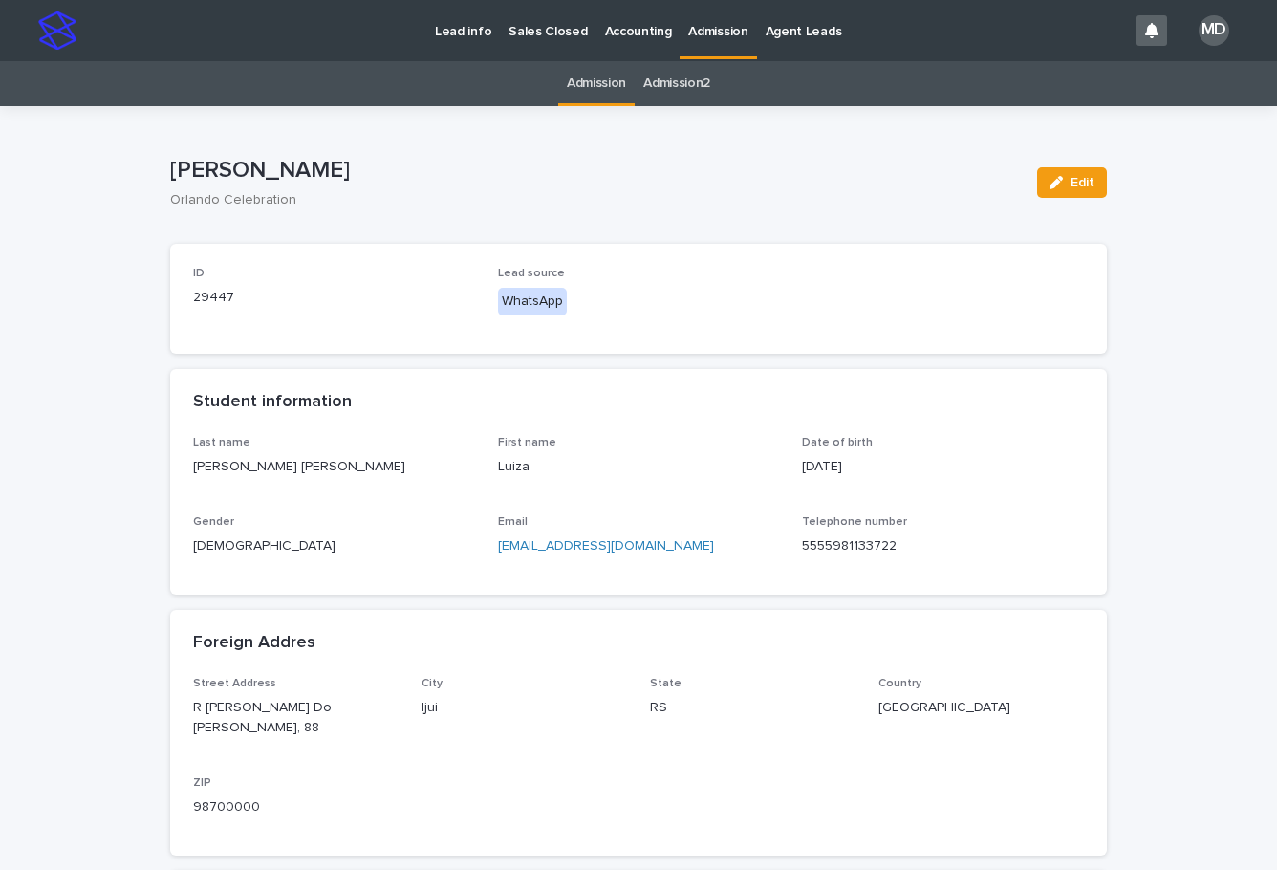
click at [691, 29] on p "Admission" at bounding box center [717, 20] width 59 height 40
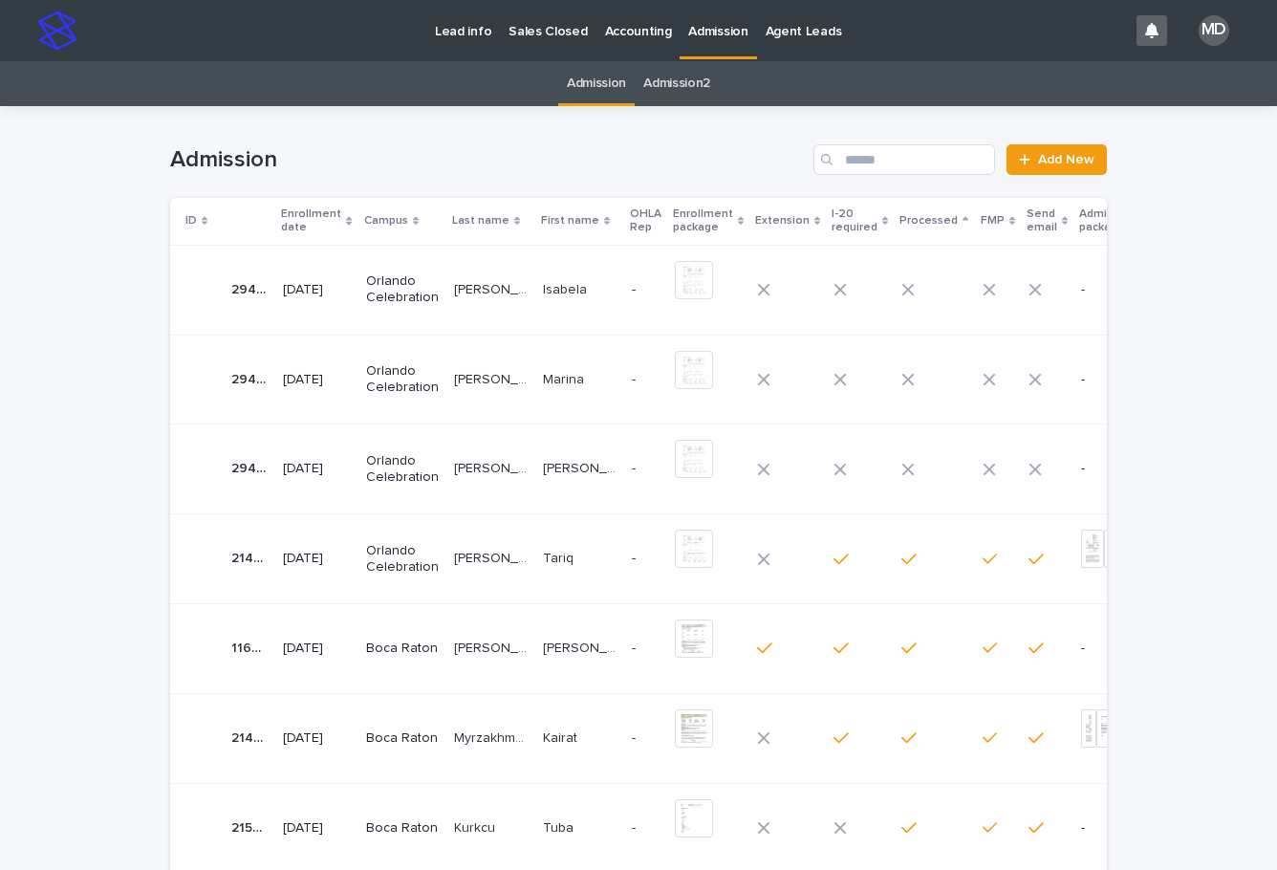
click at [454, 467] on p "[PERSON_NAME] [PERSON_NAME]" at bounding box center [492, 467] width 77 height 20
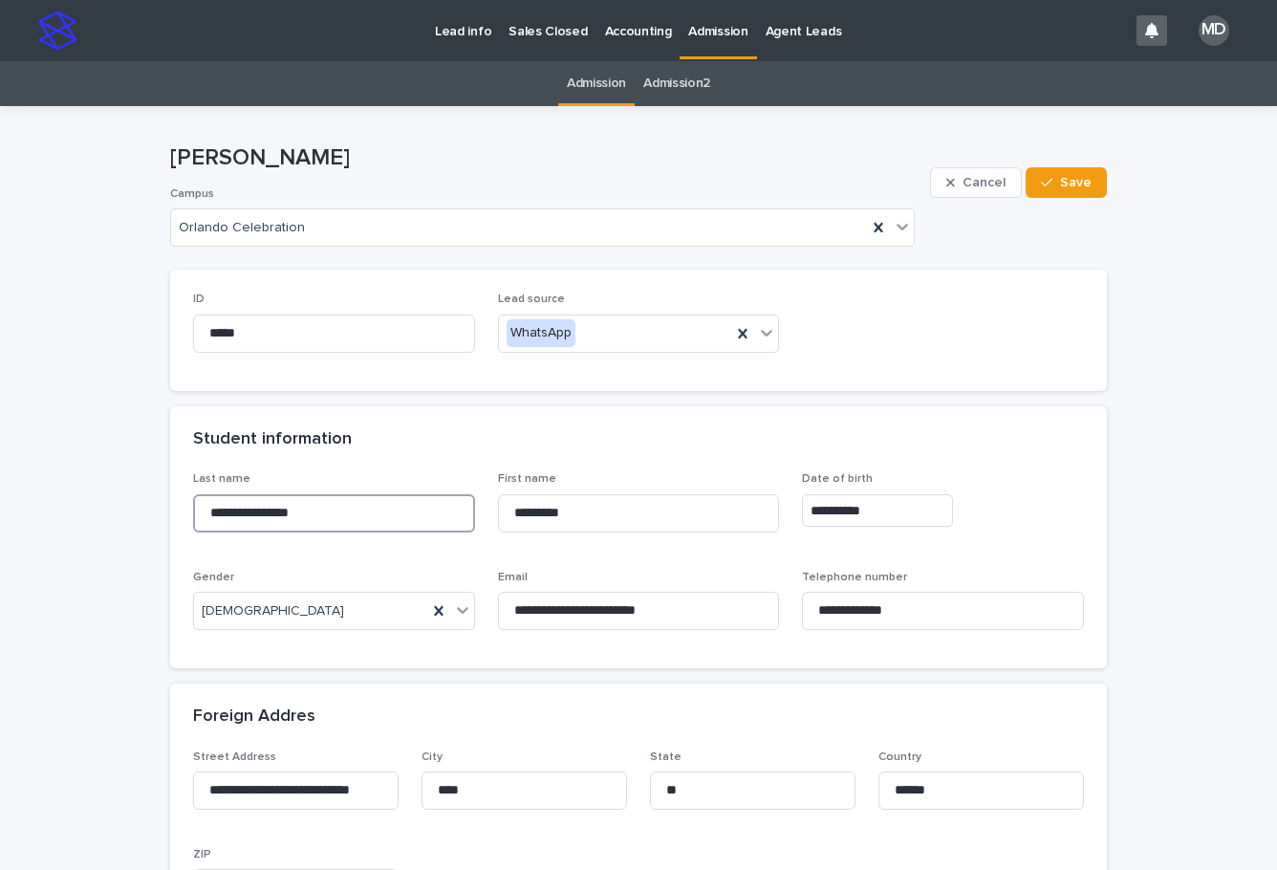
drag, startPoint x: 357, startPoint y: 508, endPoint x: 94, endPoint y: 505, distance: 263.7
drag, startPoint x: 576, startPoint y: 512, endPoint x: 435, endPoint y: 512, distance: 141.4
click at [437, 512] on div "**********" at bounding box center [638, 558] width 891 height 173
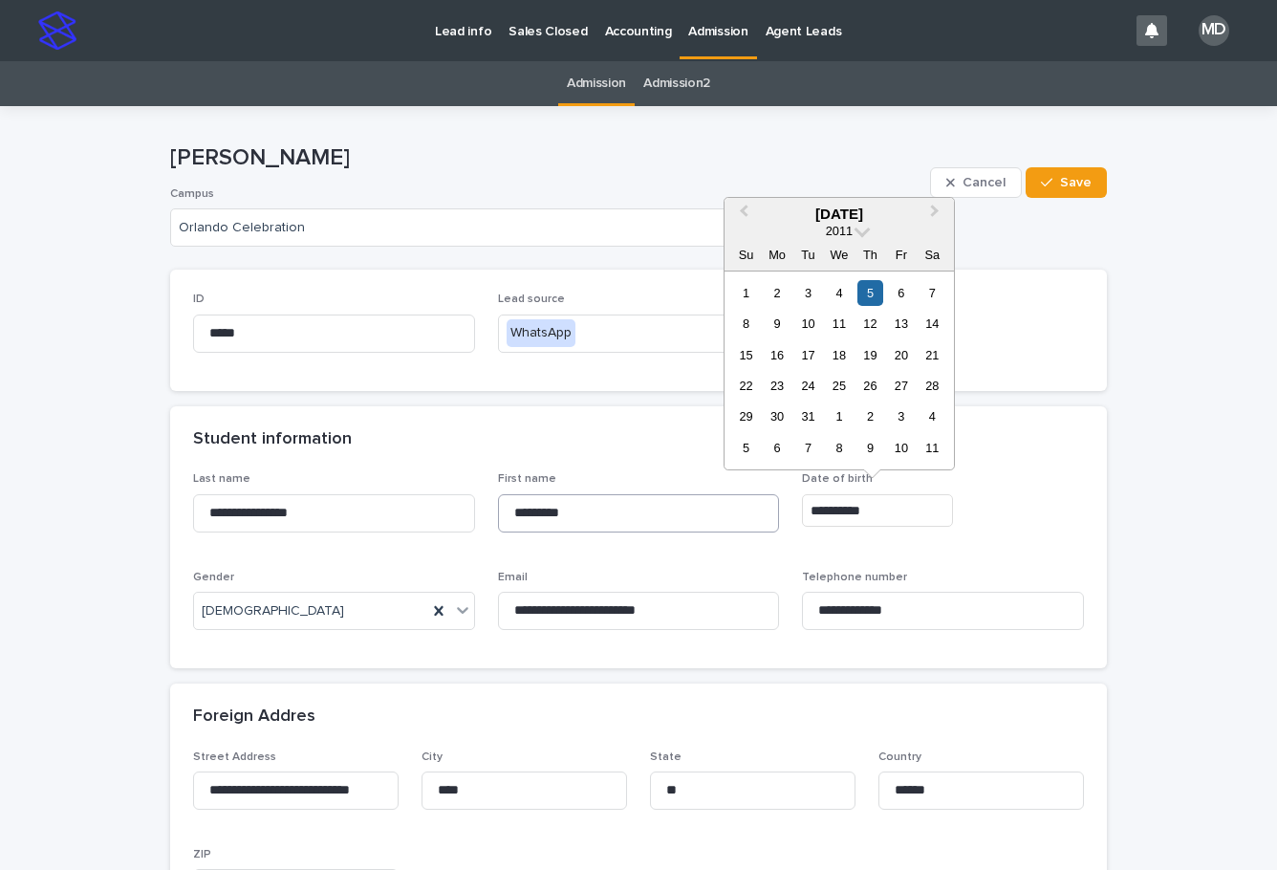
drag, startPoint x: 878, startPoint y: 506, endPoint x: 728, endPoint y: 504, distance: 150.0
click at [728, 504] on div "**********" at bounding box center [638, 558] width 891 height 173
click at [1035, 374] on div "ID ***** Lead source WhatsApp" at bounding box center [638, 329] width 936 height 120
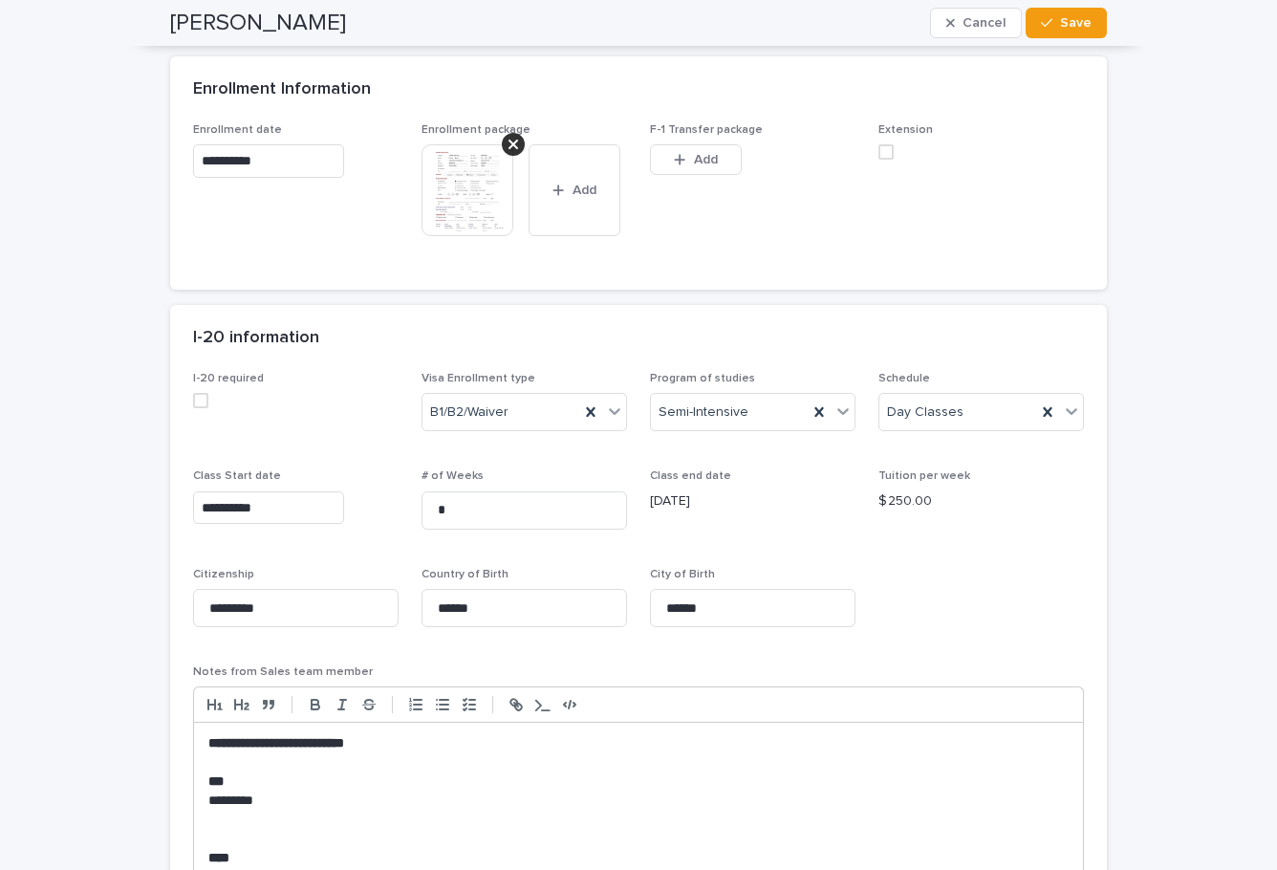
scroll to position [1529, 0]
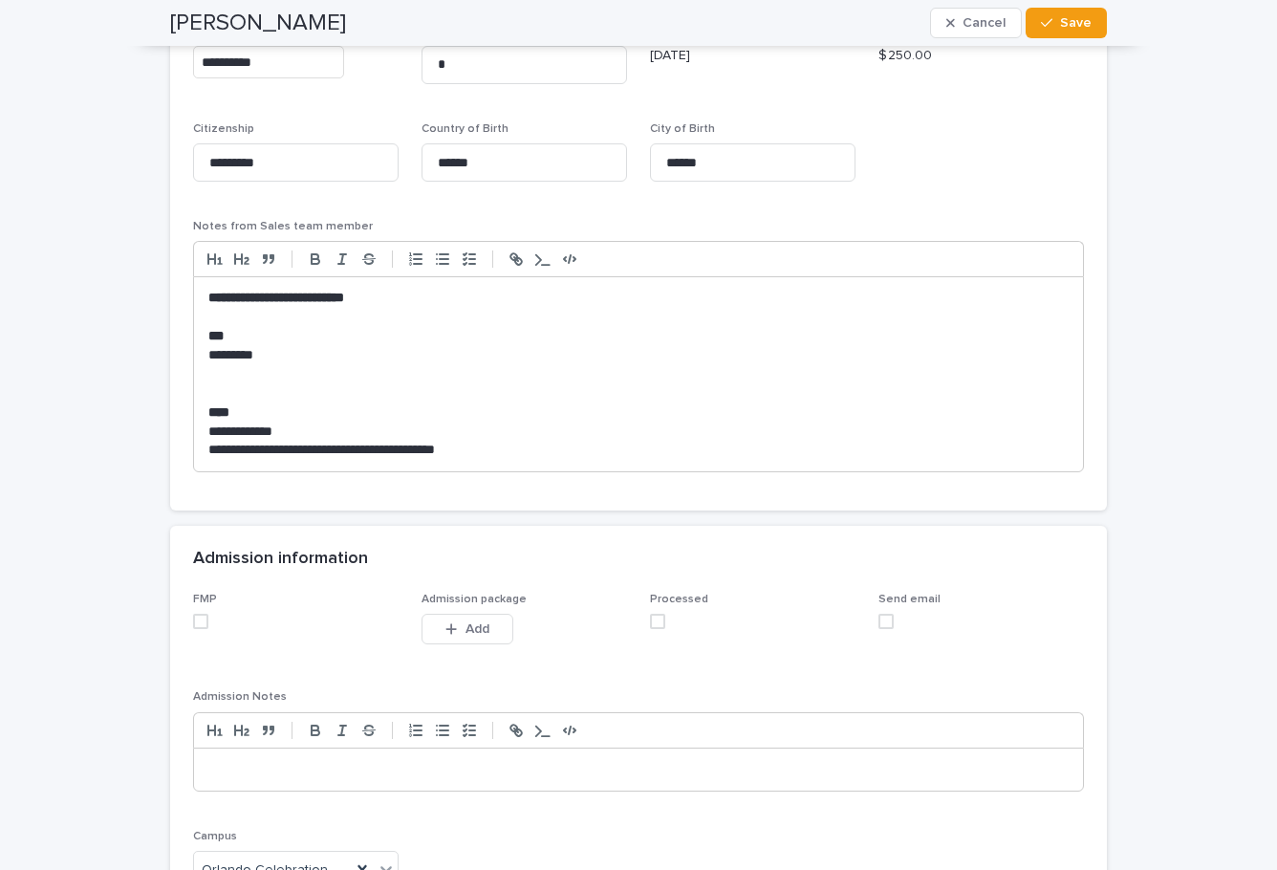
click at [179, 618] on div "FMP Admission package This file cannot be opened Download File Add Processed Se…" at bounding box center [638, 759] width 936 height 334
click at [193, 618] on span at bounding box center [200, 620] width 15 height 15
click at [656, 619] on span at bounding box center [657, 620] width 15 height 15
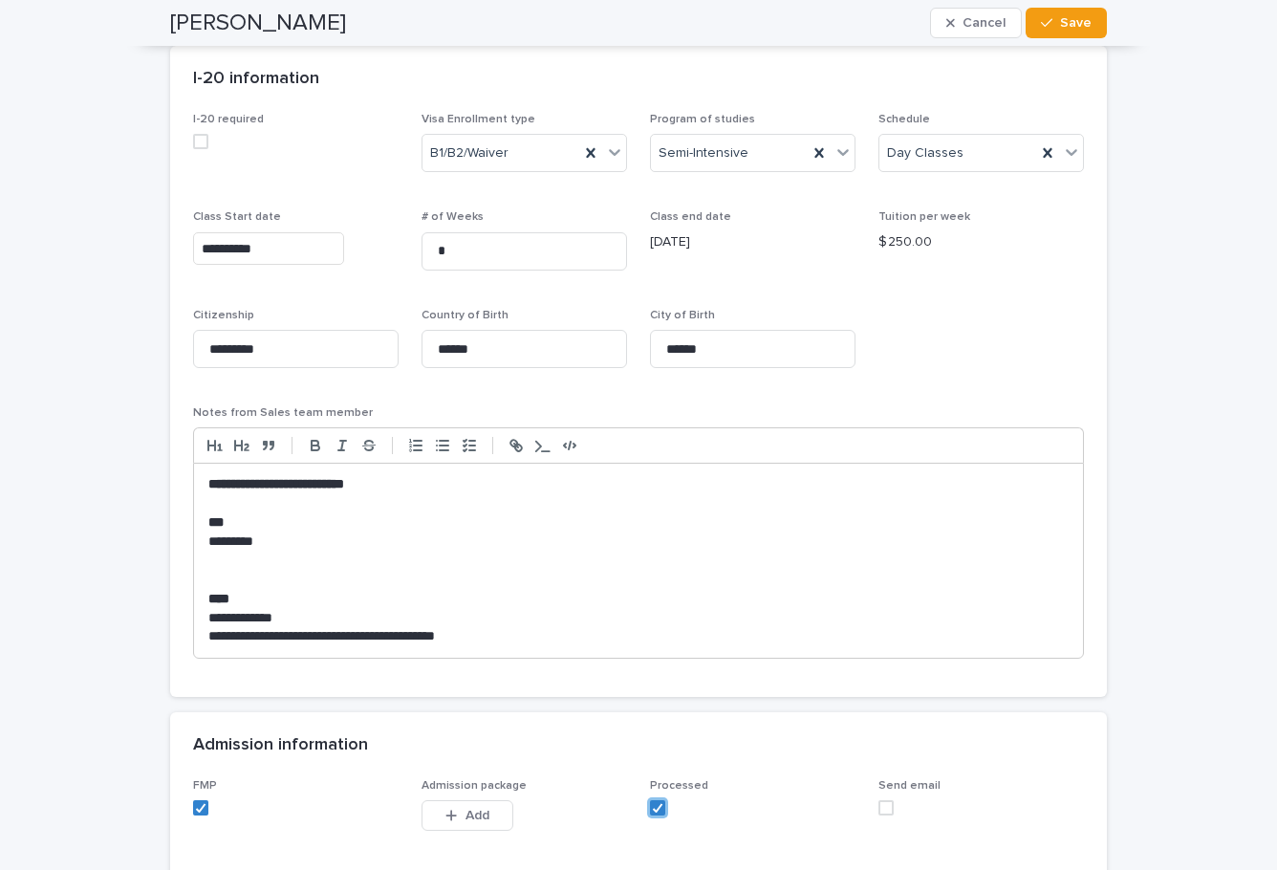
scroll to position [1147, 0]
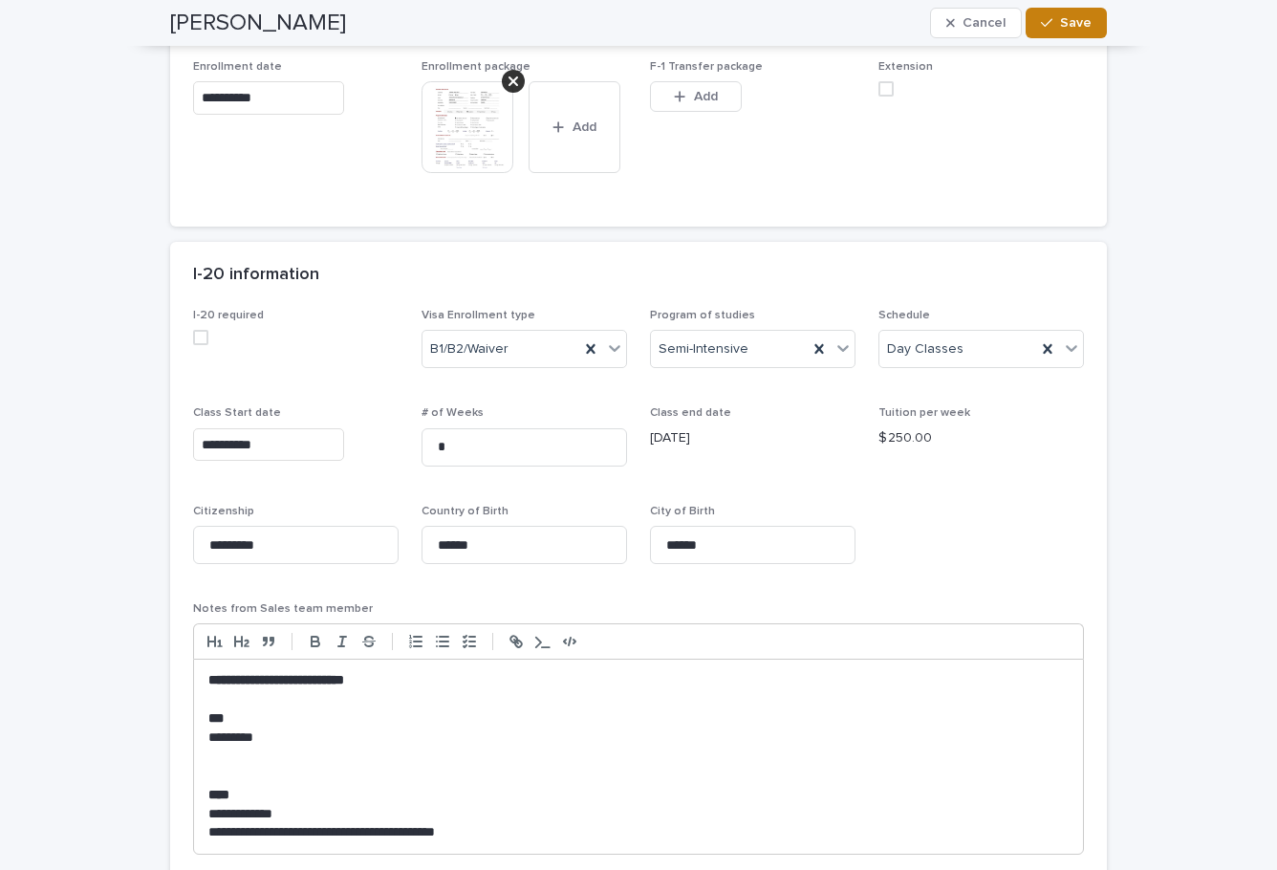
click at [1060, 24] on span "Save" at bounding box center [1076, 22] width 32 height 13
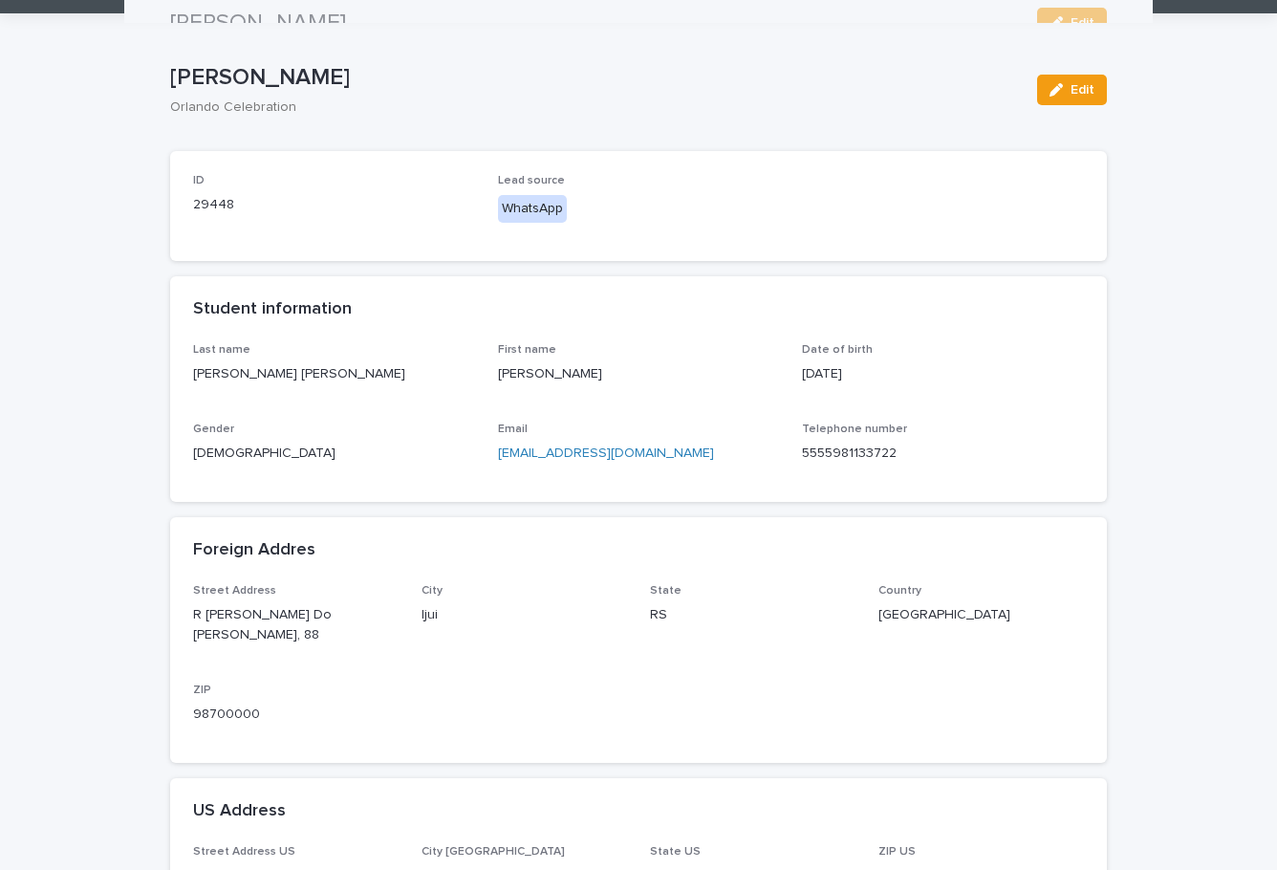
scroll to position [0, 0]
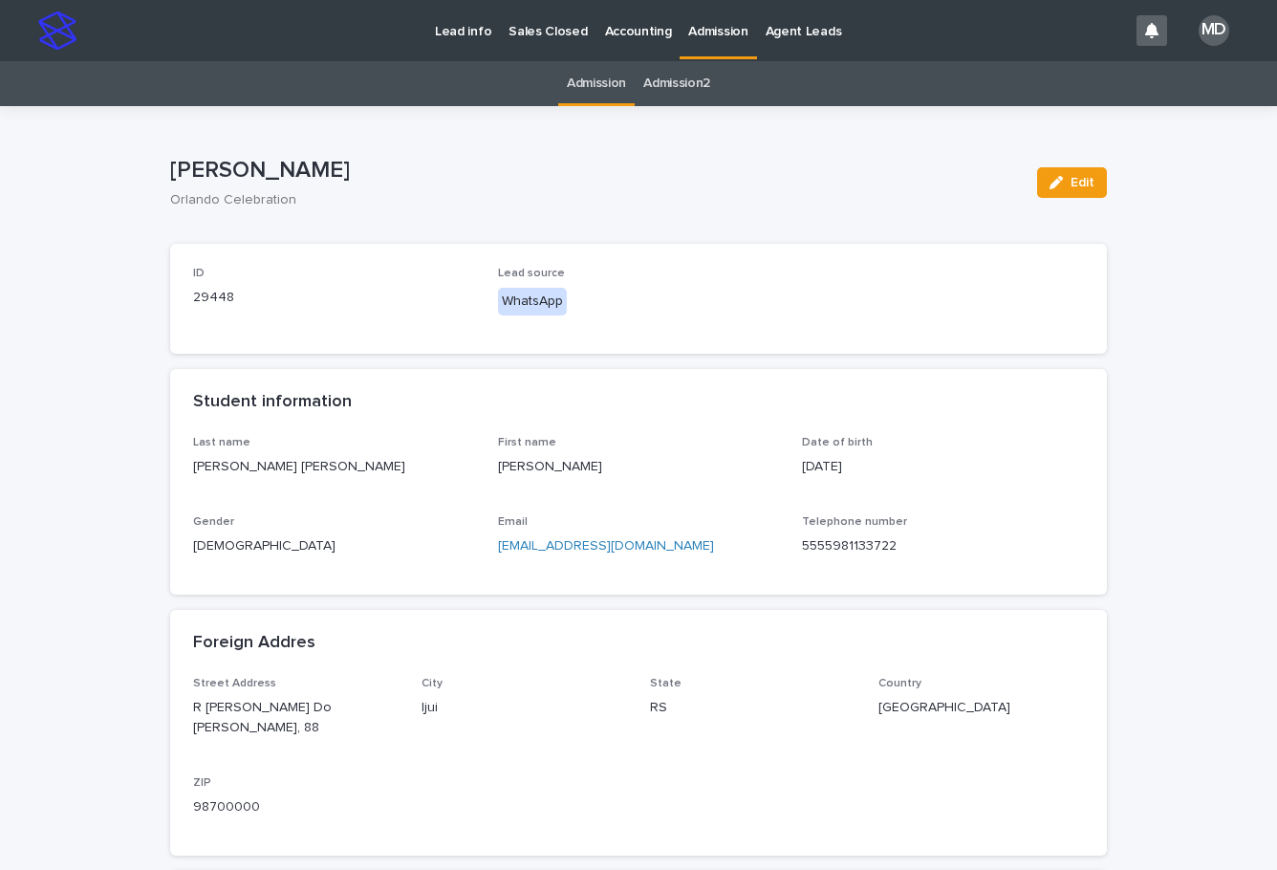
click at [699, 32] on p "Admission" at bounding box center [717, 20] width 59 height 40
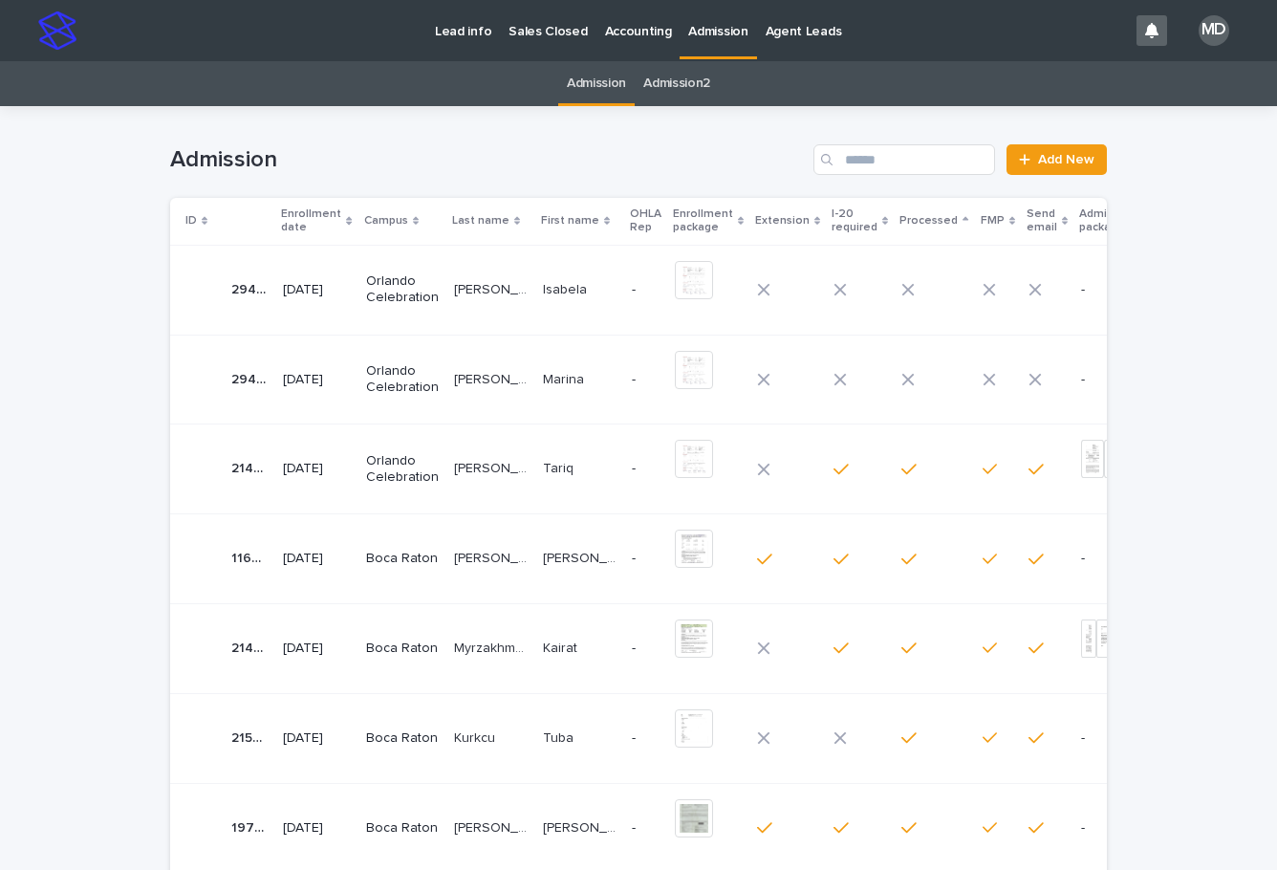
click at [446, 377] on td "[PERSON_NAME] [PERSON_NAME] [PERSON_NAME] [PERSON_NAME]" at bounding box center [490, 379] width 89 height 90
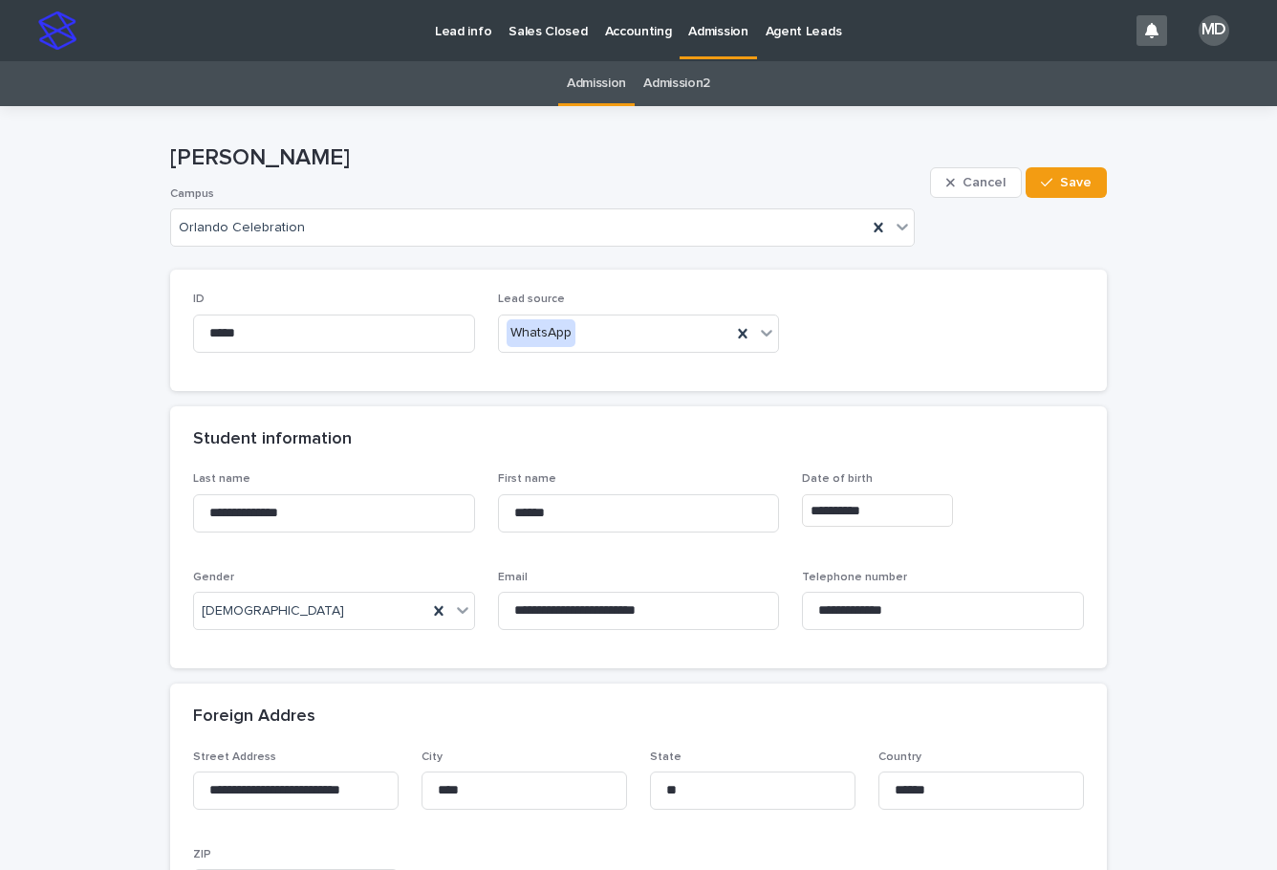
click at [606, 464] on div "Student information" at bounding box center [638, 439] width 936 height 67
drag, startPoint x: 161, startPoint y: 499, endPoint x: 59, endPoint y: 487, distance: 102.9
drag, startPoint x: 554, startPoint y: 510, endPoint x: 447, endPoint y: 509, distance: 107.0
click at [450, 511] on div "**********" at bounding box center [638, 558] width 891 height 173
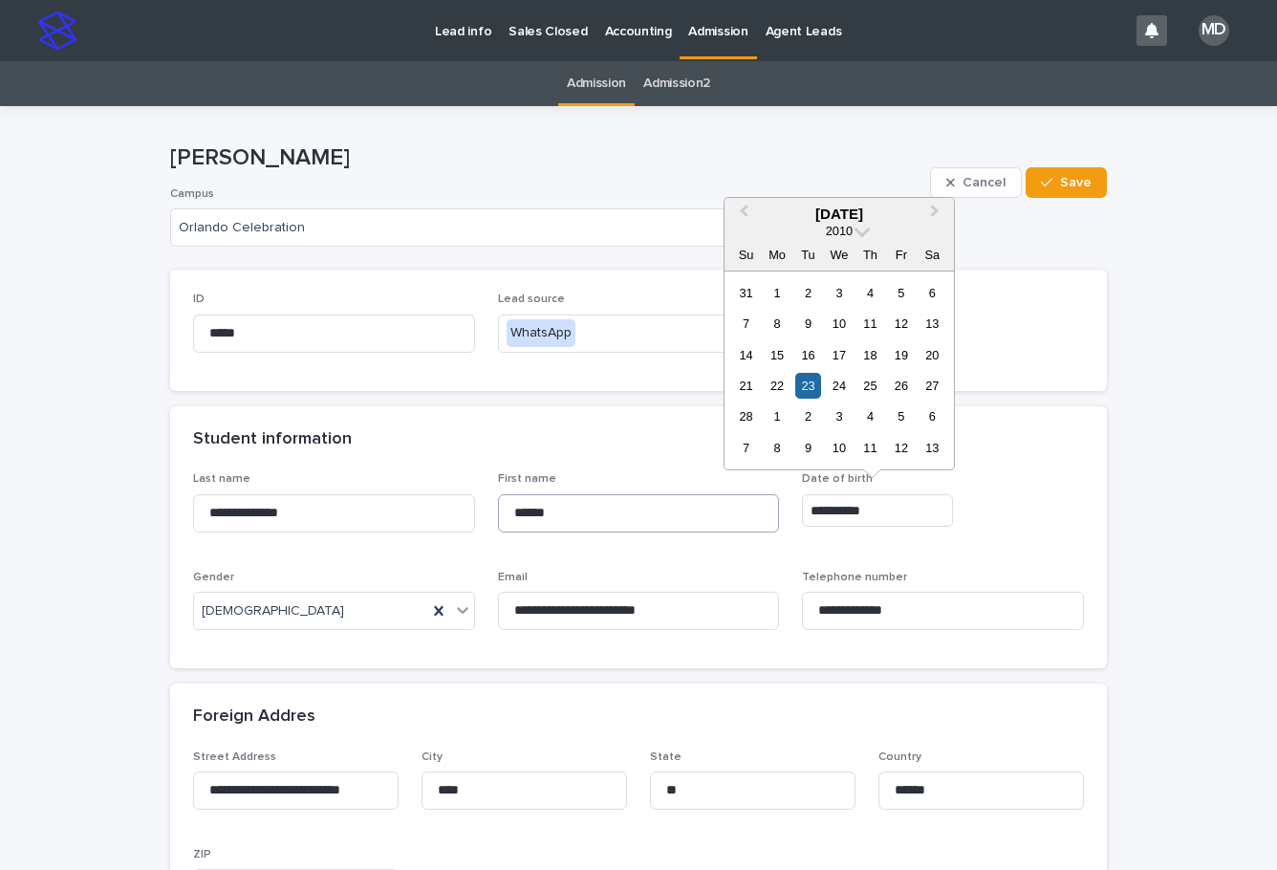
drag, startPoint x: 884, startPoint y: 505, endPoint x: 712, endPoint y: 497, distance: 172.2
click at [713, 500] on div "**********" at bounding box center [638, 558] width 891 height 173
click at [1033, 328] on div "ID ***** Lead source WhatsApp" at bounding box center [638, 329] width 891 height 75
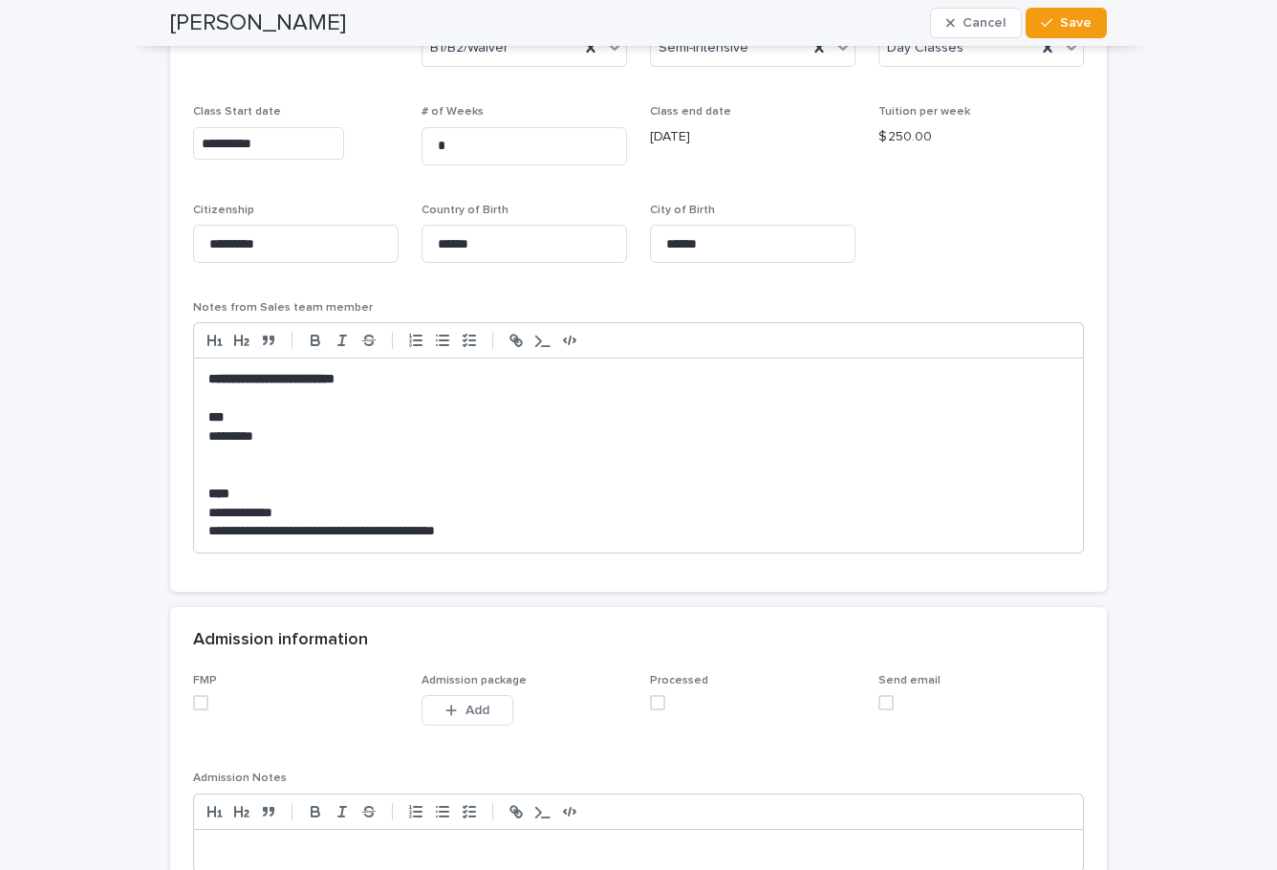
scroll to position [1752, 0]
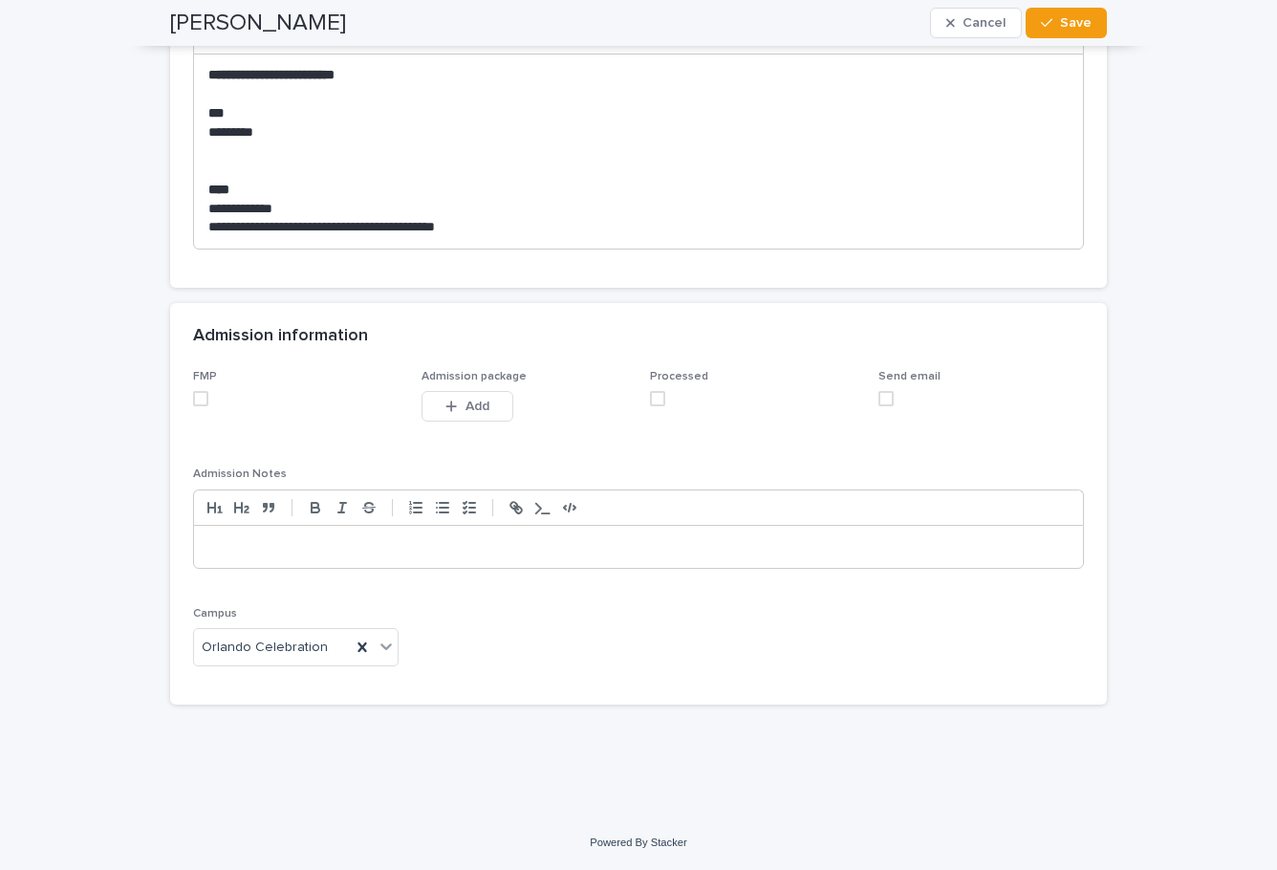
click at [198, 400] on span at bounding box center [200, 398] width 15 height 15
click at [651, 396] on span at bounding box center [657, 398] width 15 height 15
click at [1045, 32] on button "Save" at bounding box center [1065, 23] width 81 height 31
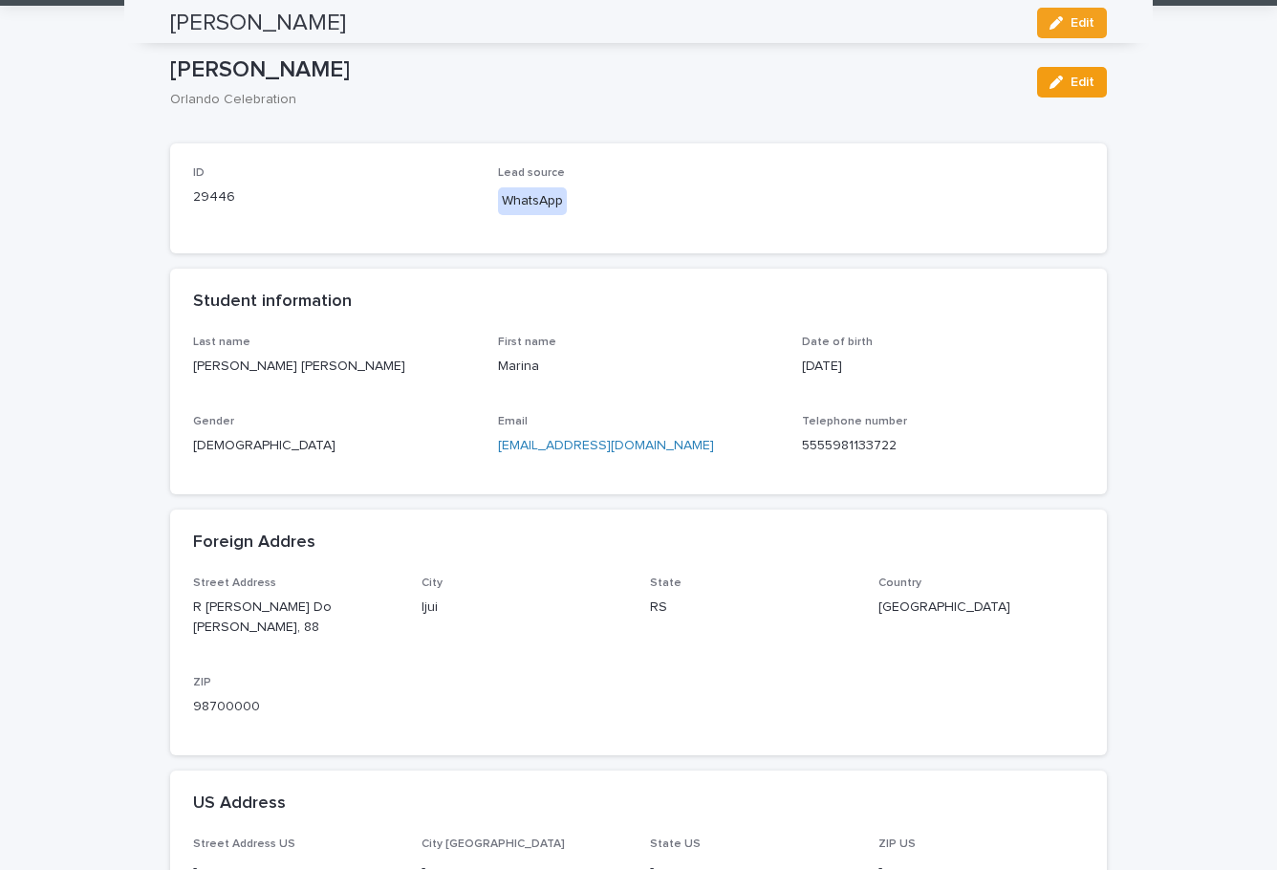
scroll to position [0, 0]
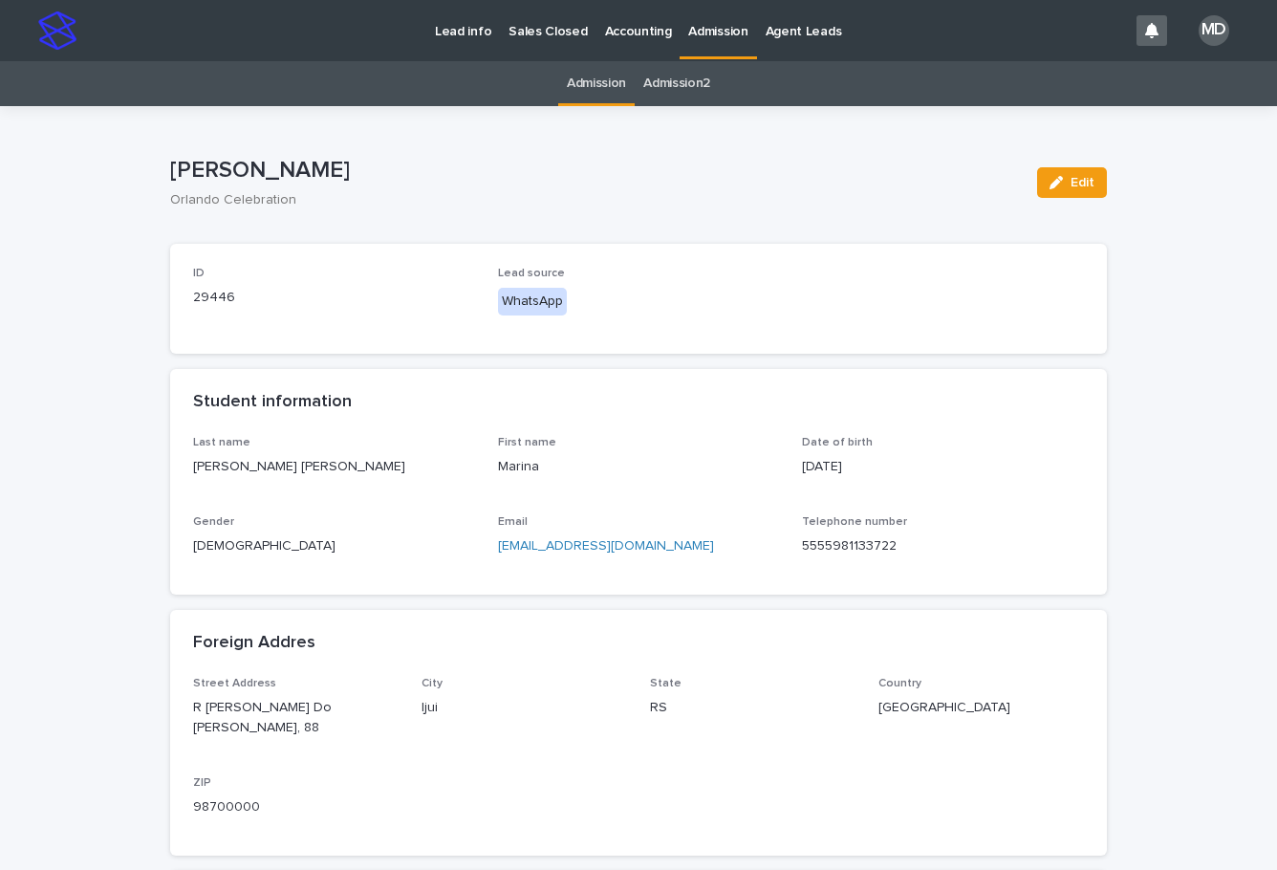
click at [702, 27] on p "Admission" at bounding box center [717, 20] width 59 height 40
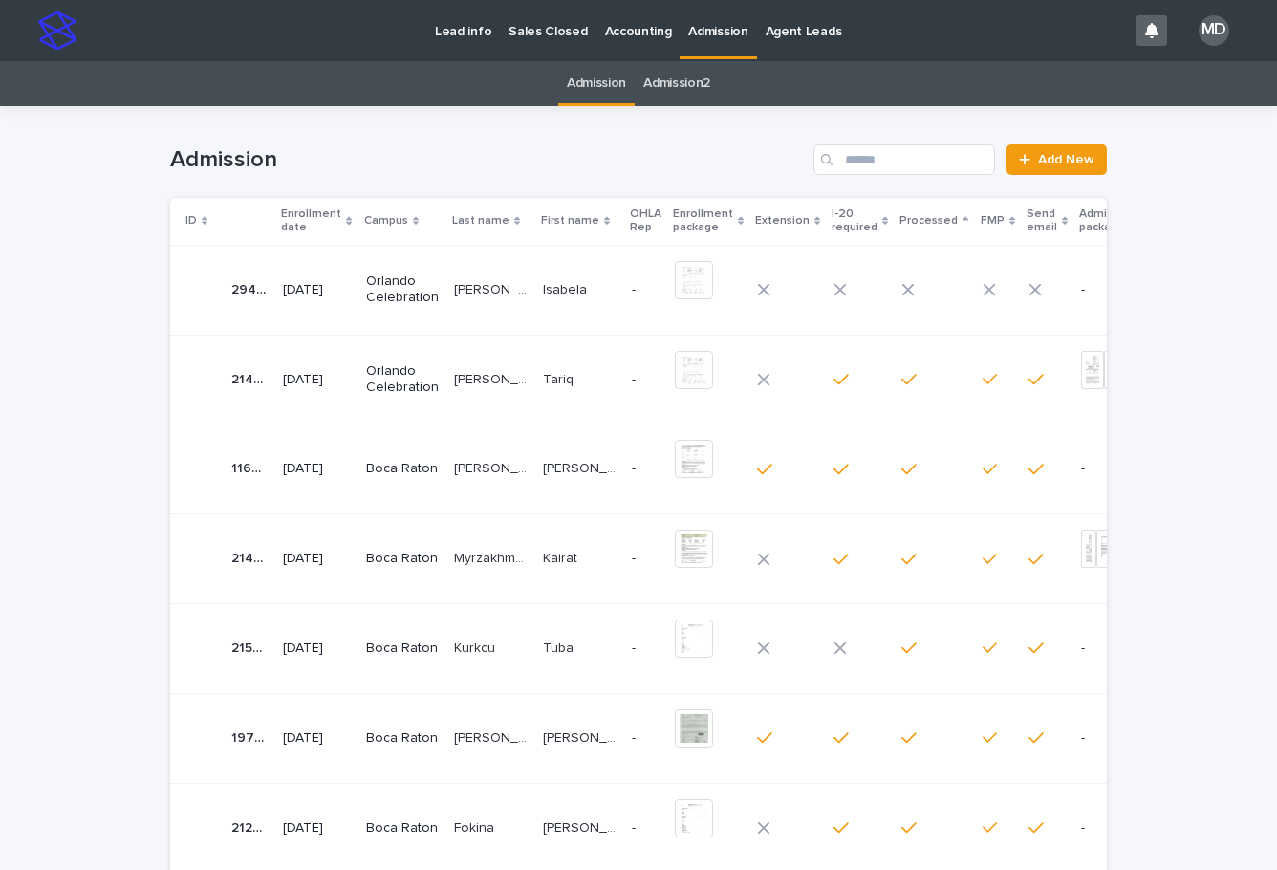
click at [472, 295] on p "[PERSON_NAME] [PERSON_NAME]" at bounding box center [492, 288] width 77 height 20
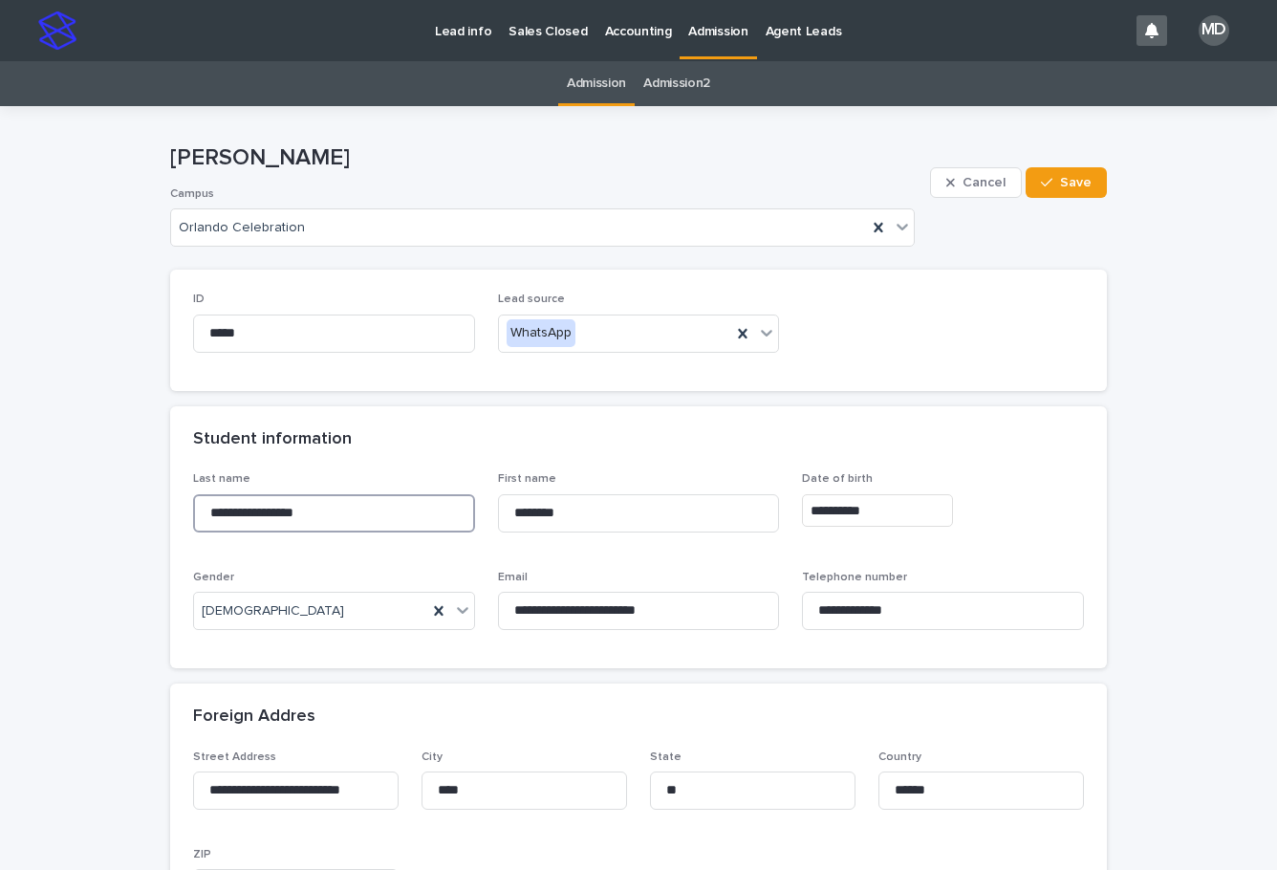
drag, startPoint x: 400, startPoint y: 508, endPoint x: 78, endPoint y: 496, distance: 322.3
drag, startPoint x: 468, startPoint y: 512, endPoint x: 394, endPoint y: 503, distance: 75.1
click at [395, 507] on div "**********" at bounding box center [638, 558] width 891 height 173
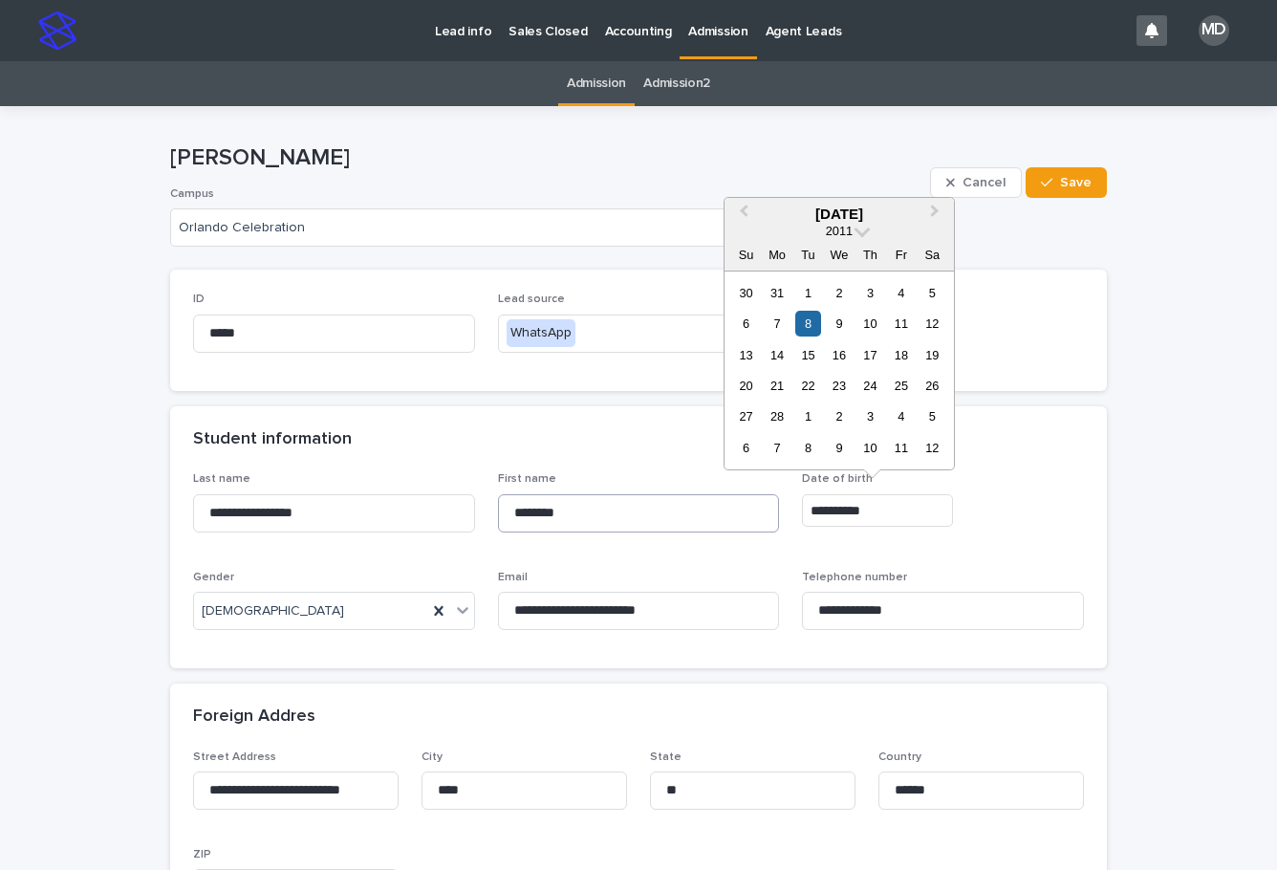
drag, startPoint x: 894, startPoint y: 509, endPoint x: 720, endPoint y: 504, distance: 175.0
click at [720, 504] on div "**********" at bounding box center [638, 558] width 891 height 173
click at [521, 440] on div "Student information" at bounding box center [634, 439] width 883 height 21
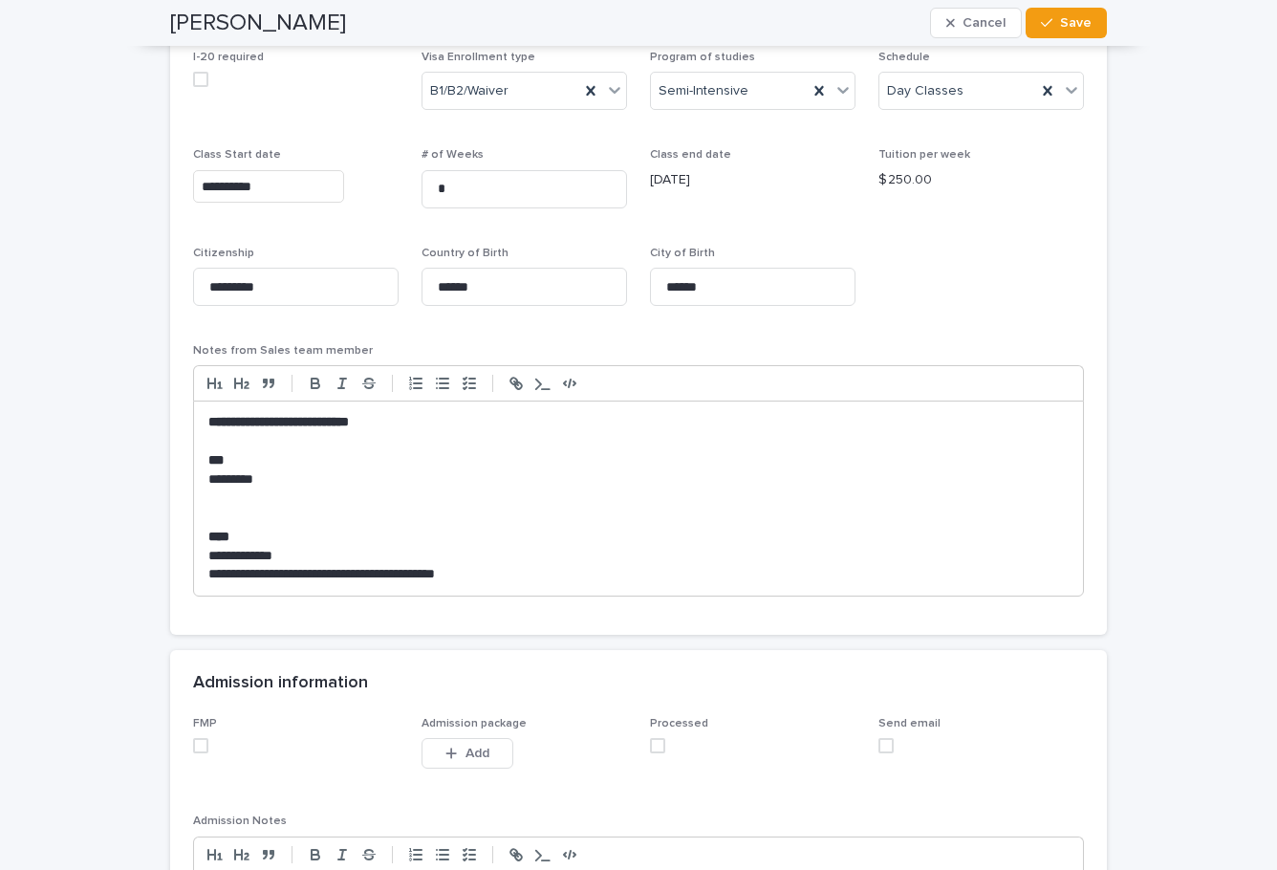
scroll to position [1433, 0]
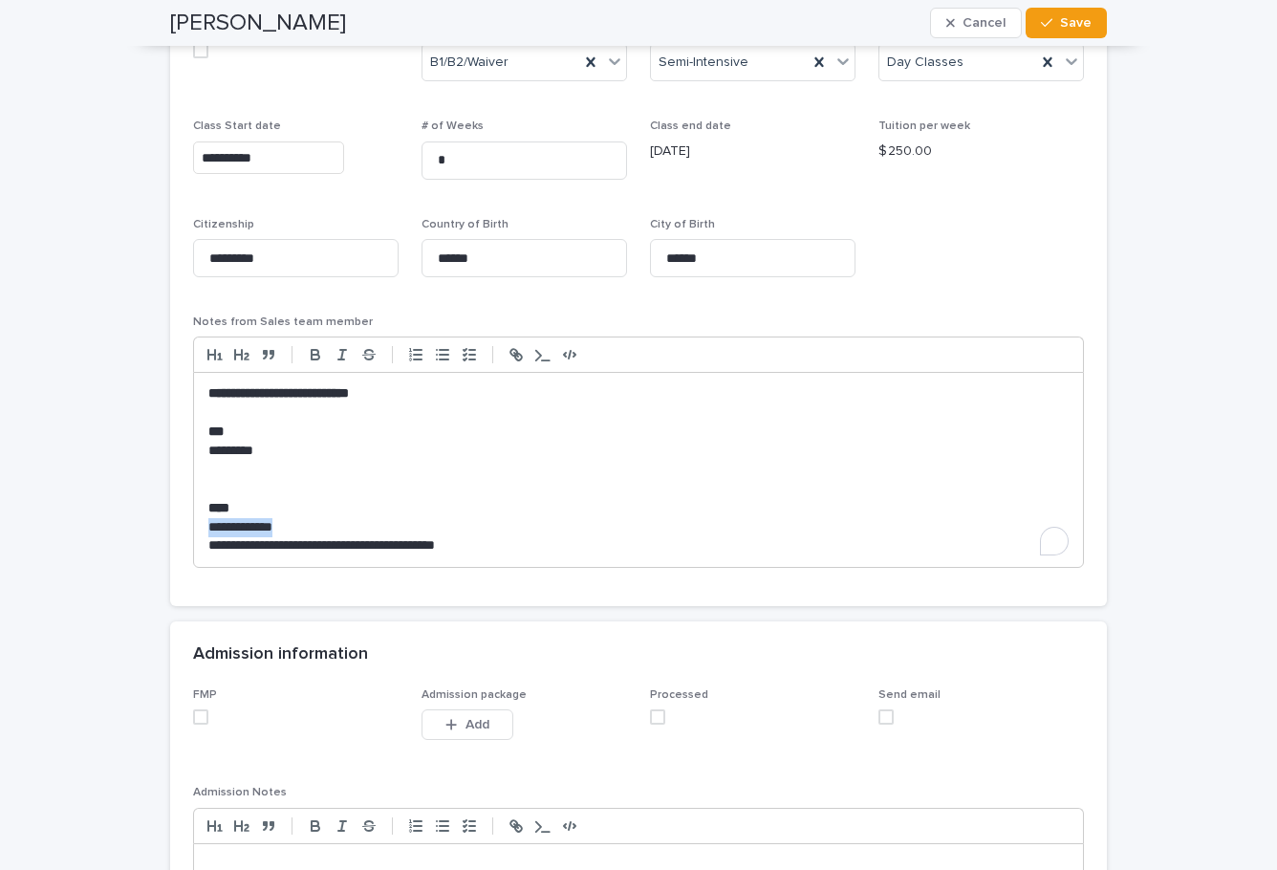
drag, startPoint x: 302, startPoint y: 524, endPoint x: 204, endPoint y: 522, distance: 97.5
click at [208, 522] on p "**********" at bounding box center [638, 527] width 860 height 19
copy p "**********"
click at [785, 465] on p "To enrich screen reader interactions, please activate Accessibility in Grammarl…" at bounding box center [638, 470] width 860 height 19
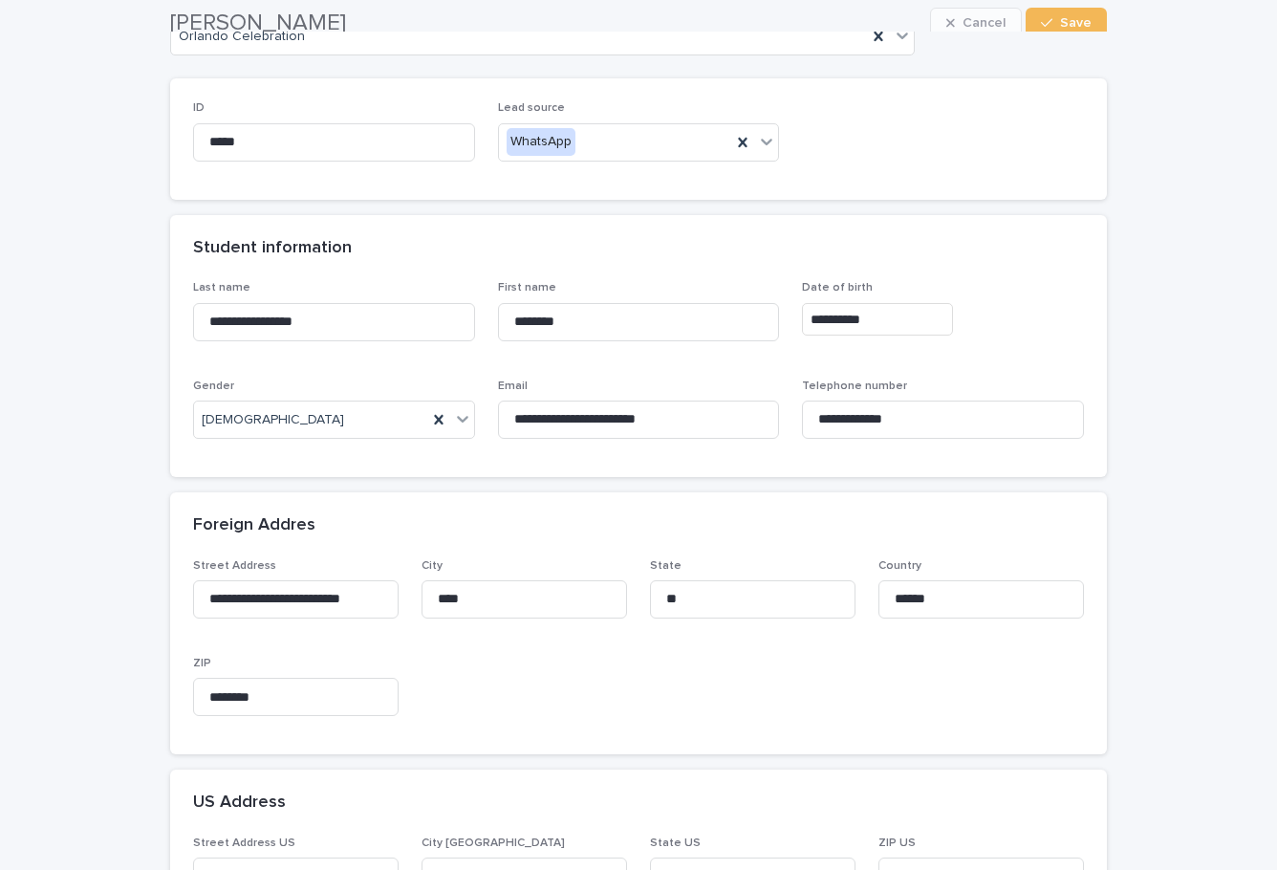
scroll to position [0, 0]
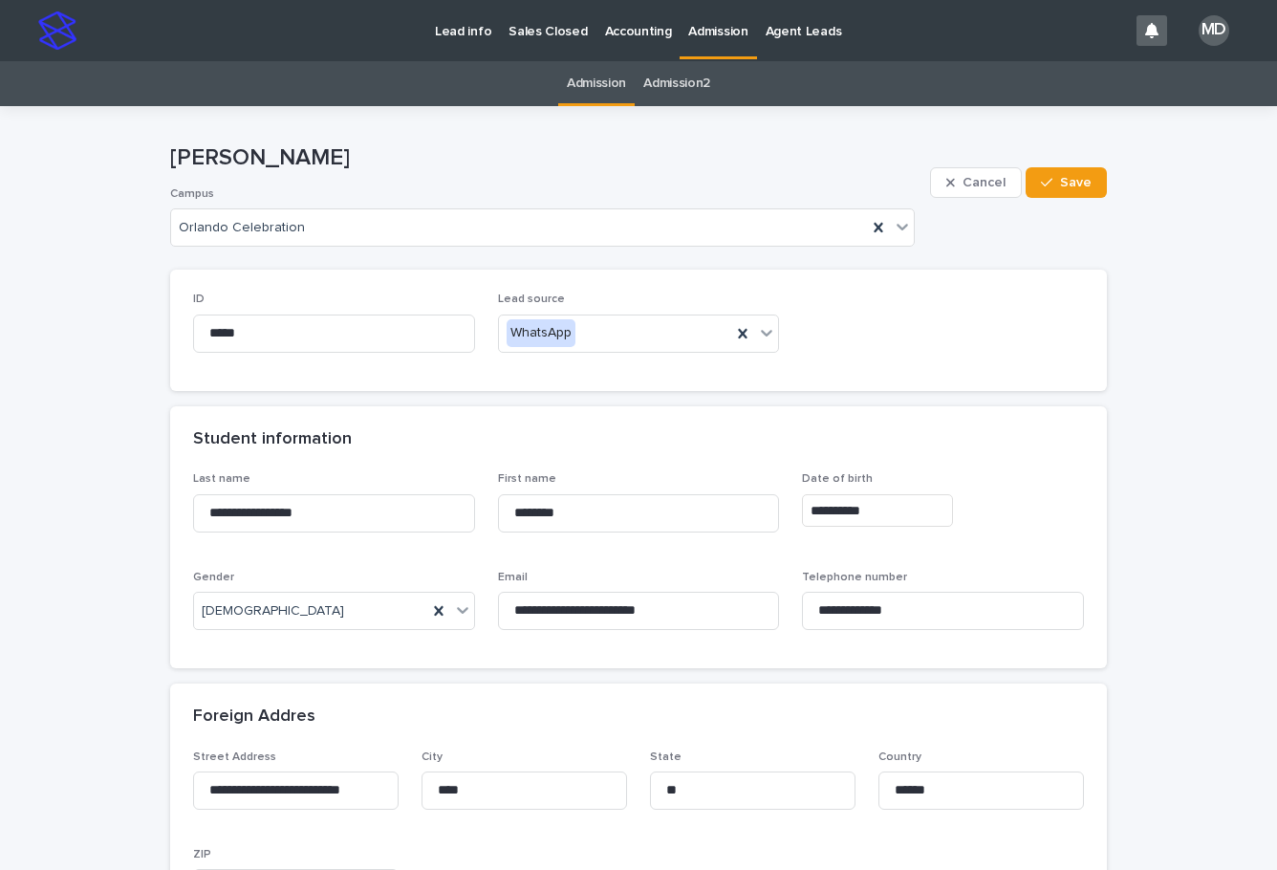
click at [707, 39] on p "Admission" at bounding box center [717, 20] width 59 height 40
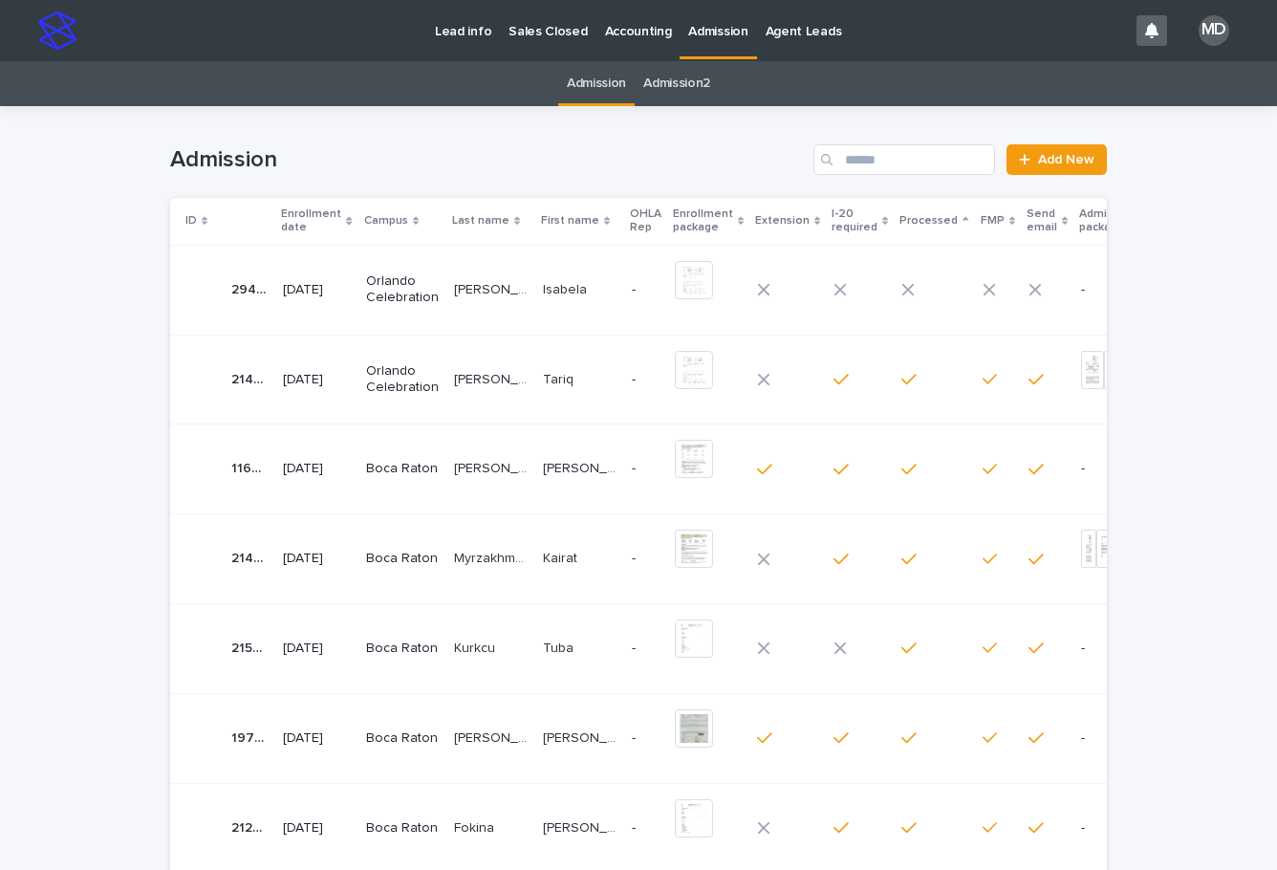
click at [423, 286] on p "Orlando Celebration" at bounding box center [402, 289] width 73 height 32
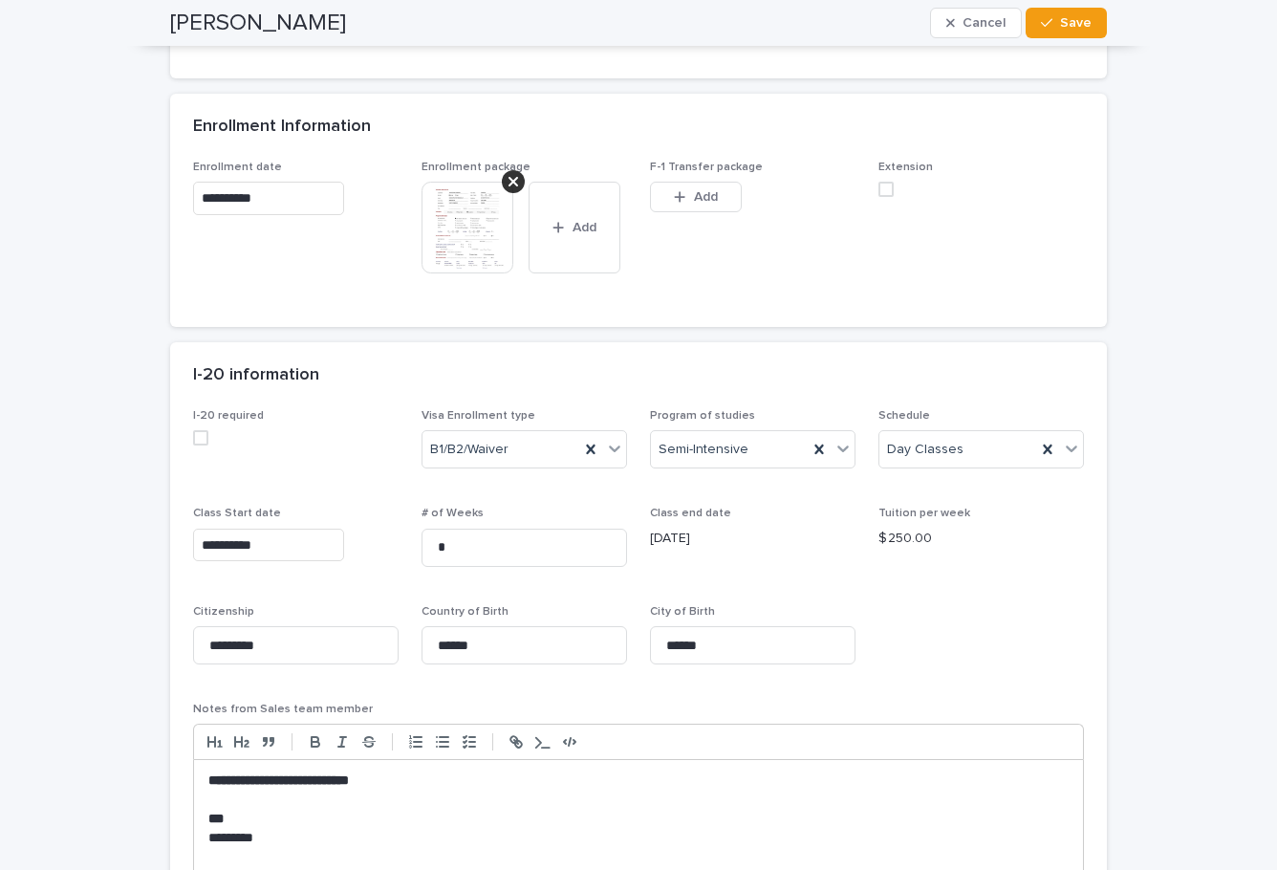
scroll to position [1624, 0]
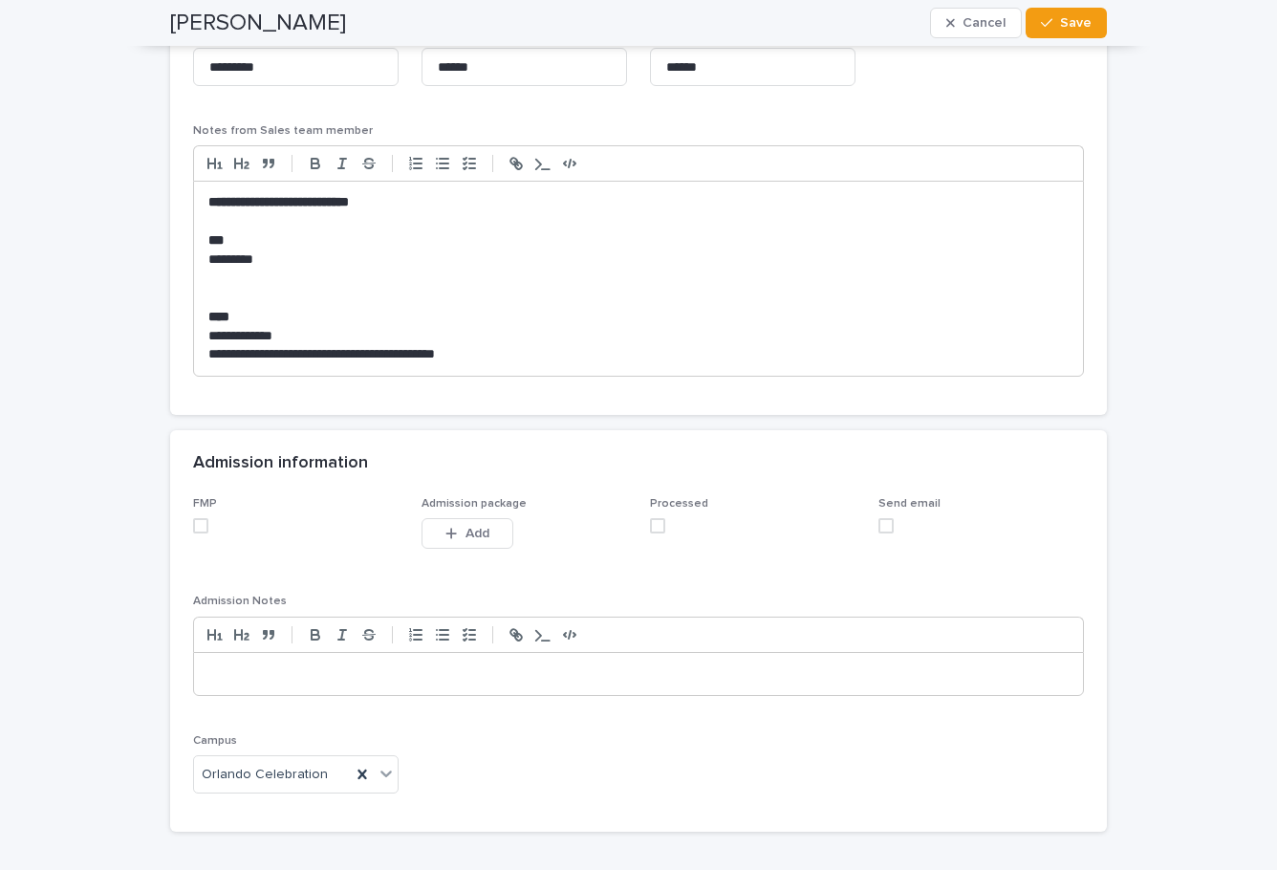
click at [197, 521] on span at bounding box center [200, 525] width 15 height 15
click at [650, 527] on span at bounding box center [657, 525] width 15 height 15
click at [1085, 6] on div "[PERSON_NAME] Cancel Save" at bounding box center [638, 23] width 936 height 46
click at [1080, 15] on button "Save" at bounding box center [1065, 23] width 81 height 31
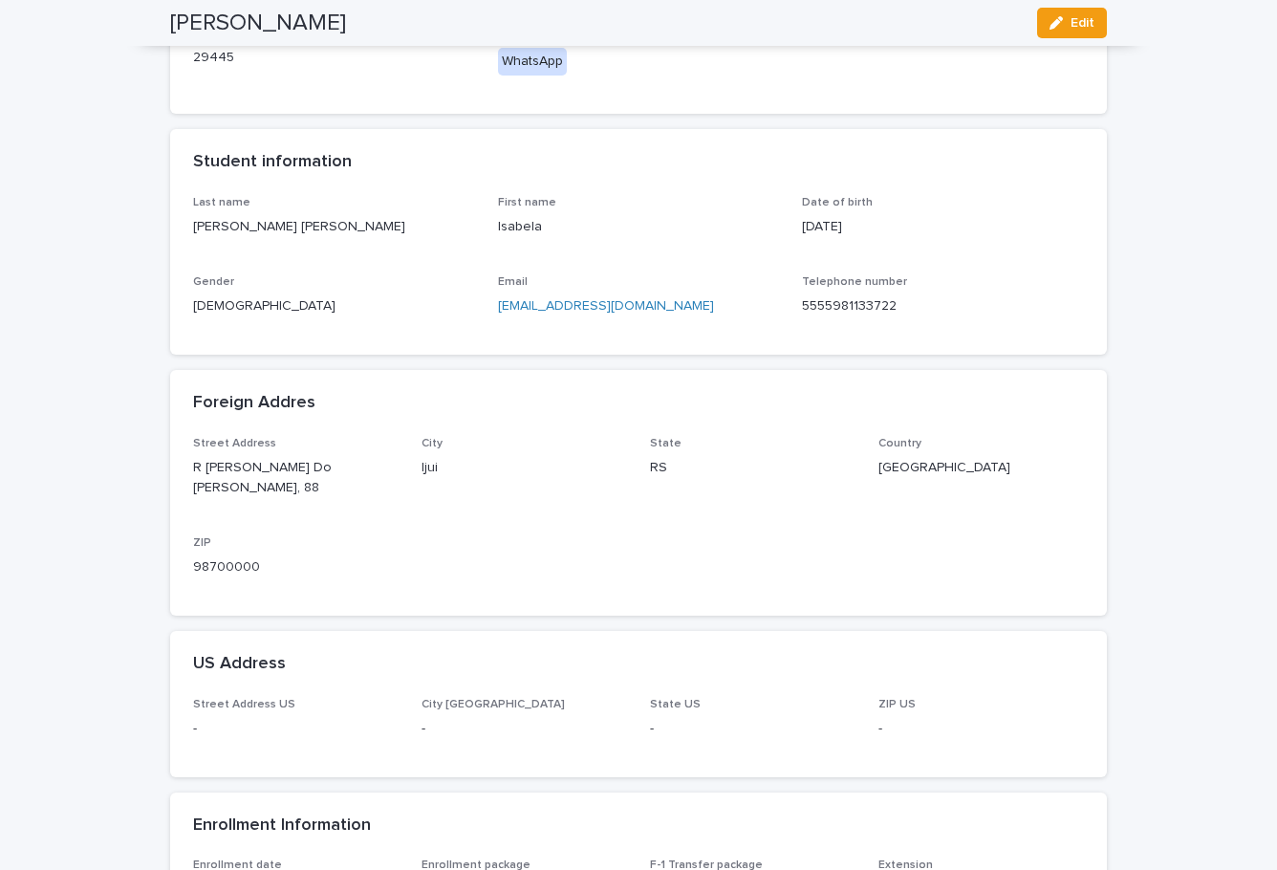
scroll to position [0, 0]
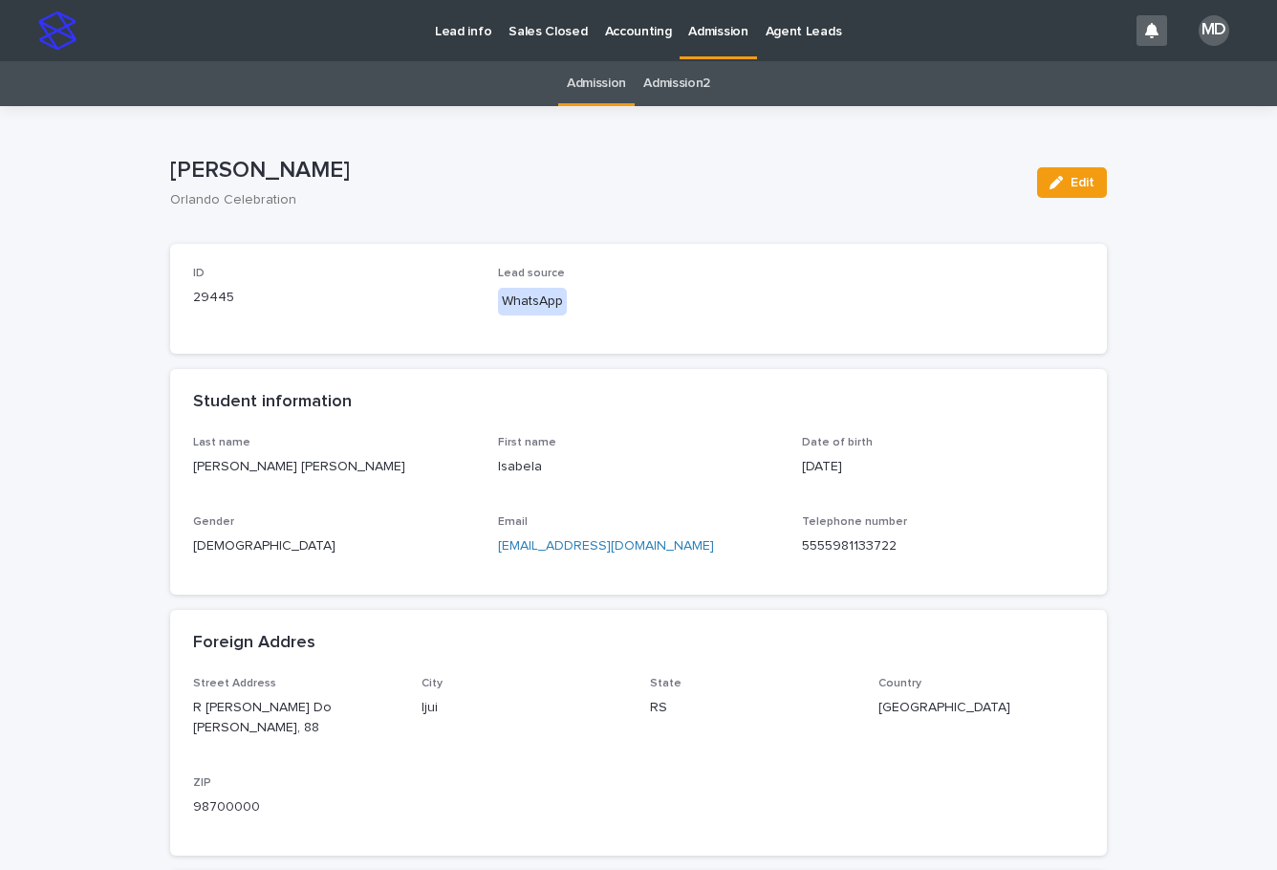
click at [697, 37] on p "Admission" at bounding box center [717, 20] width 59 height 40
